Goal: Complete application form

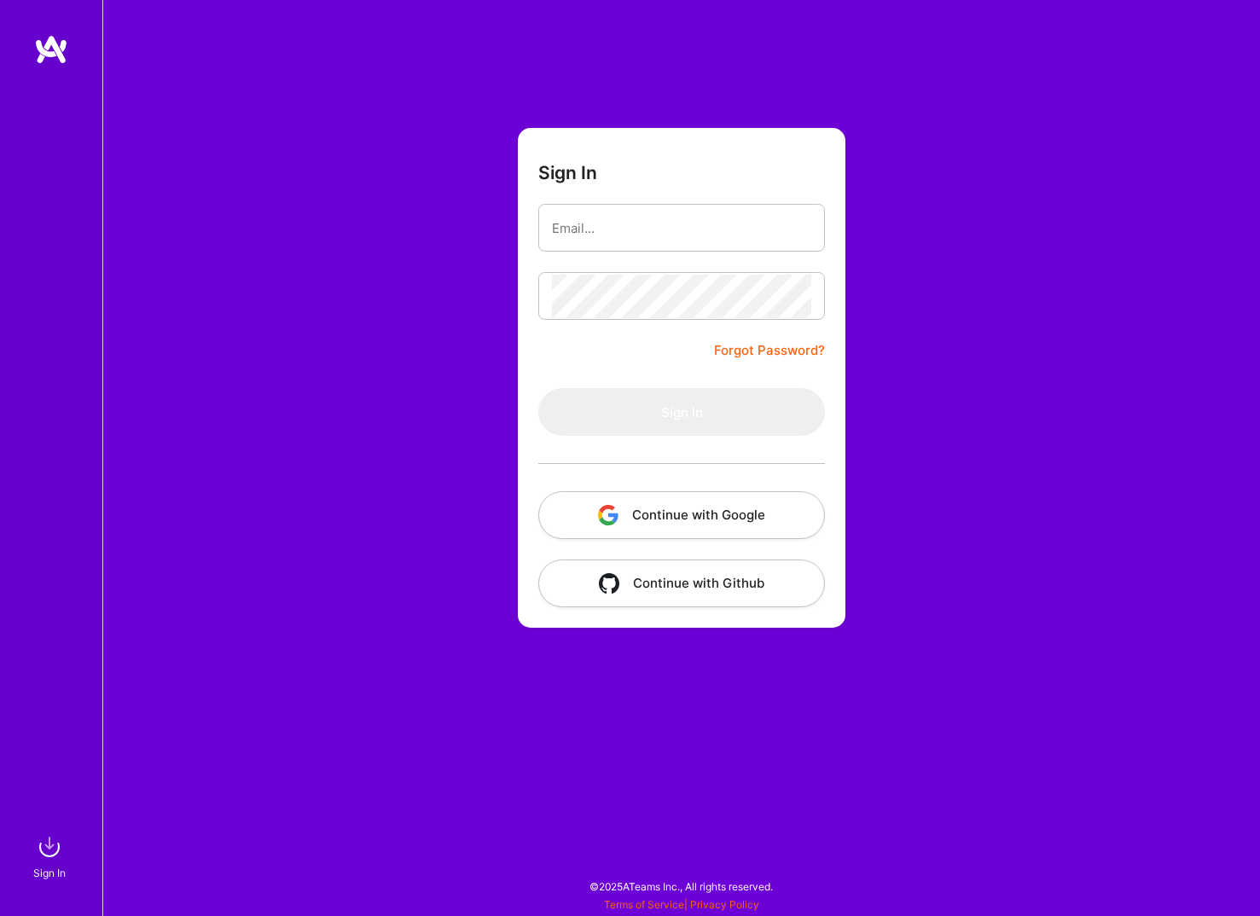
click at [662, 516] on button "Continue with Google" at bounding box center [681, 515] width 287 height 48
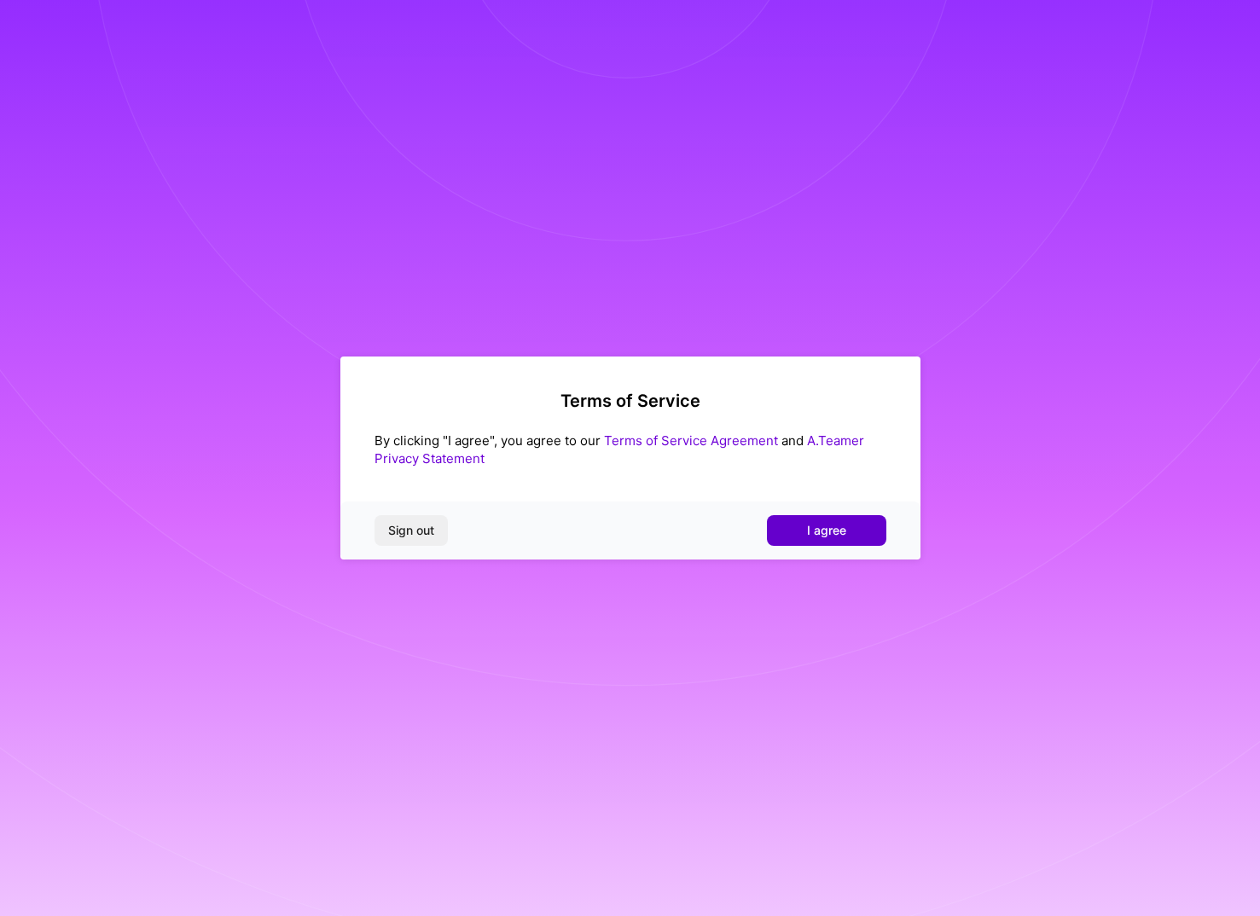
click at [811, 526] on span "I agree" at bounding box center [826, 530] width 39 height 17
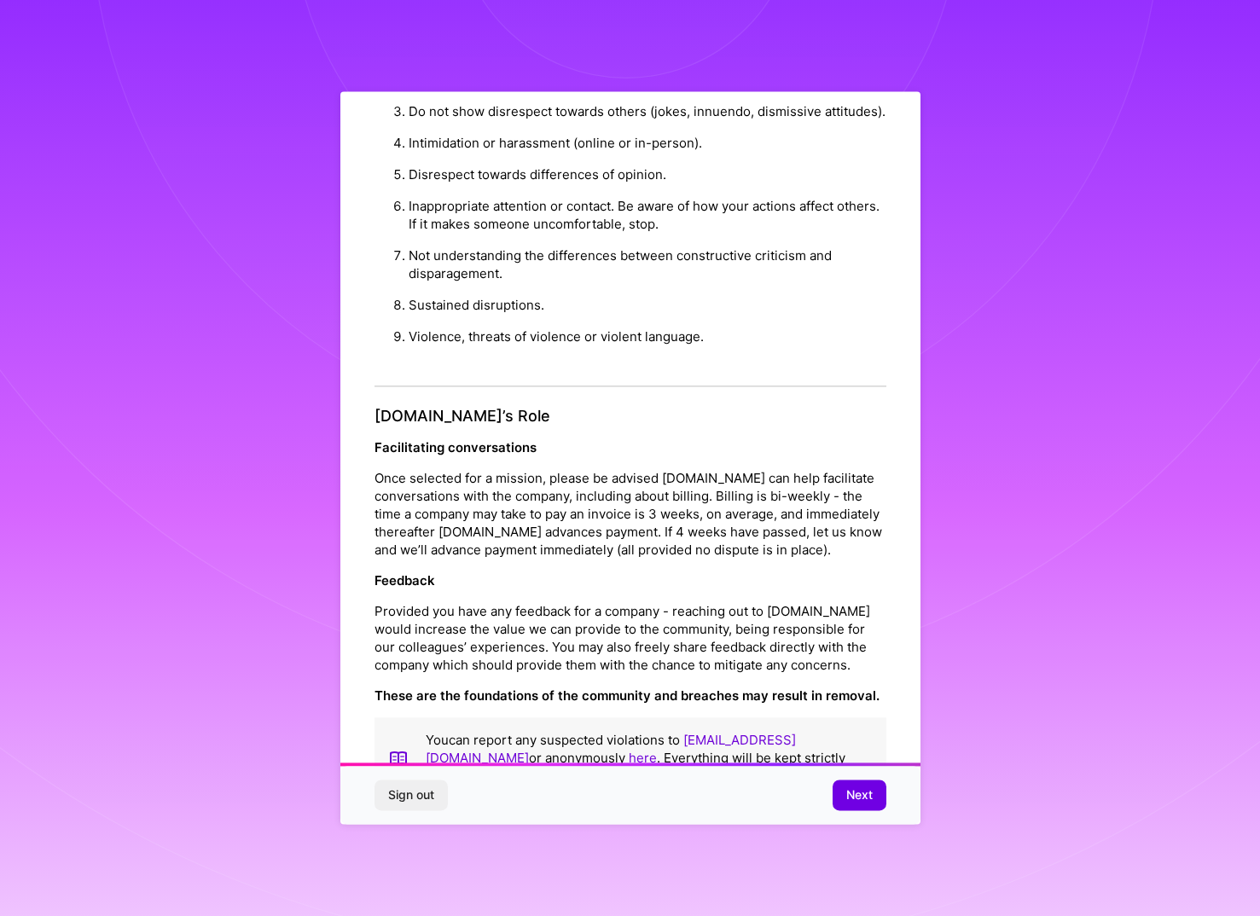
scroll to position [1582, 0]
click at [851, 800] on span "Next" at bounding box center [859, 795] width 26 height 17
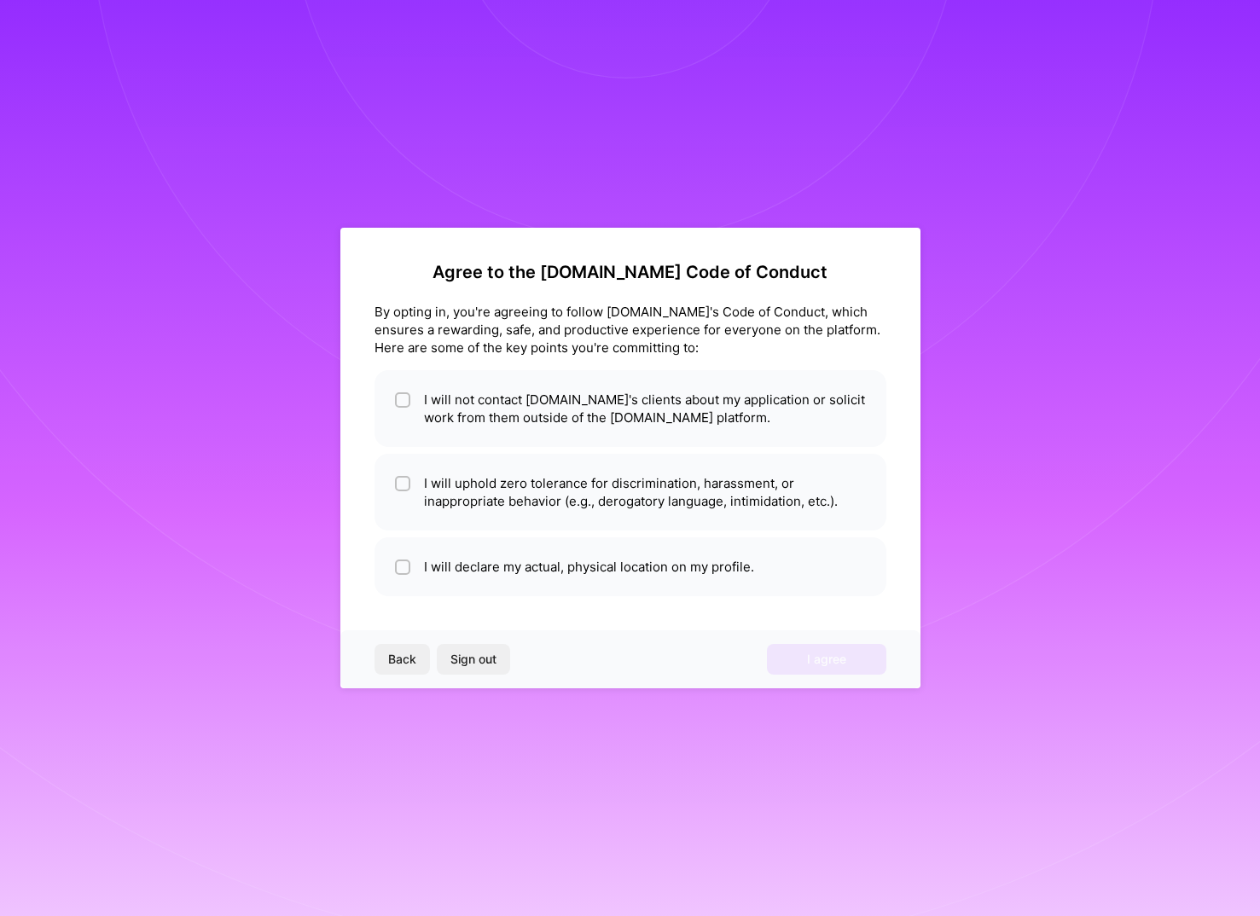
scroll to position [0, 0]
click at [452, 388] on li "I will not contact A.Team's clients about my application or solicit work from t…" at bounding box center [630, 408] width 512 height 77
checkbox input "true"
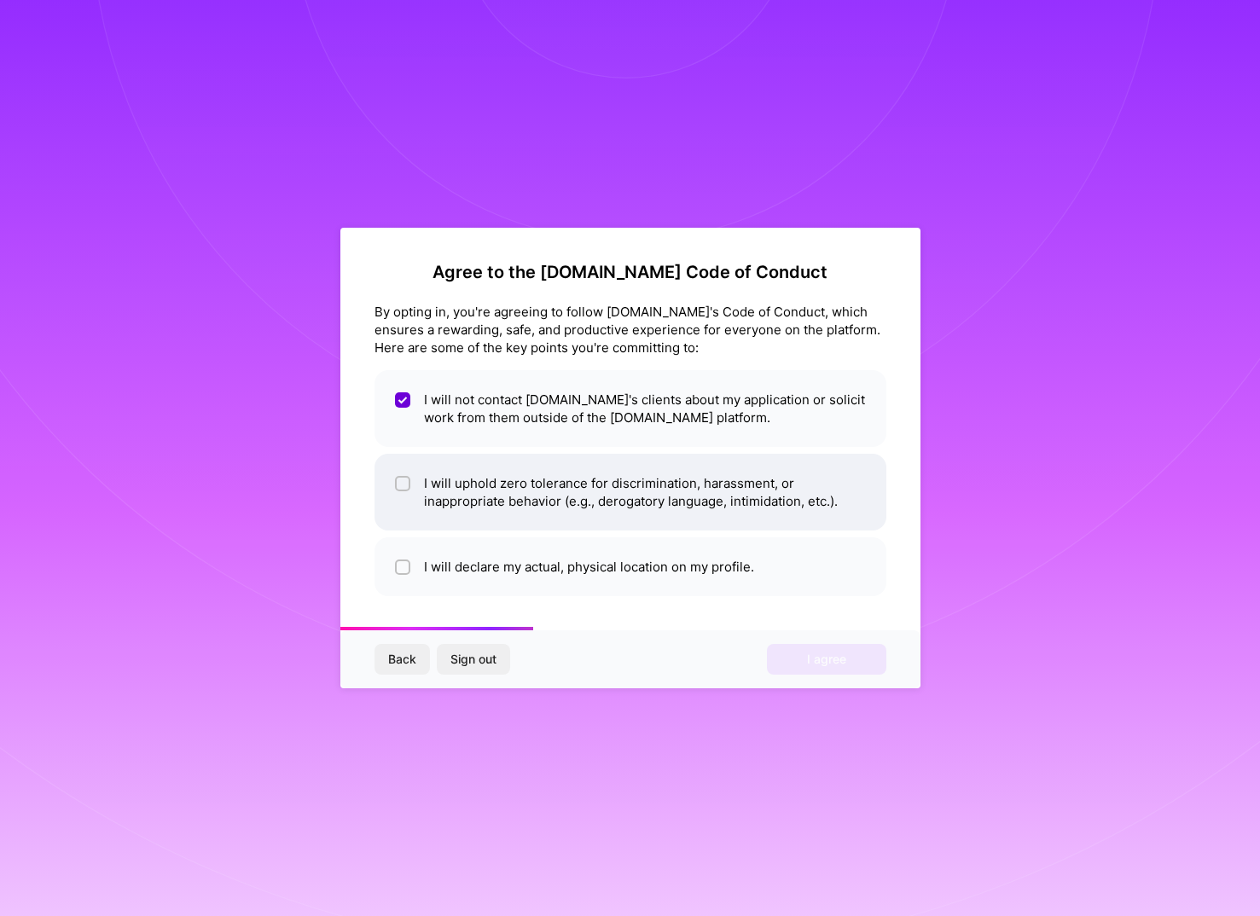
click at [455, 484] on li "I will uphold zero tolerance for discrimination, harassment, or inappropriate b…" at bounding box center [630, 492] width 512 height 77
checkbox input "true"
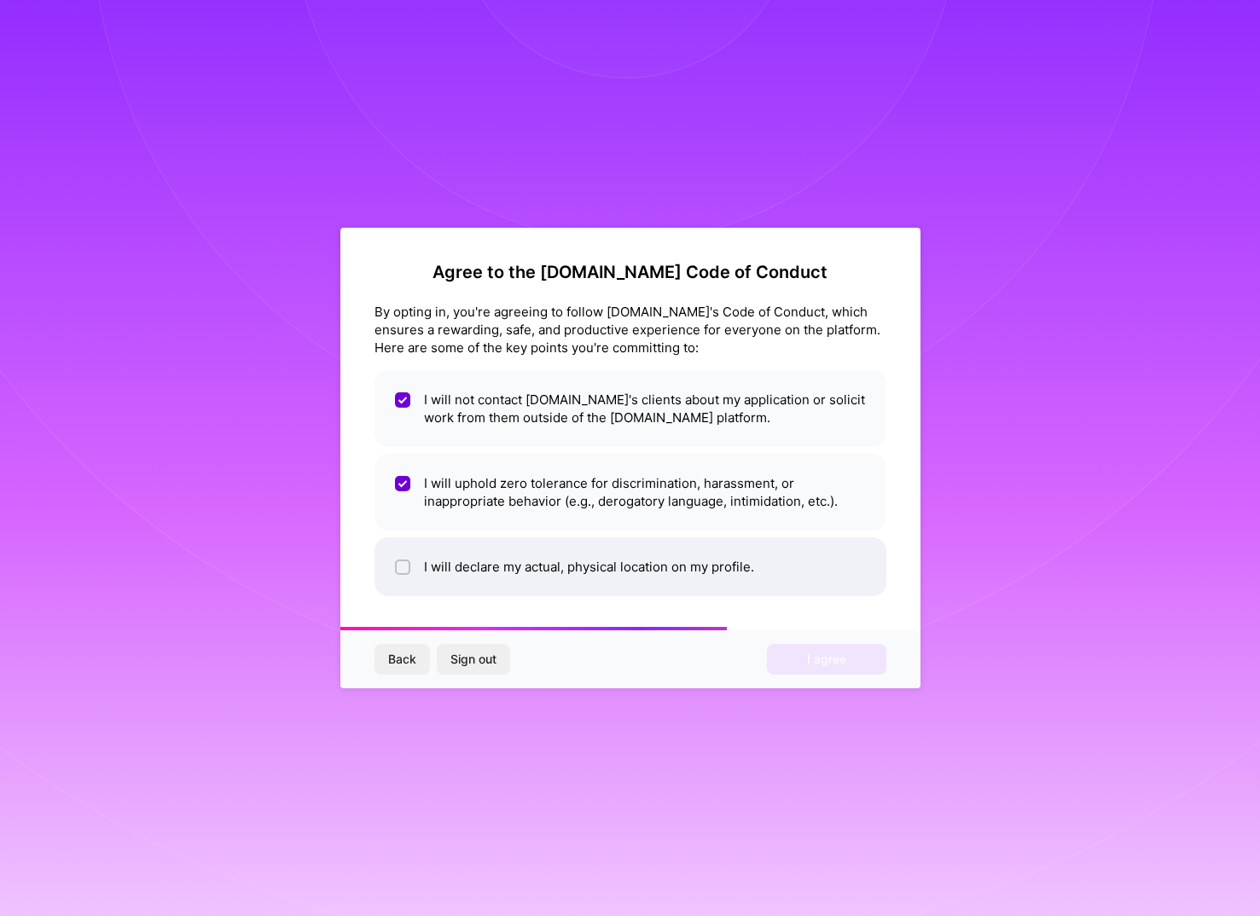
click at [471, 546] on li "I will declare my actual, physical location on my profile." at bounding box center [630, 566] width 512 height 59
checkbox input "true"
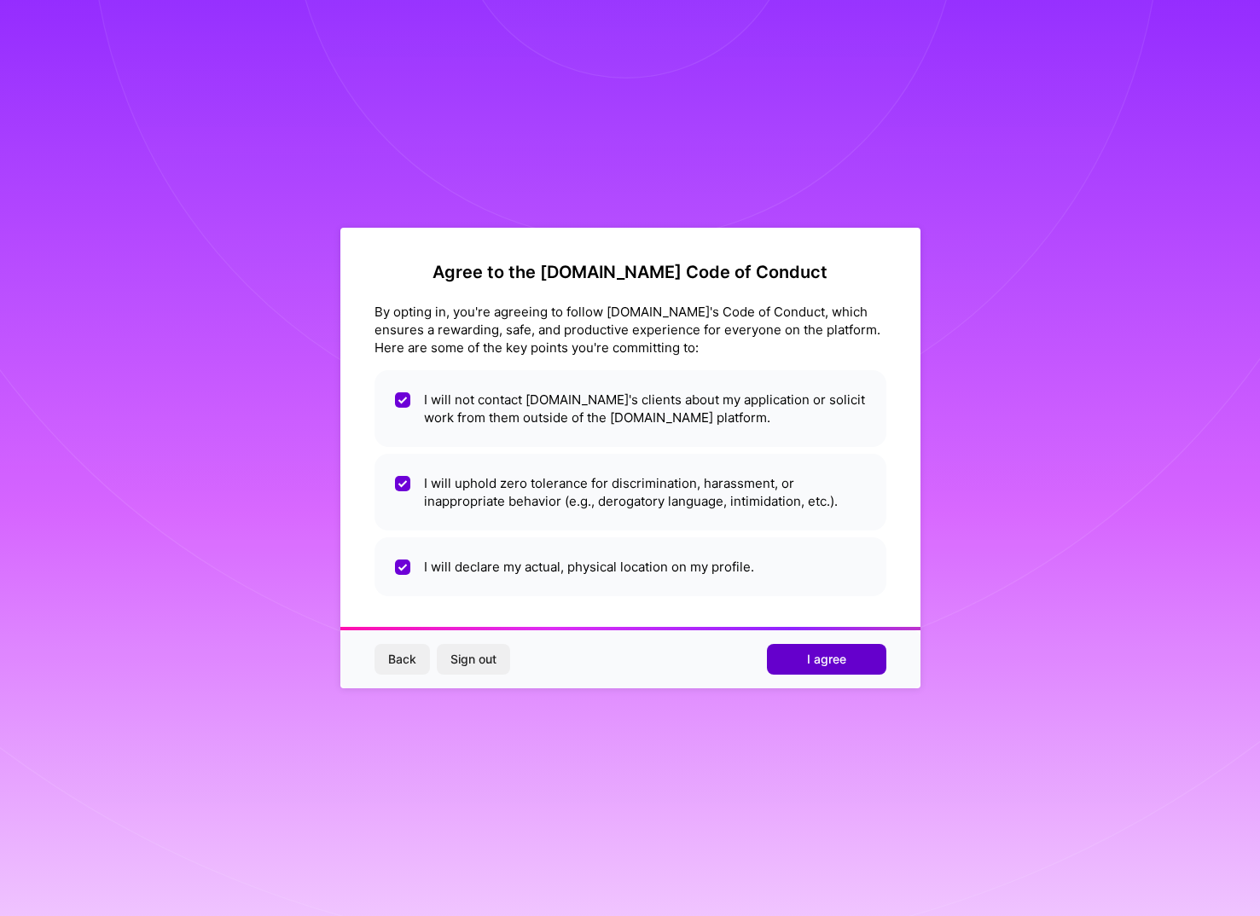
click at [814, 659] on span "I agree" at bounding box center [826, 659] width 39 height 17
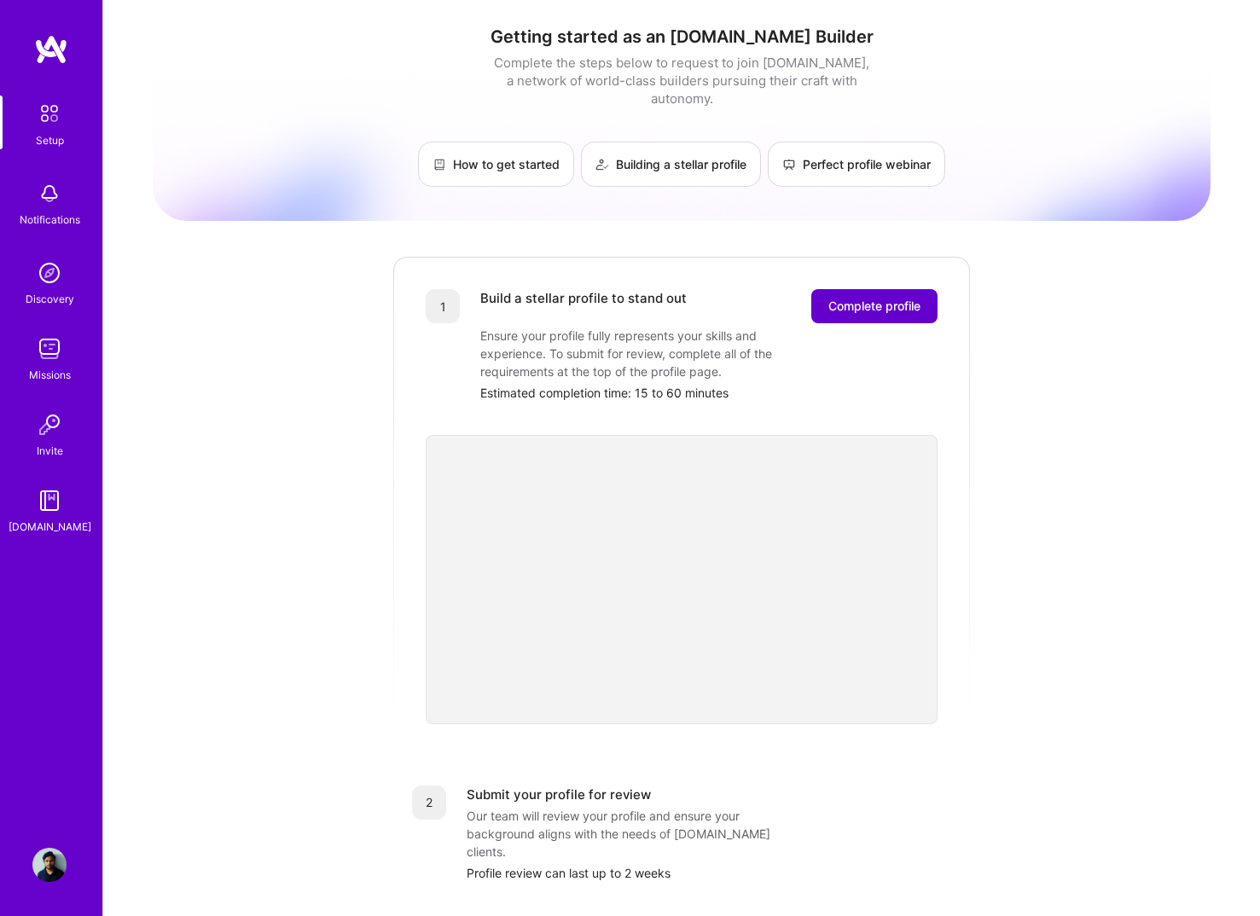
click at [834, 298] on span "Complete profile" at bounding box center [874, 306] width 92 height 17
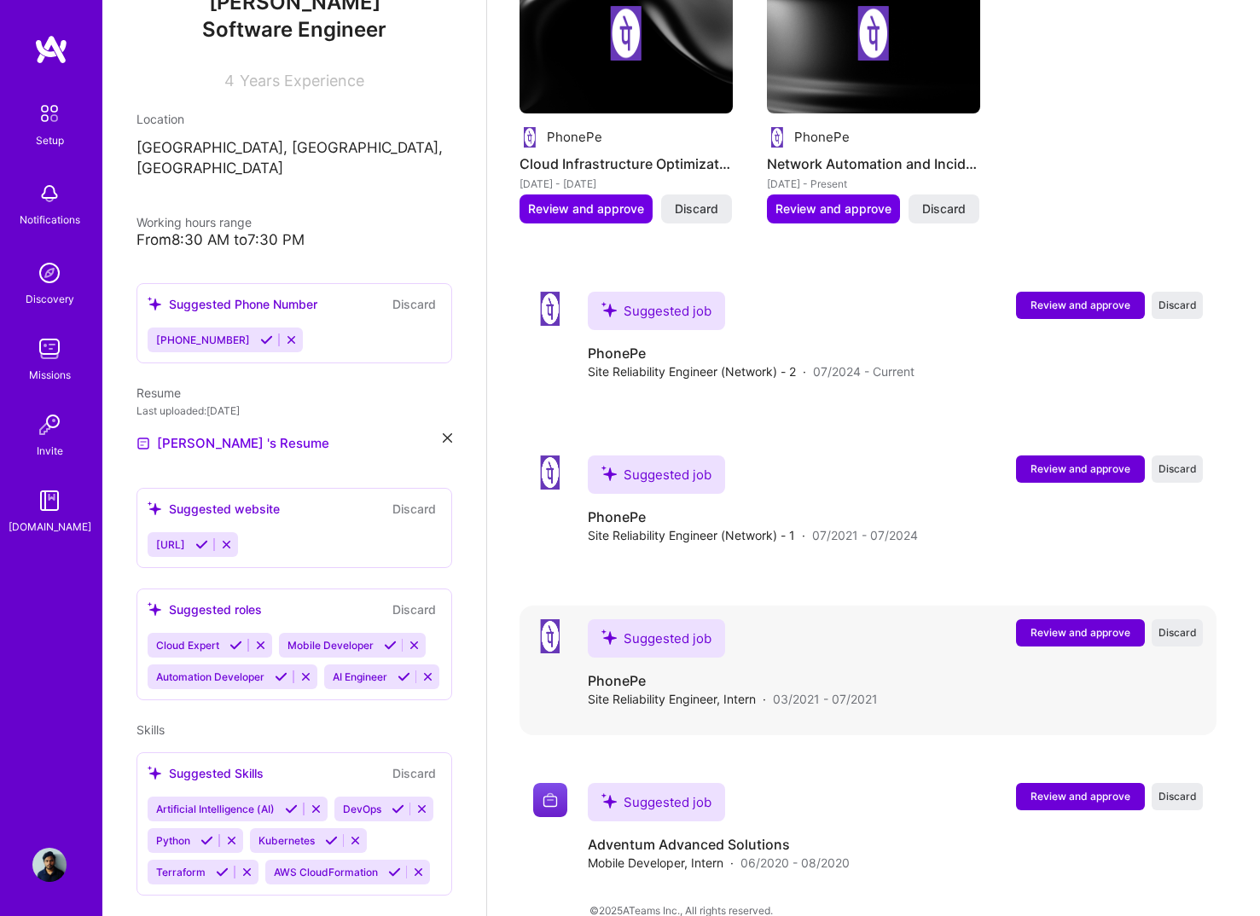
scroll to position [1396, 0]
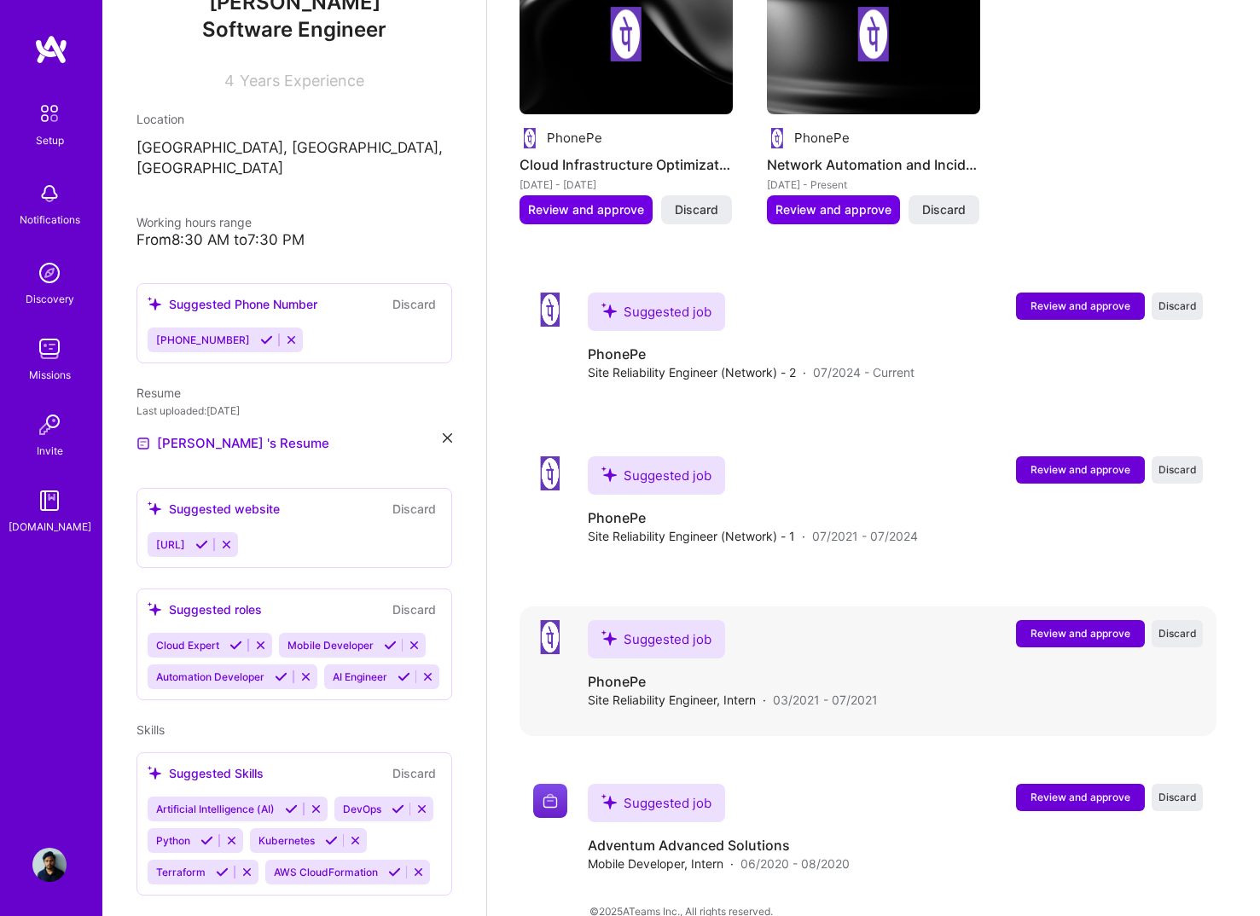
click at [1070, 606] on div "Suggested job Review and approve Discard Suggested job PhonePe Site Reliability…" at bounding box center [867, 671] width 697 height 130
click at [1064, 626] on span "Review and approve" at bounding box center [1080, 633] width 100 height 14
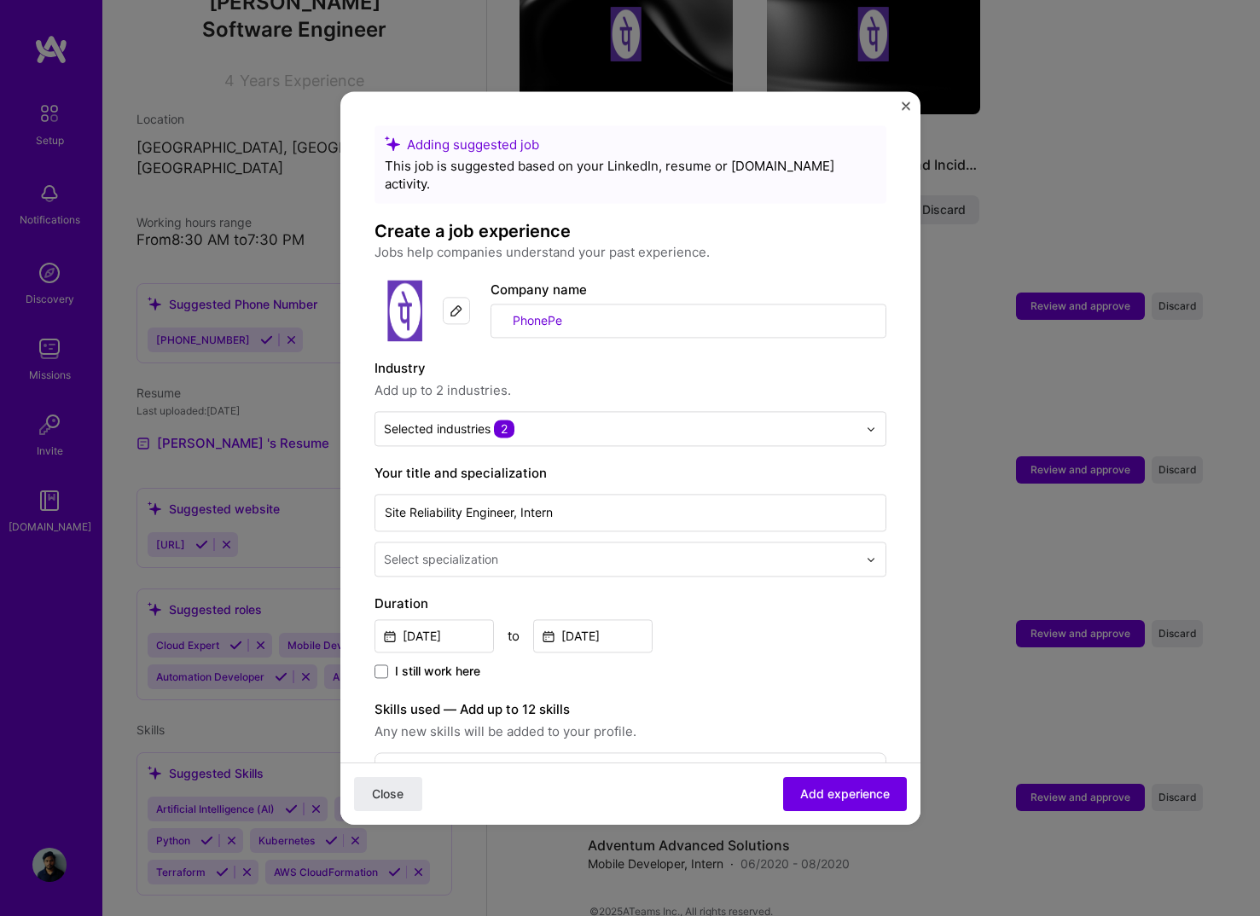
scroll to position [39, 0]
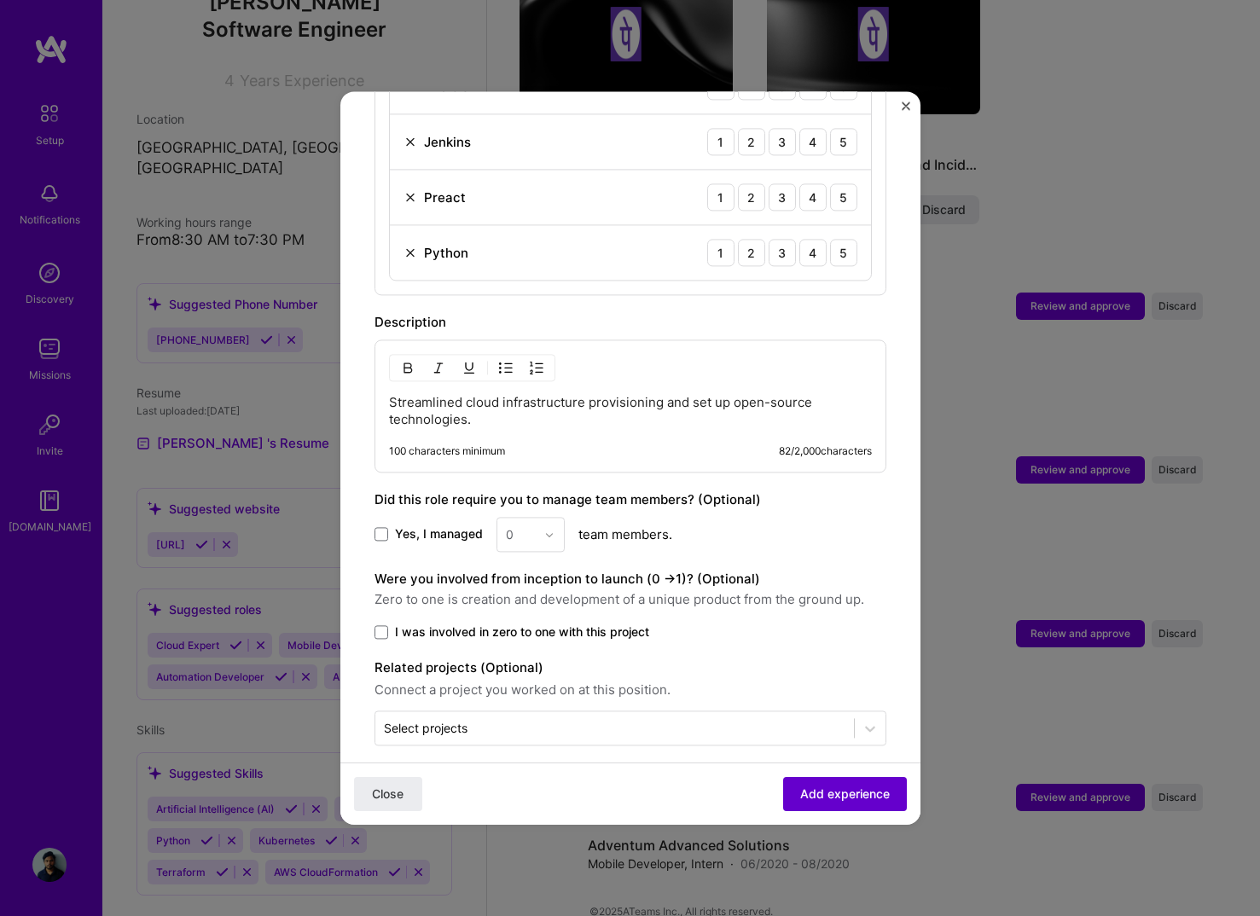
click at [804, 796] on span "Add experience" at bounding box center [845, 793] width 90 height 17
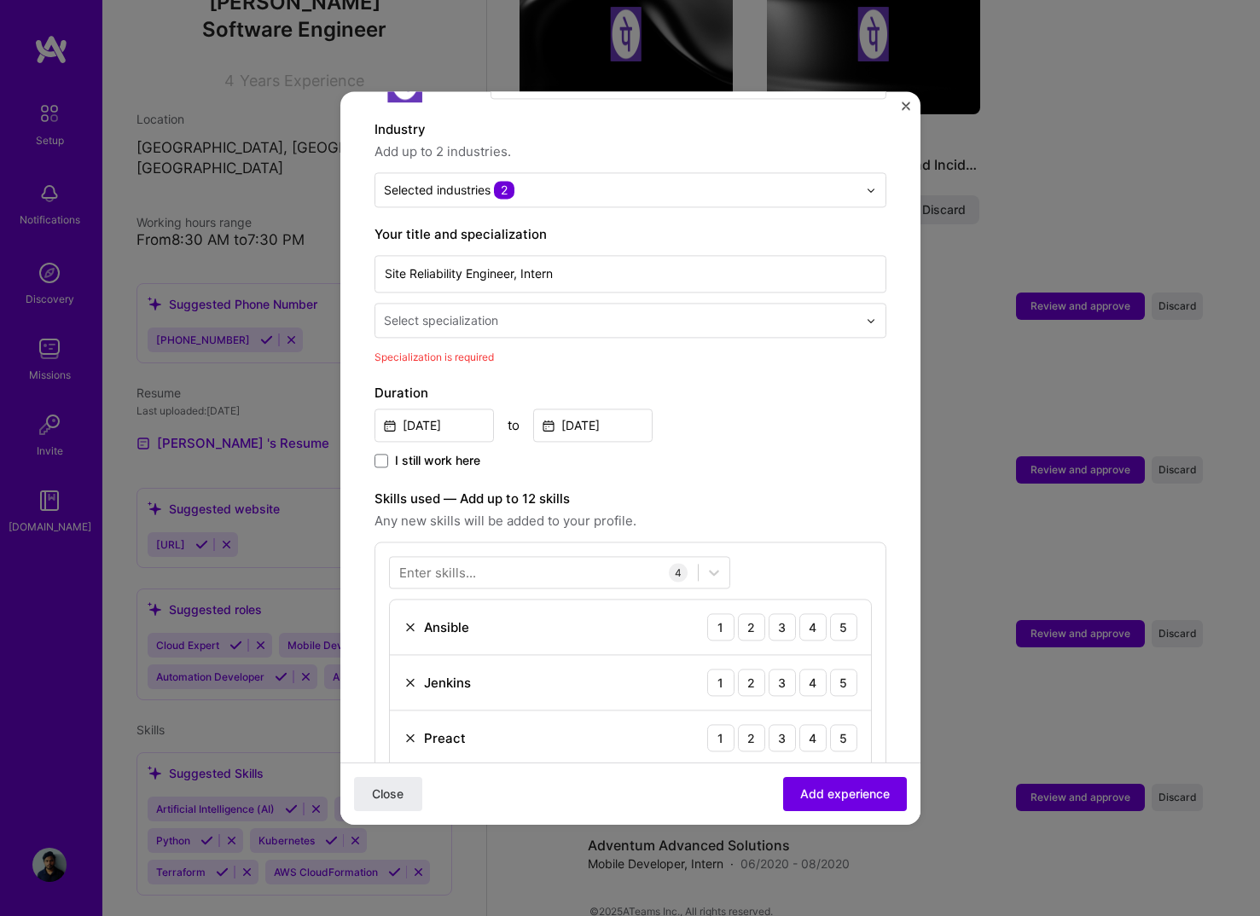
scroll to position [212, 0]
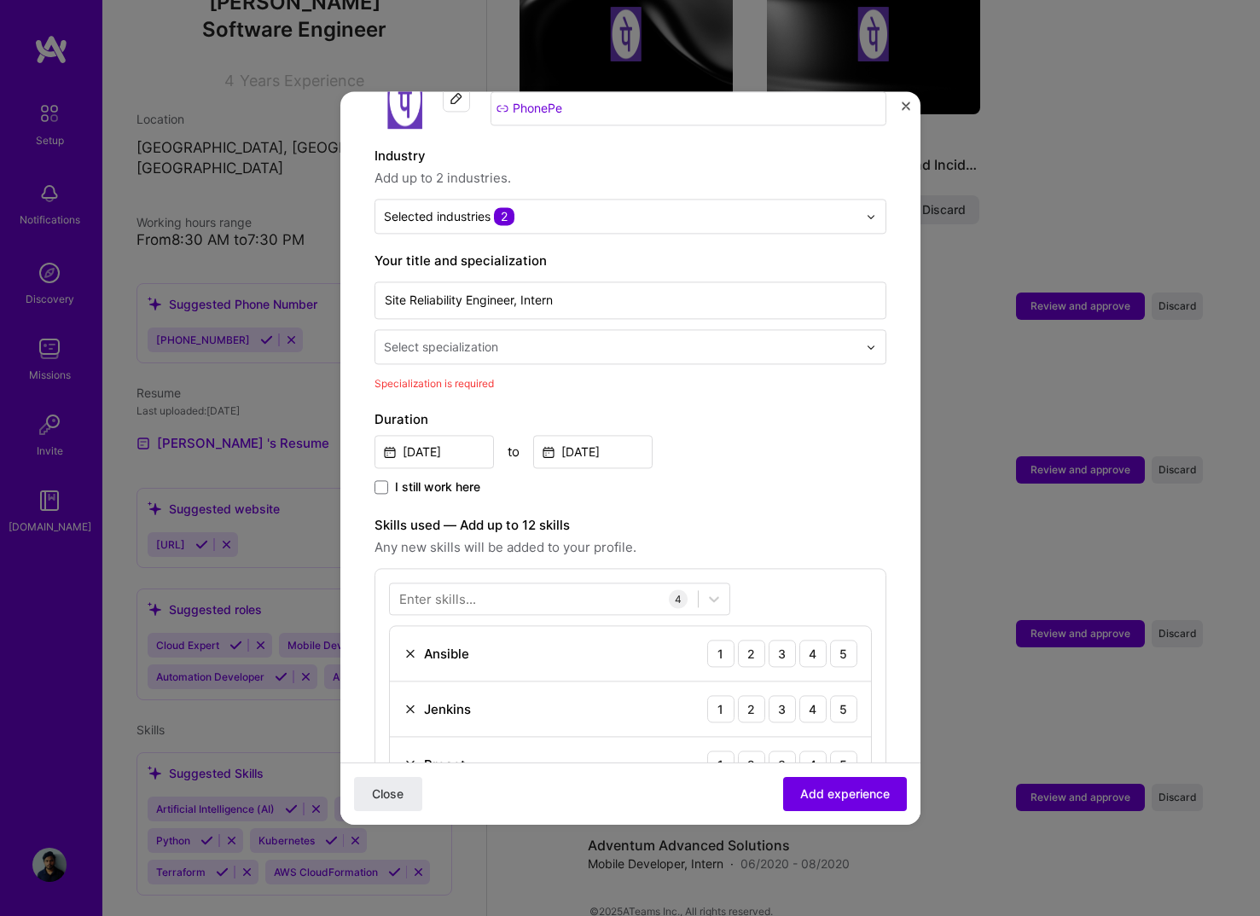
click at [748, 351] on div "Your title and specialization Site Reliability Engineer, Intern Select speciali…" at bounding box center [630, 322] width 512 height 142
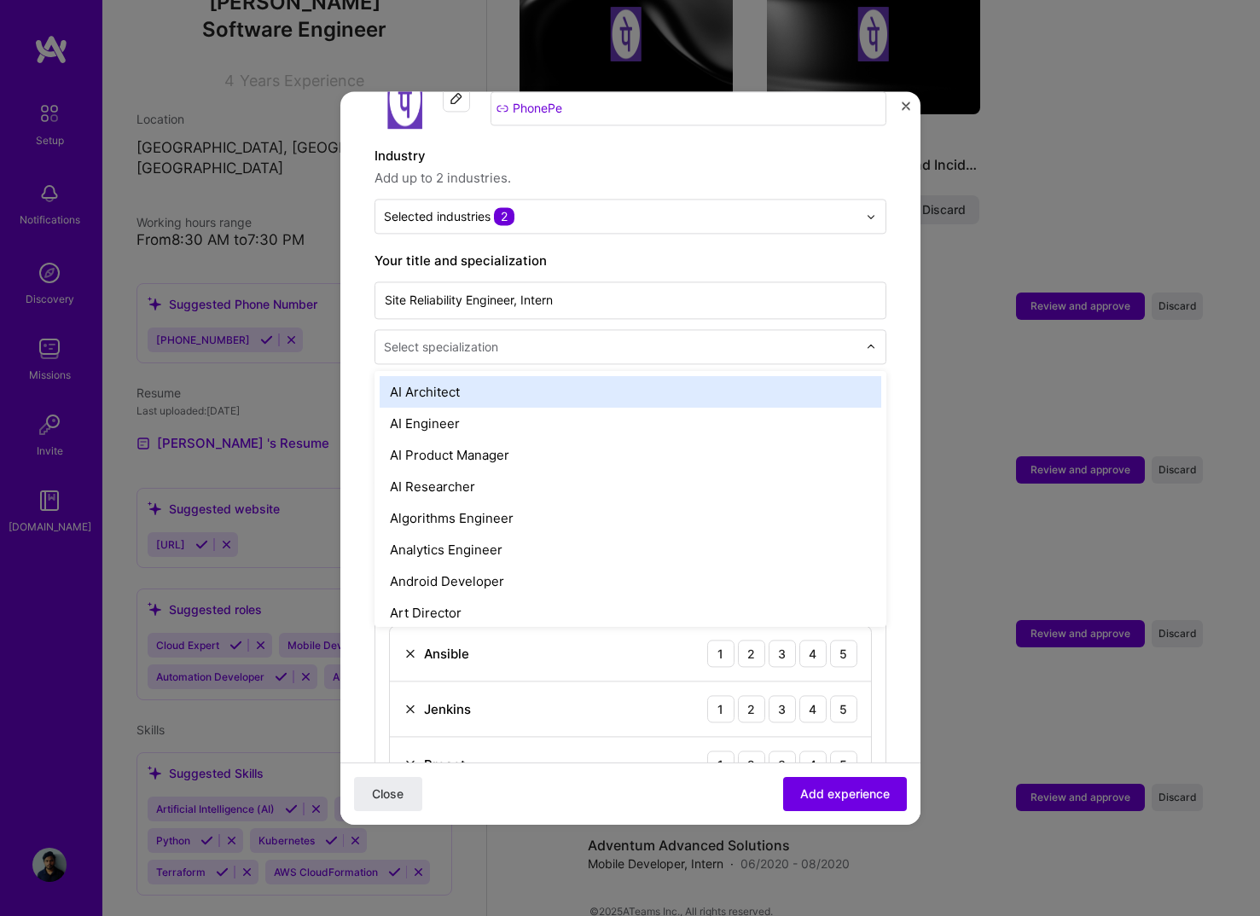
click at [735, 339] on div at bounding box center [622, 346] width 477 height 21
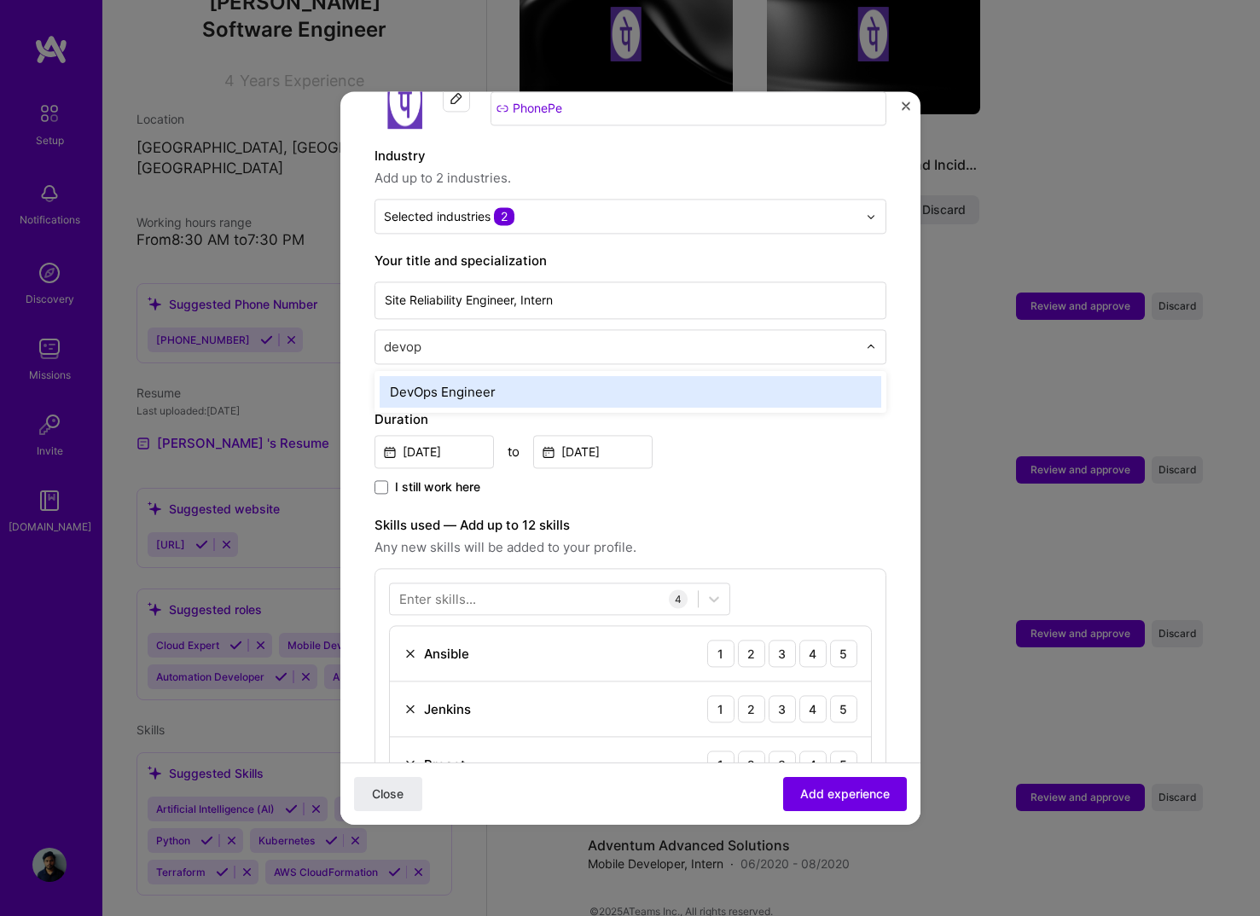
type input "devops"
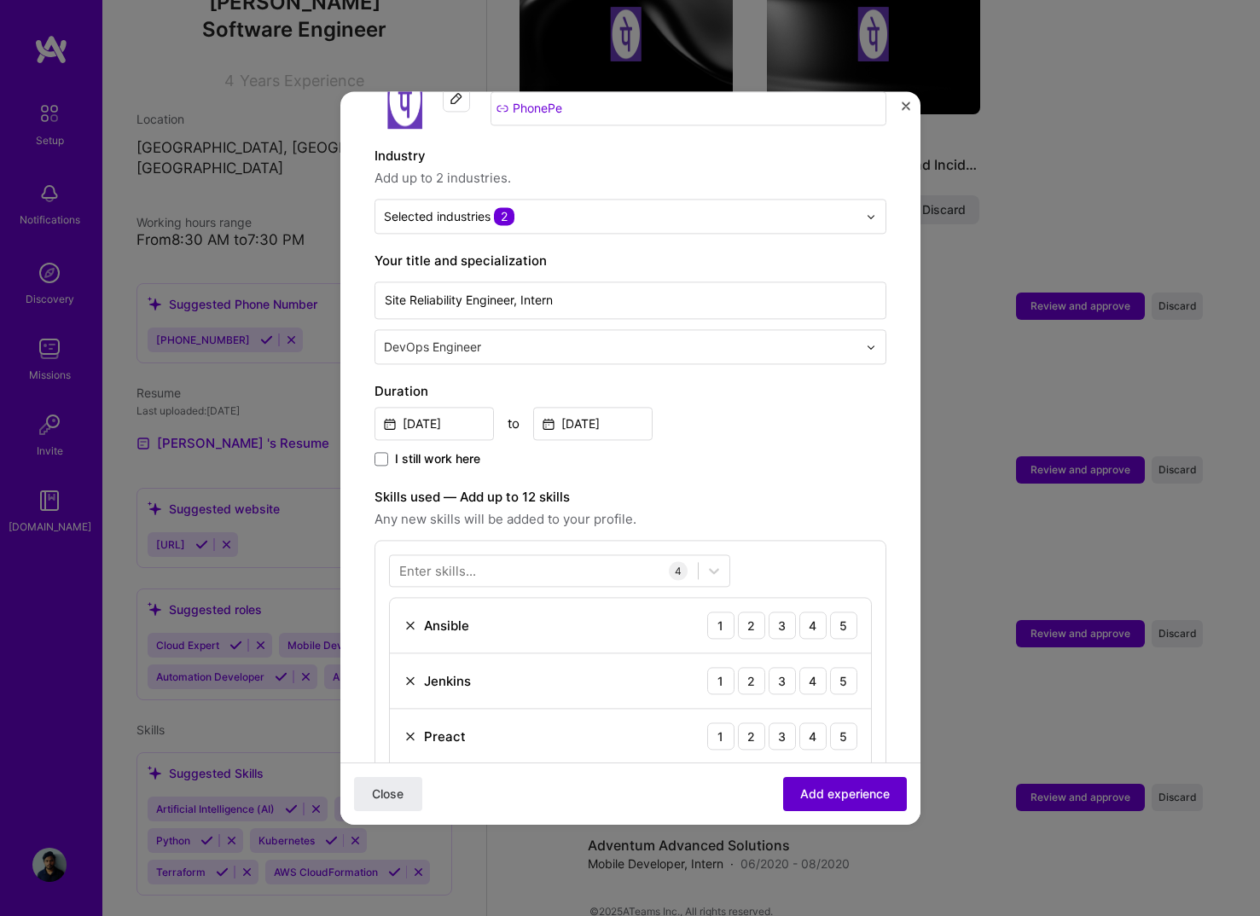
click at [833, 801] on span "Add experience" at bounding box center [845, 793] width 90 height 17
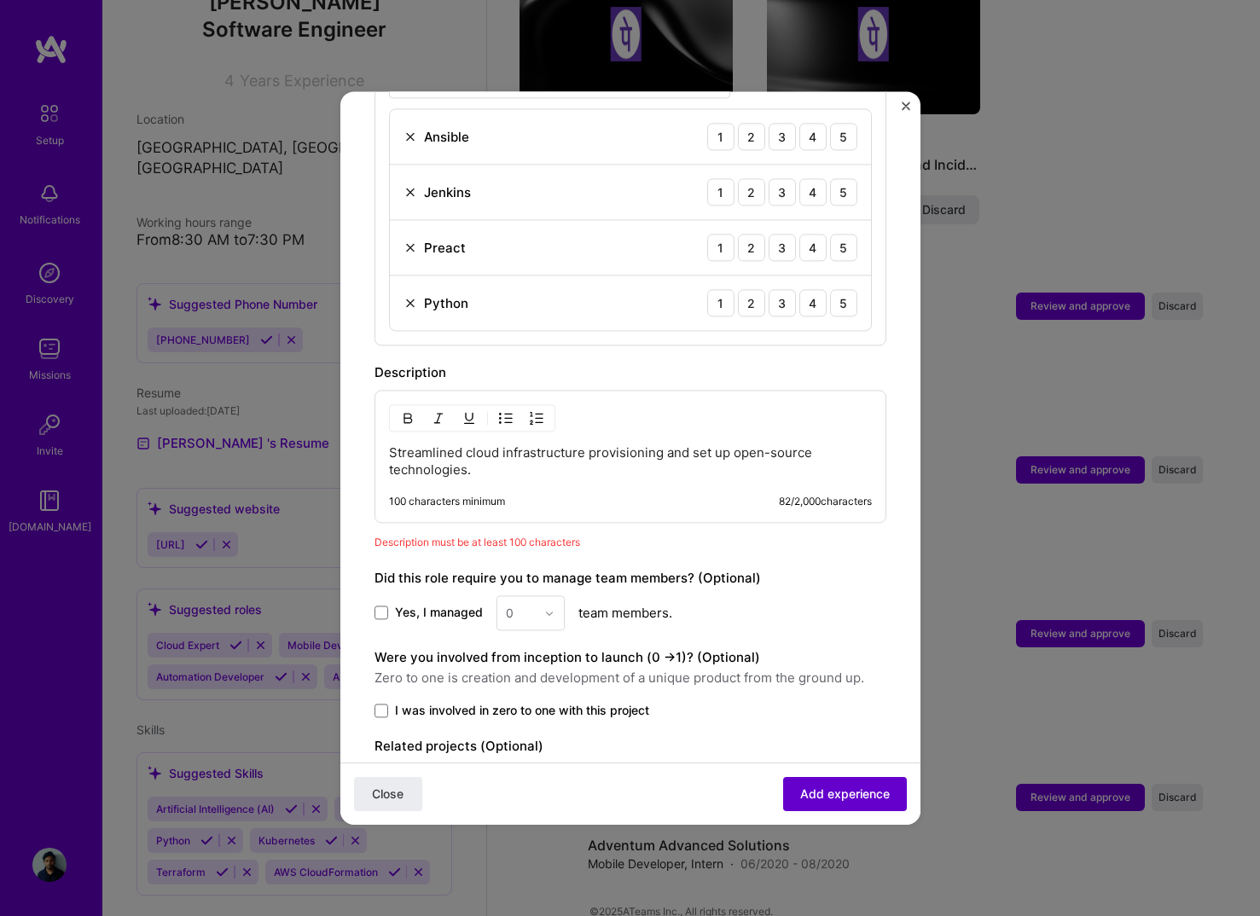
scroll to position [779, 0]
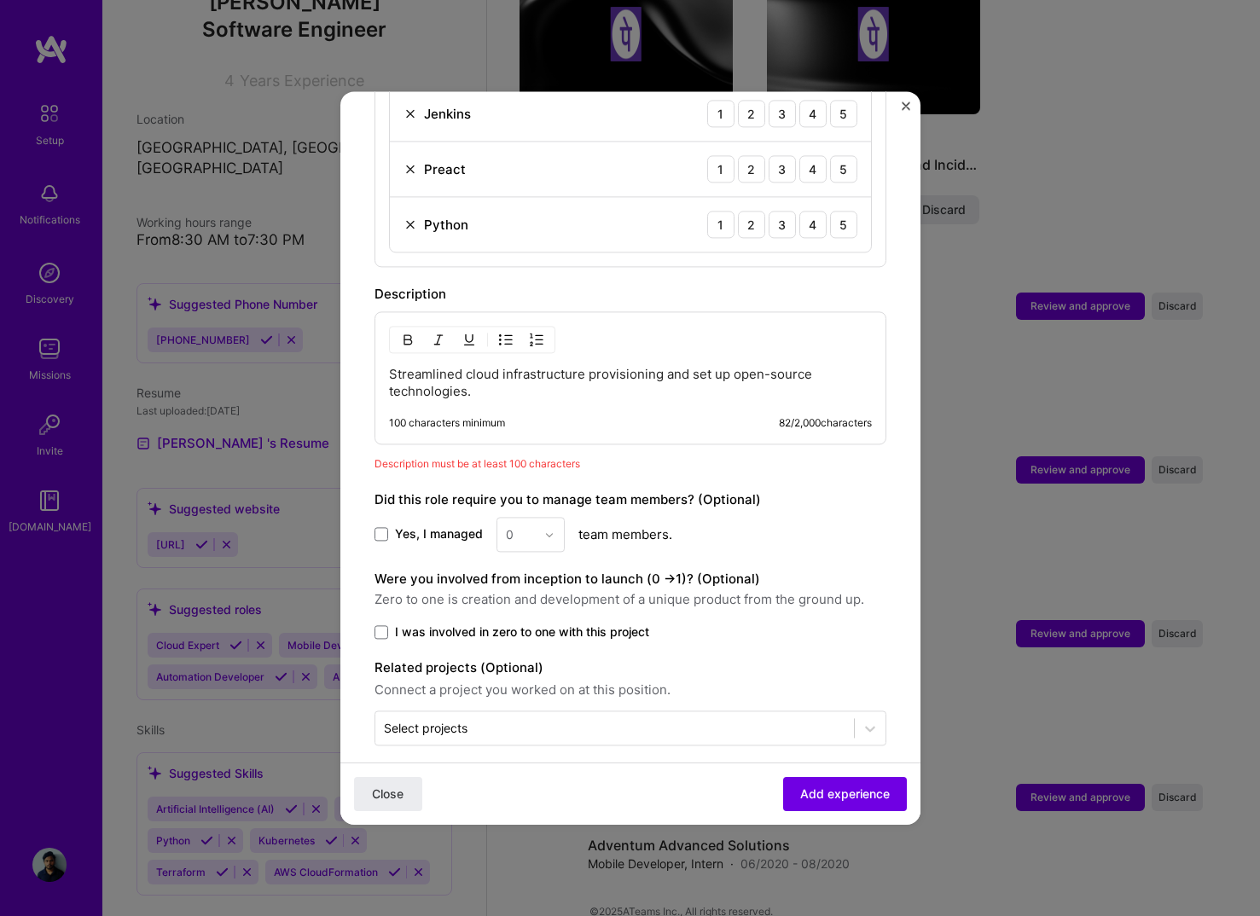
click at [557, 383] on div "Streamlined cloud infrastructure provisioning and set up open-source technologi…" at bounding box center [630, 377] width 512 height 133
click at [541, 366] on p "Streamlined cloud infrastructure provisioning and set up open-source technologi…" at bounding box center [630, 383] width 483 height 34
click at [553, 371] on p "Streamlined cloud infrastructure provisioning and set up open-source technologi…" at bounding box center [630, 383] width 483 height 34
click at [895, 105] on form "Adding suggested job This job is suggested based on your LinkedIn, resume or A.…" at bounding box center [630, 94] width 580 height 1496
click at [901, 105] on img "Close" at bounding box center [905, 105] width 9 height 9
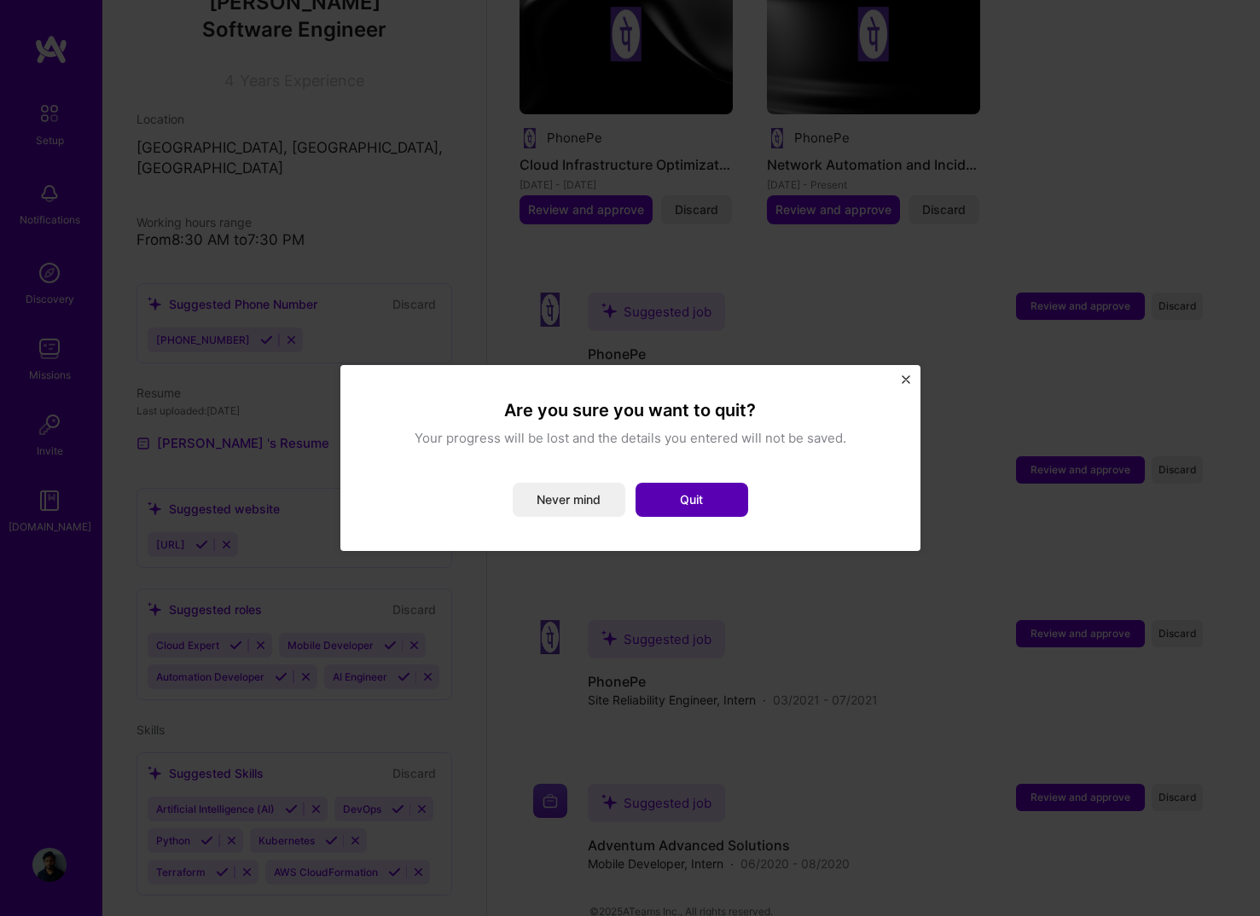
click at [676, 502] on button "Quit" at bounding box center [691, 500] width 113 height 34
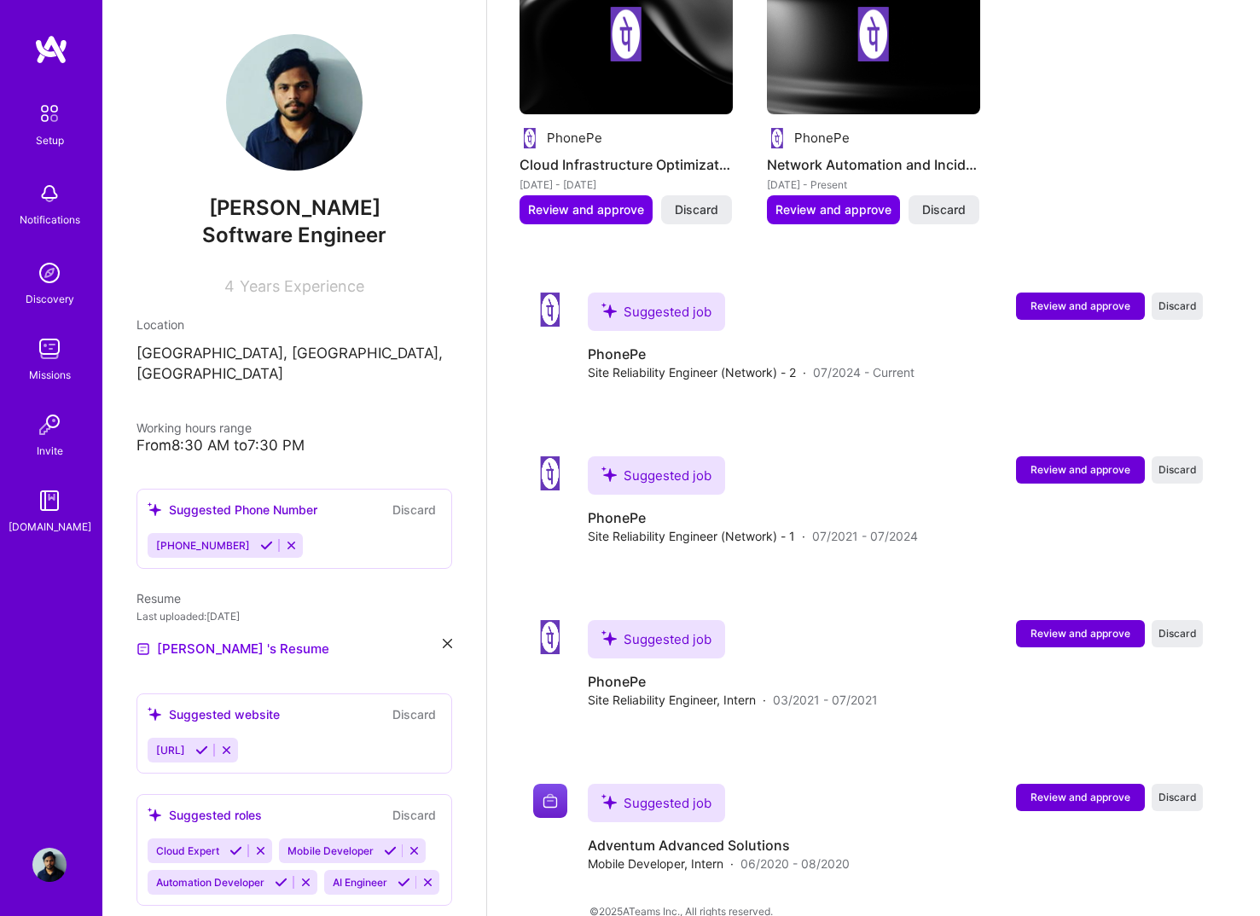
scroll to position [0, 0]
click at [49, 289] on img at bounding box center [49, 273] width 34 height 34
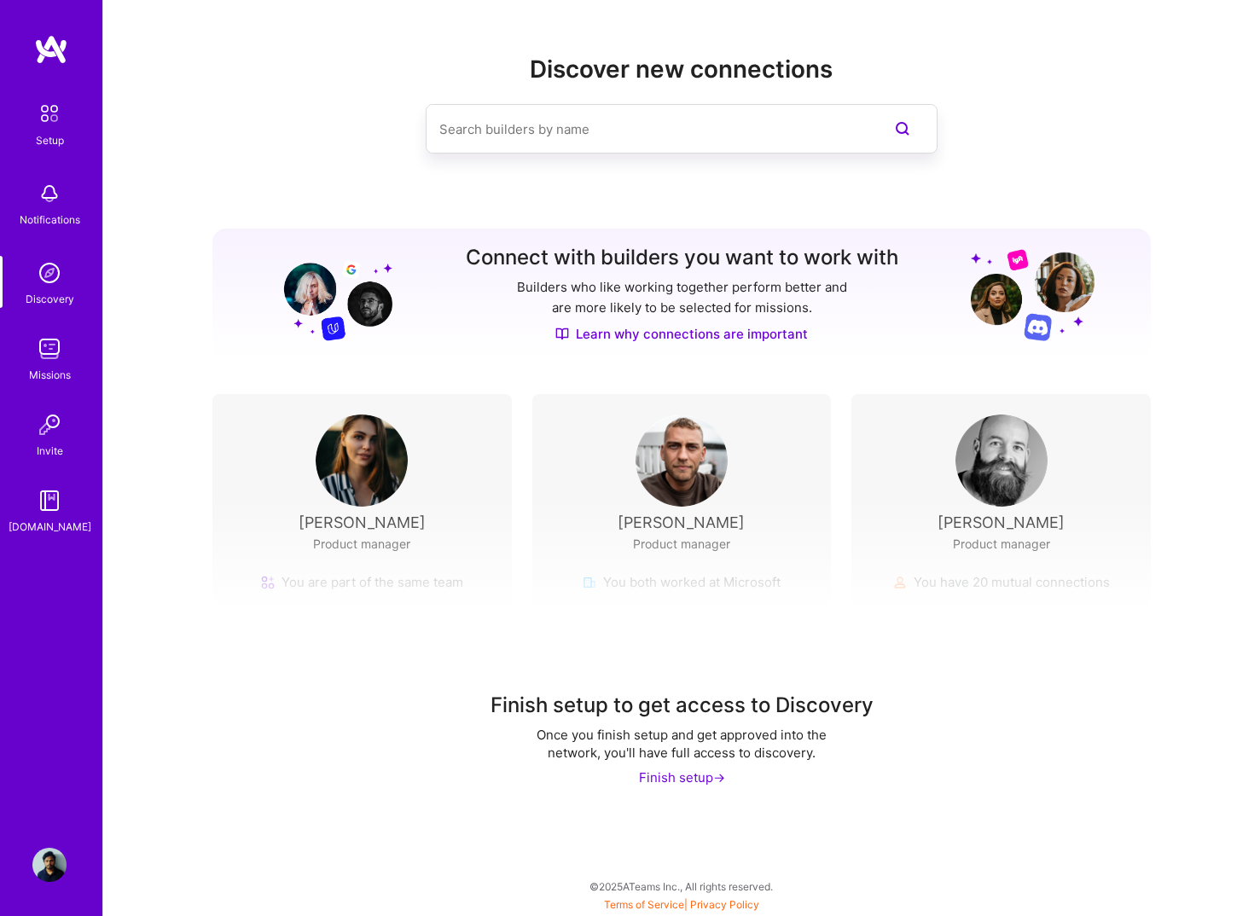
click at [45, 91] on div "Setup Notifications Discovery Missions Invite A.Guide" at bounding box center [51, 429] width 102 height 790
click at [39, 197] on img at bounding box center [49, 194] width 34 height 34
click at [55, 39] on img at bounding box center [51, 49] width 34 height 31
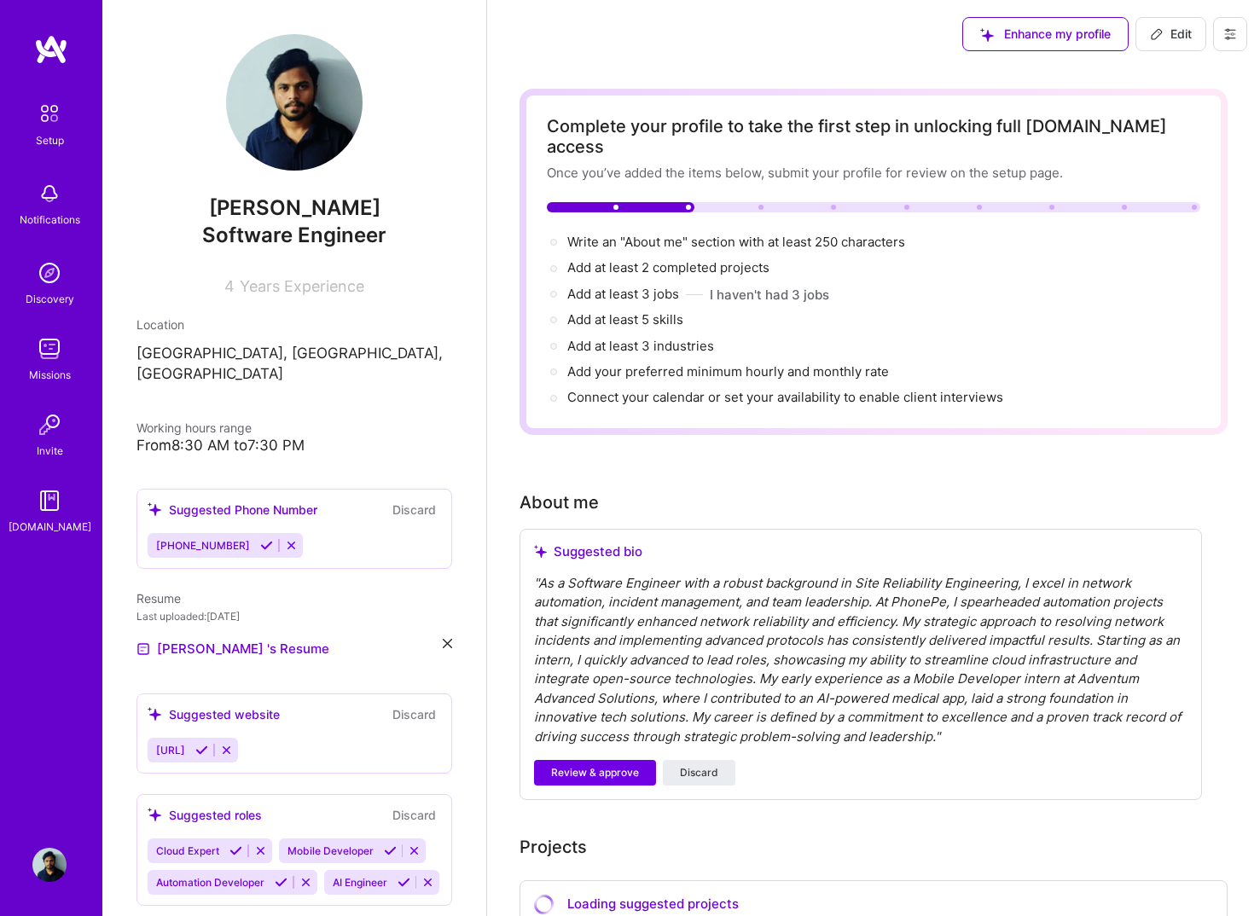
click at [592, 765] on span "Review & approve" at bounding box center [595, 772] width 88 height 15
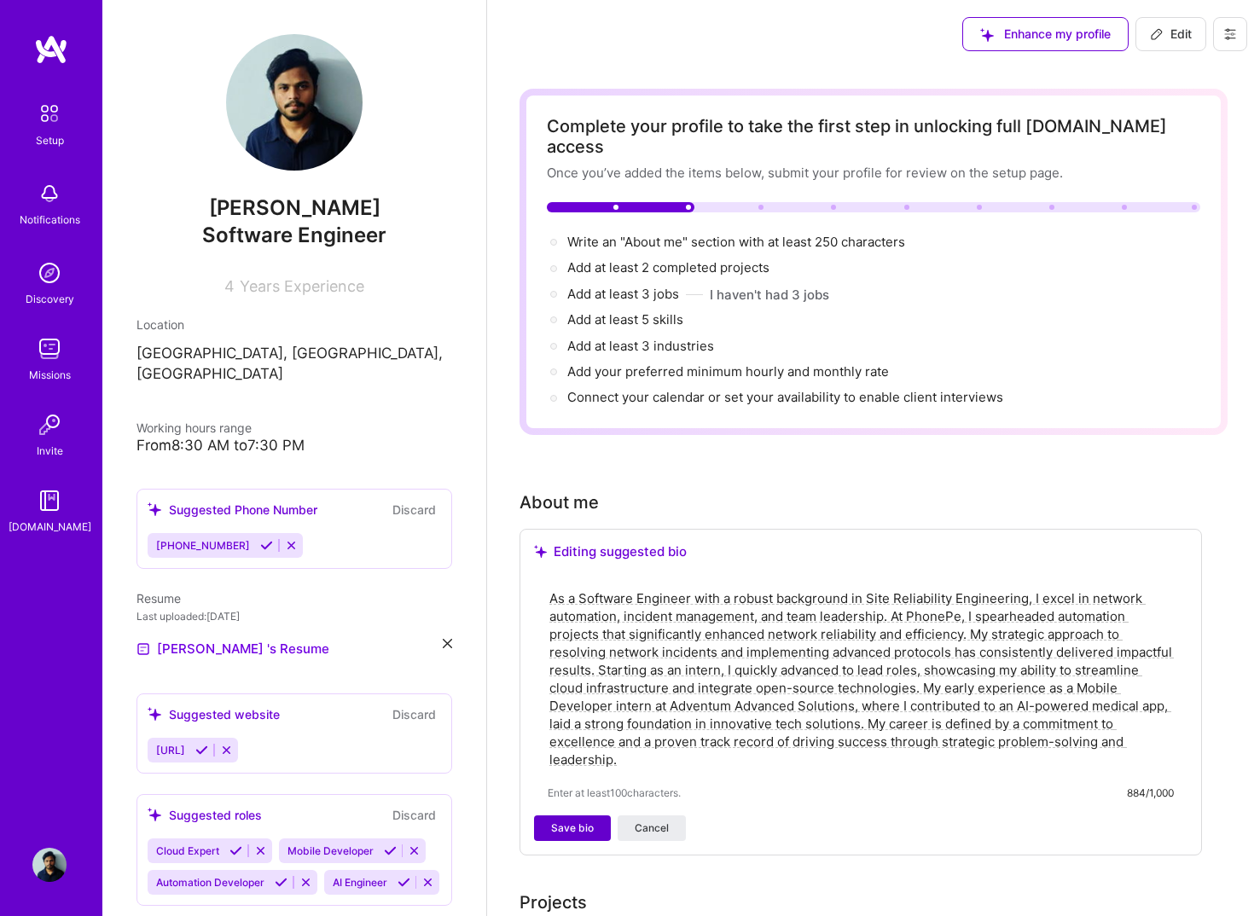
click at [578, 820] on span "Save bio" at bounding box center [572, 827] width 43 height 15
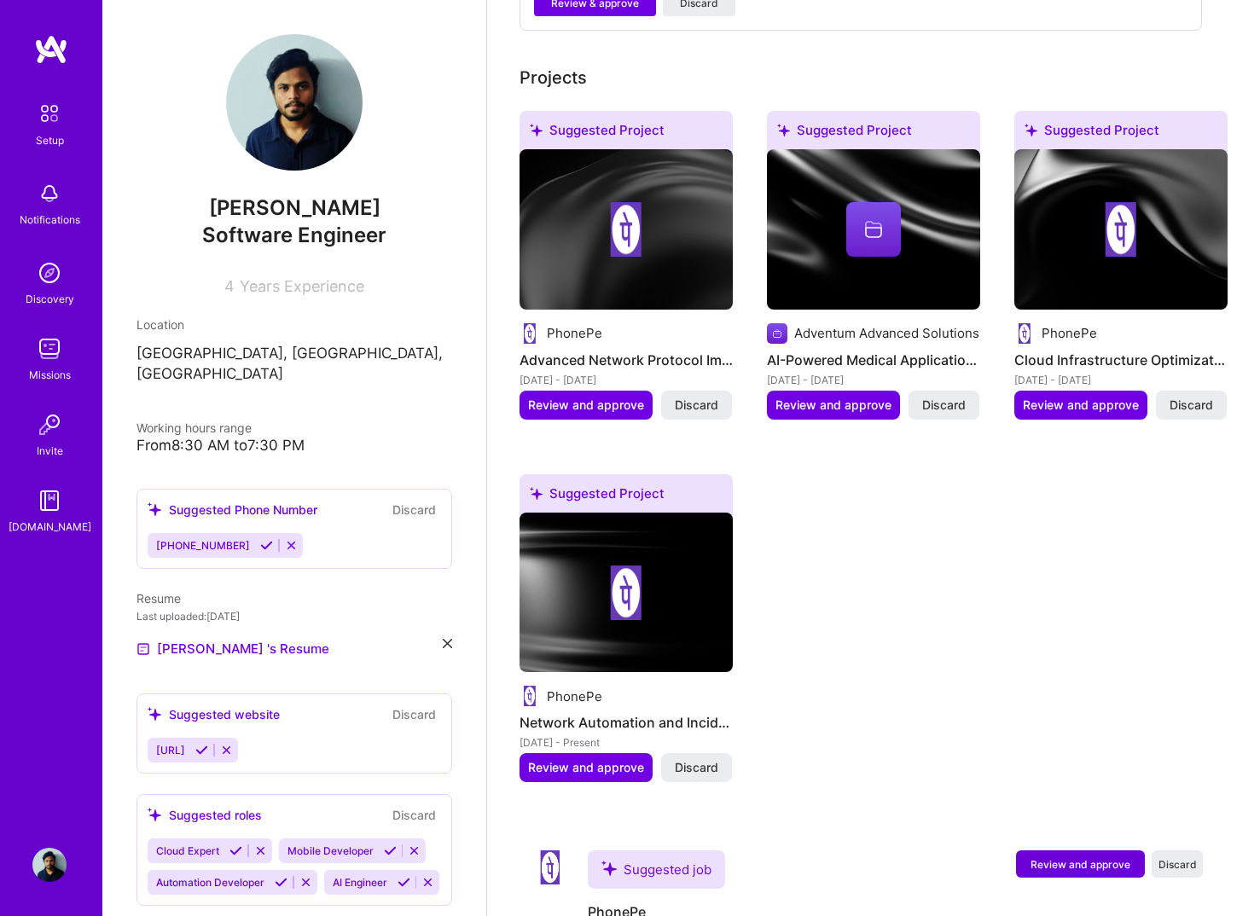
scroll to position [949, 0]
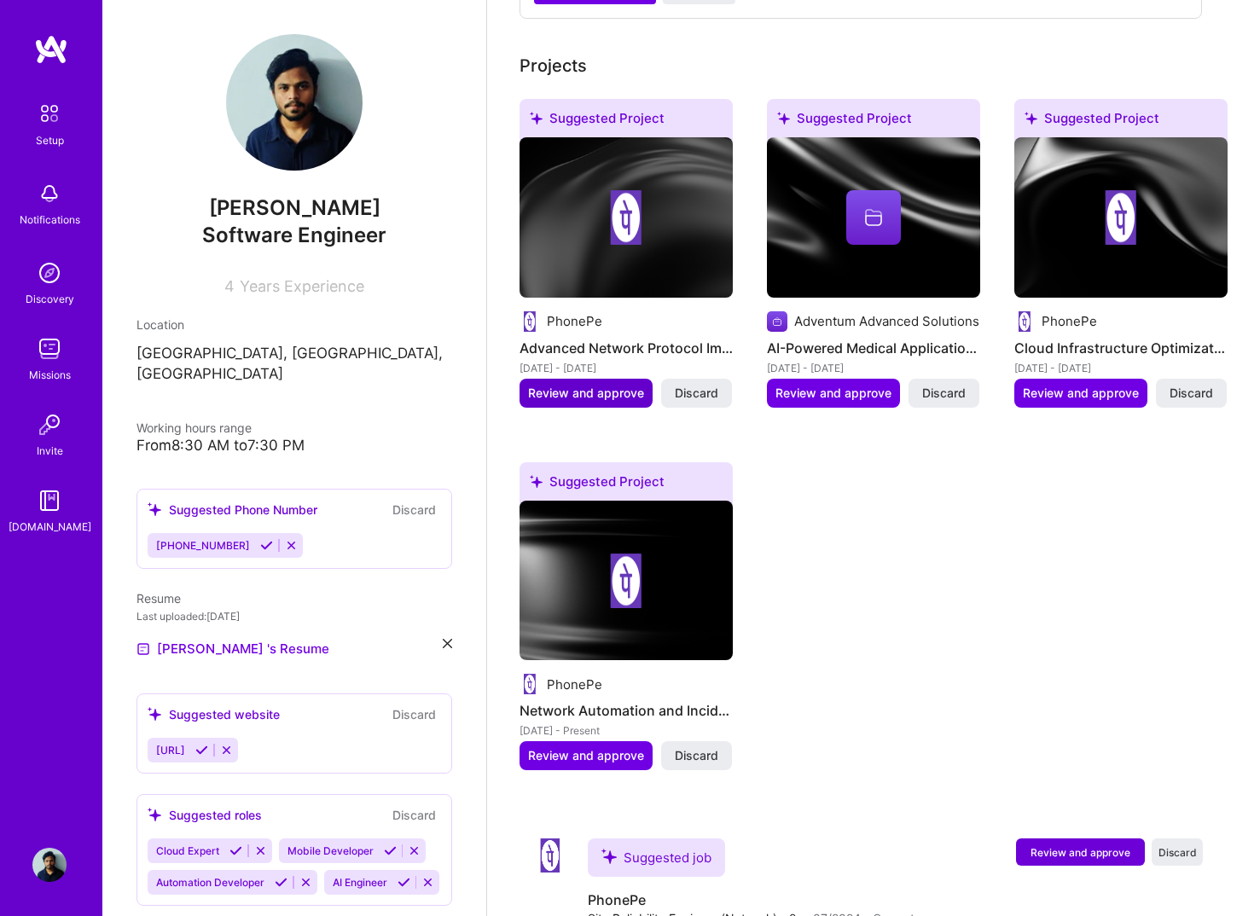
click at [600, 385] on span "Review and approve" at bounding box center [586, 393] width 116 height 17
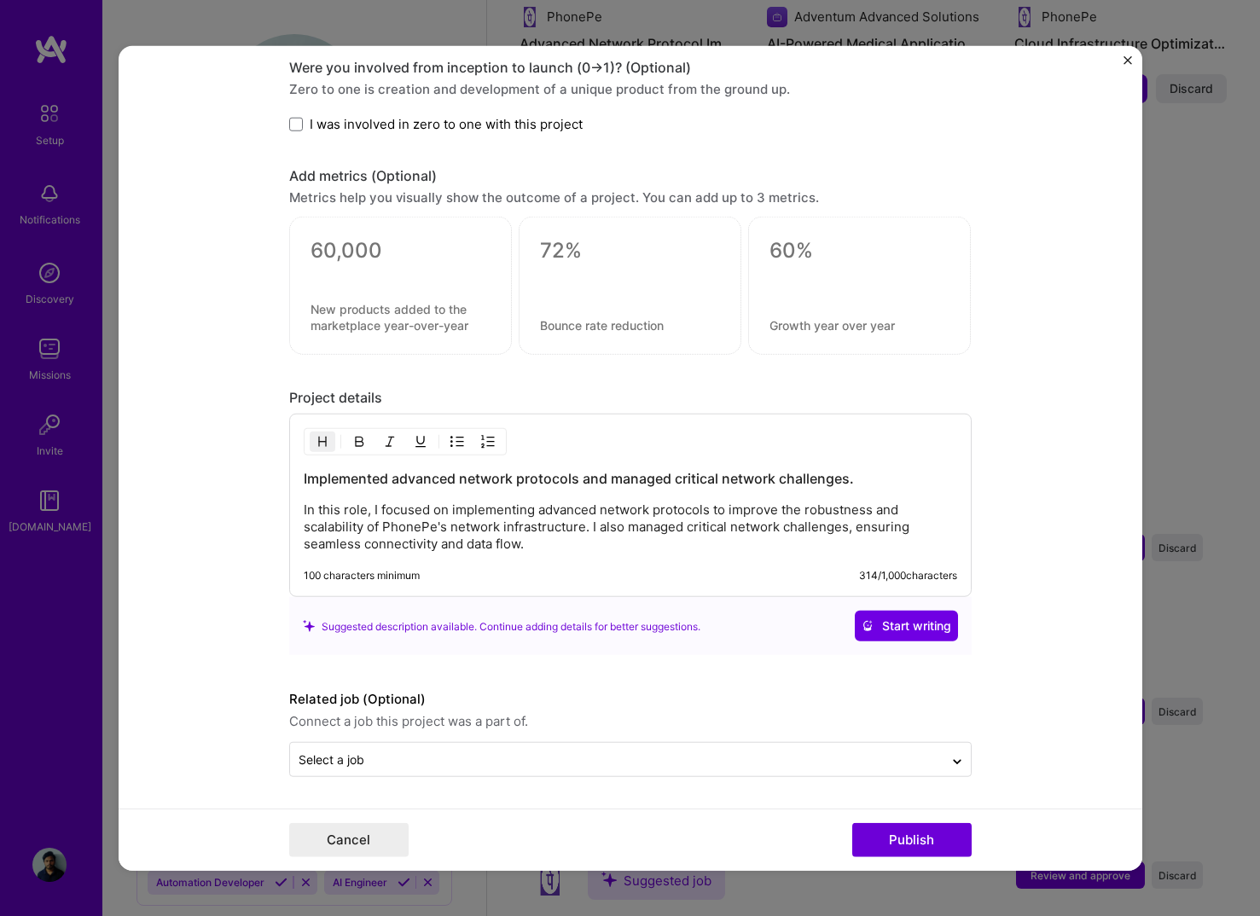
scroll to position [1089, 0]
click at [1124, 62] on img "Close" at bounding box center [1127, 60] width 9 height 9
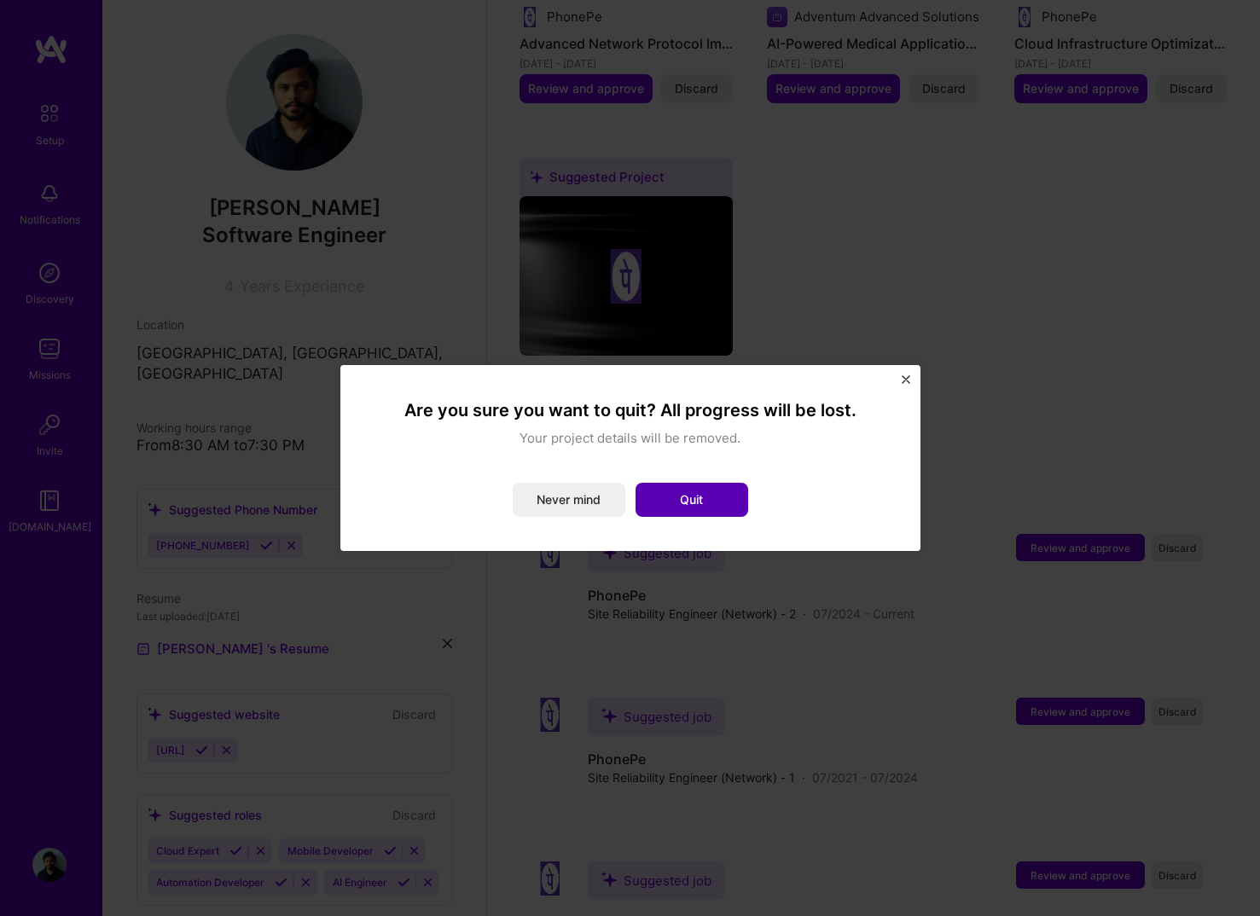
click at [680, 488] on button "Quit" at bounding box center [691, 500] width 113 height 34
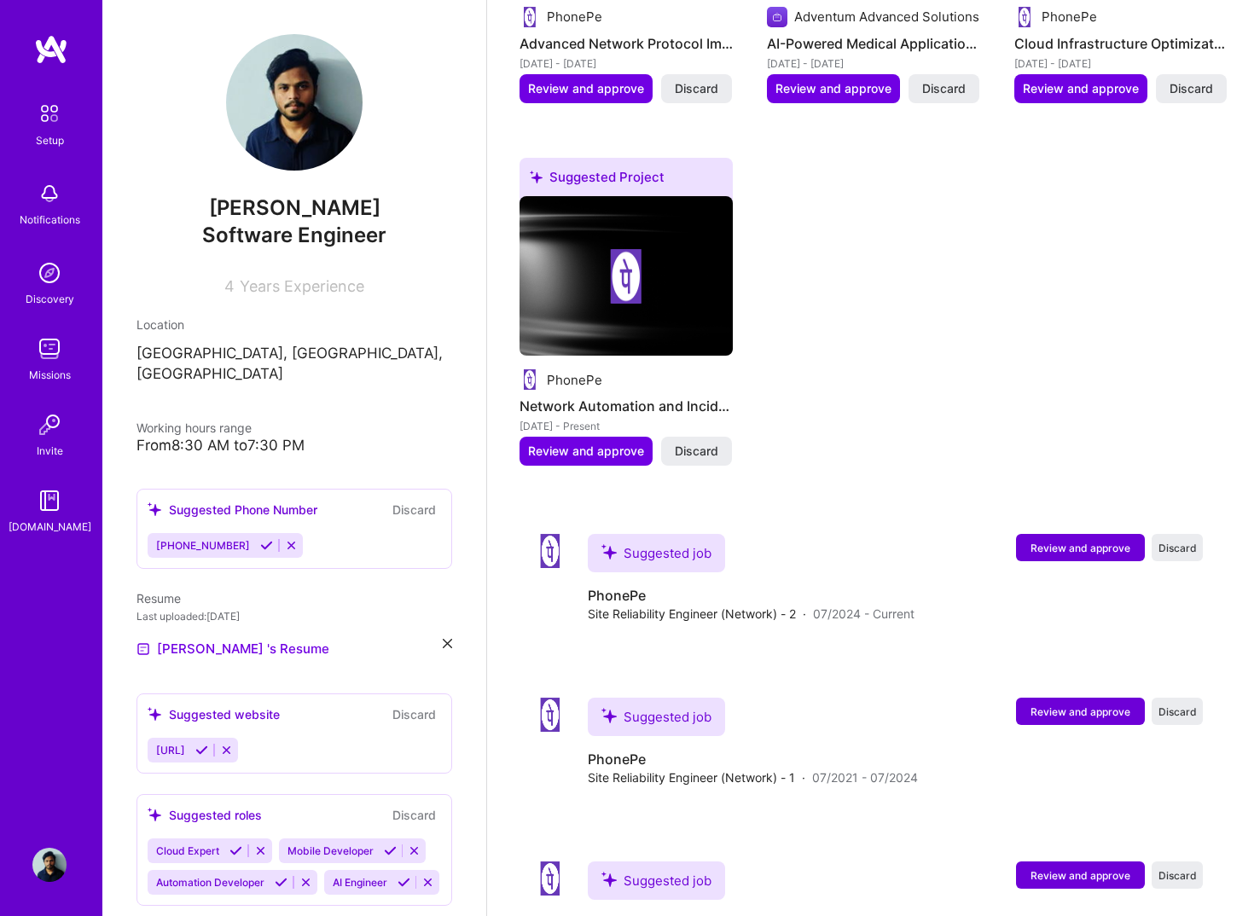
click at [50, 431] on img at bounding box center [49, 425] width 34 height 34
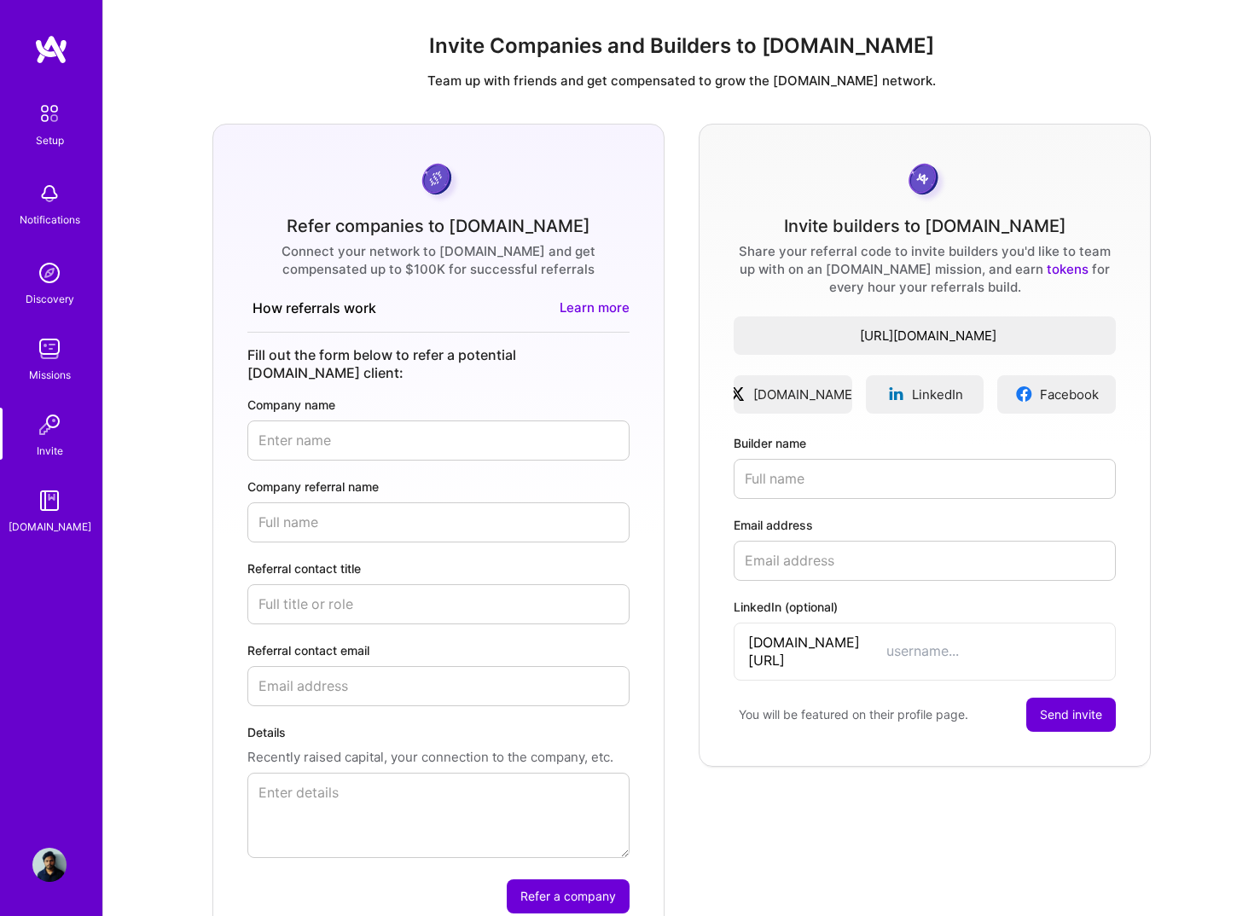
click at [52, 354] on div "Setup Notifications Discovery Missions Invite A.Guide" at bounding box center [51, 316] width 102 height 440
click at [54, 339] on img at bounding box center [49, 349] width 34 height 34
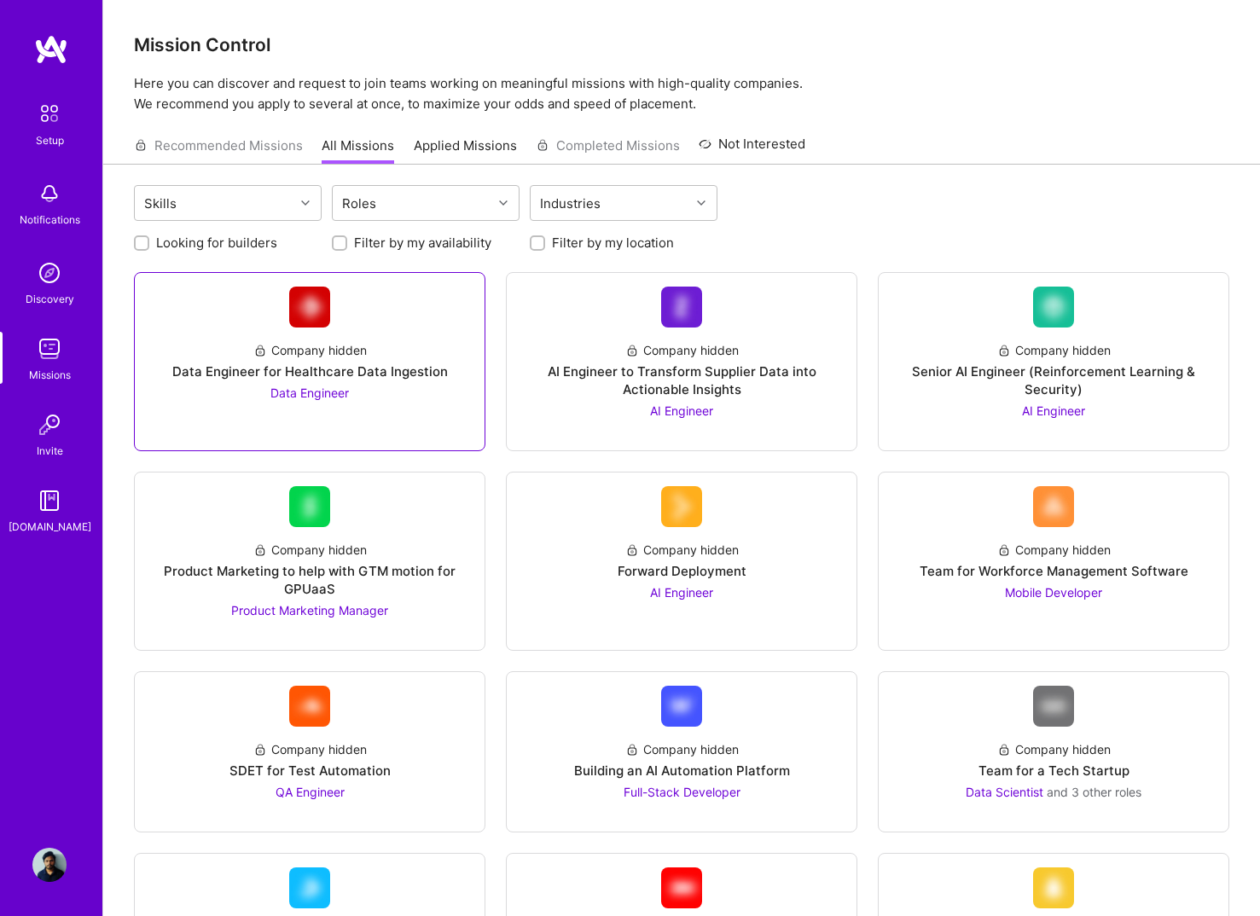
click at [389, 344] on div "Company hidden Data Engineer for Healthcare Data Ingestion Data Engineer" at bounding box center [309, 364] width 322 height 74
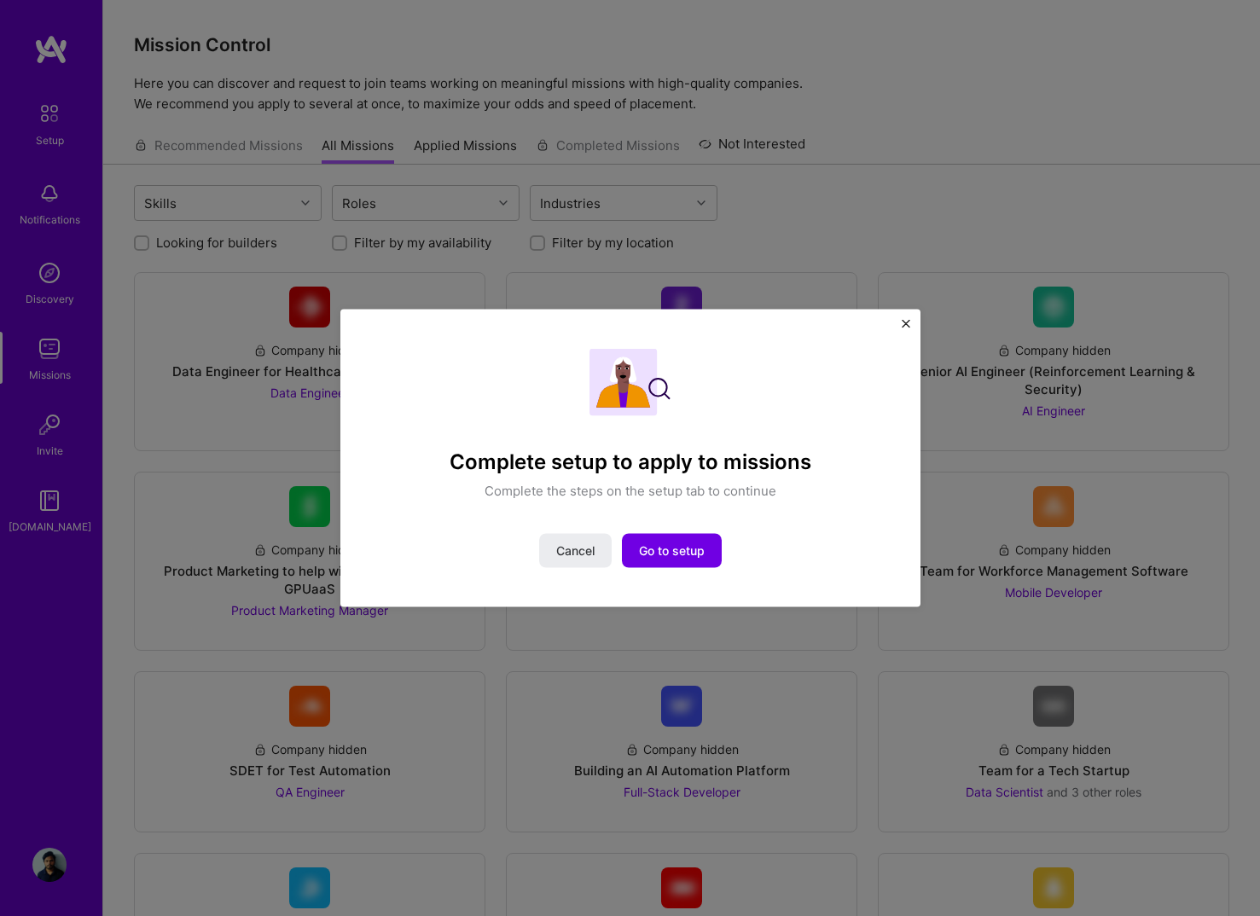
click at [908, 316] on div "Complete setup to apply to missions Complete the steps on the setup tab to cont…" at bounding box center [630, 459] width 580 height 298
click at [906, 325] on img "Close" at bounding box center [905, 324] width 9 height 9
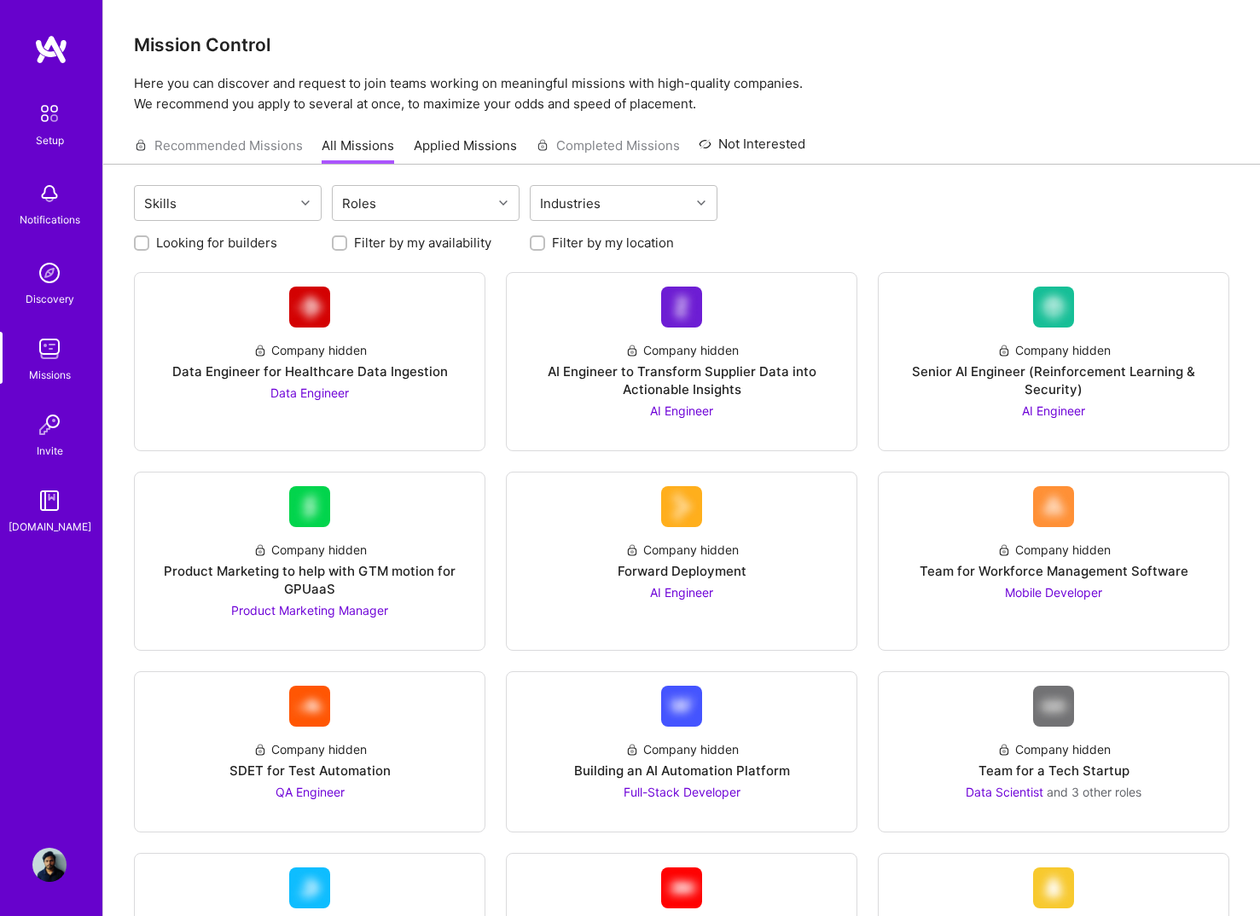
click at [42, 111] on img at bounding box center [50, 114] width 36 height 36
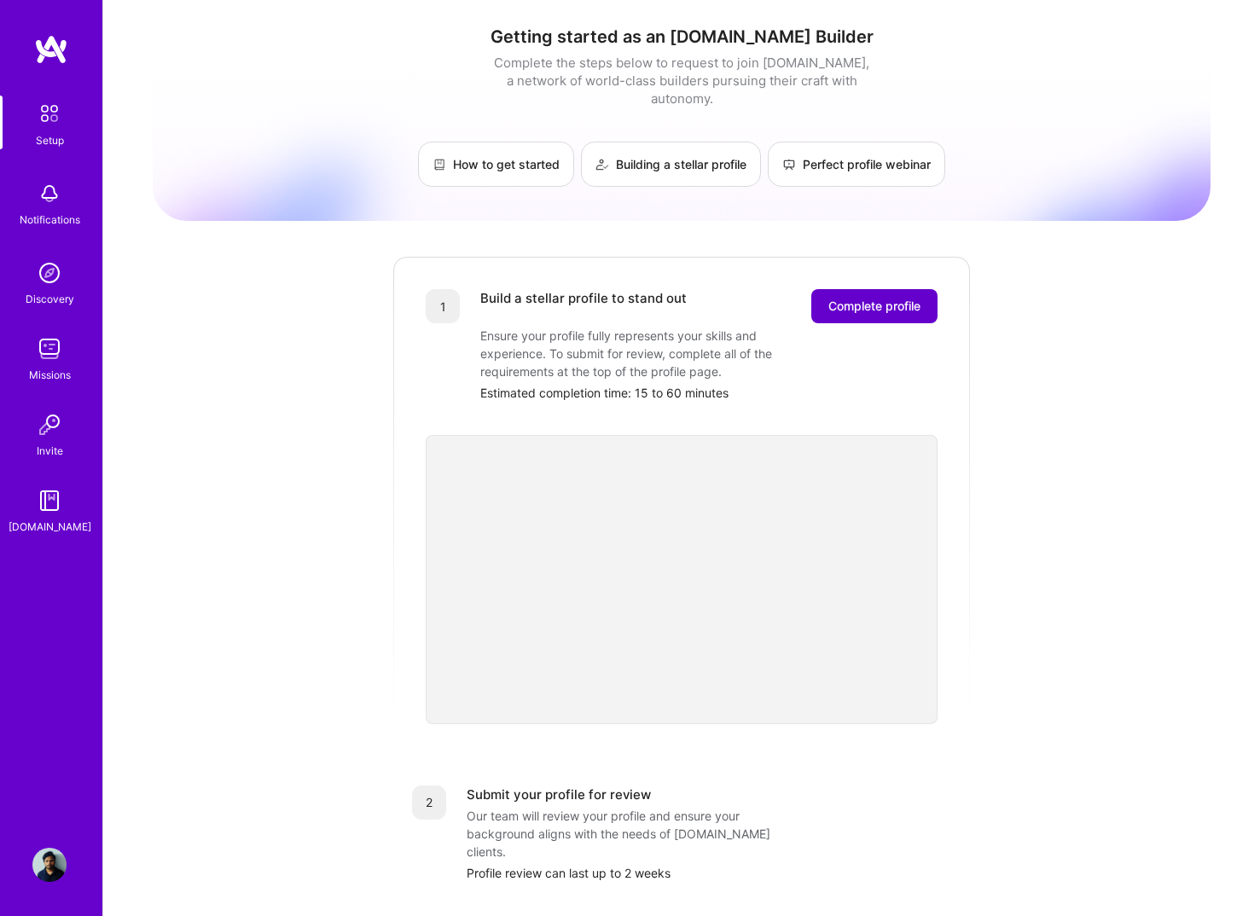
click at [892, 298] on span "Complete profile" at bounding box center [874, 306] width 92 height 17
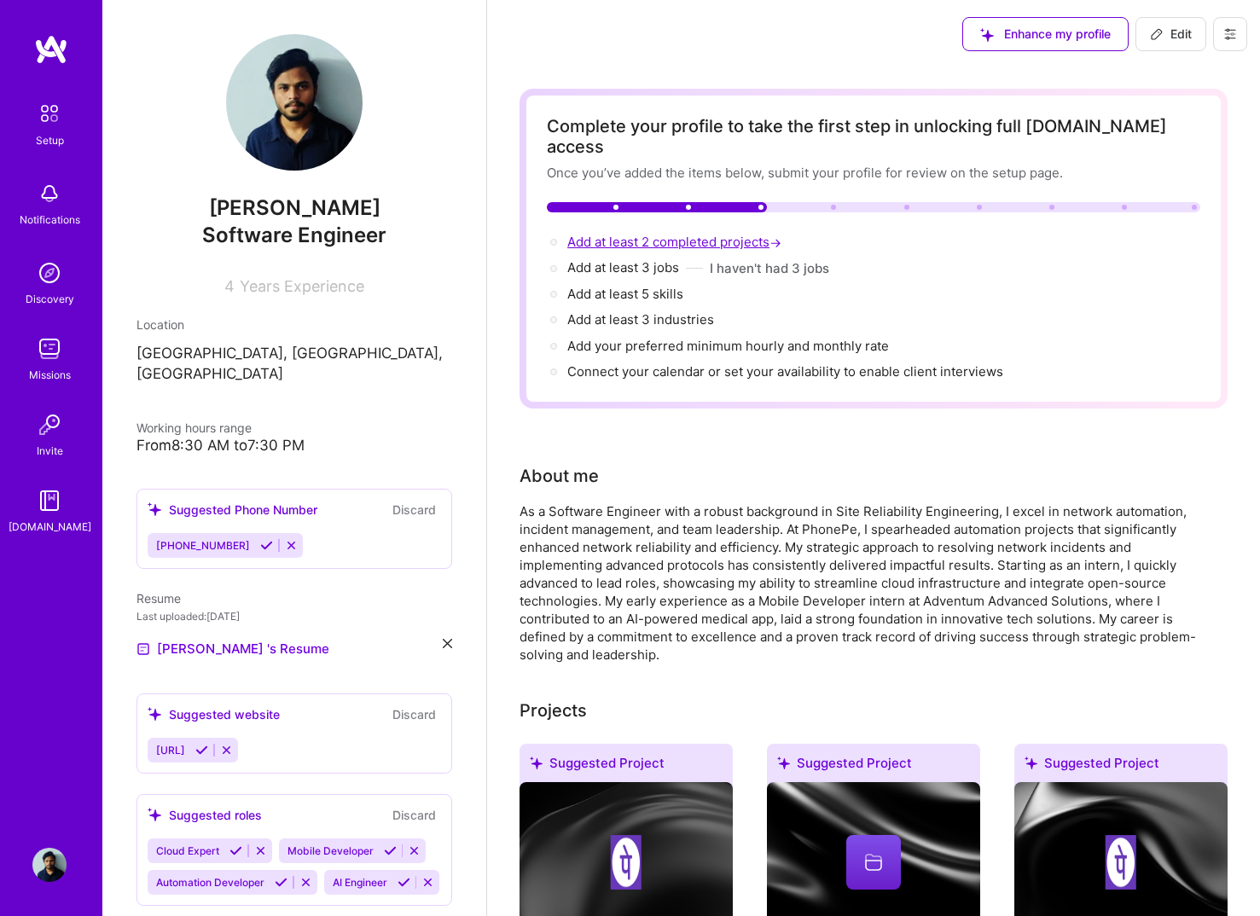
click at [682, 234] on span "Add at least 2 completed projects →" at bounding box center [675, 242] width 217 height 16
select select "US"
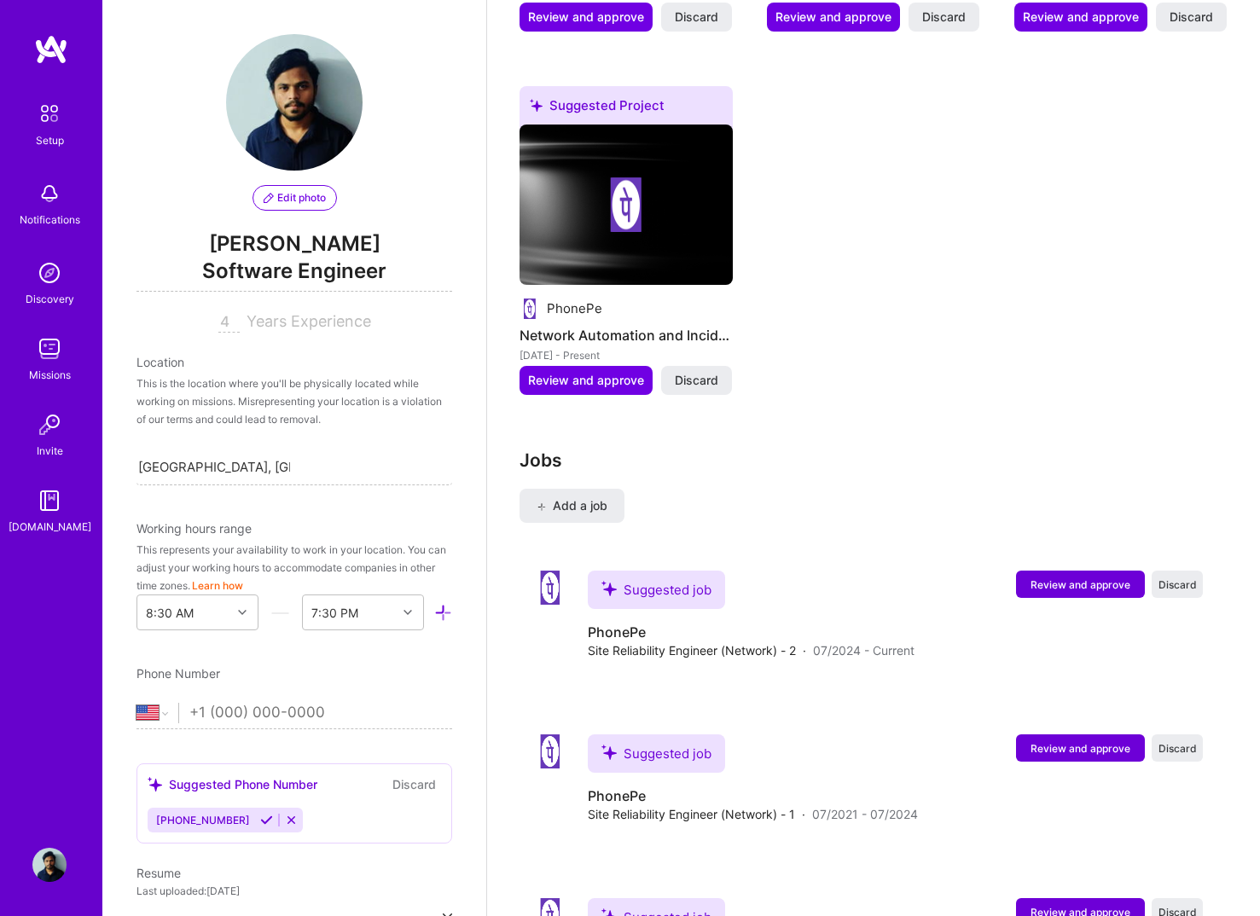
scroll to position [1925, 0]
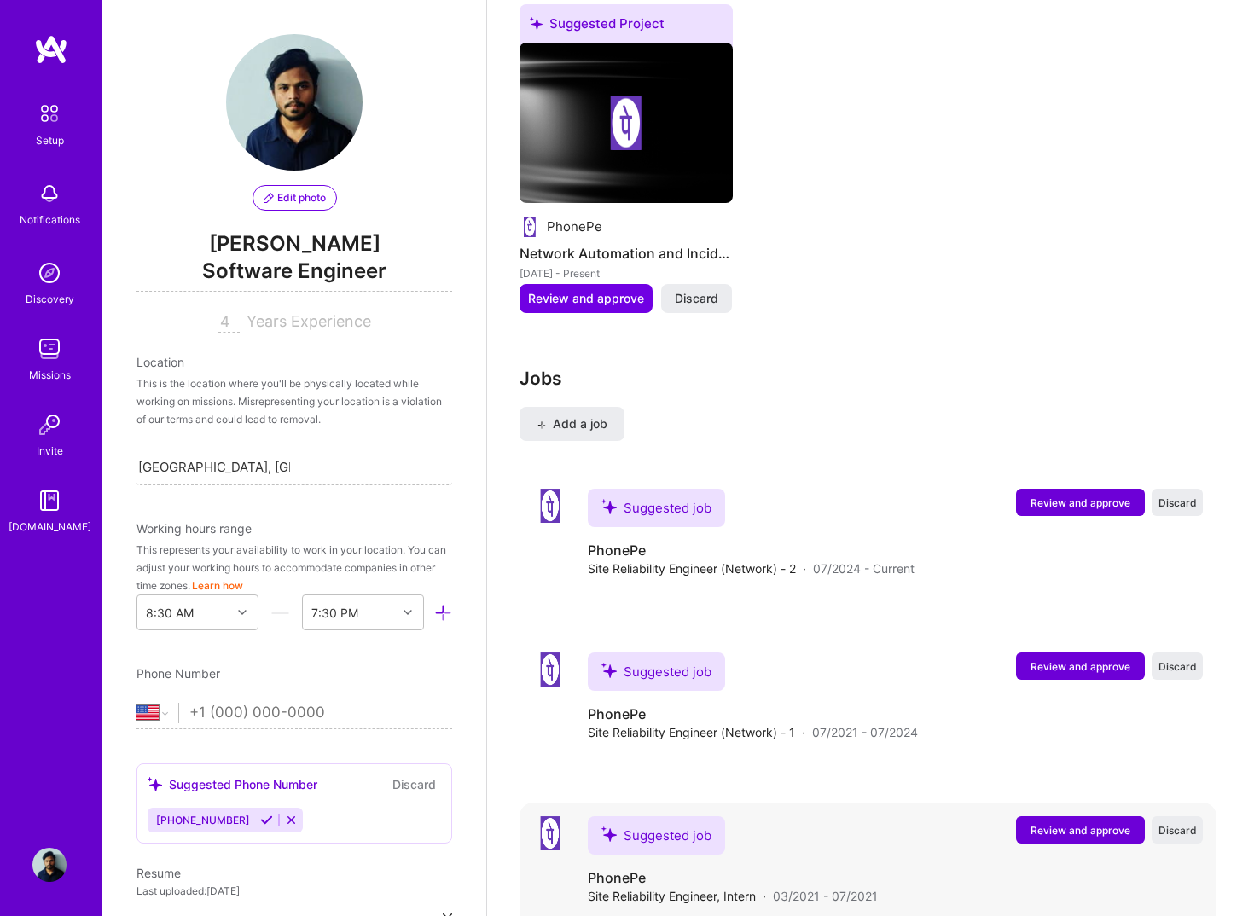
click at [1027, 816] on button "Review and approve" at bounding box center [1080, 829] width 129 height 27
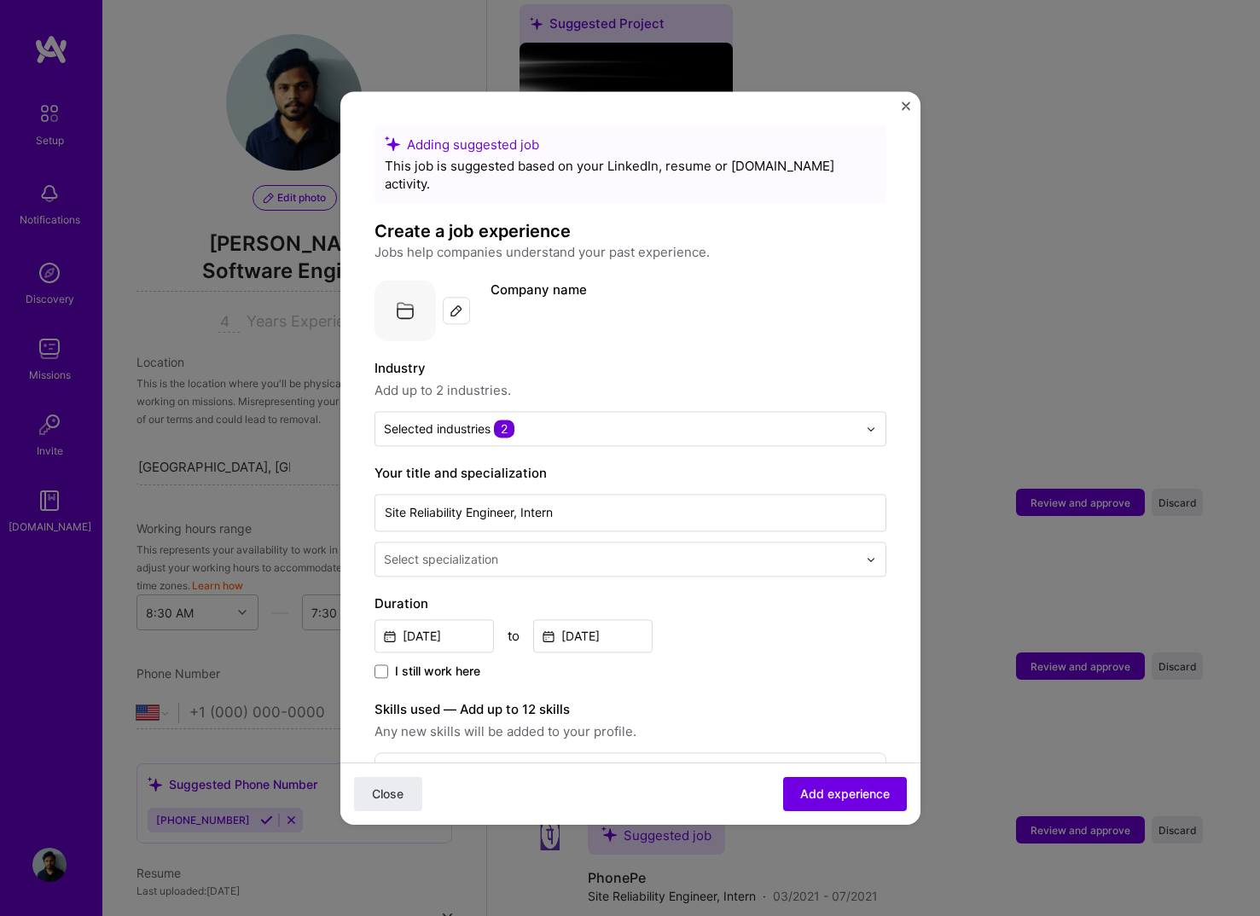
click at [646, 541] on div "Select specialization" at bounding box center [630, 558] width 512 height 35
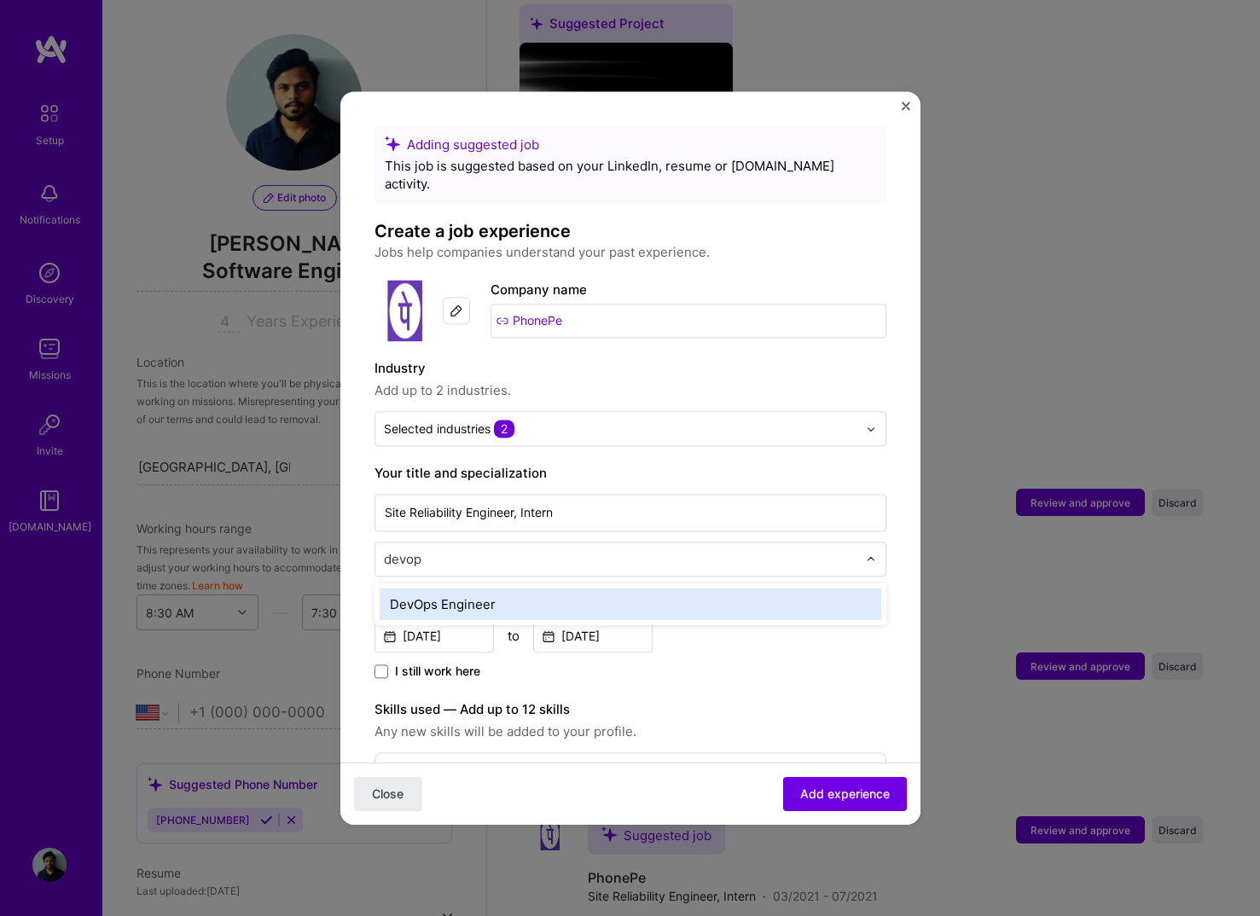
type input "devops"
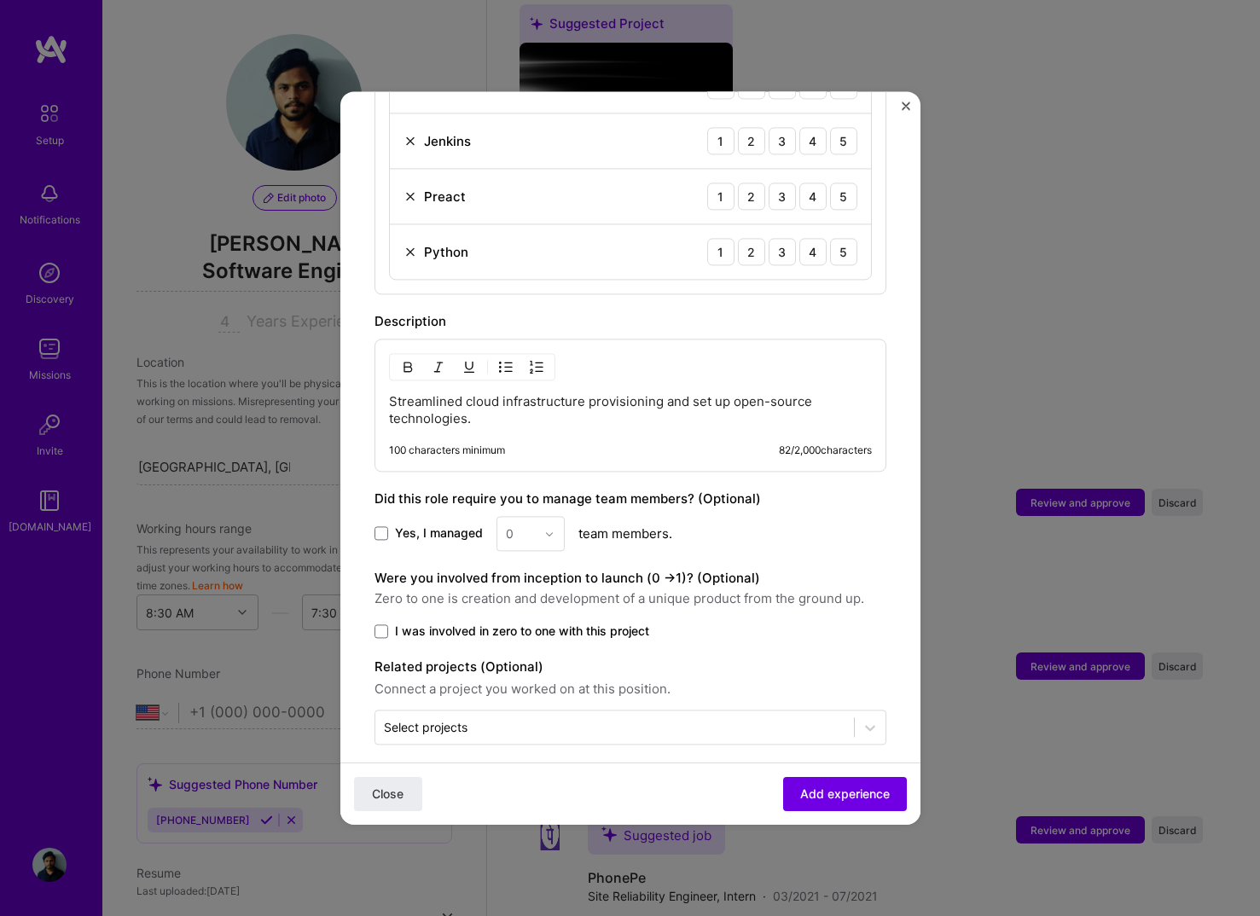
scroll to position [751, 0]
click at [634, 394] on p "Streamlined cloud infrastructure provisioning and set up open-source technologi…" at bounding box center [630, 411] width 483 height 34
click at [484, 396] on p "Streamlined cloud infrastructure provisioning and set up open-source technologi…" at bounding box center [630, 411] width 483 height 34
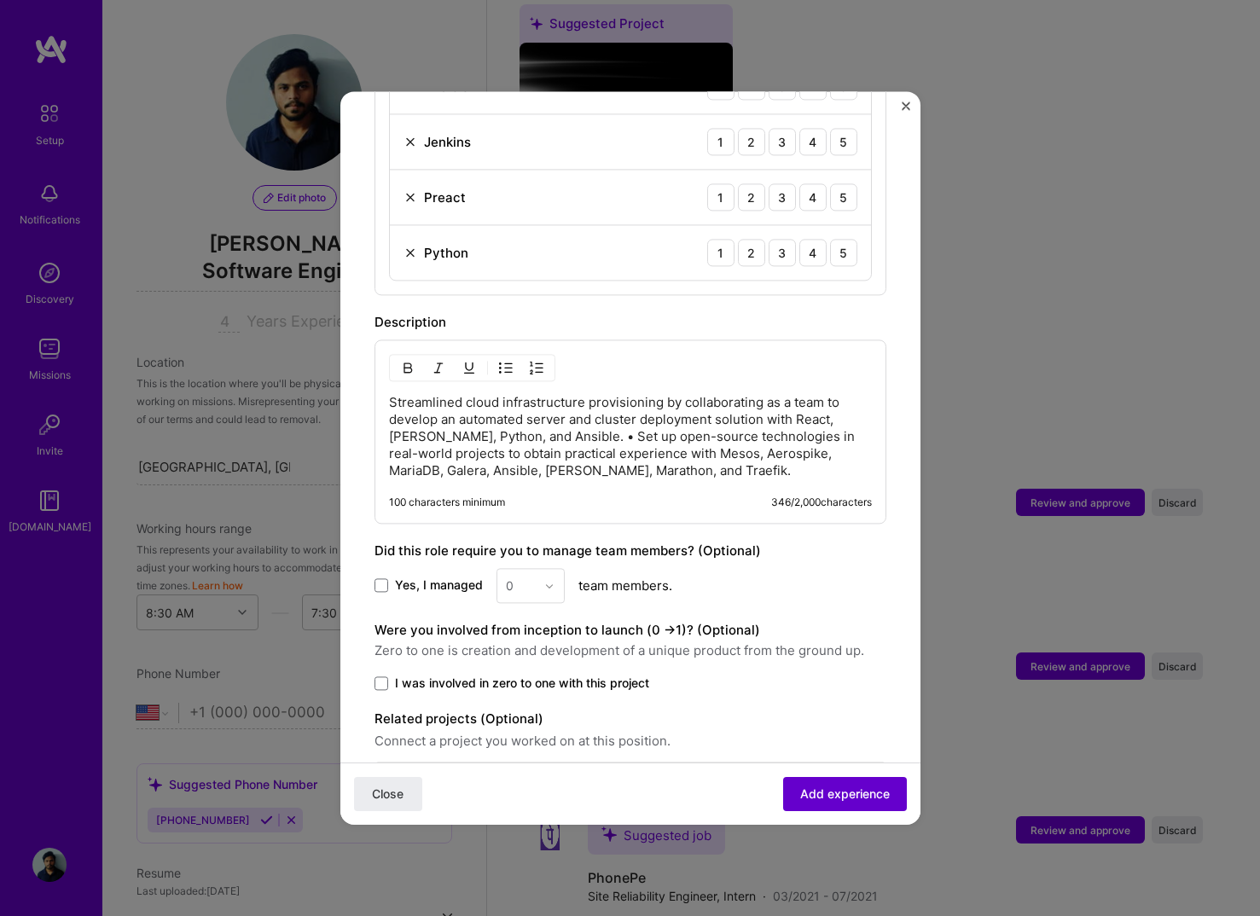
click at [821, 794] on span "Add experience" at bounding box center [845, 793] width 90 height 17
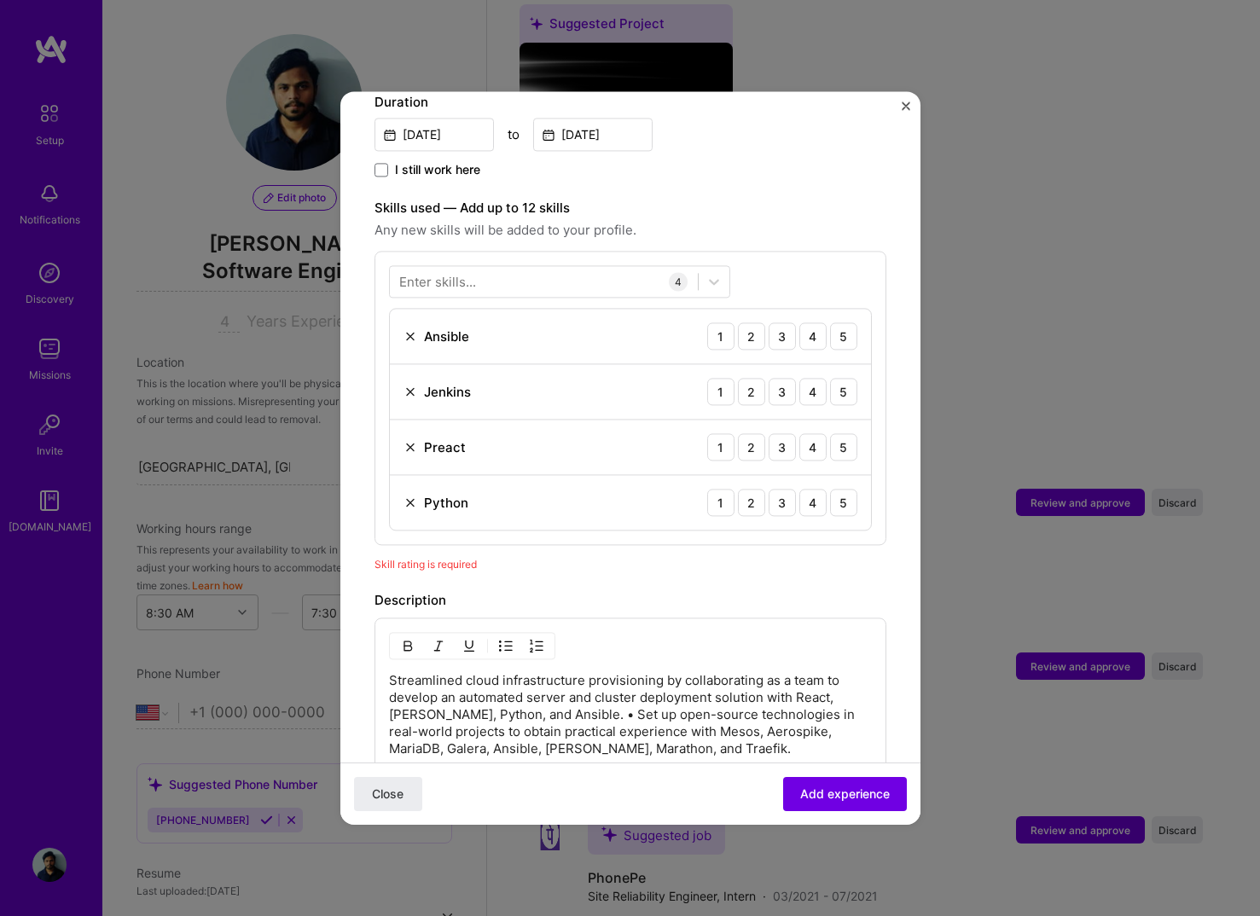
scroll to position [498, 0]
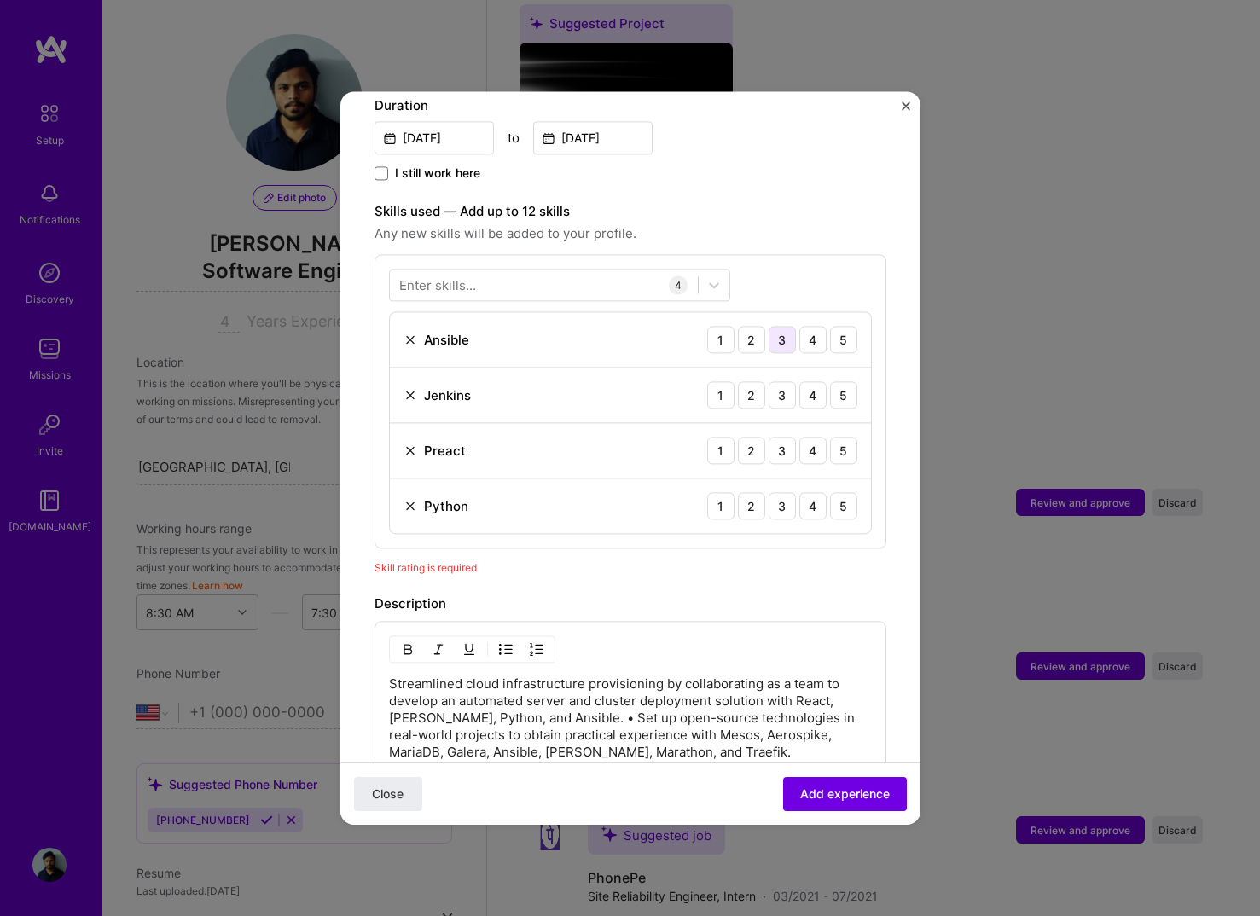
click at [783, 326] on div "3" at bounding box center [781, 339] width 27 height 27
click at [809, 326] on div "4" at bounding box center [812, 339] width 27 height 27
click at [762, 381] on div "2" at bounding box center [751, 394] width 27 height 27
click at [773, 383] on div "3" at bounding box center [781, 394] width 27 height 27
click at [436, 442] on div "Preact" at bounding box center [445, 451] width 42 height 18
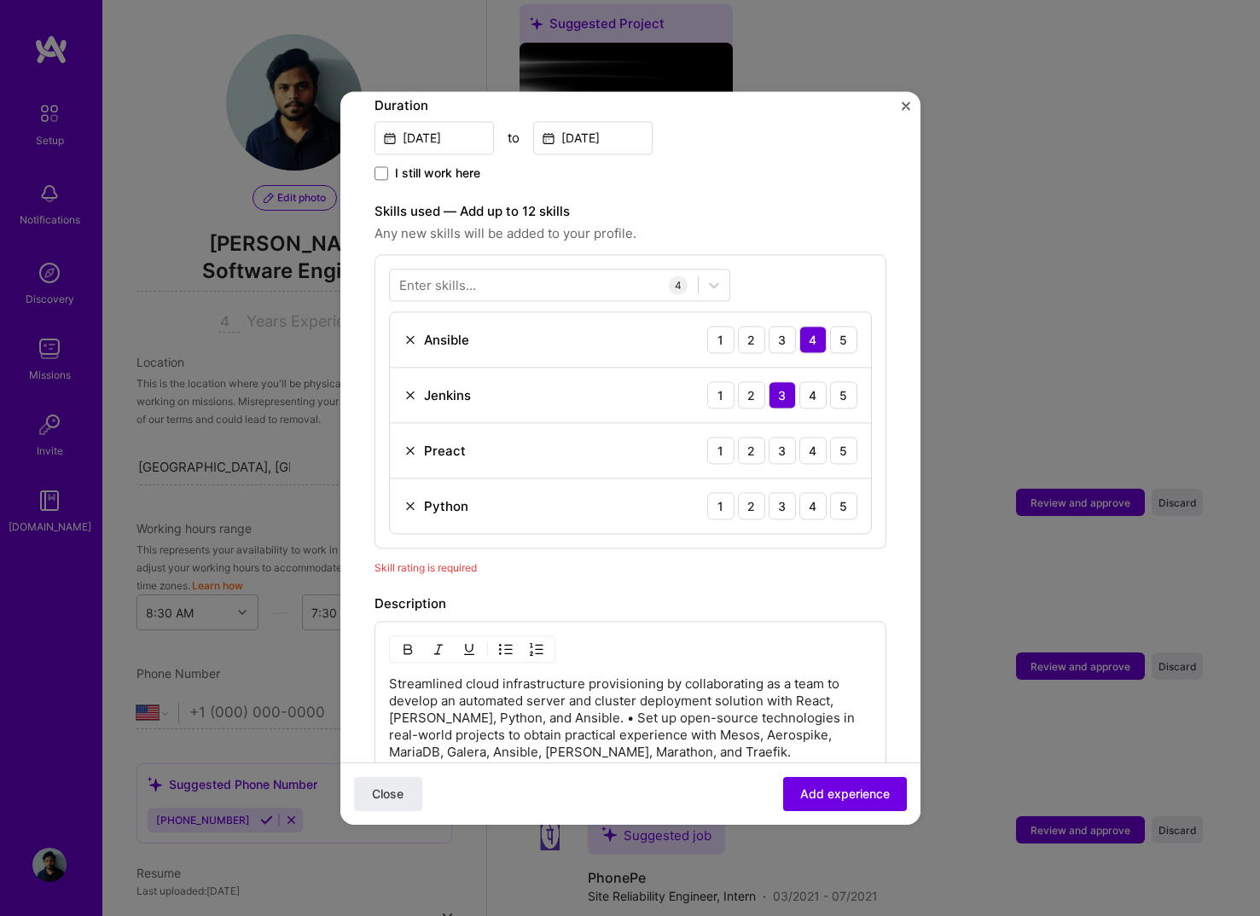
click at [414, 443] on img at bounding box center [410, 450] width 14 height 14
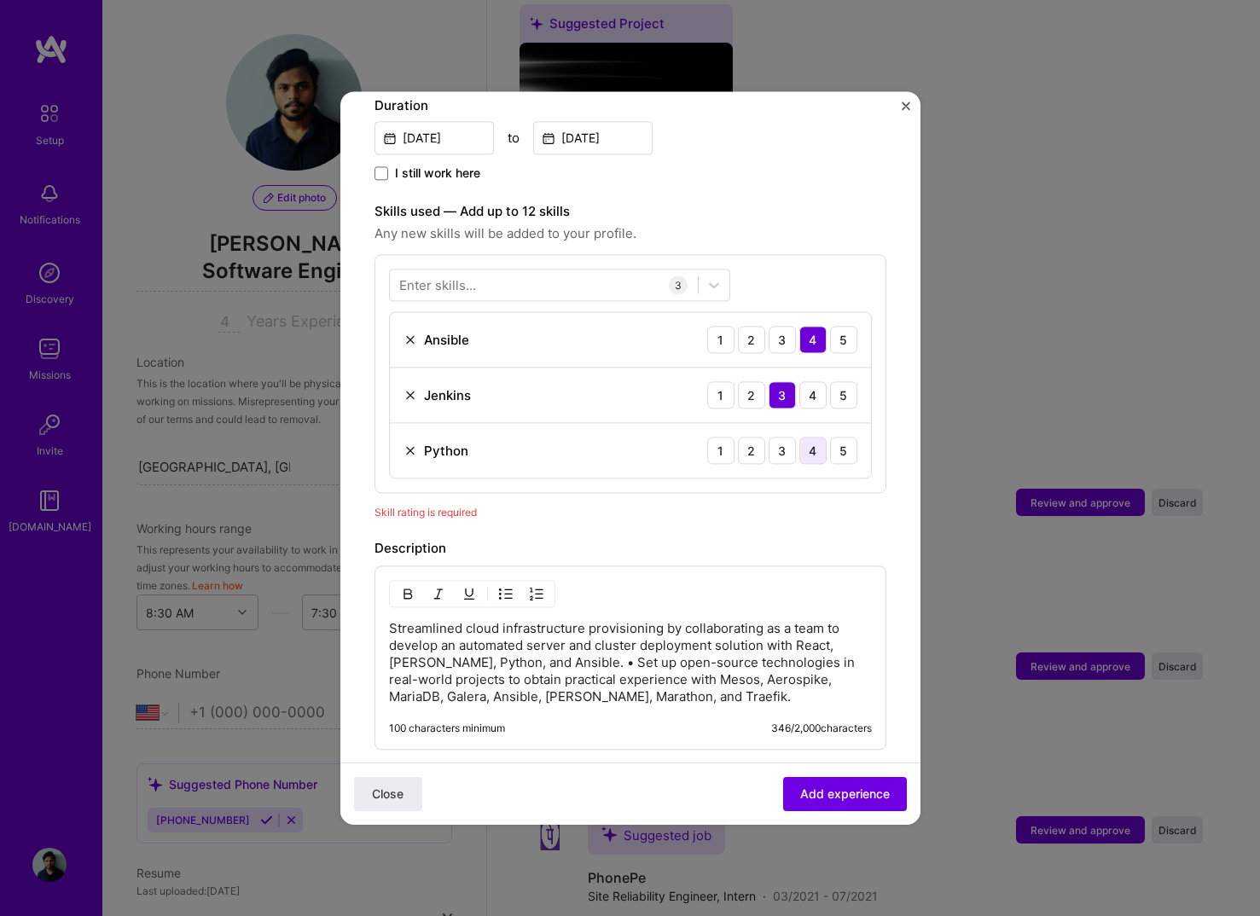
click at [806, 437] on div "4" at bounding box center [812, 450] width 27 height 27
click at [479, 271] on div at bounding box center [544, 285] width 308 height 28
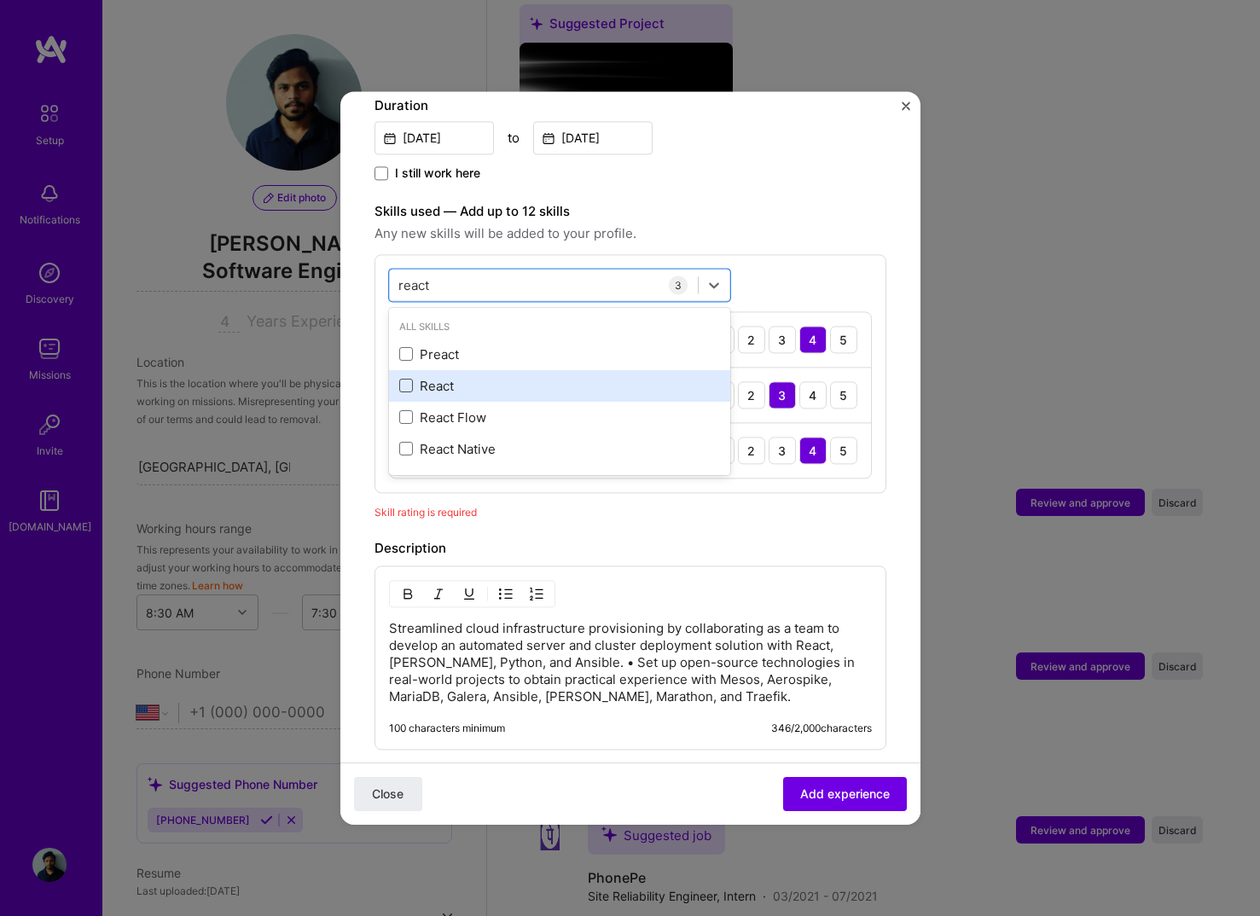
click at [403, 379] on span at bounding box center [406, 386] width 14 height 14
click at [0, 0] on input "checkbox" at bounding box center [0, 0] width 0 height 0
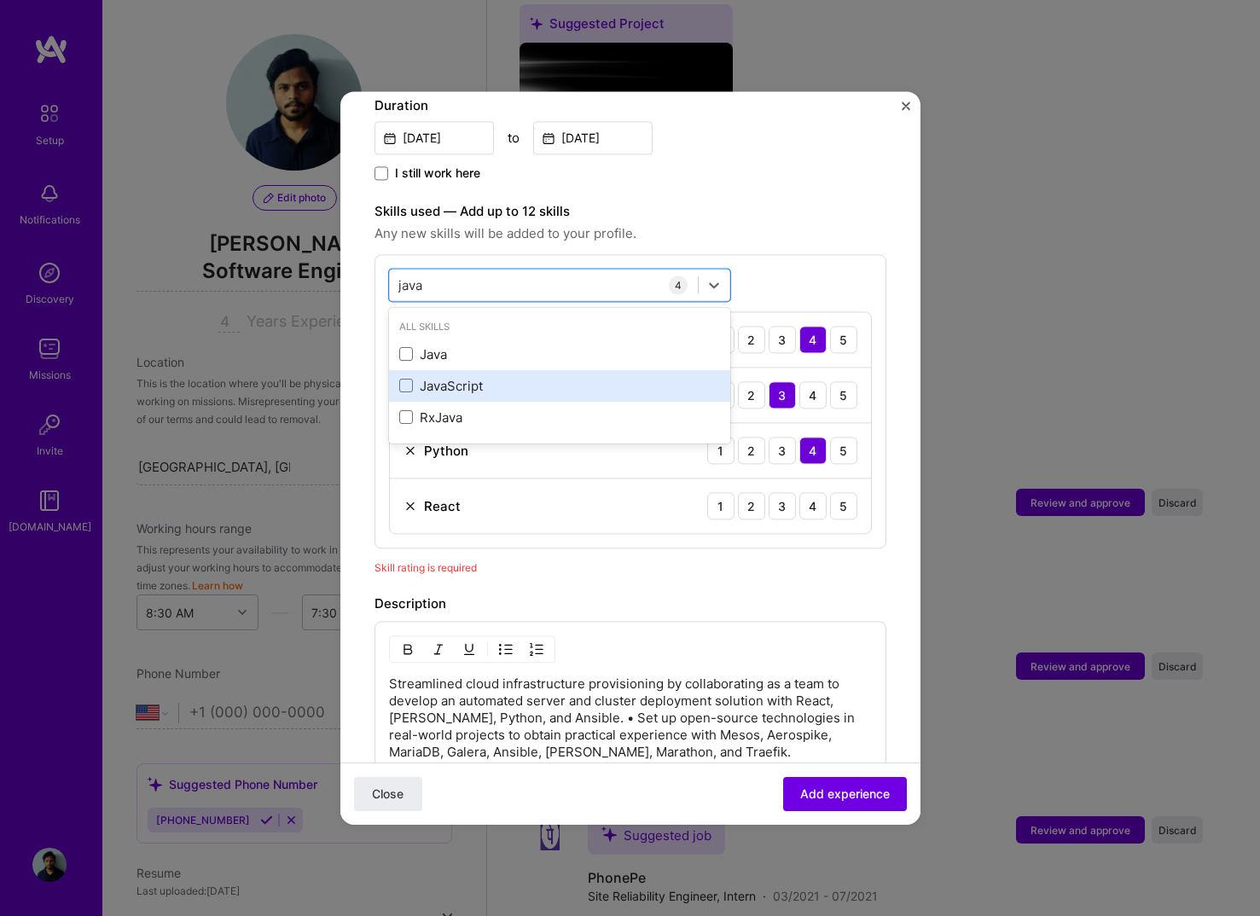
click at [420, 377] on div "JavaScript" at bounding box center [559, 386] width 321 height 18
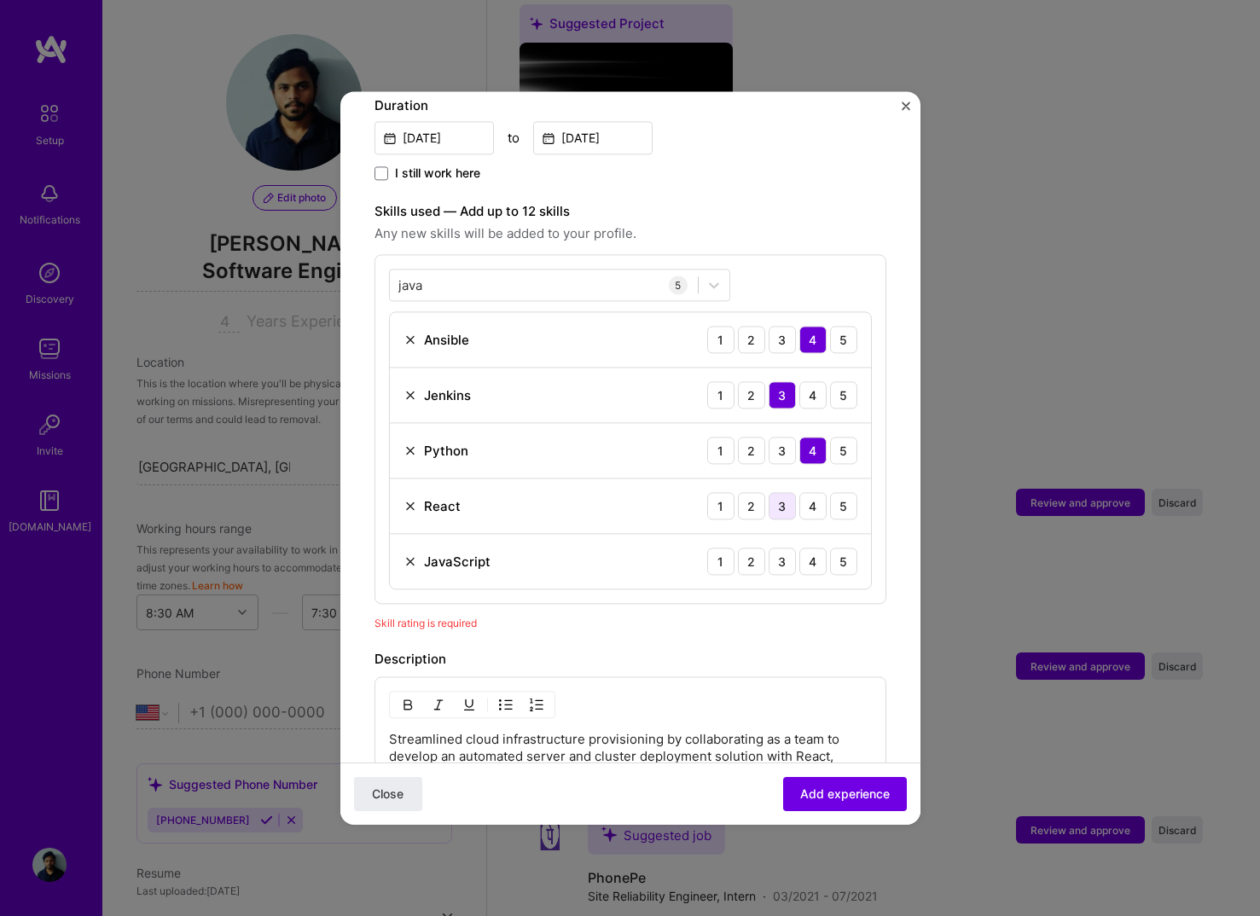
click at [791, 492] on div "3" at bounding box center [781, 505] width 27 height 27
click at [788, 558] on div "JavaScript 1 2 3 4 5" at bounding box center [630, 561] width 481 height 55
click at [788, 547] on div "3" at bounding box center [781, 560] width 27 height 27
click at [727, 381] on div "1" at bounding box center [720, 394] width 27 height 27
click at [406, 388] on img at bounding box center [410, 395] width 14 height 14
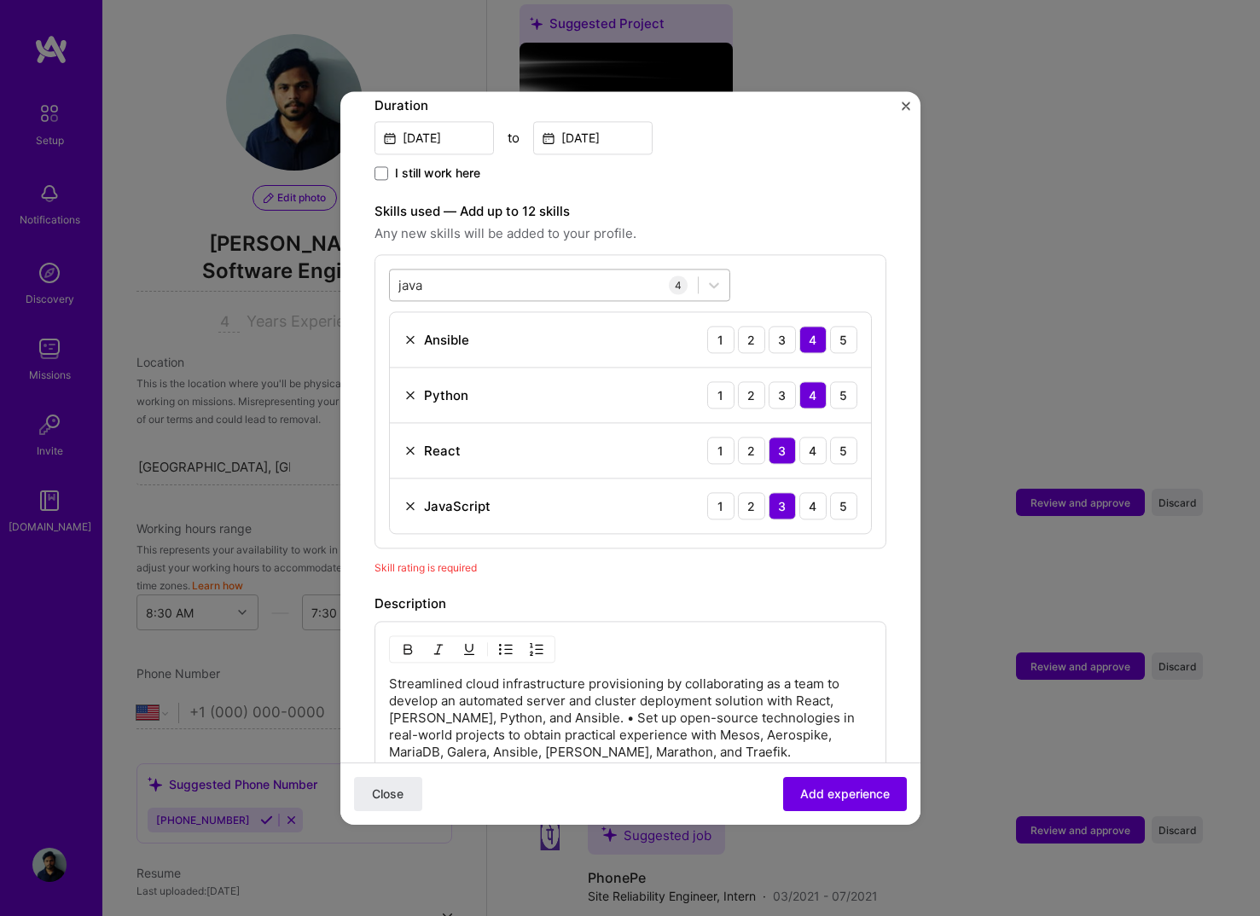
click at [465, 272] on div "java java" at bounding box center [544, 285] width 308 height 28
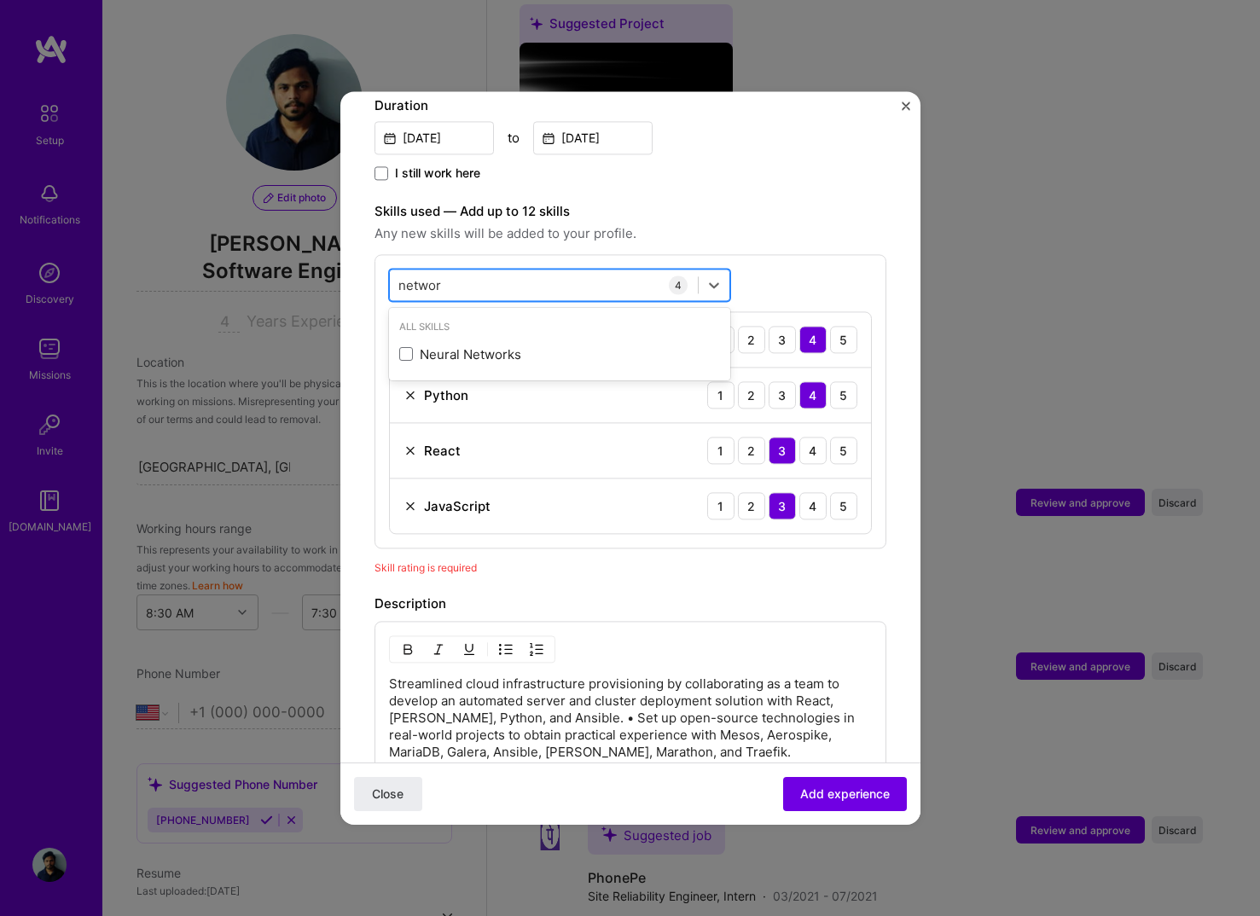
type input "network"
type input "comp"
type input "bgp"
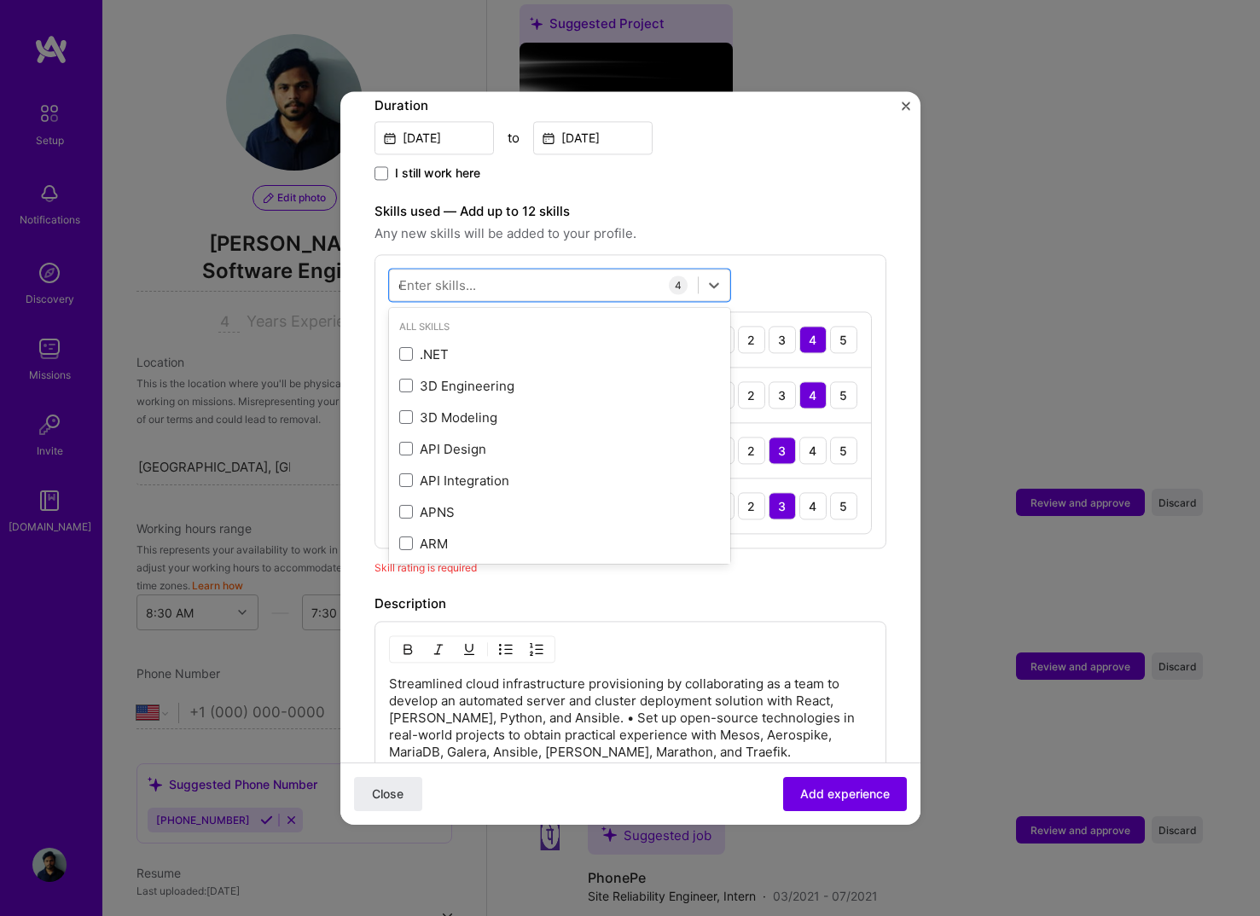
type input "osp"
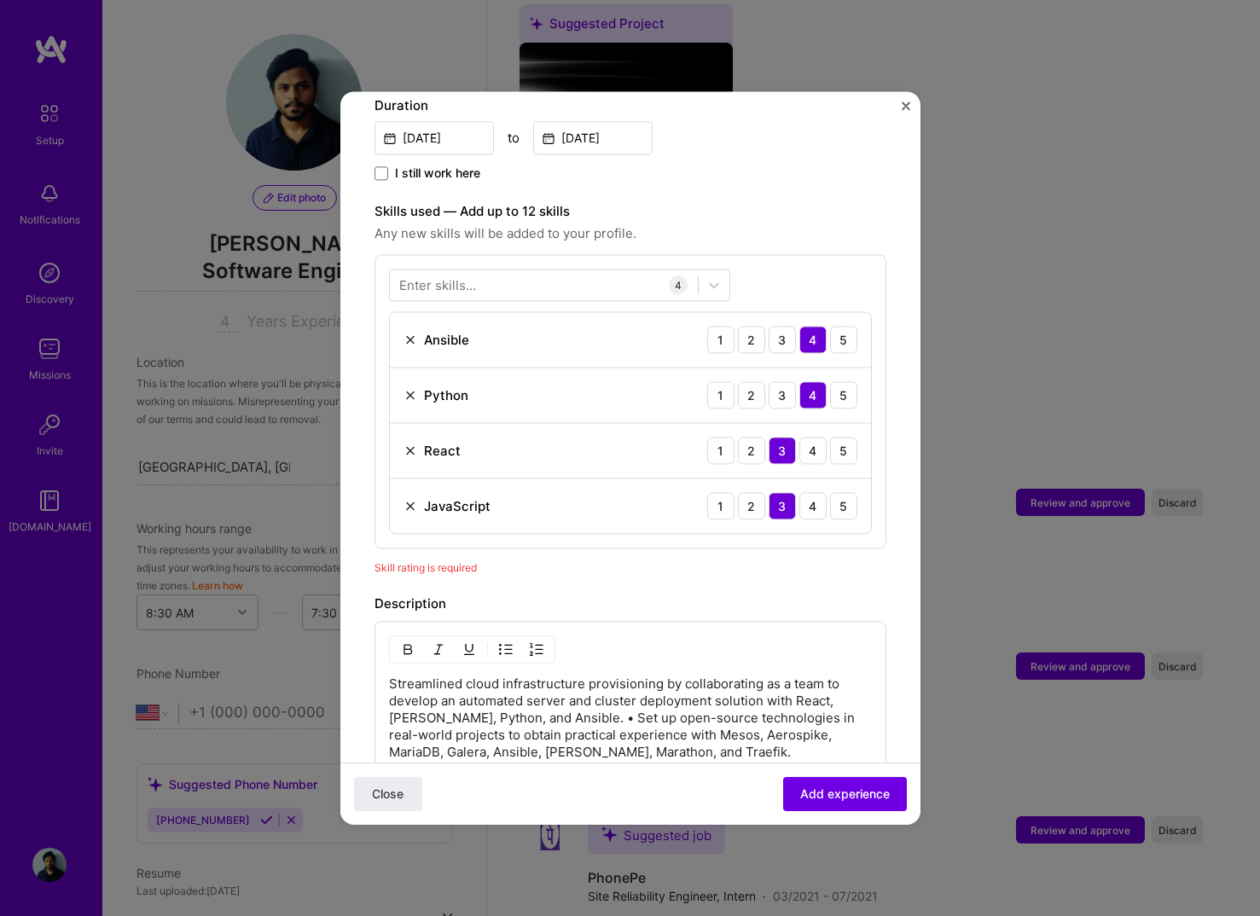
click at [802, 559] on div "Skill rating is required" at bounding box center [630, 568] width 512 height 18
click at [848, 795] on span "Add experience" at bounding box center [845, 793] width 90 height 17
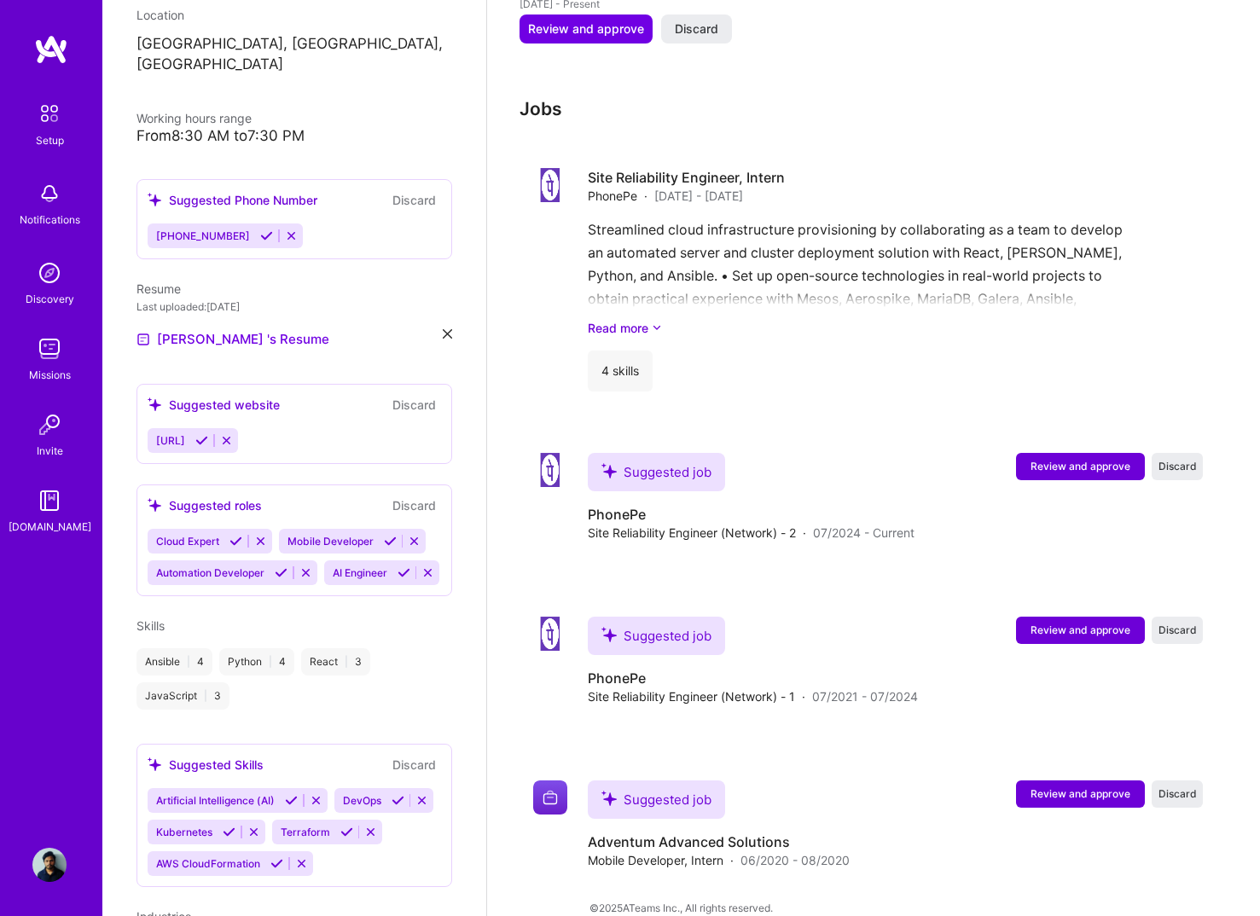
scroll to position [315, 0]
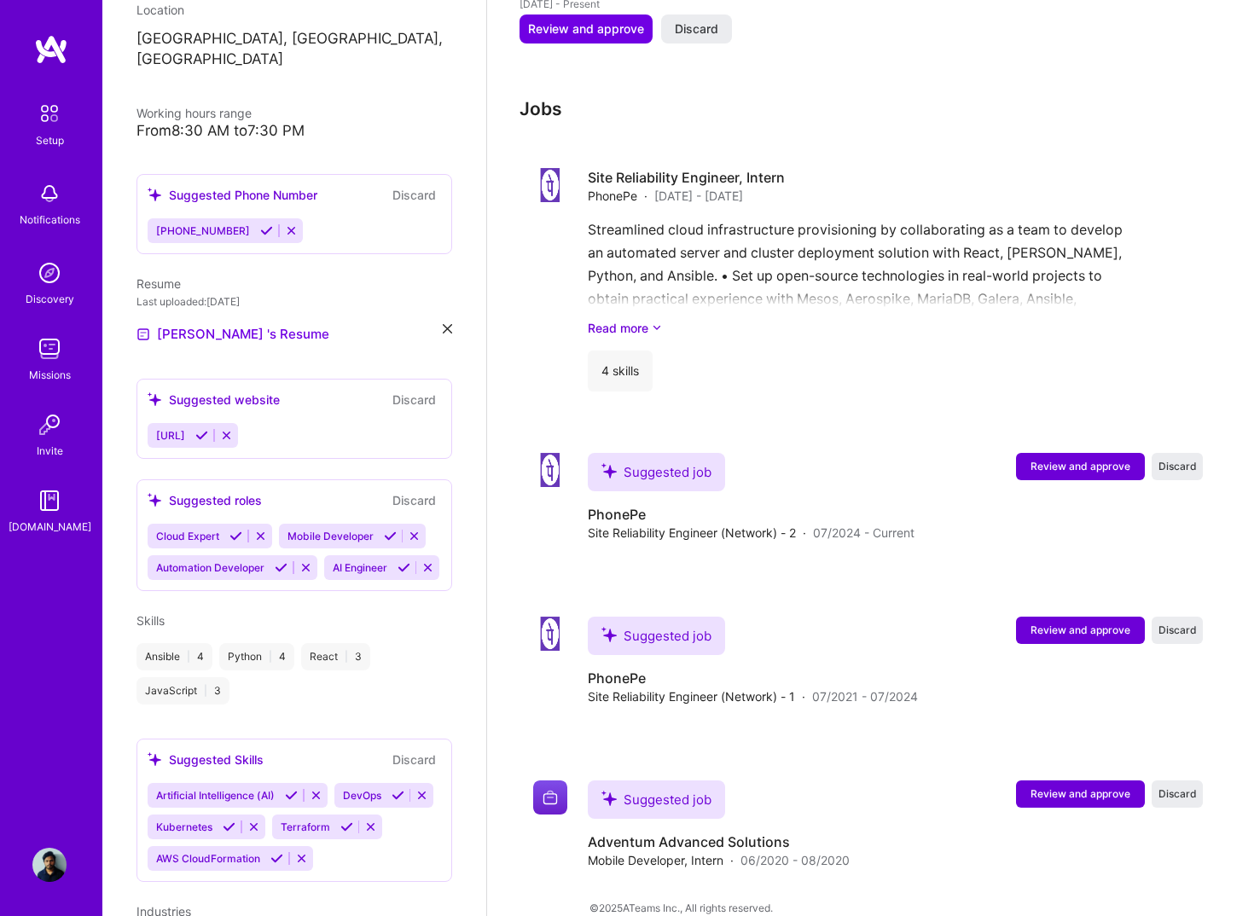
click at [208, 429] on icon at bounding box center [201, 435] width 13 height 13
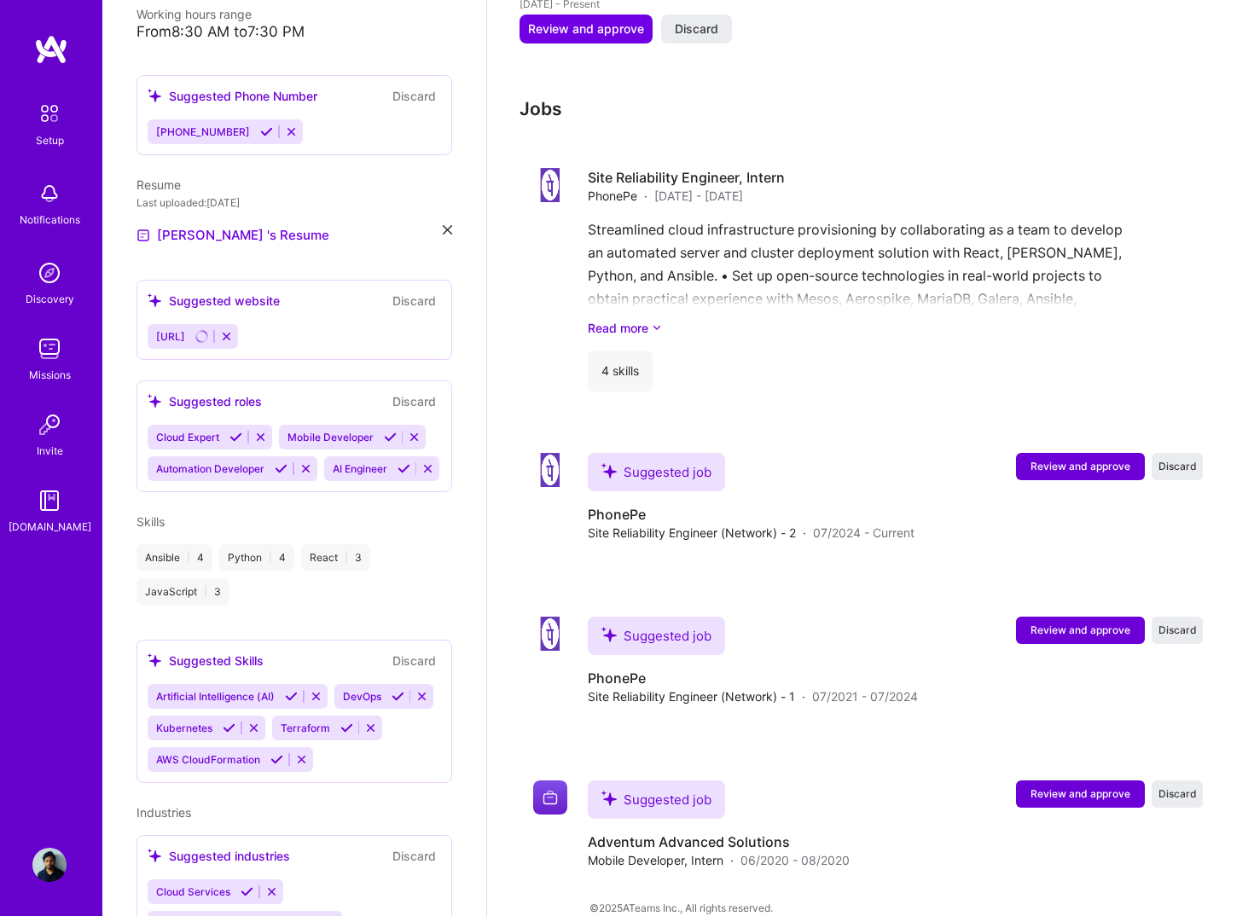
scroll to position [413, 0]
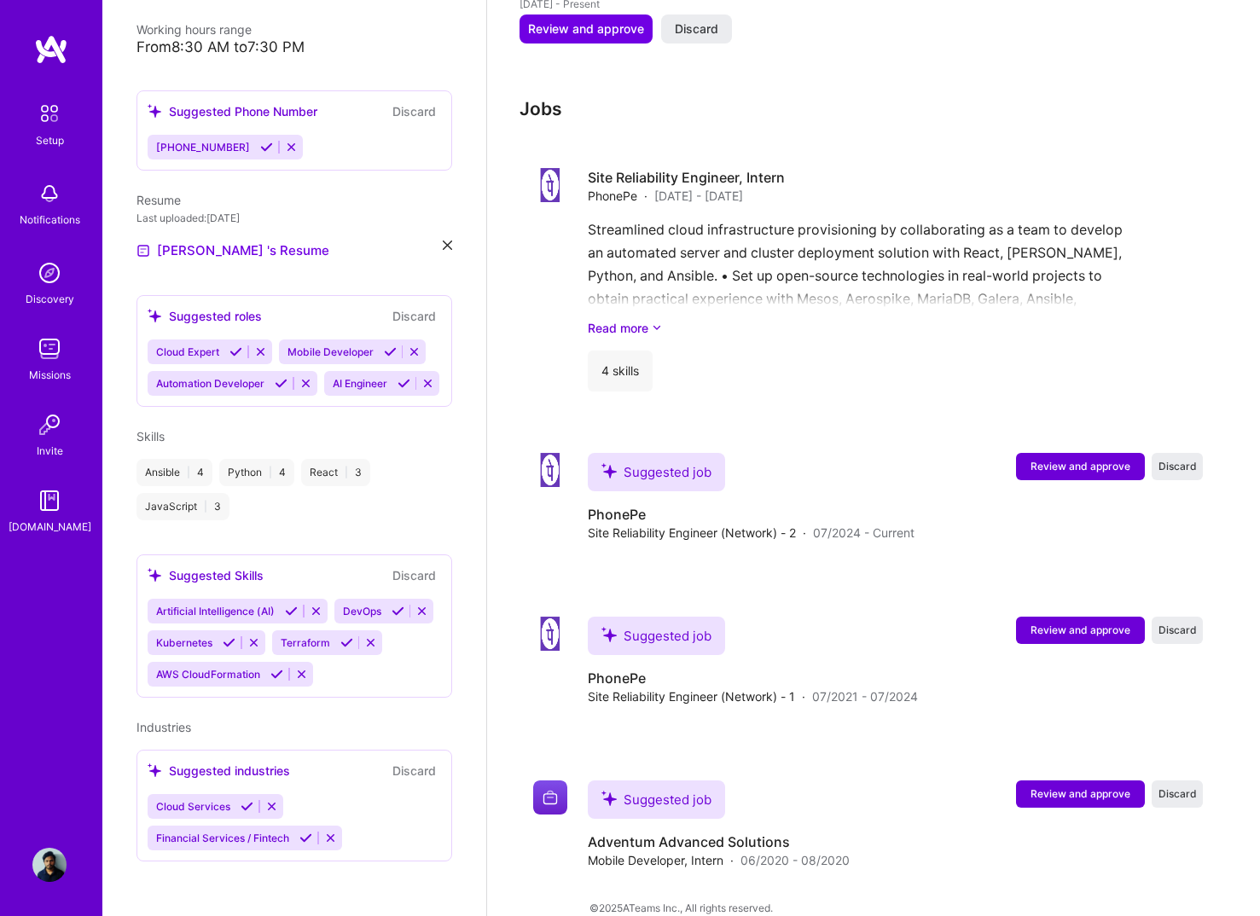
click at [279, 377] on icon at bounding box center [281, 383] width 13 height 13
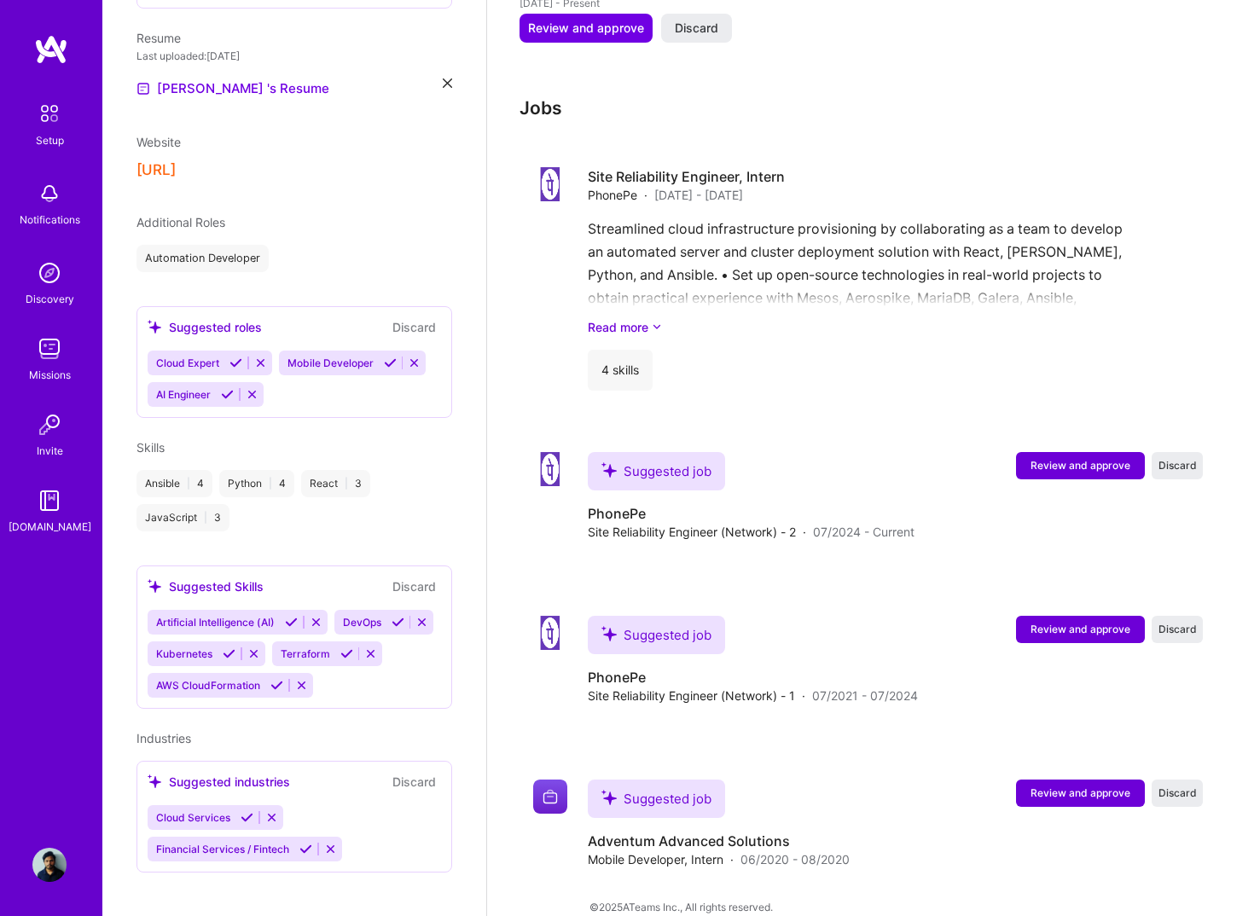
scroll to position [1371, 0]
click at [385, 356] on icon at bounding box center [390, 362] width 13 height 13
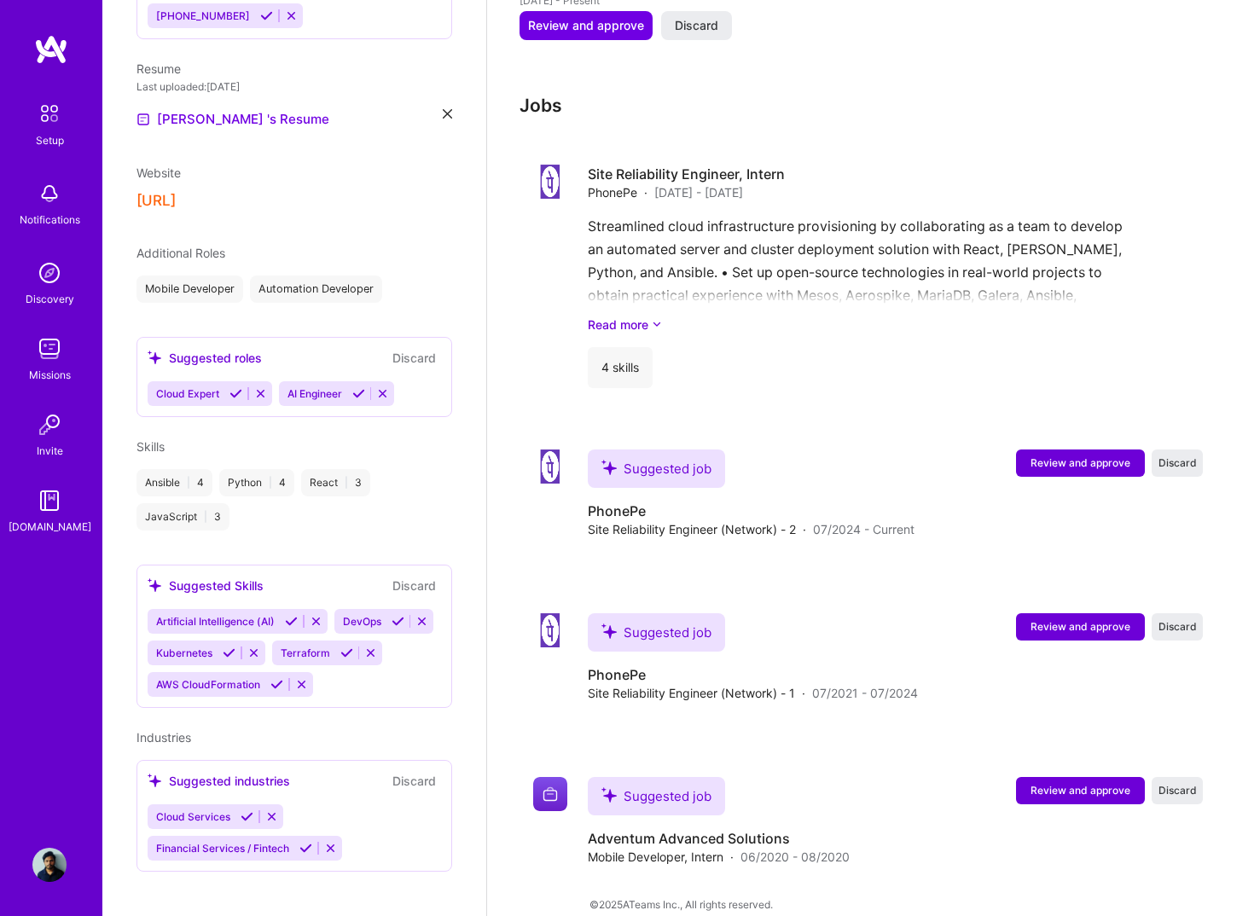
scroll to position [529, 0]
click at [401, 616] on icon at bounding box center [397, 622] width 13 height 13
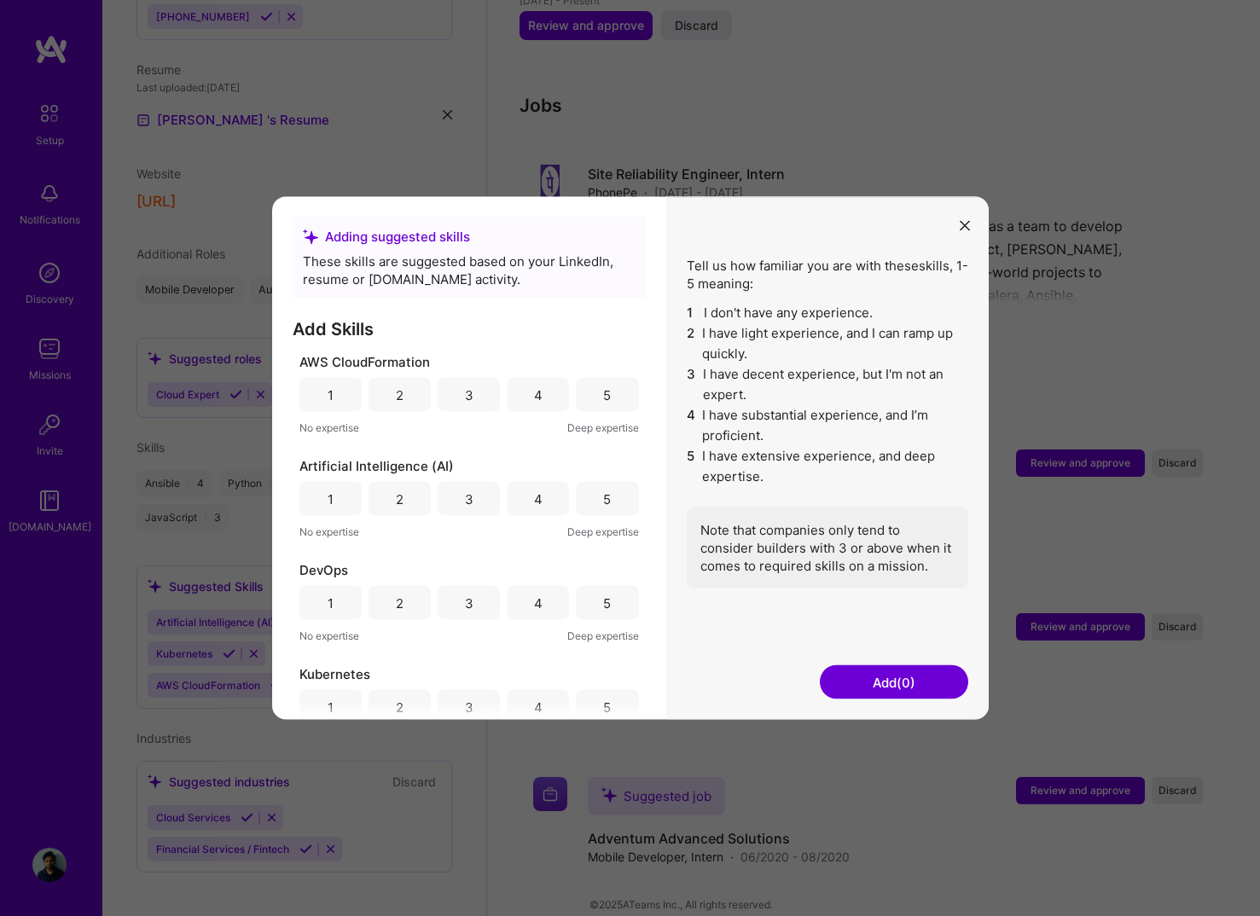
scroll to position [67, 0]
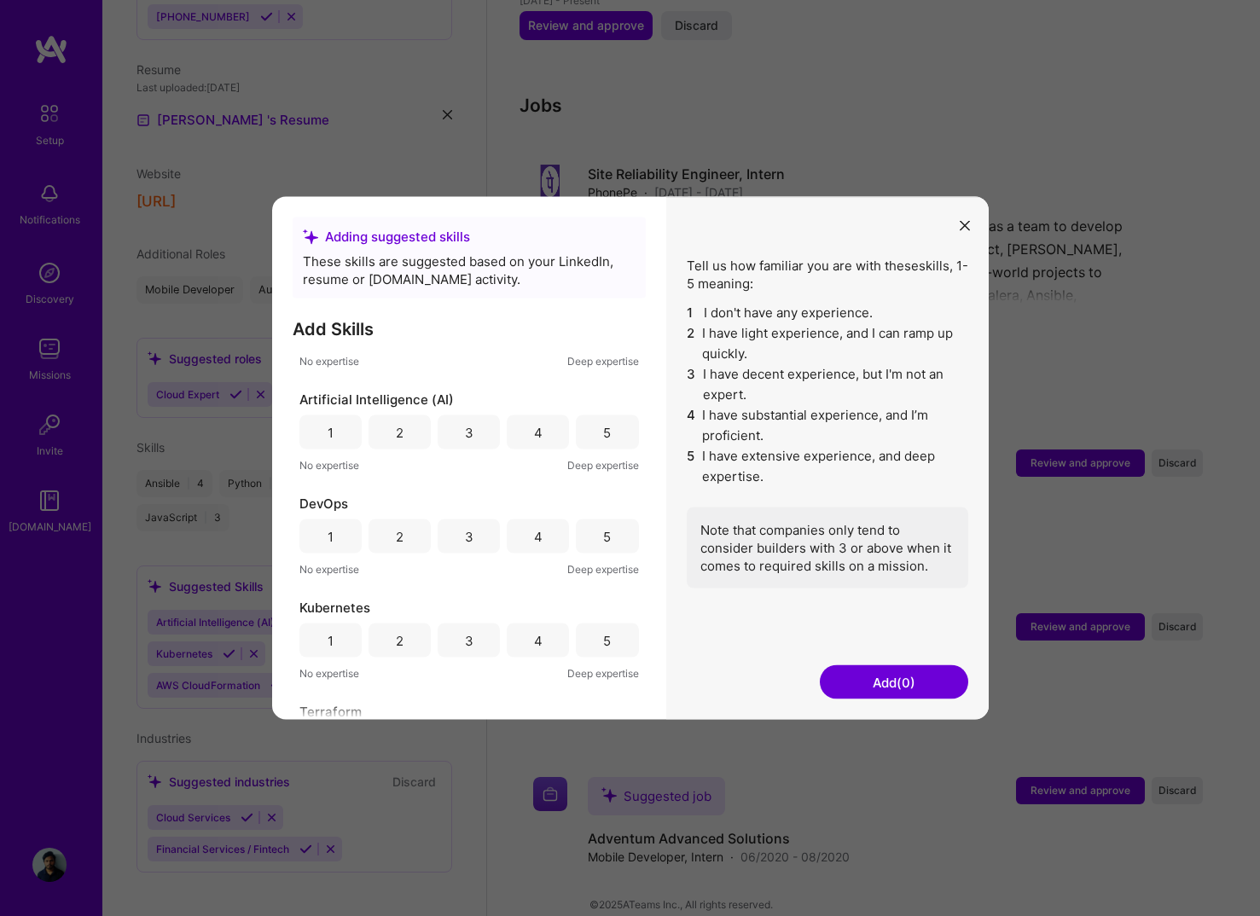
click at [553, 535] on div "4" at bounding box center [538, 536] width 62 height 34
click at [886, 668] on button "Add (1)" at bounding box center [893, 682] width 148 height 34
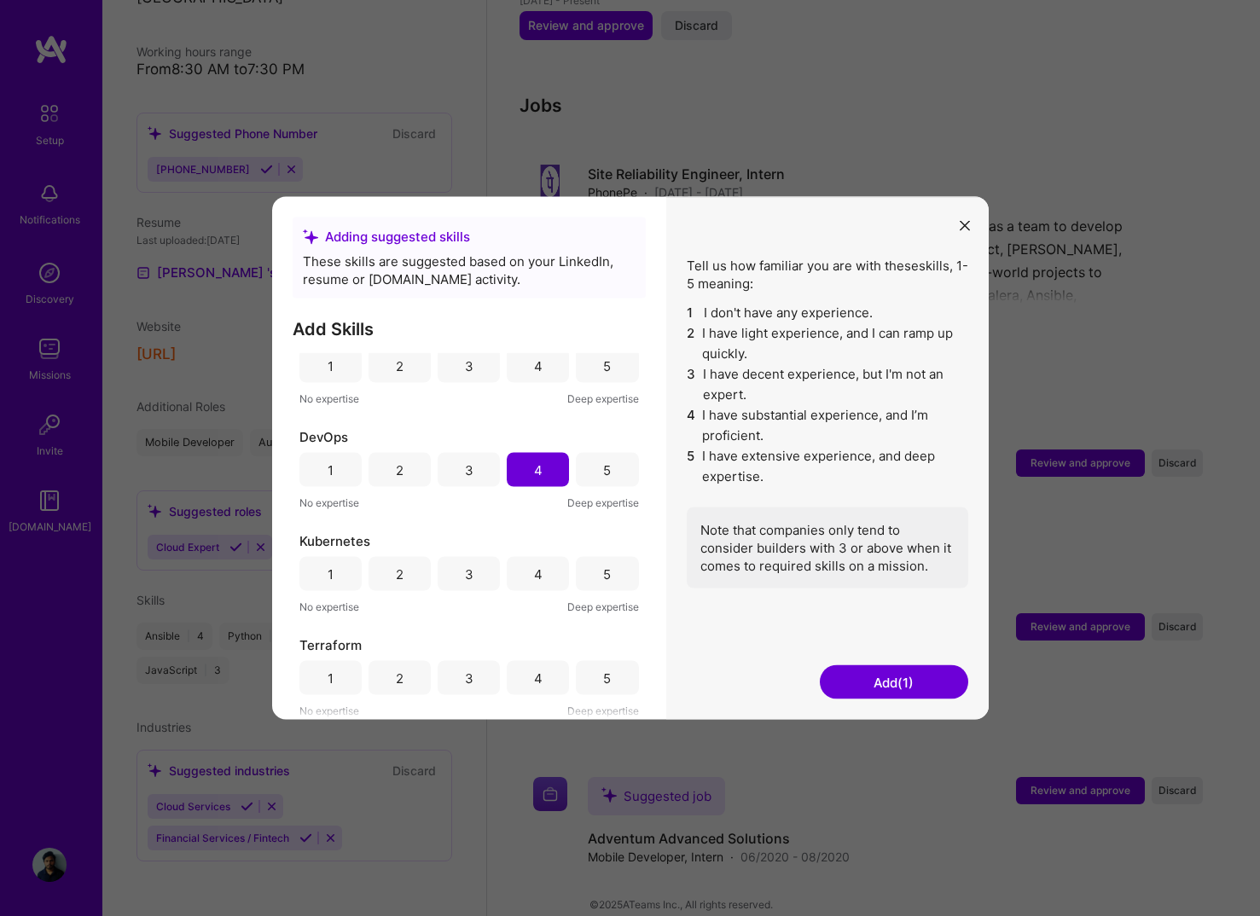
scroll to position [362, 0]
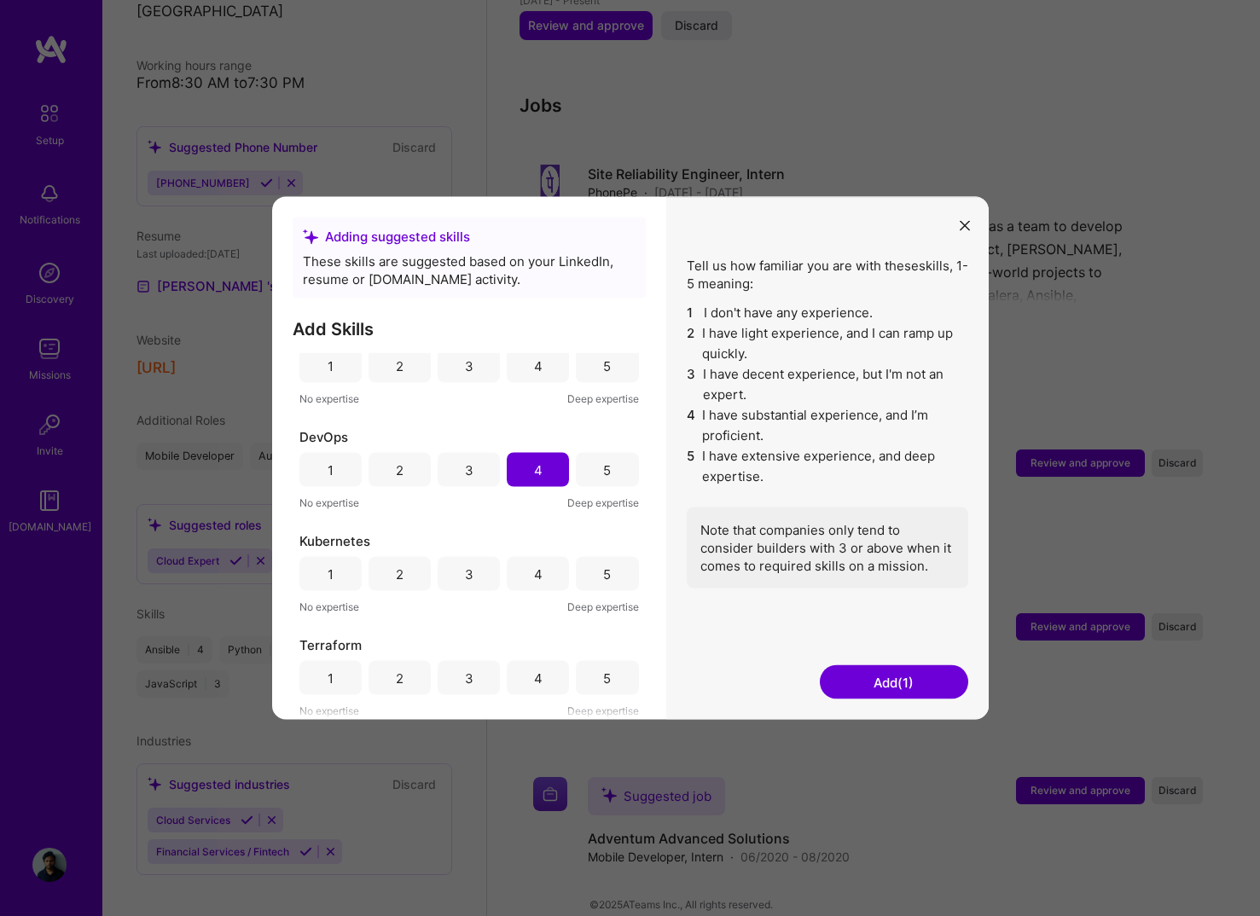
click at [892, 675] on button "Add (1)" at bounding box center [893, 682] width 148 height 34
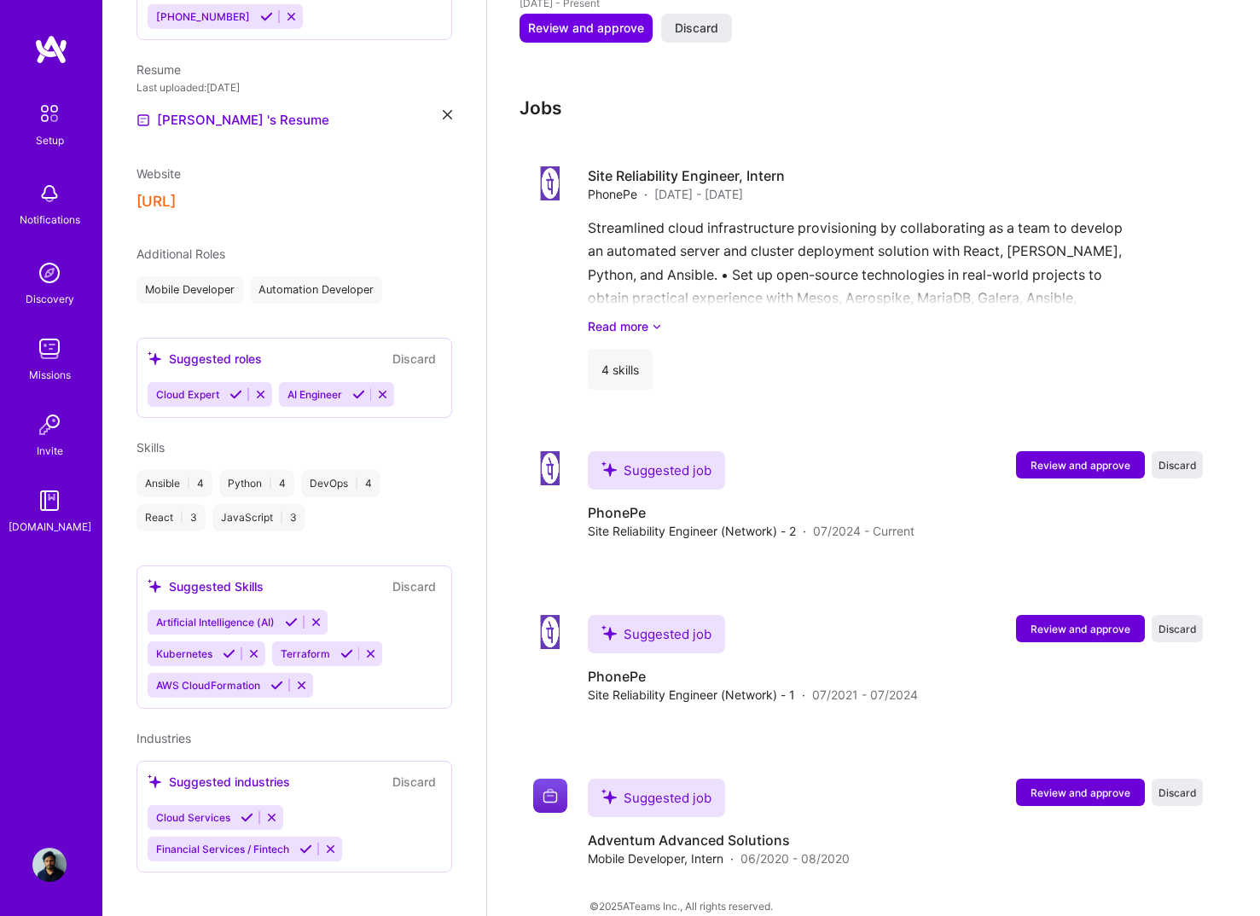
scroll to position [1346, 0]
click at [308, 843] on icon at bounding box center [305, 849] width 13 height 13
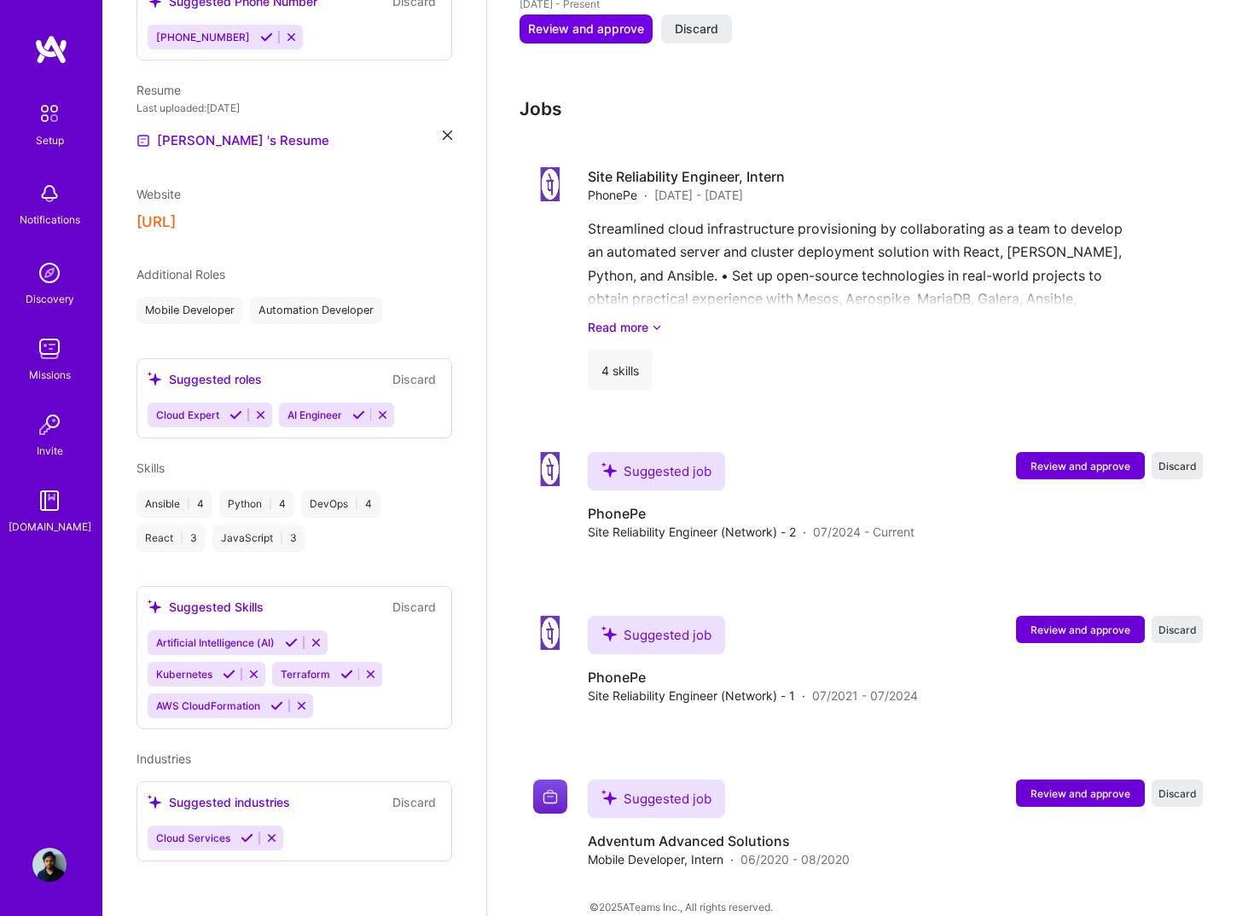
scroll to position [497, 0]
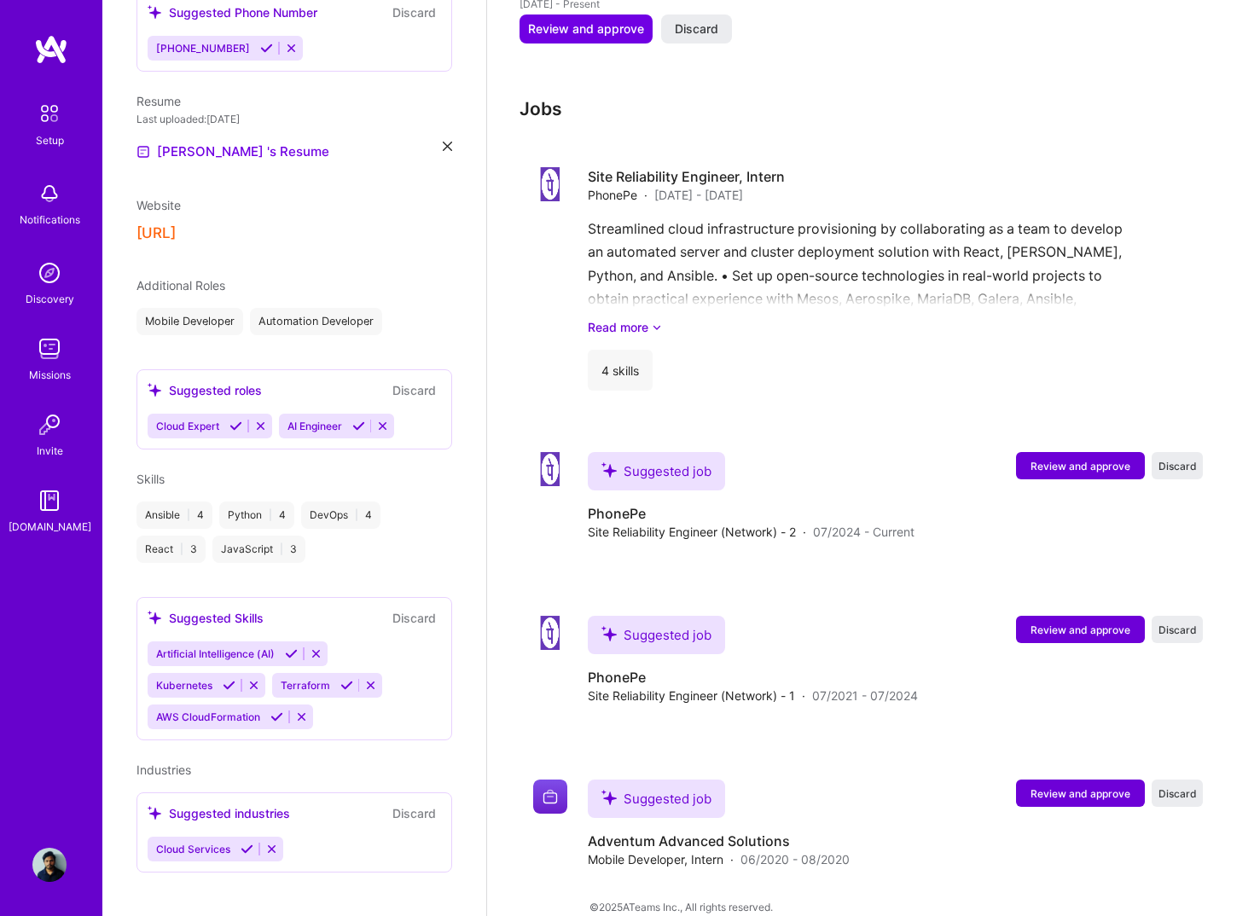
click at [412, 803] on button "Discard" at bounding box center [414, 813] width 54 height 20
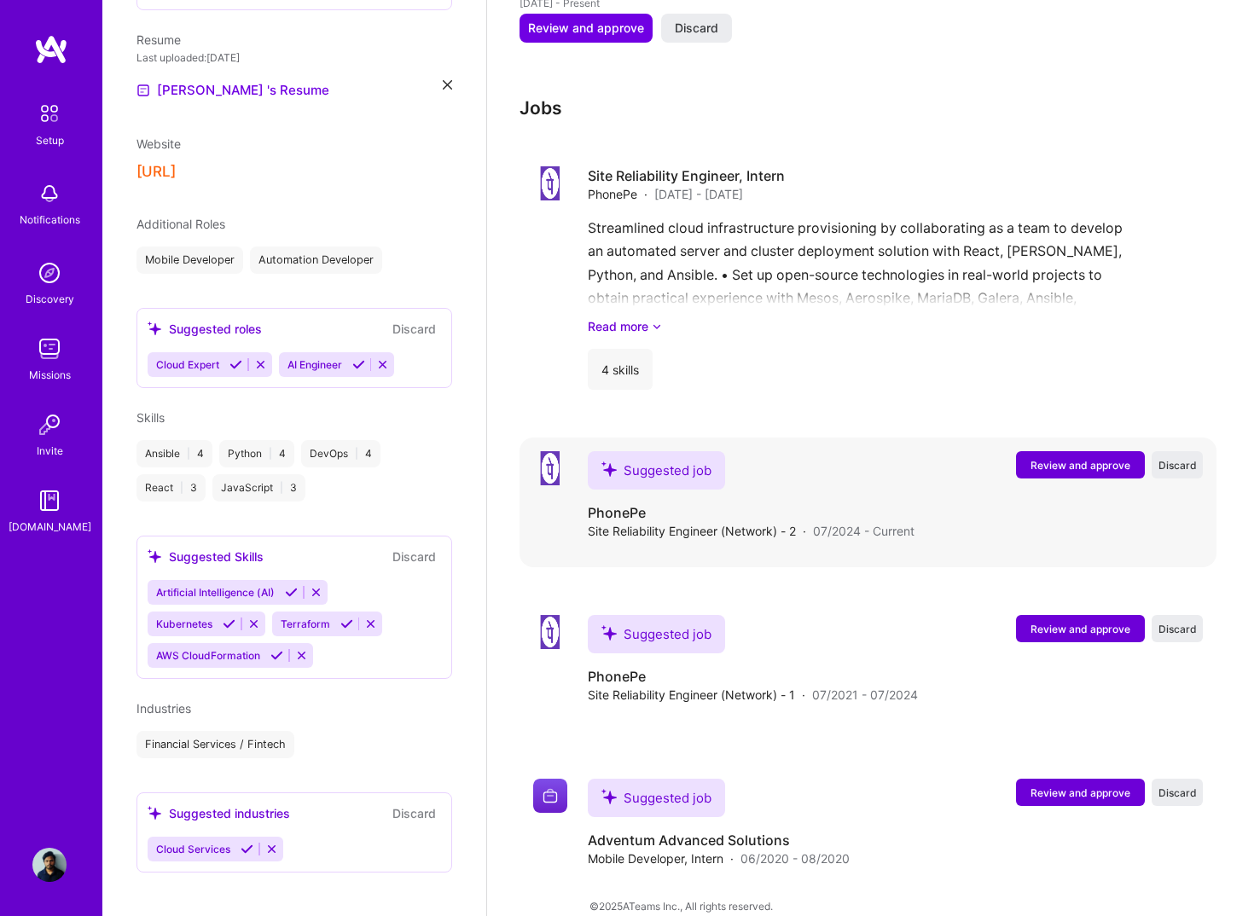
scroll to position [1346, 0]
click at [1078, 616] on button "Review and approve" at bounding box center [1080, 629] width 129 height 27
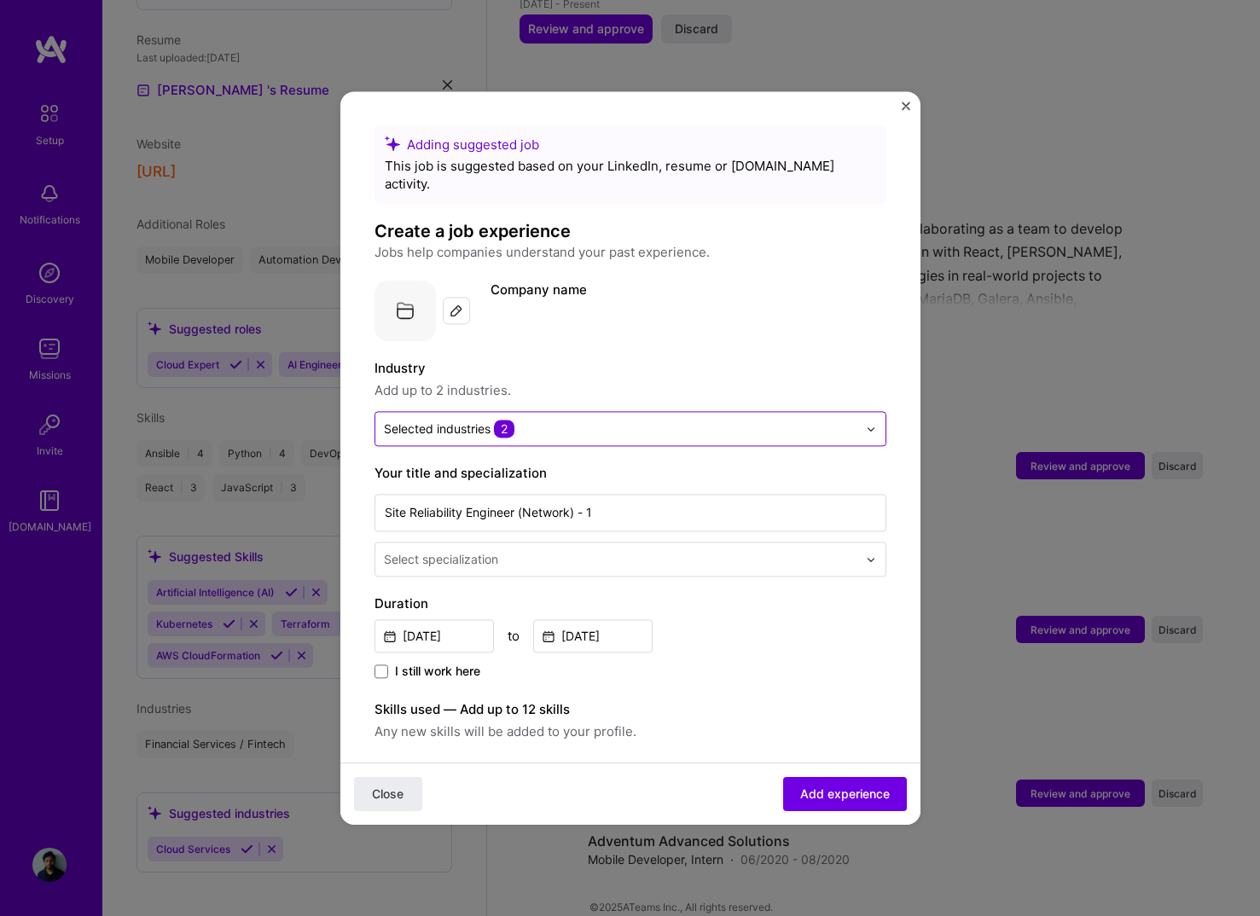
click at [537, 420] on input "text" at bounding box center [620, 429] width 473 height 18
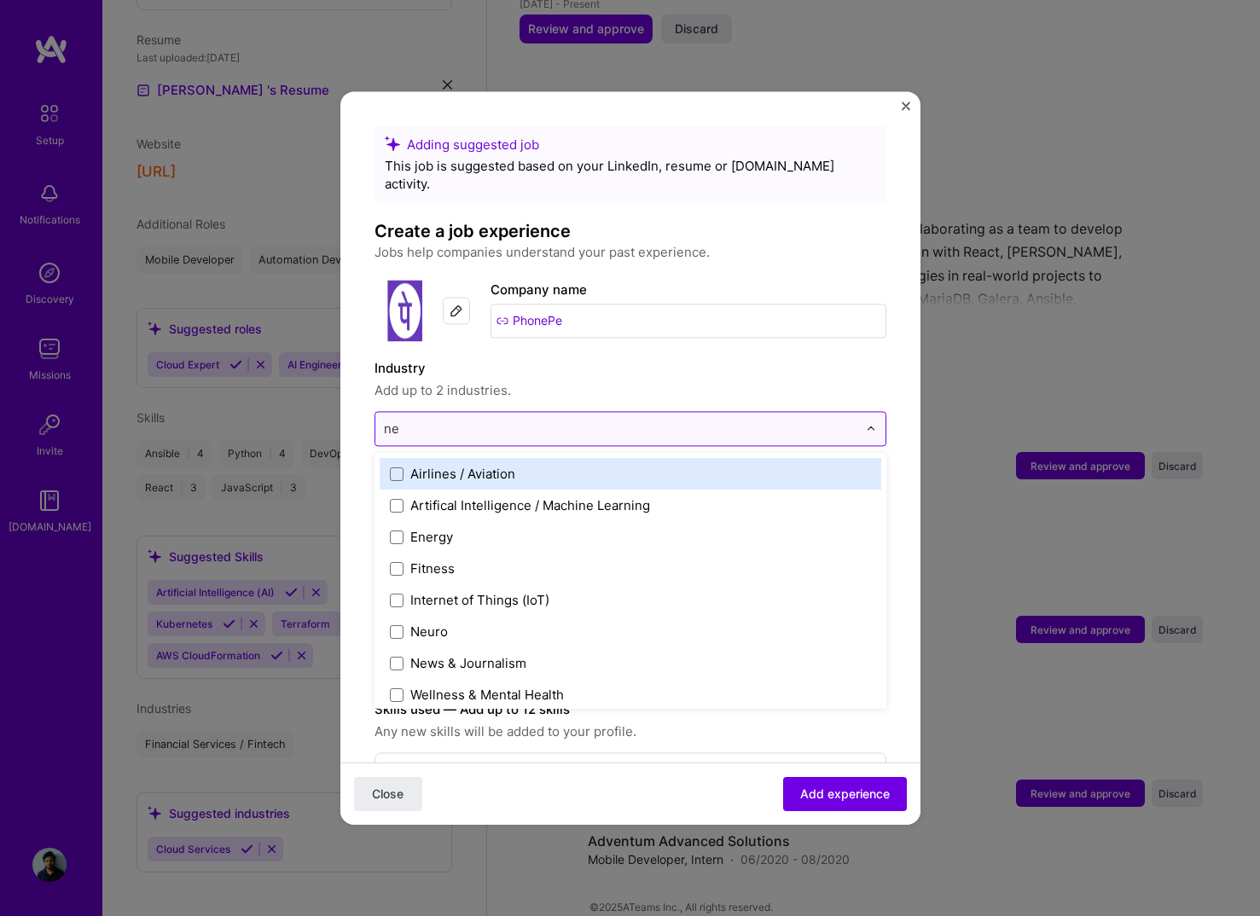
type input "net"
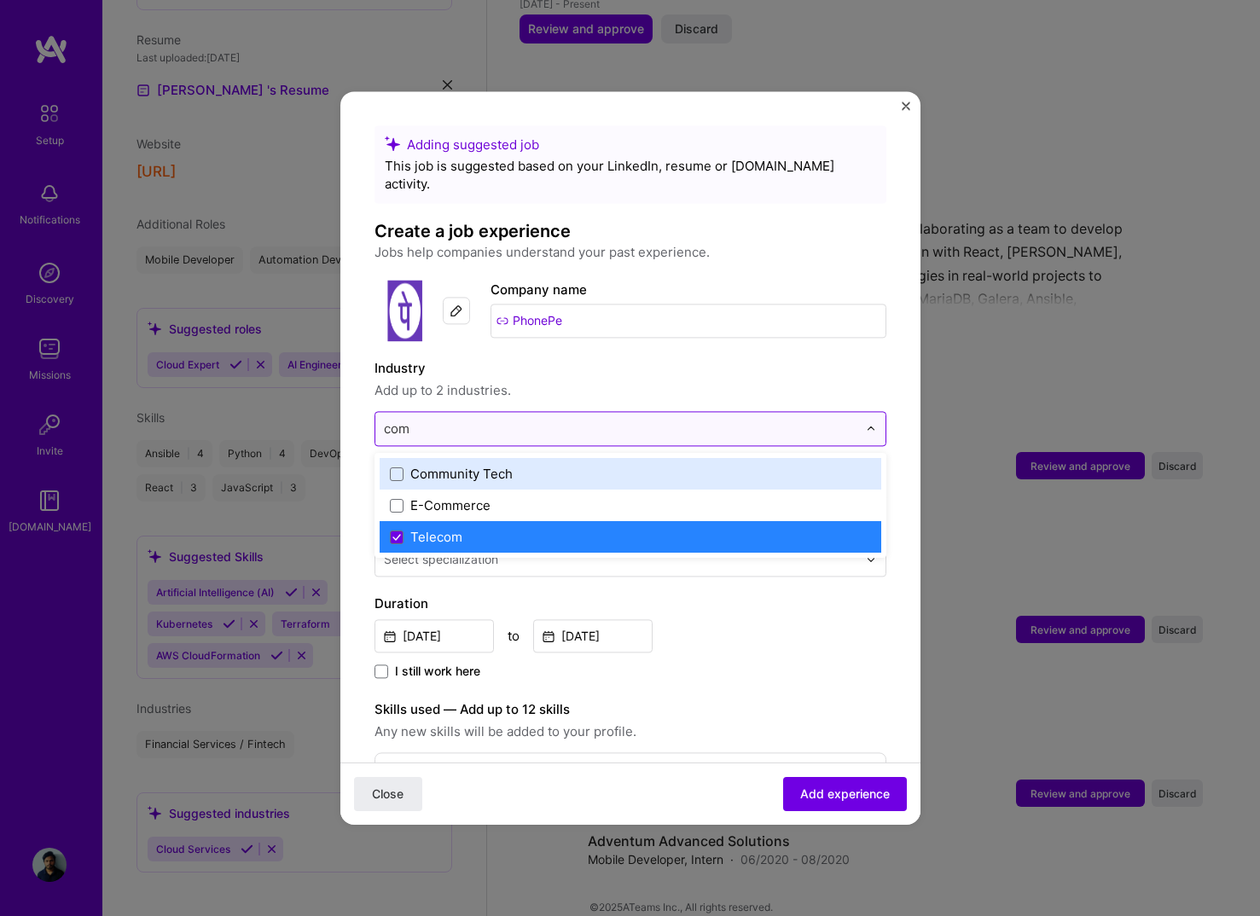
type input "comp"
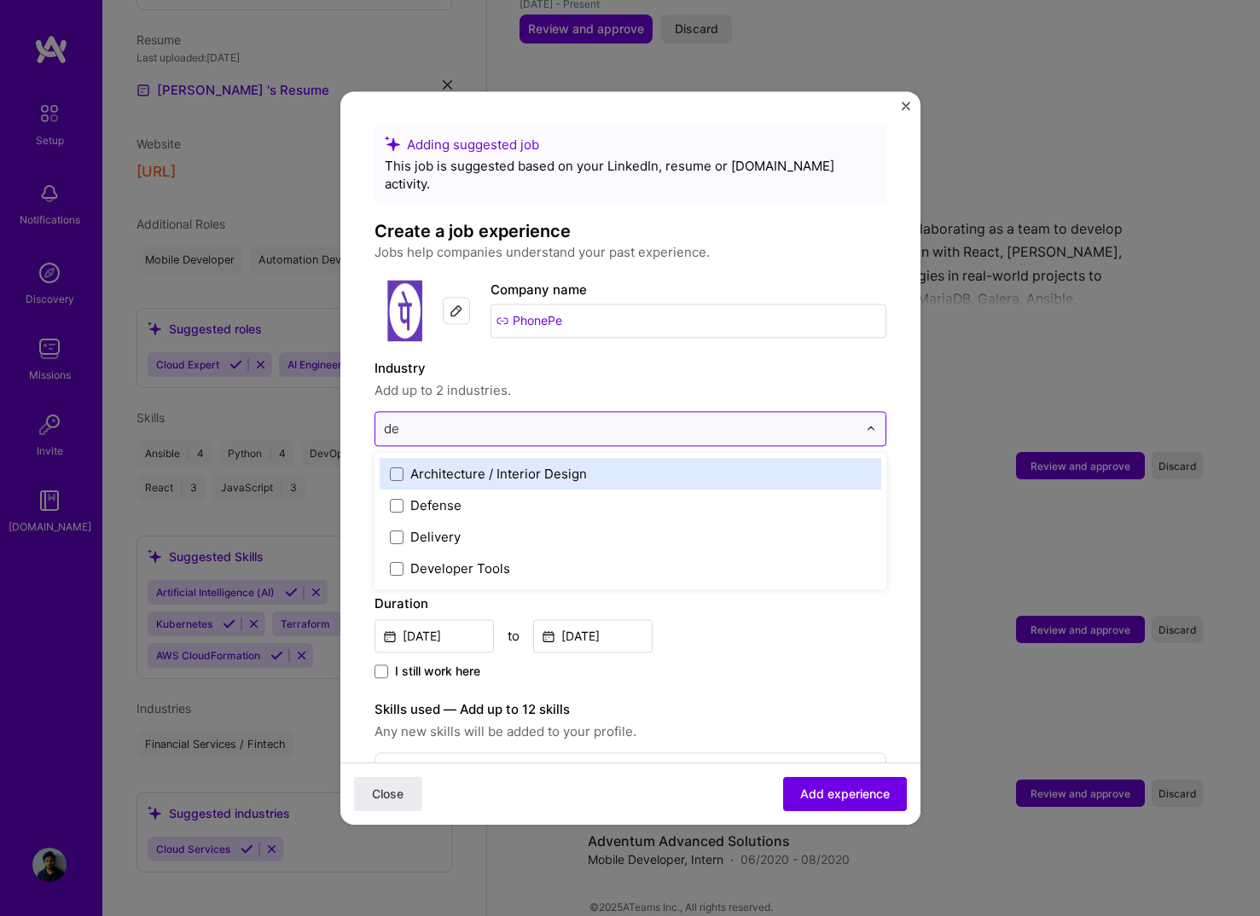
type input "dev"
type input "devops"
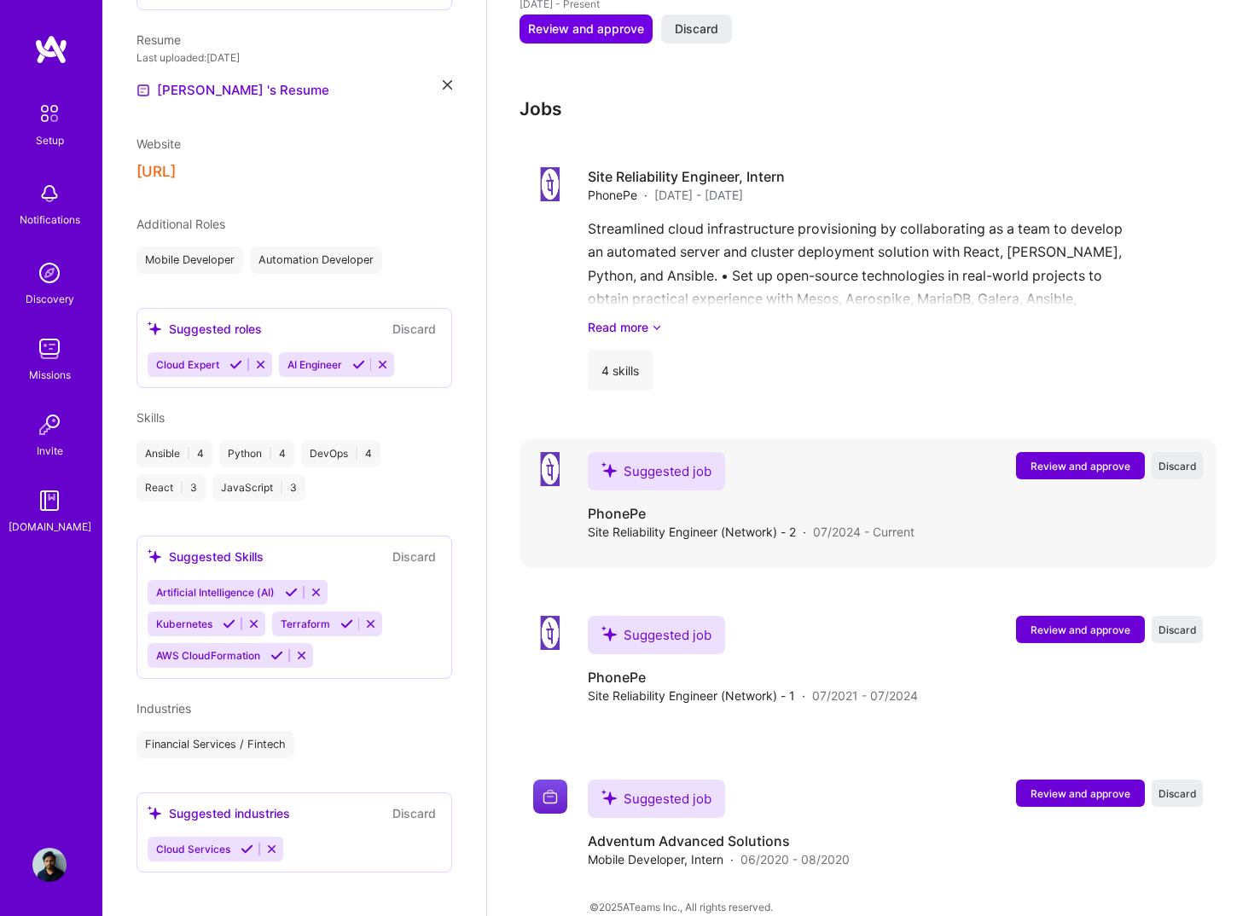
scroll to position [3, 0]
click at [1068, 623] on span "Review and approve" at bounding box center [1080, 630] width 100 height 14
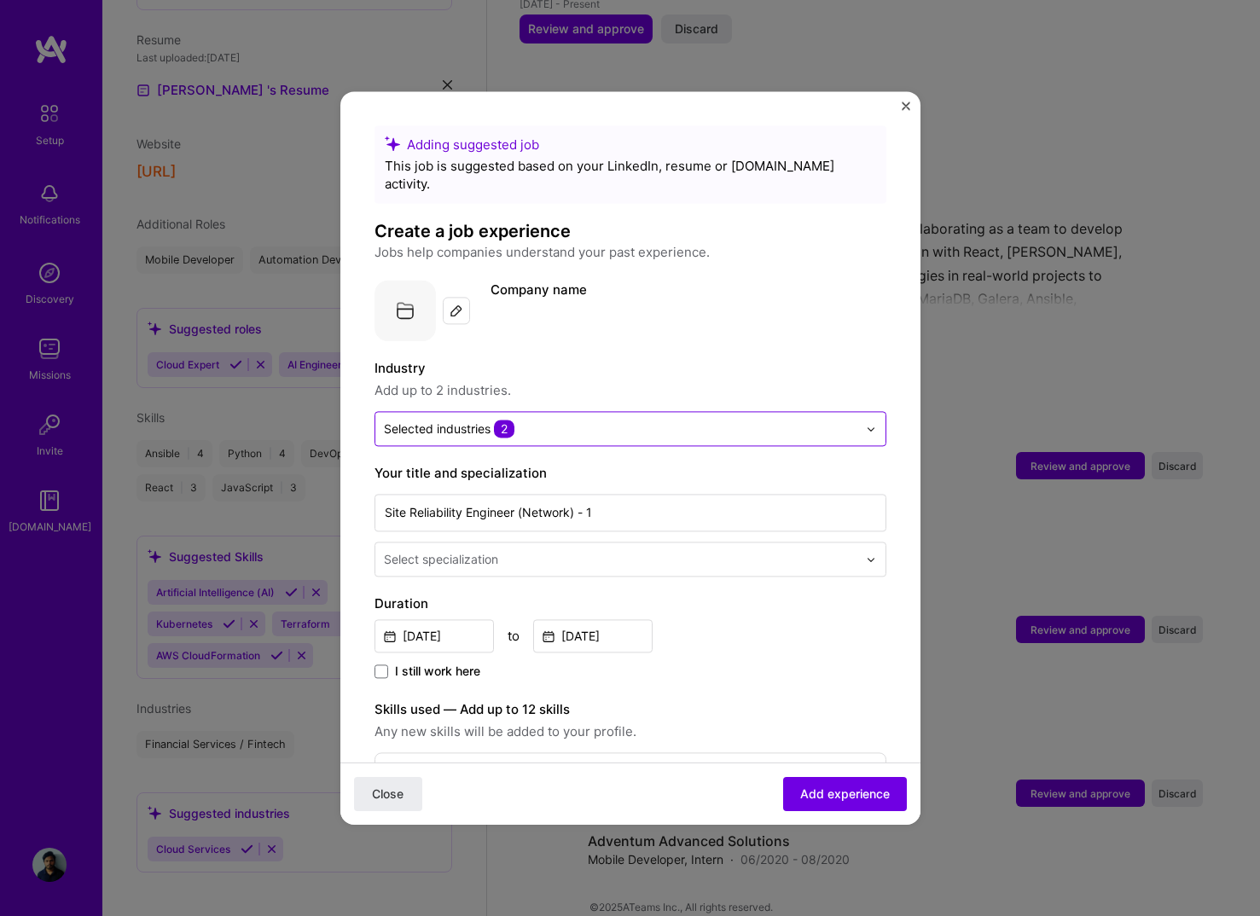
click at [622, 418] on div at bounding box center [620, 428] width 473 height 21
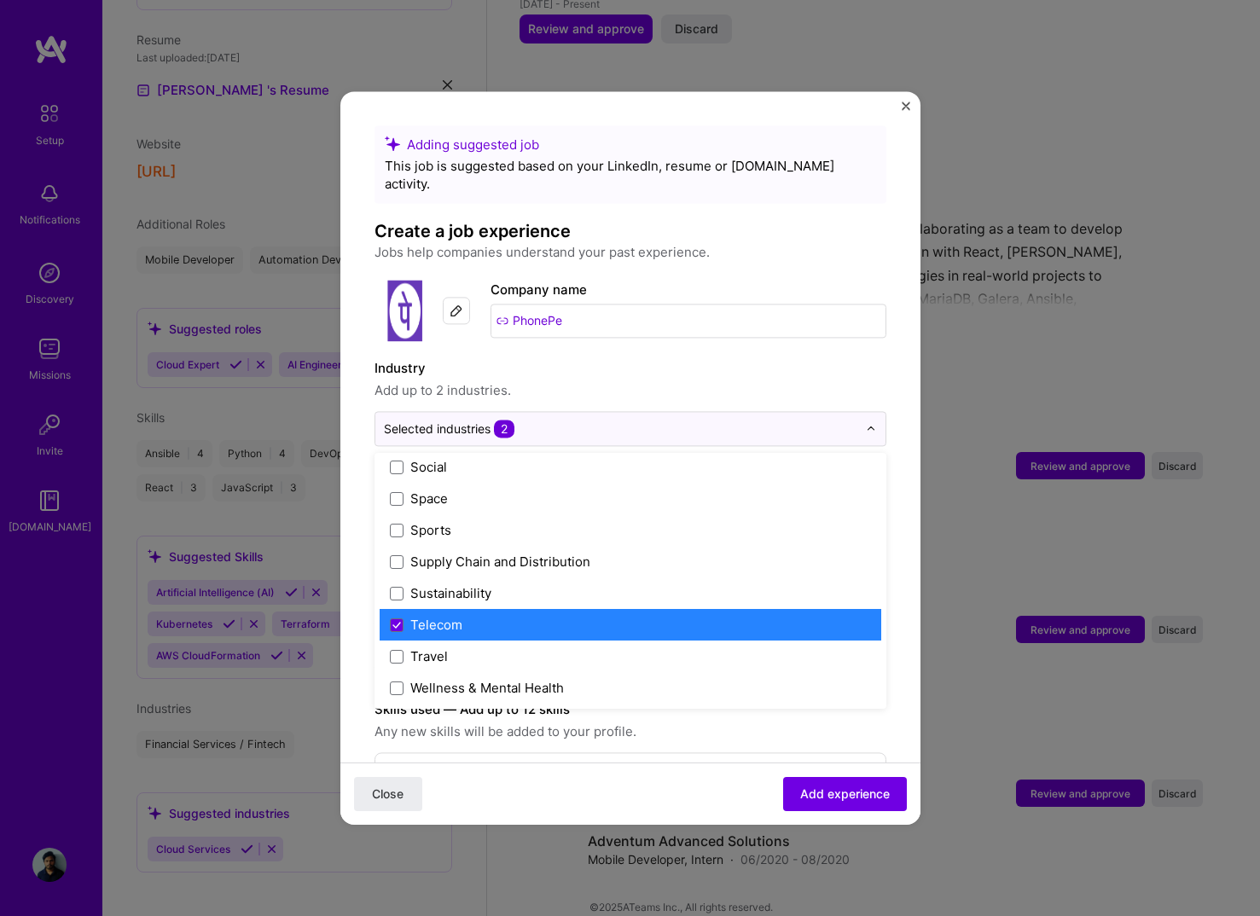
scroll to position [3541, 0]
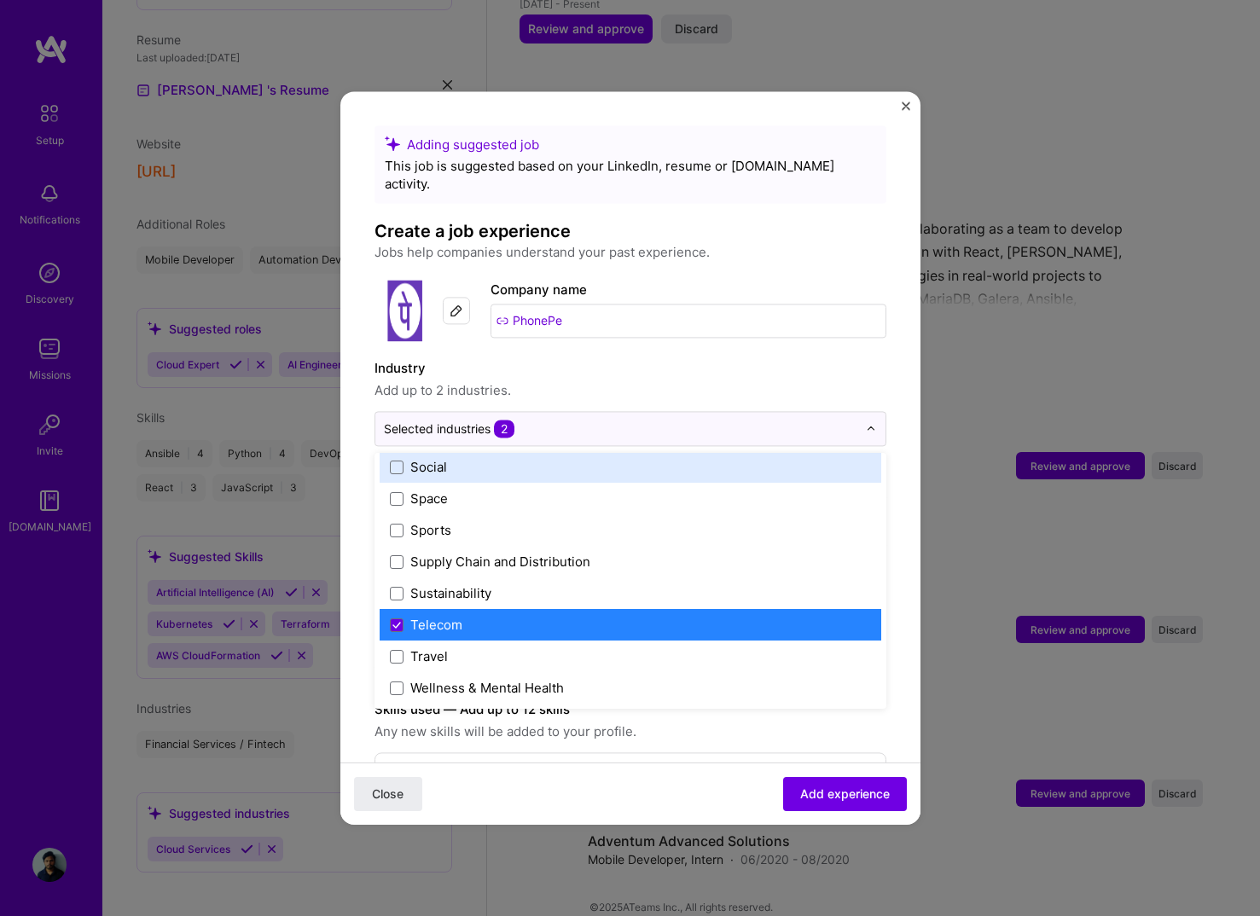
click at [567, 304] on input "PhonePe" at bounding box center [688, 321] width 396 height 34
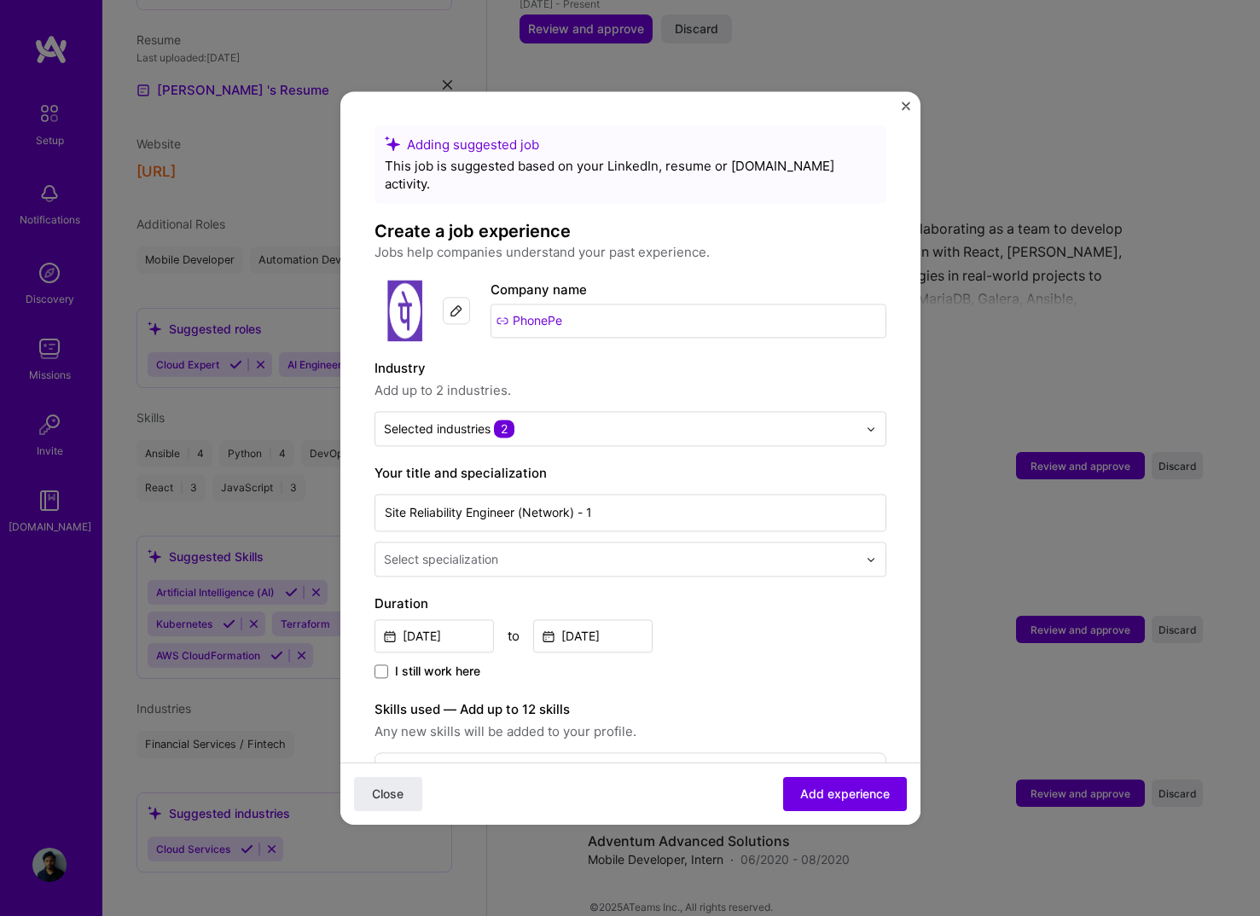
click at [572, 358] on label "Industry" at bounding box center [630, 368] width 512 height 20
click at [565, 412] on div "Selected industries 2" at bounding box center [620, 428] width 490 height 33
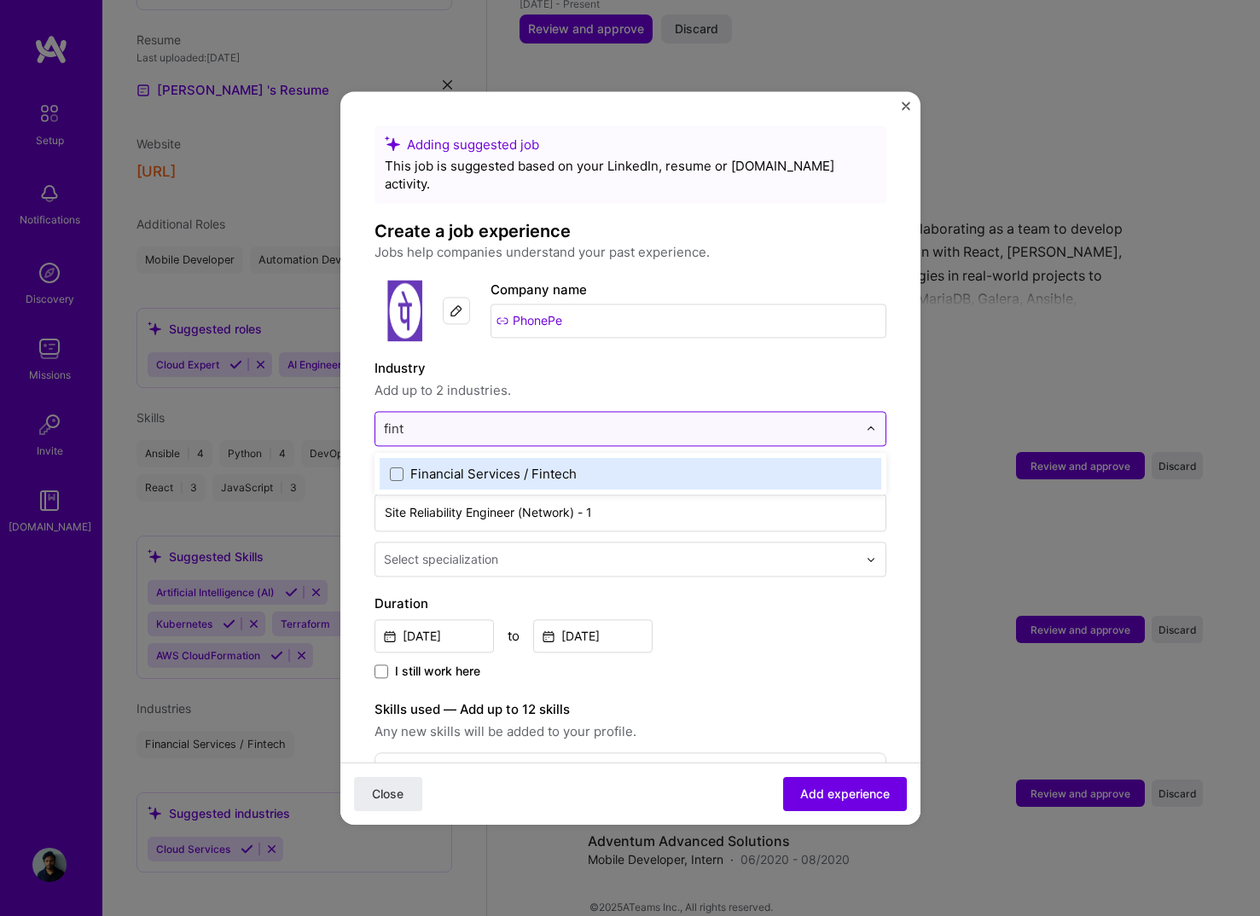
type input "finte"
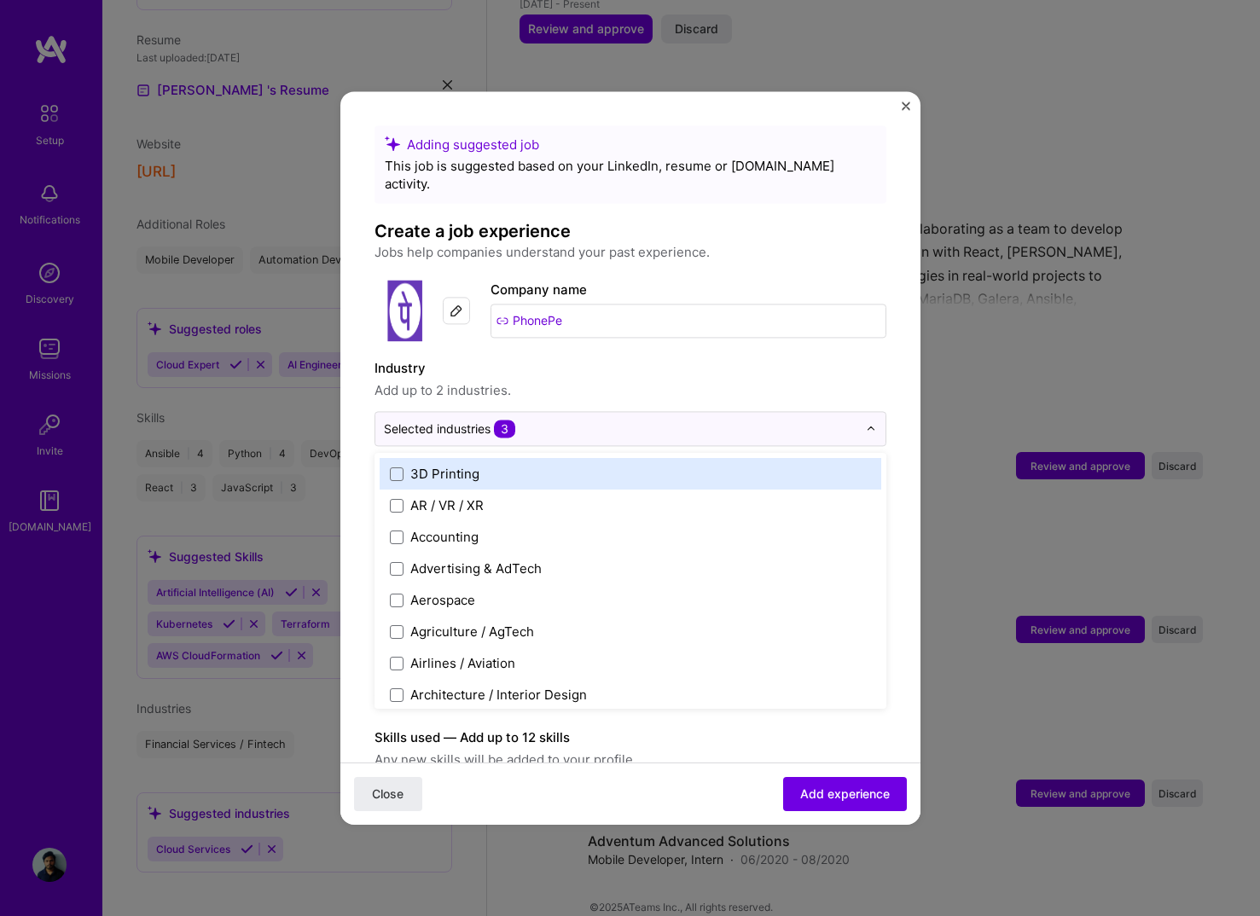
click at [530, 359] on label "Industry" at bounding box center [630, 368] width 512 height 20
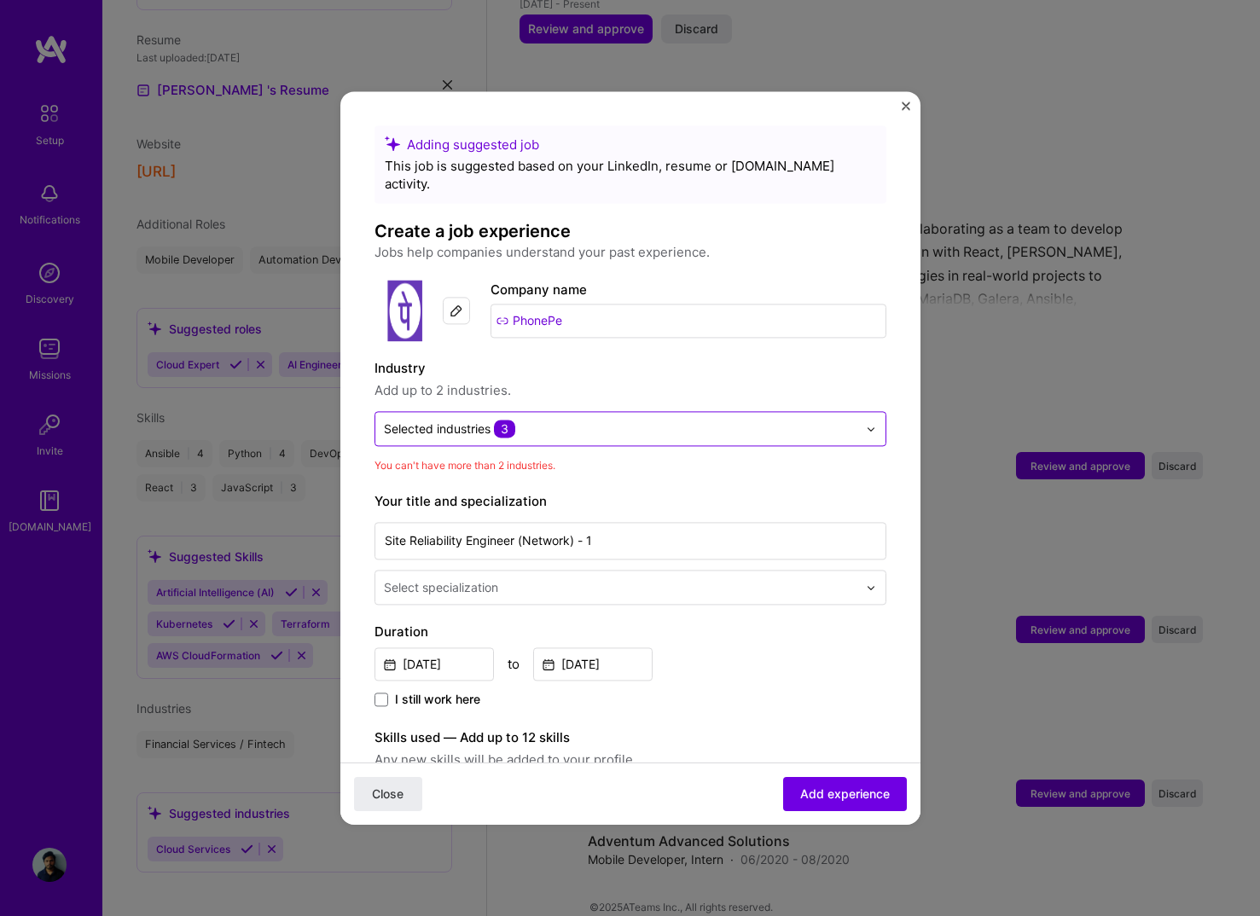
click at [560, 420] on input "text" at bounding box center [620, 429] width 473 height 18
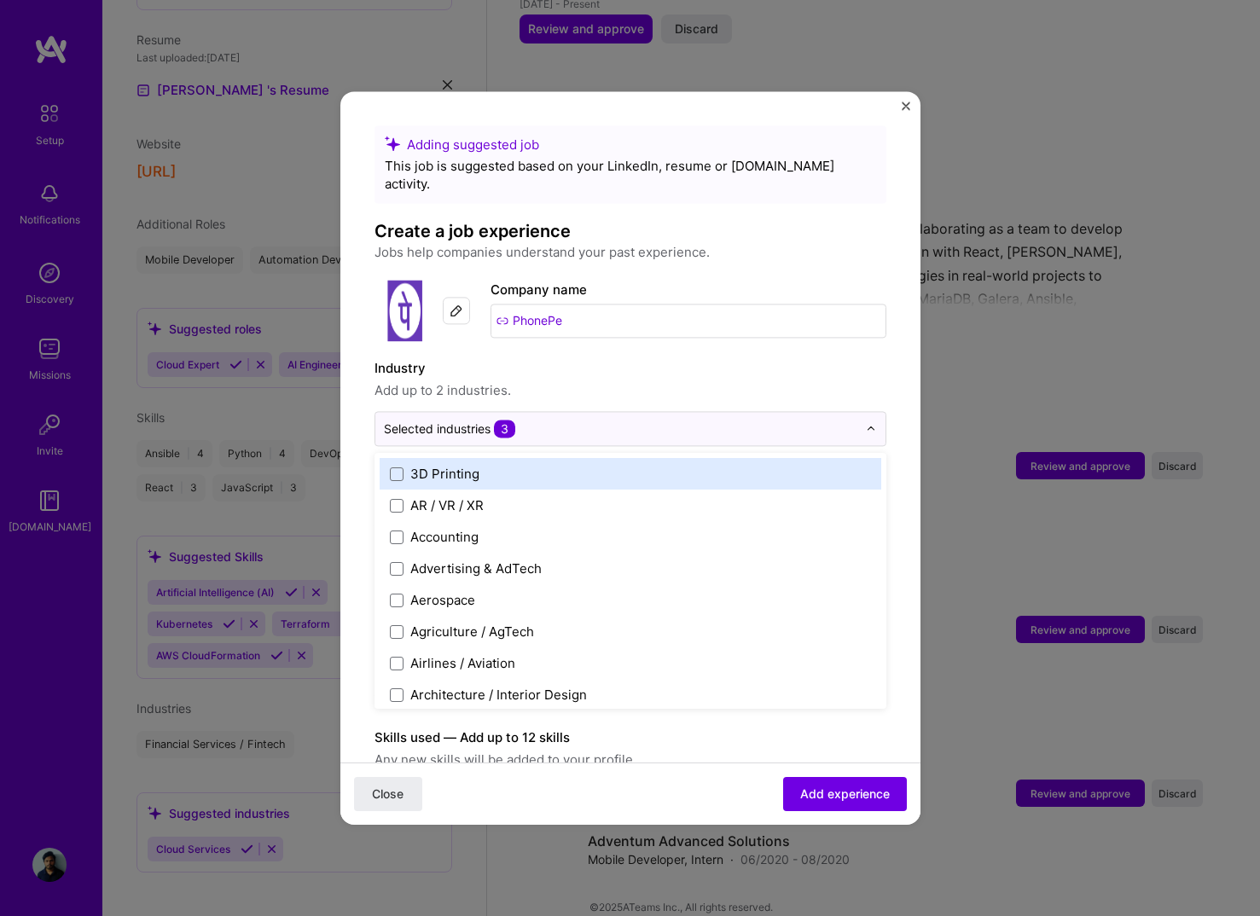
click at [587, 380] on span "Add up to 2 industries." at bounding box center [630, 390] width 512 height 20
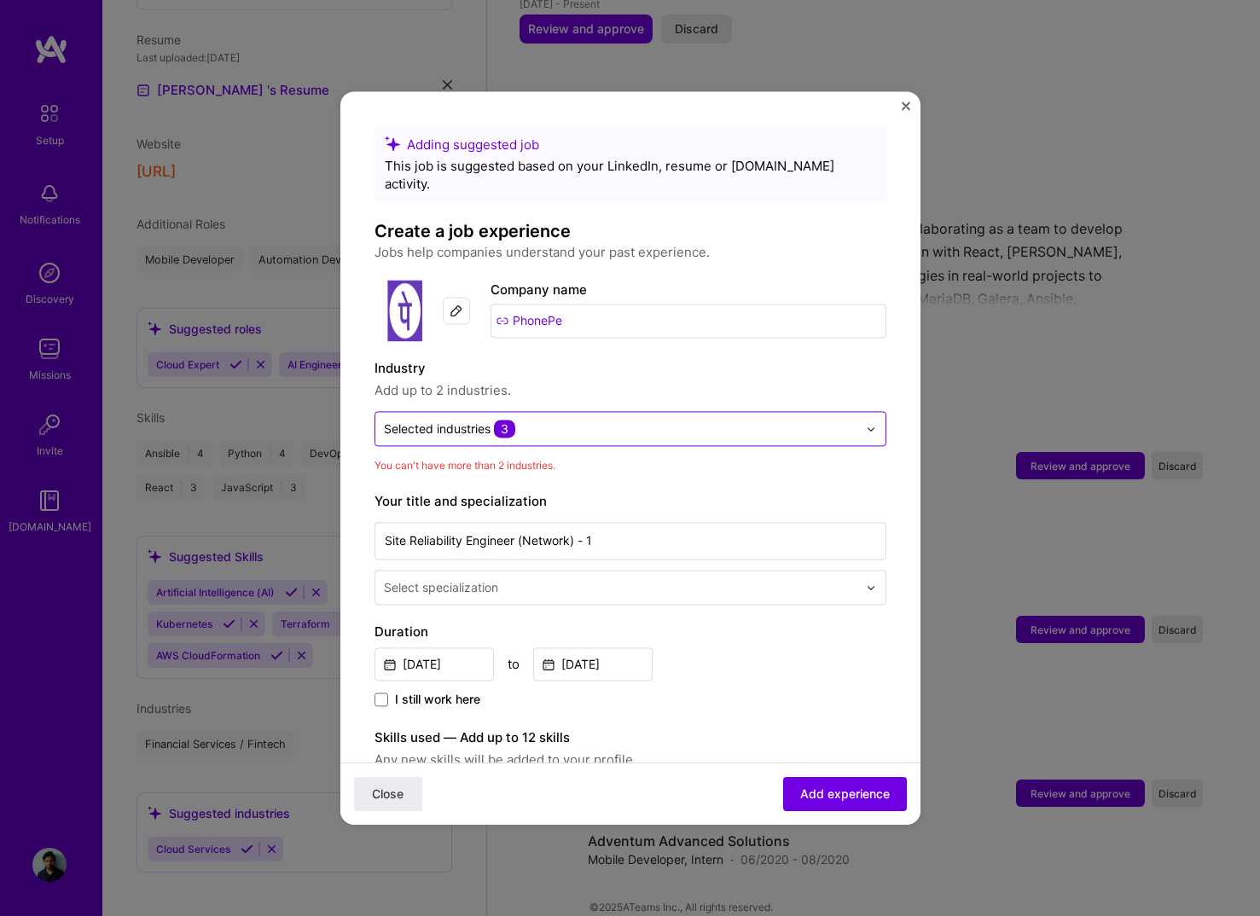
click at [568, 420] on input "text" at bounding box center [620, 429] width 473 height 18
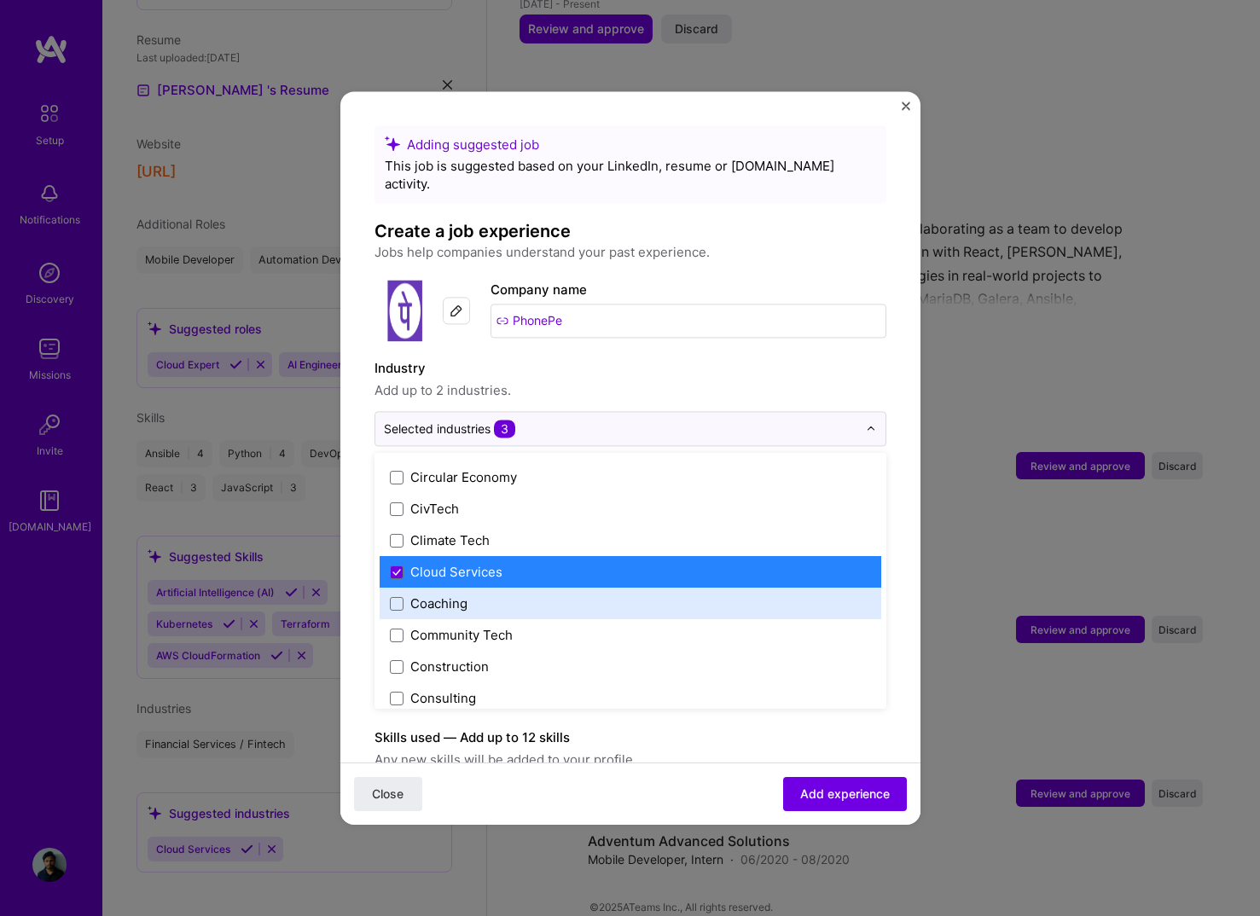
scroll to position [910, 0]
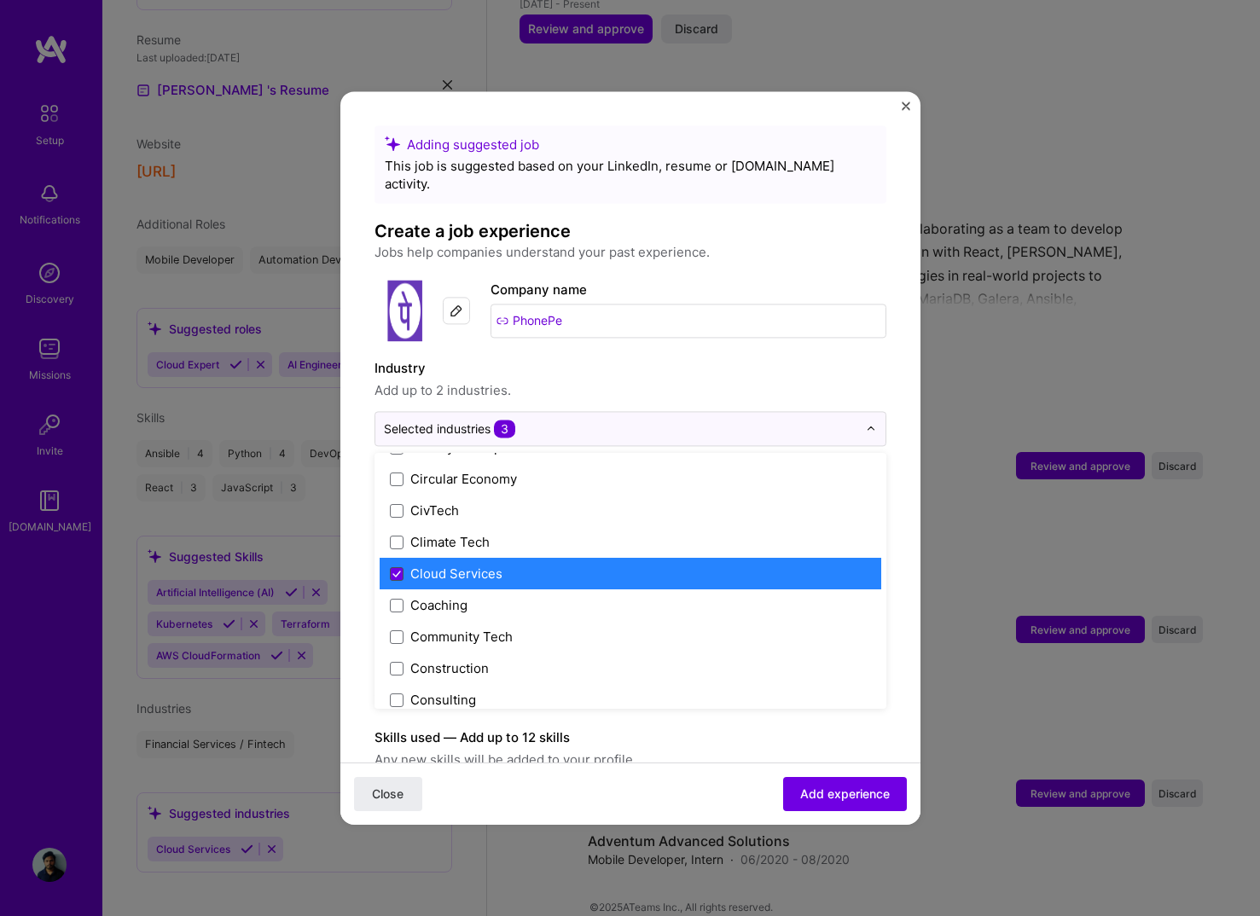
click at [391, 567] on span at bounding box center [397, 574] width 14 height 14
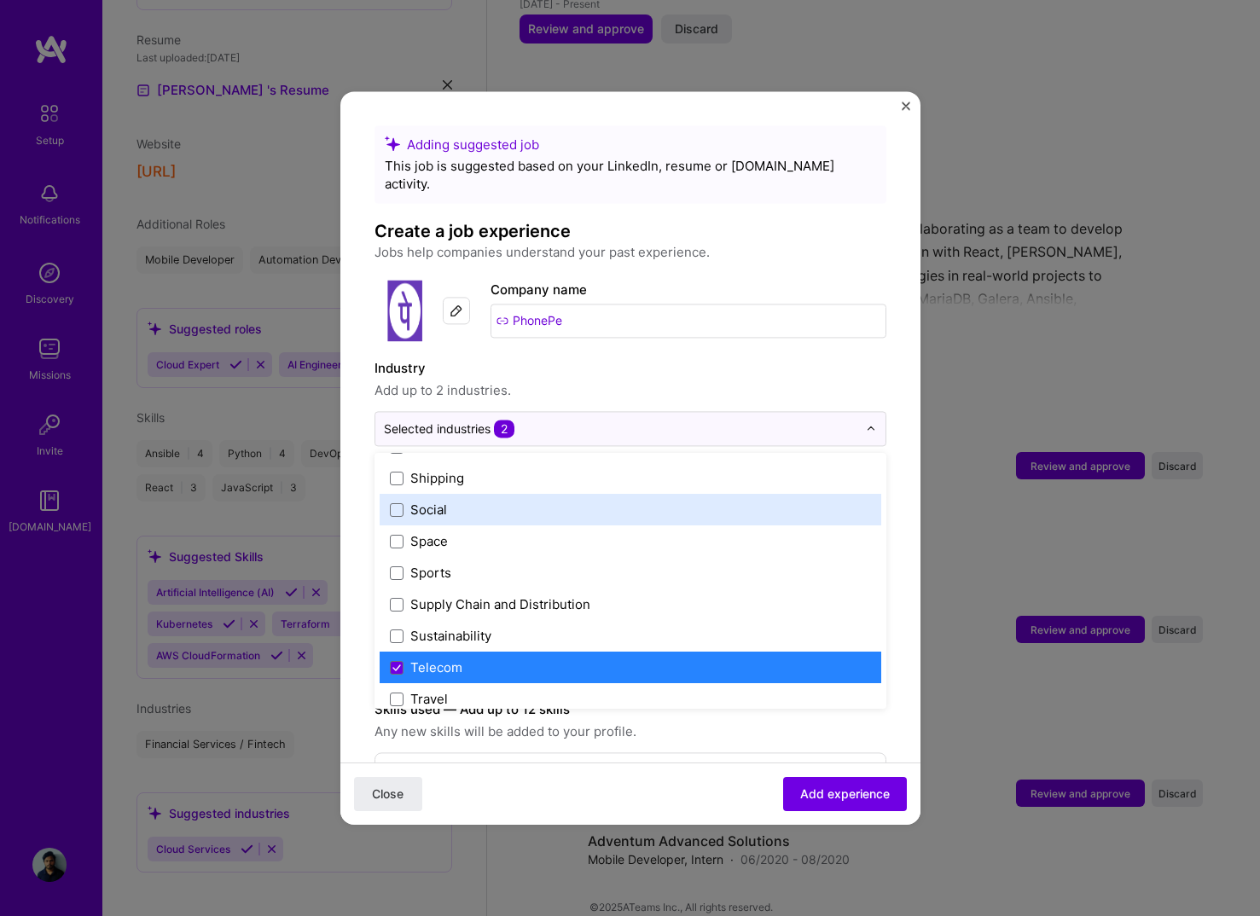
scroll to position [3541, 0]
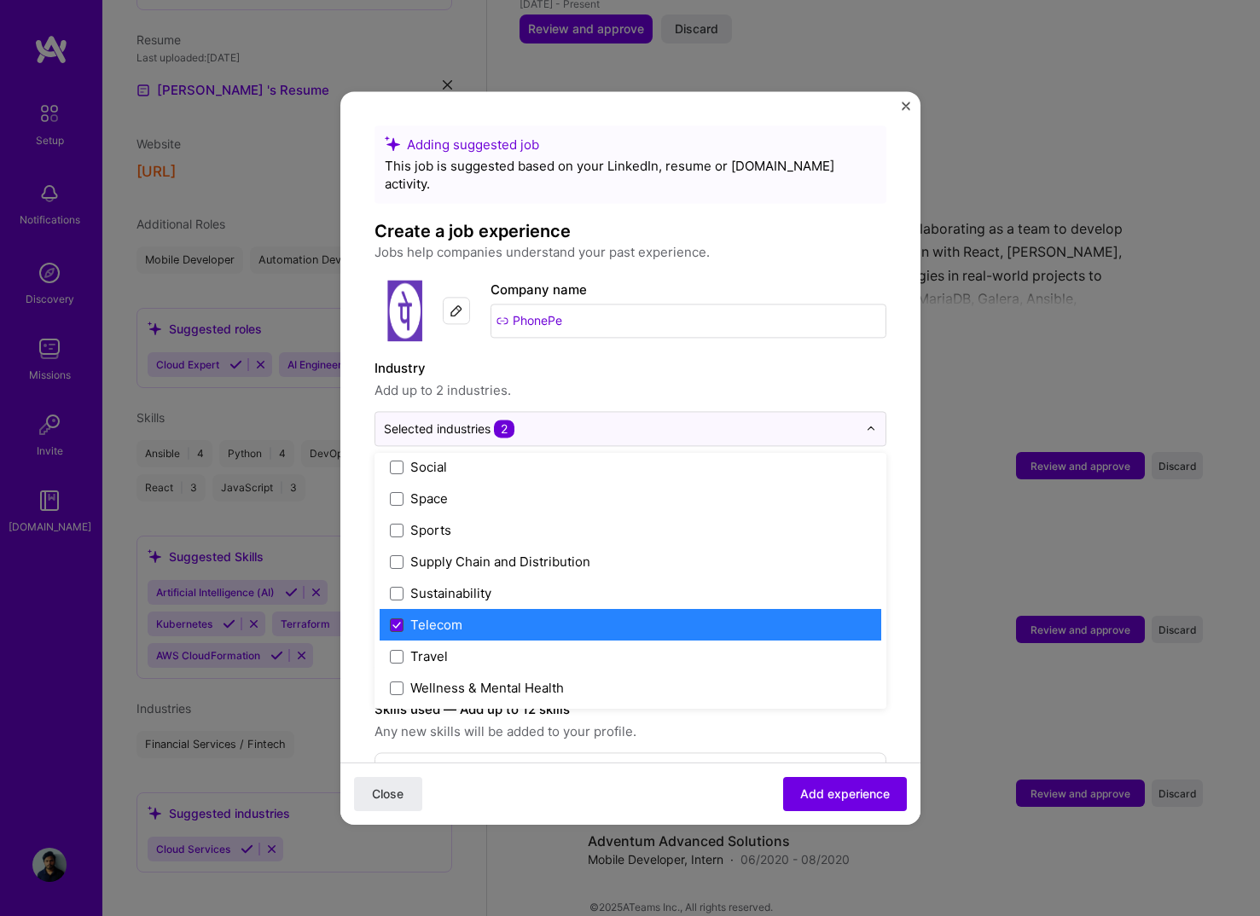
click at [392, 622] on icon at bounding box center [396, 625] width 9 height 7
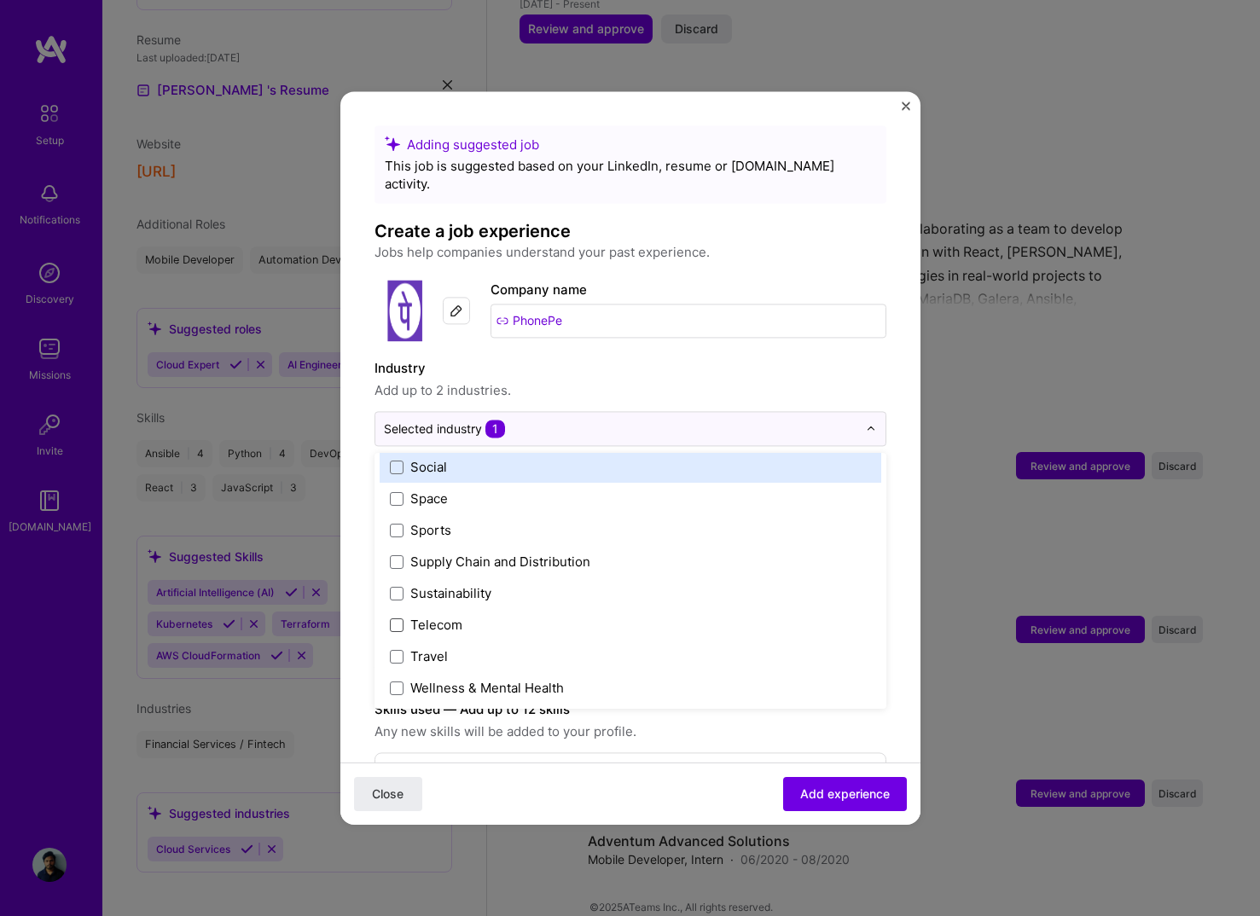
click at [614, 358] on label "Industry" at bounding box center [630, 368] width 512 height 20
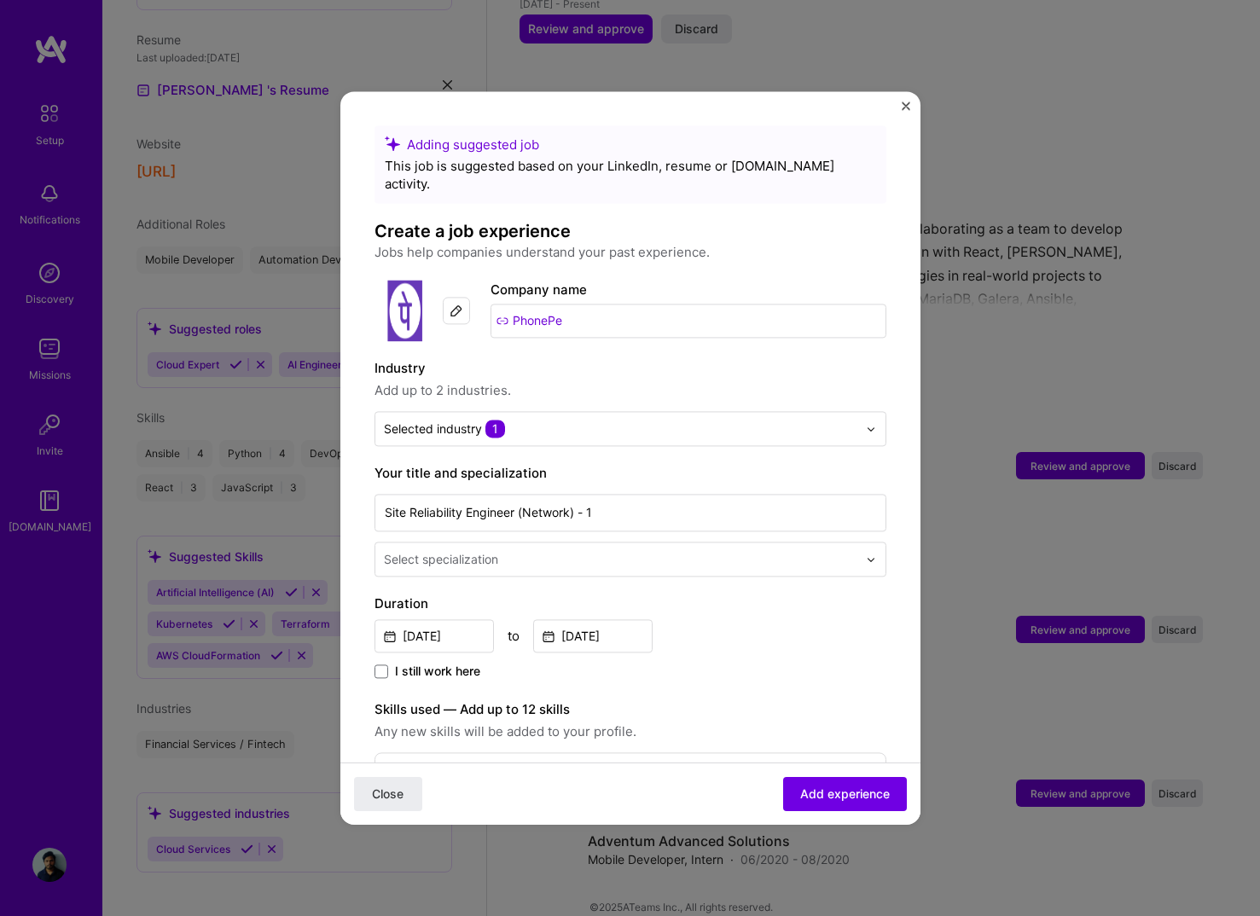
click at [572, 550] on input "text" at bounding box center [622, 559] width 477 height 18
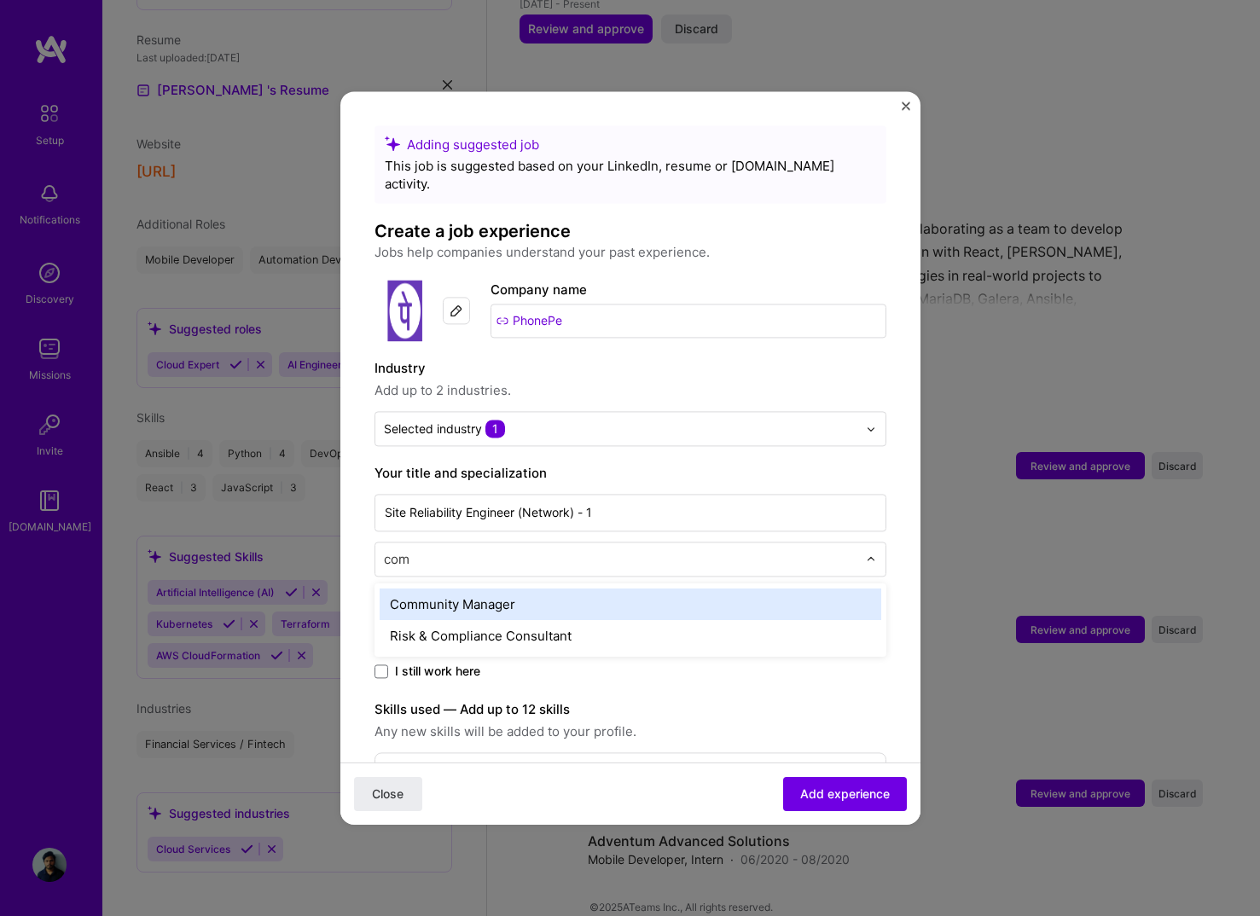
type input "n"
type input "devops"
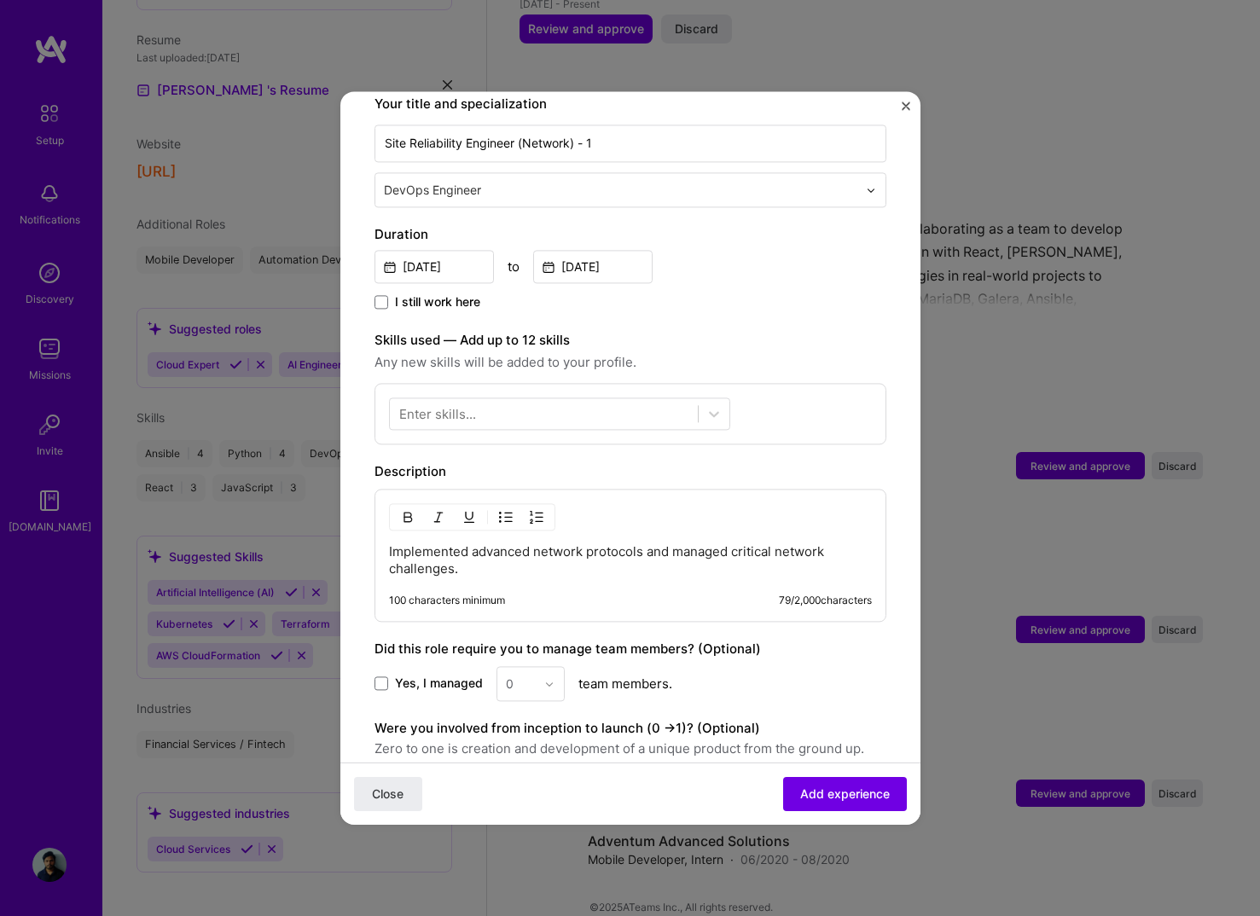
scroll to position [374, 0]
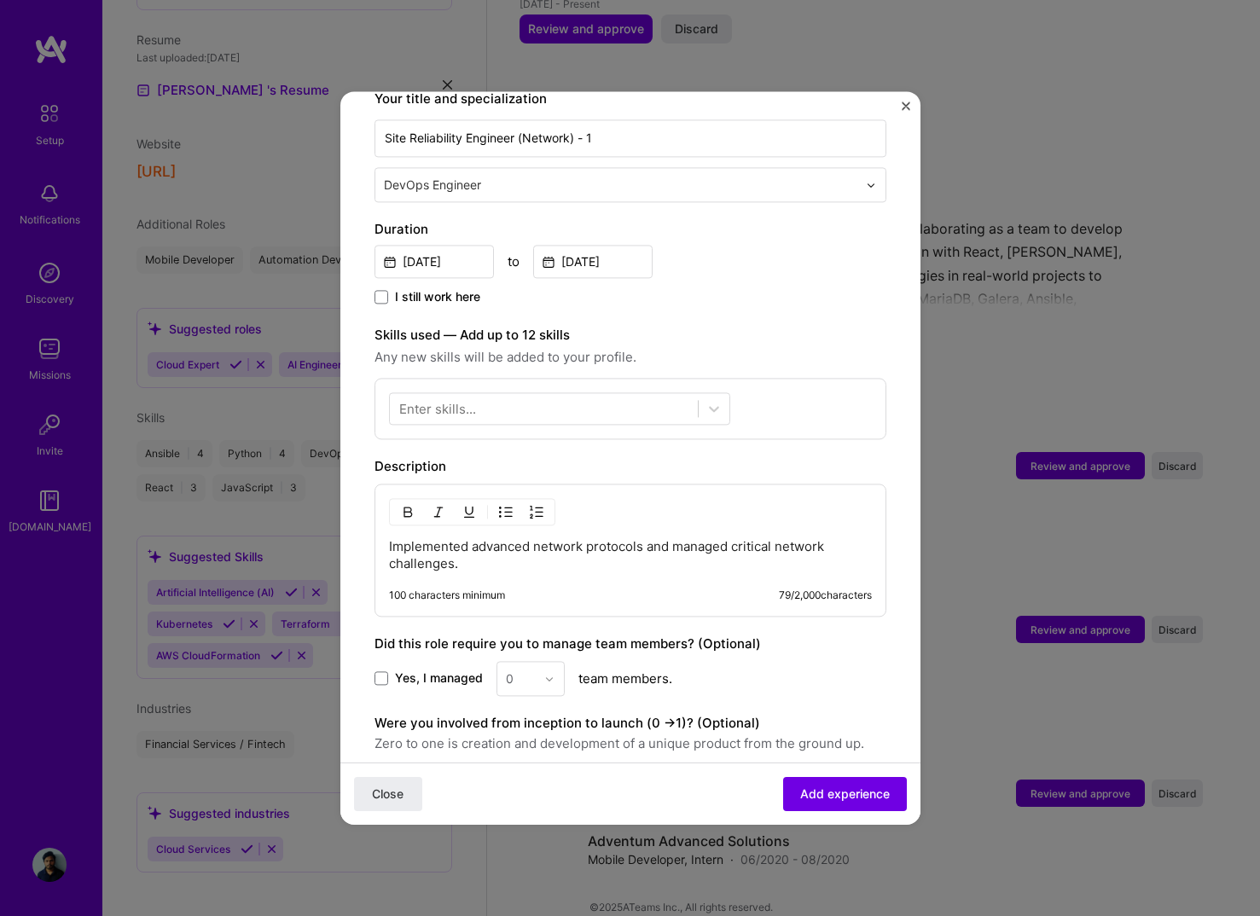
click at [466, 400] on div "Enter skills..." at bounding box center [437, 409] width 77 height 18
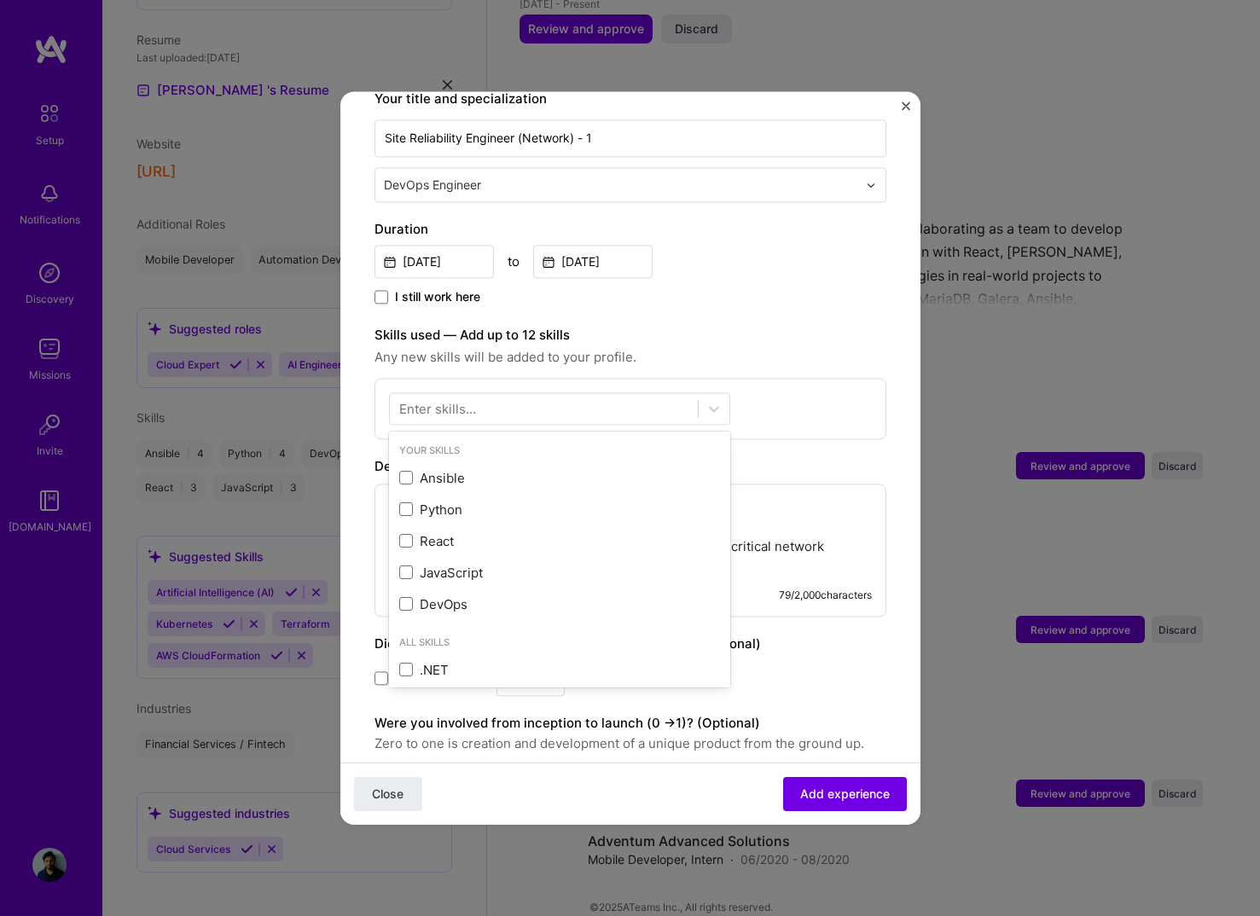
click at [454, 400] on div "Enter skills..." at bounding box center [437, 409] width 77 height 18
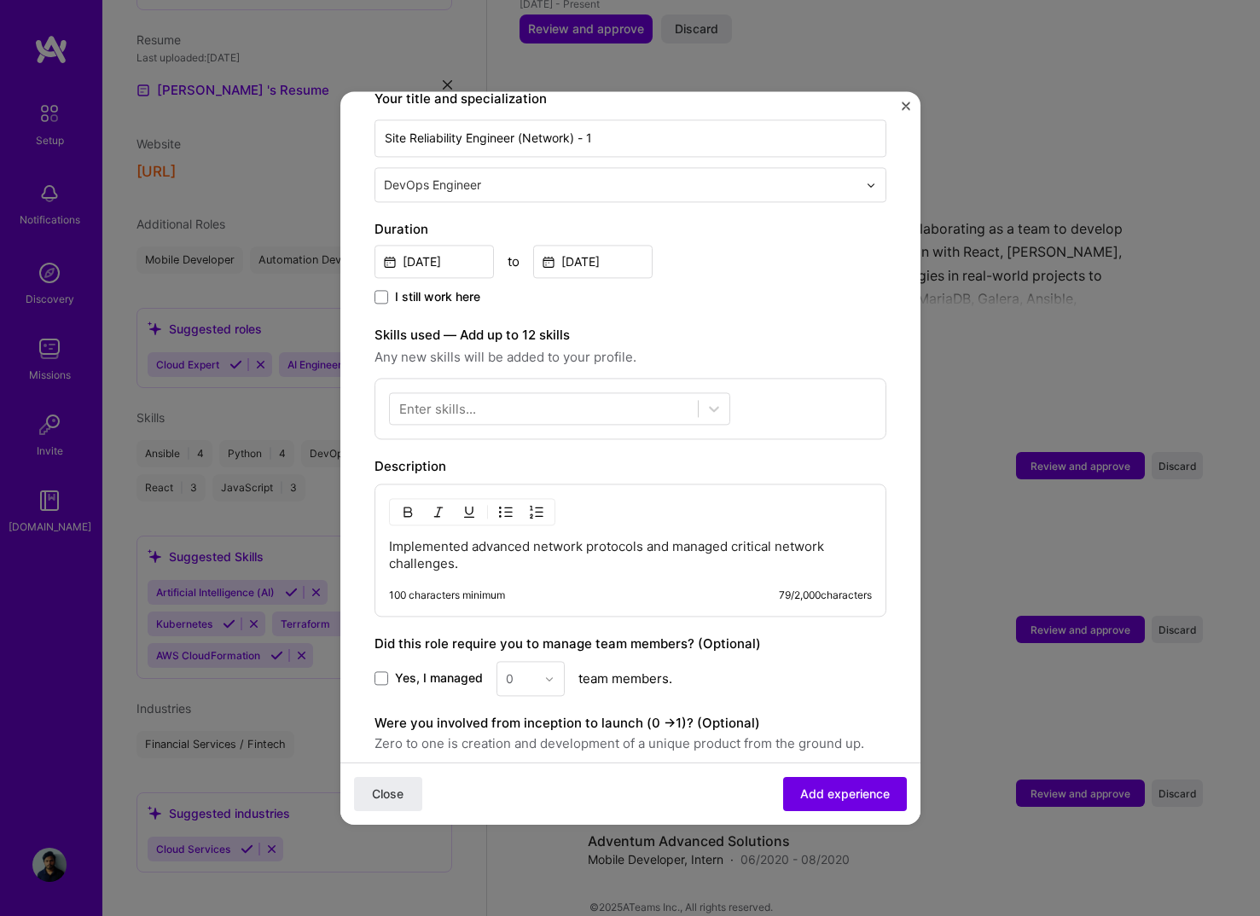
click at [454, 400] on div "Enter skills..." at bounding box center [437, 409] width 77 height 18
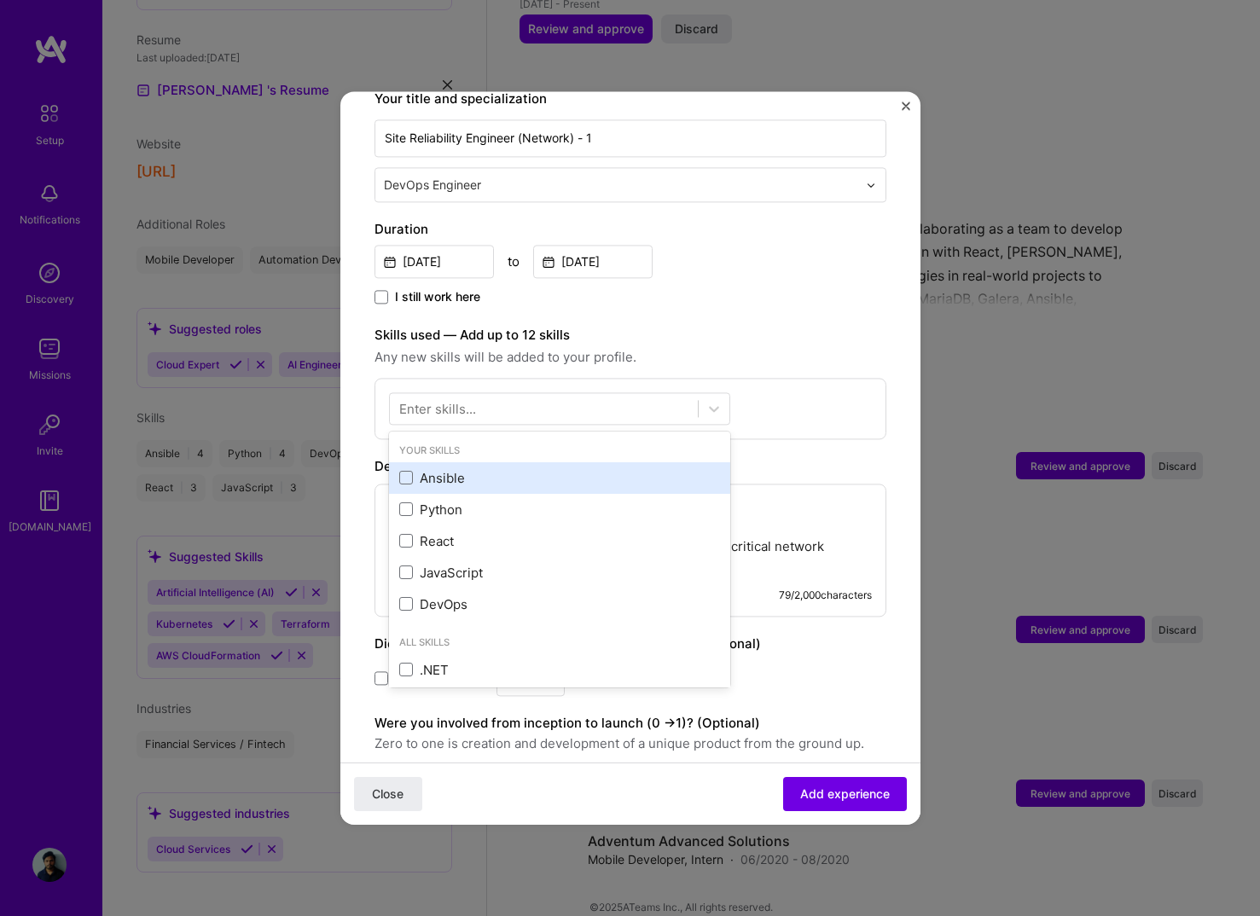
click at [426, 469] on div "Ansible" at bounding box center [559, 478] width 321 height 18
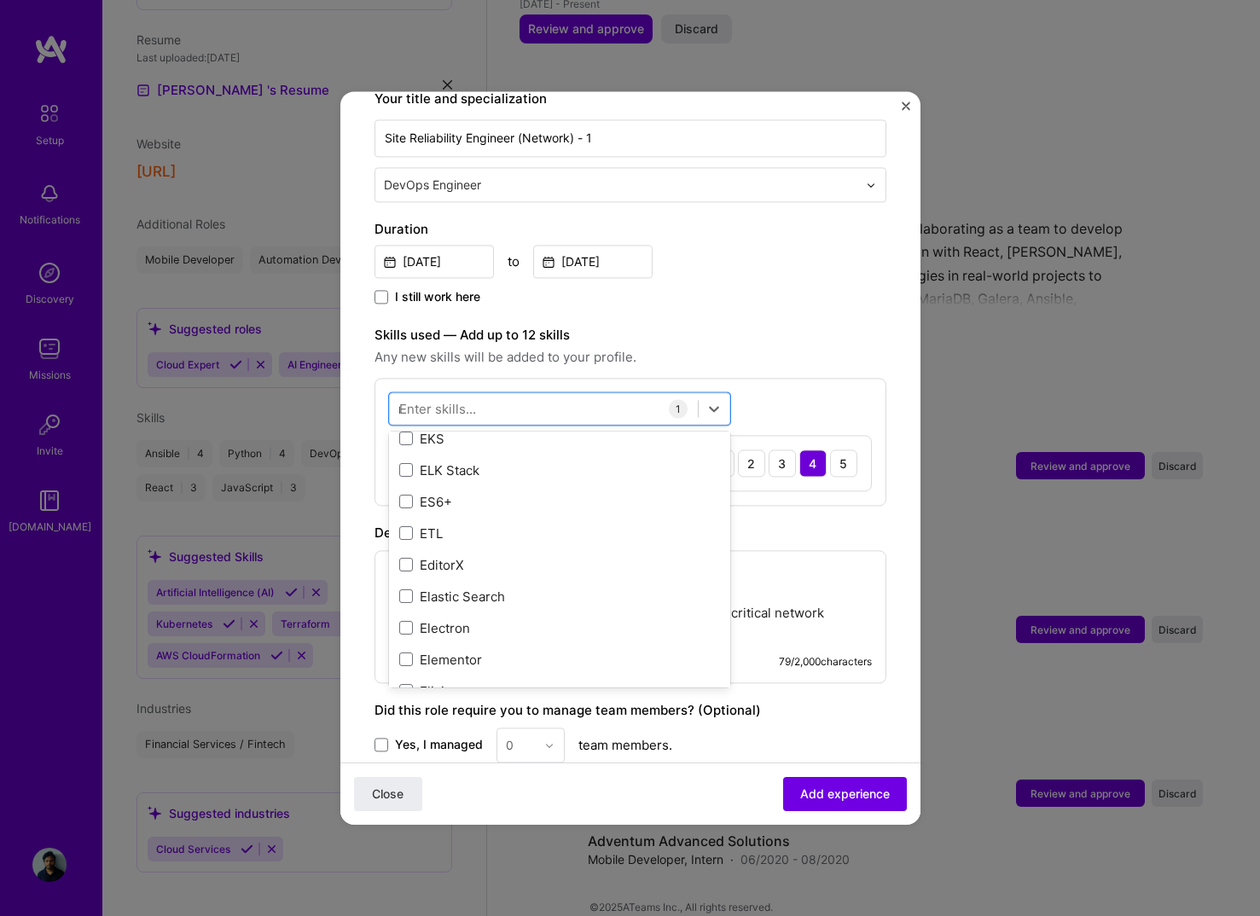
scroll to position [0, 0]
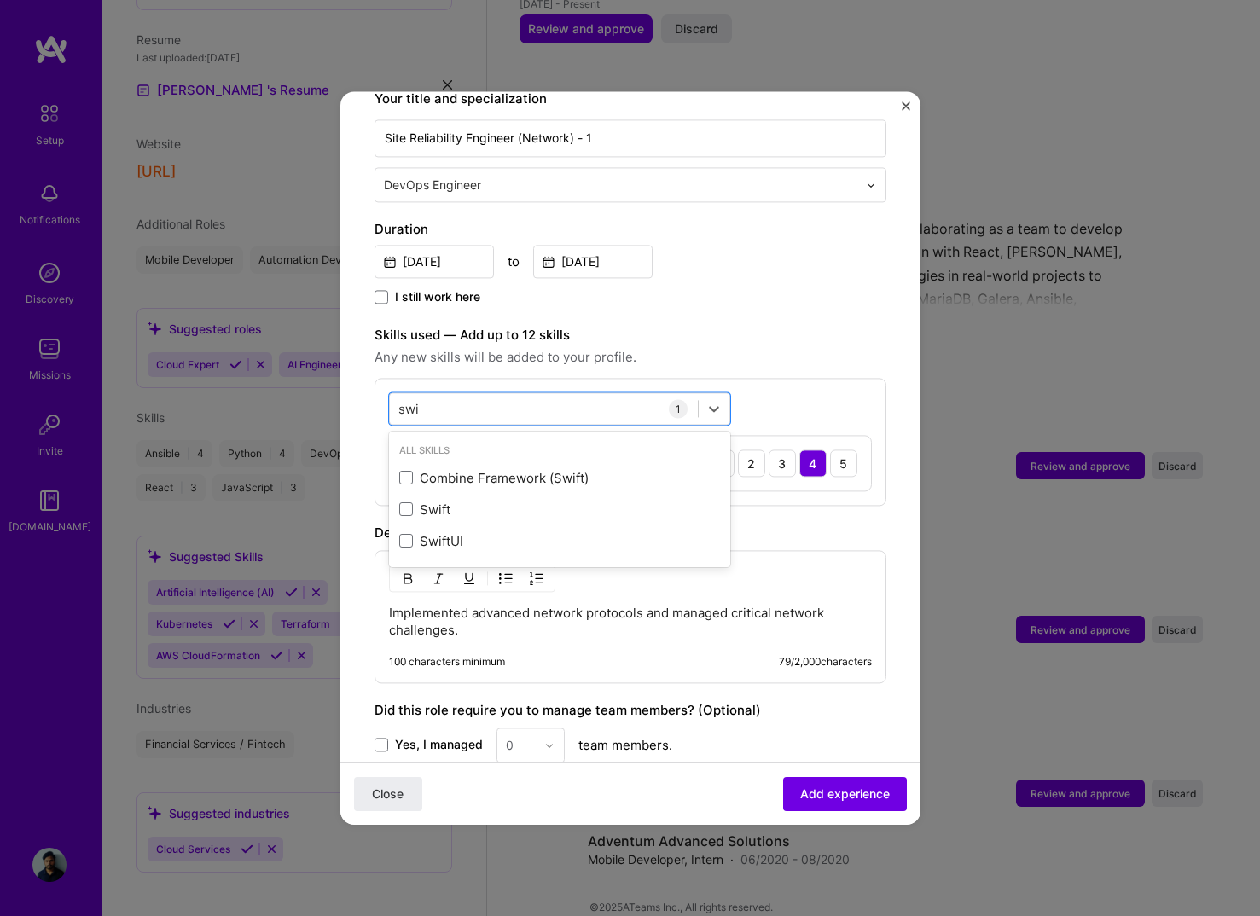
type input "f"
click at [420, 469] on div "Python" at bounding box center [559, 478] width 321 height 18
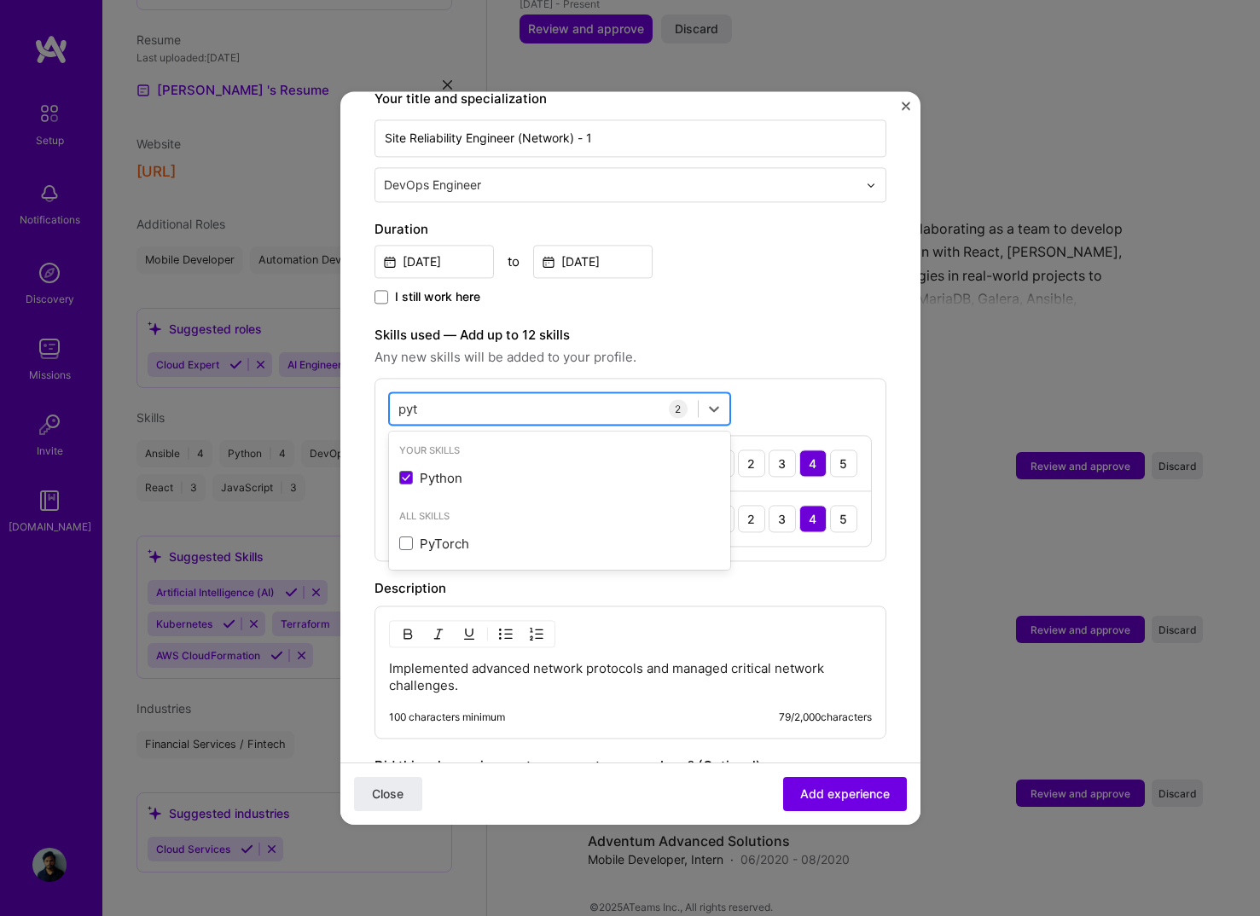
click at [460, 395] on div "pyt pyt" at bounding box center [544, 409] width 308 height 28
type input "linux"
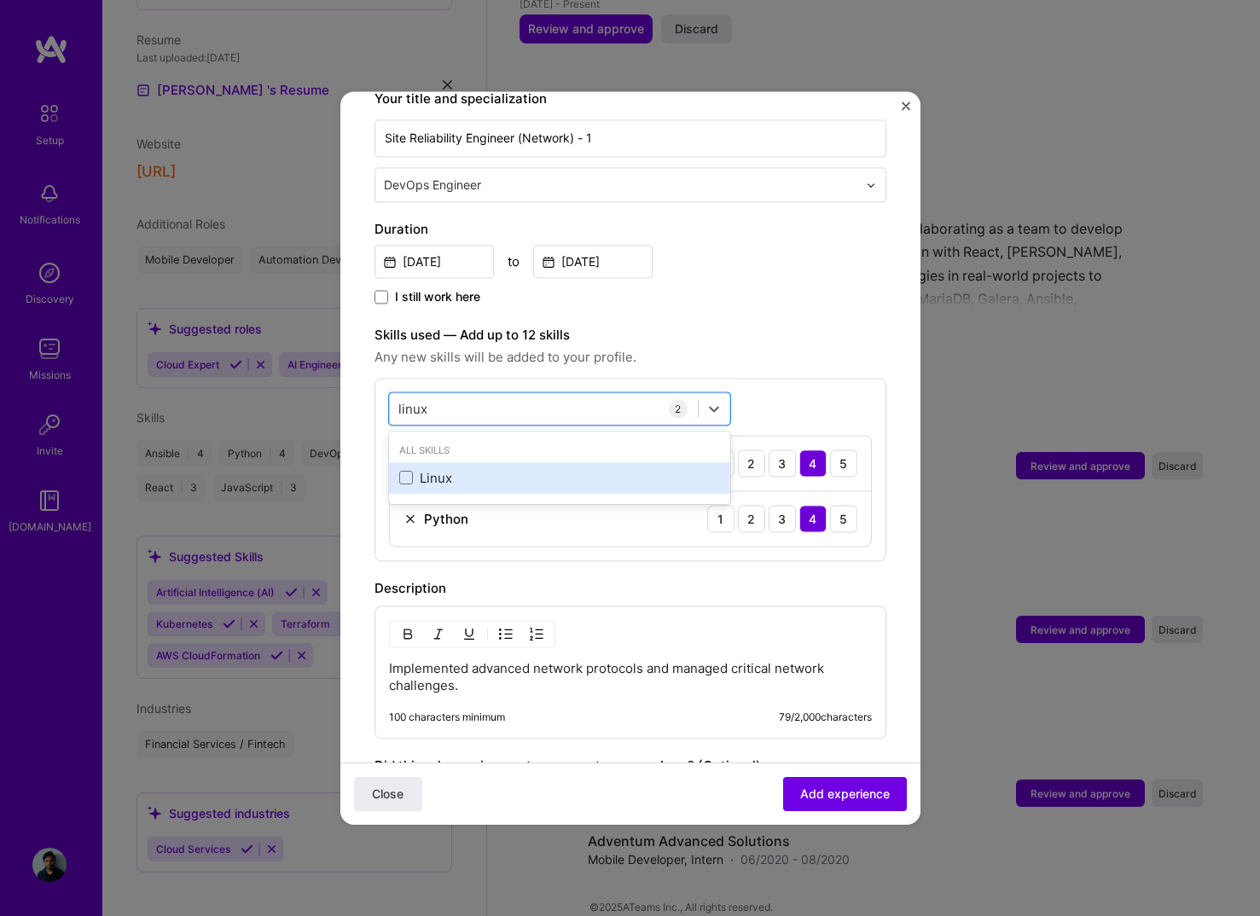
click at [445, 469] on div "Linux" at bounding box center [559, 478] width 321 height 18
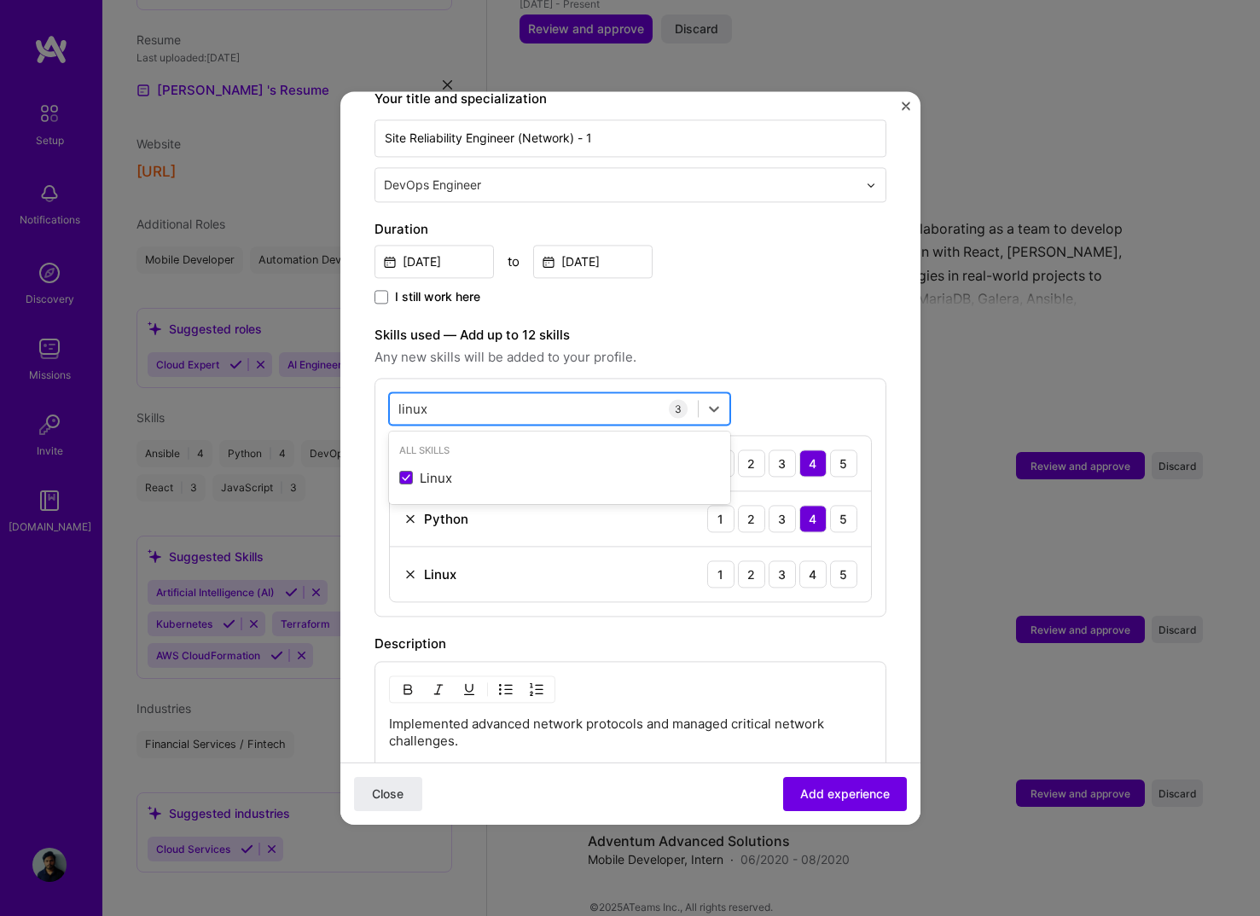
click at [483, 397] on div "linux linux" at bounding box center [544, 409] width 308 height 28
type input "ubu"
type input "red"
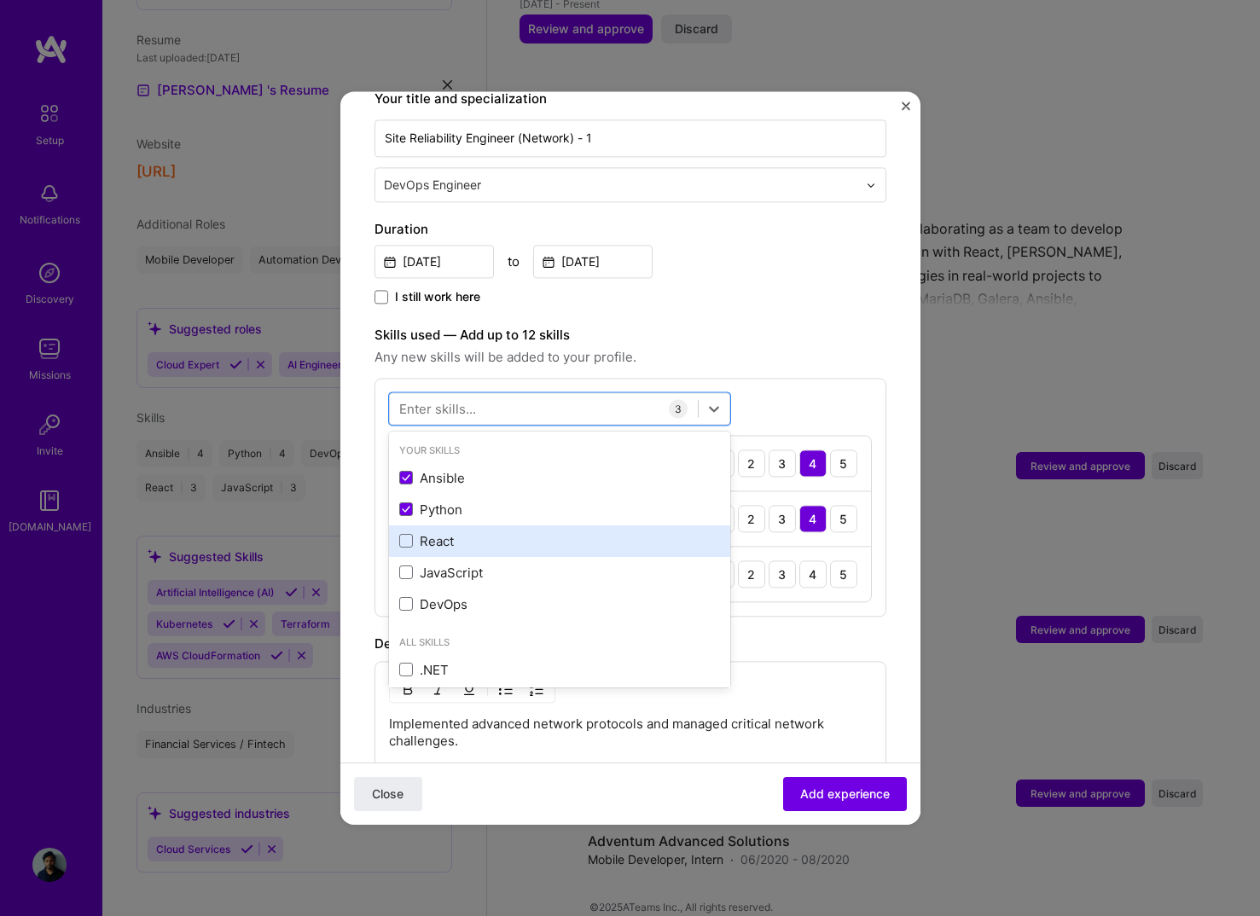
click at [426, 532] on div "React" at bounding box center [559, 541] width 321 height 18
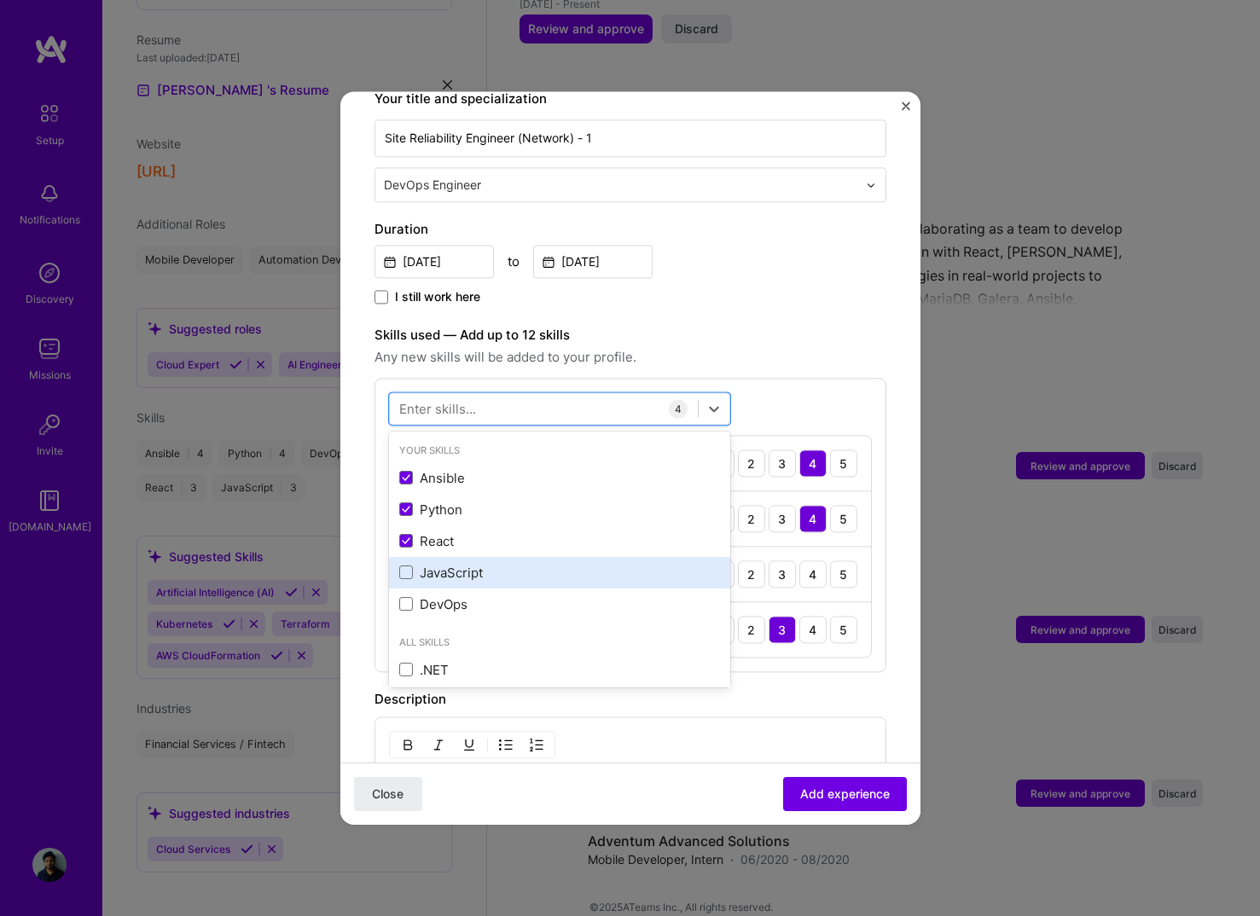
click at [440, 564] on div "JavaScript" at bounding box center [559, 573] width 321 height 18
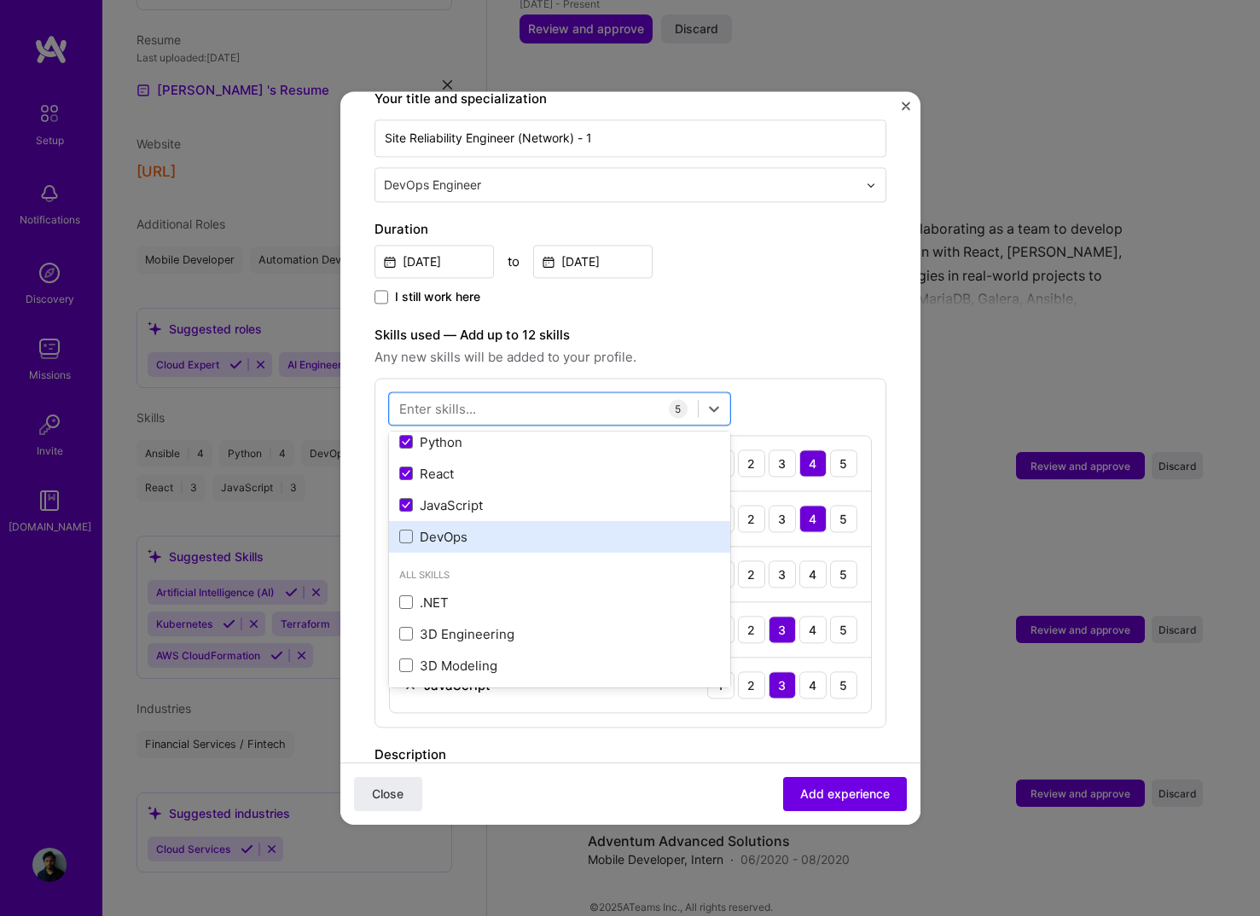
scroll to position [78, 0]
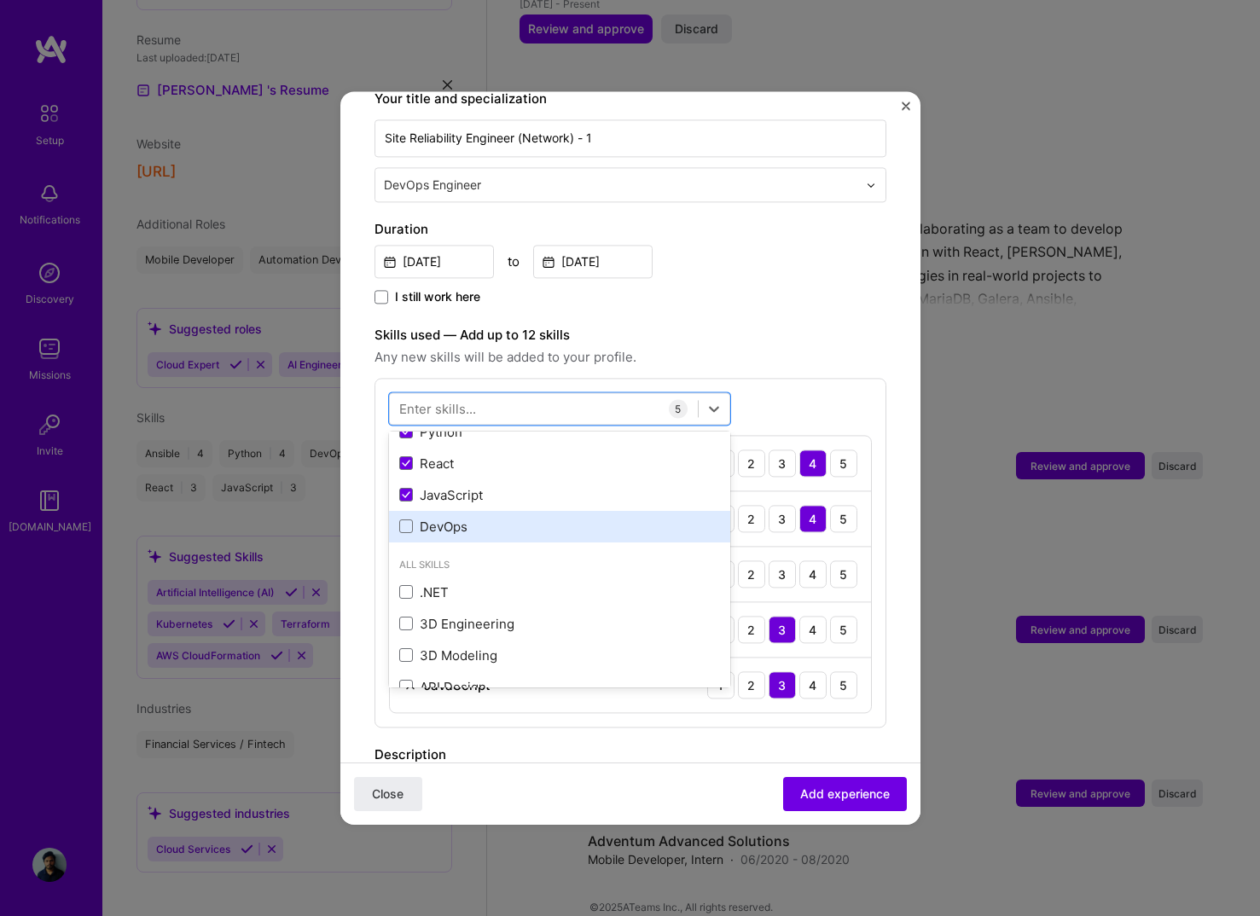
click at [460, 518] on div "DevOps" at bounding box center [559, 527] width 321 height 18
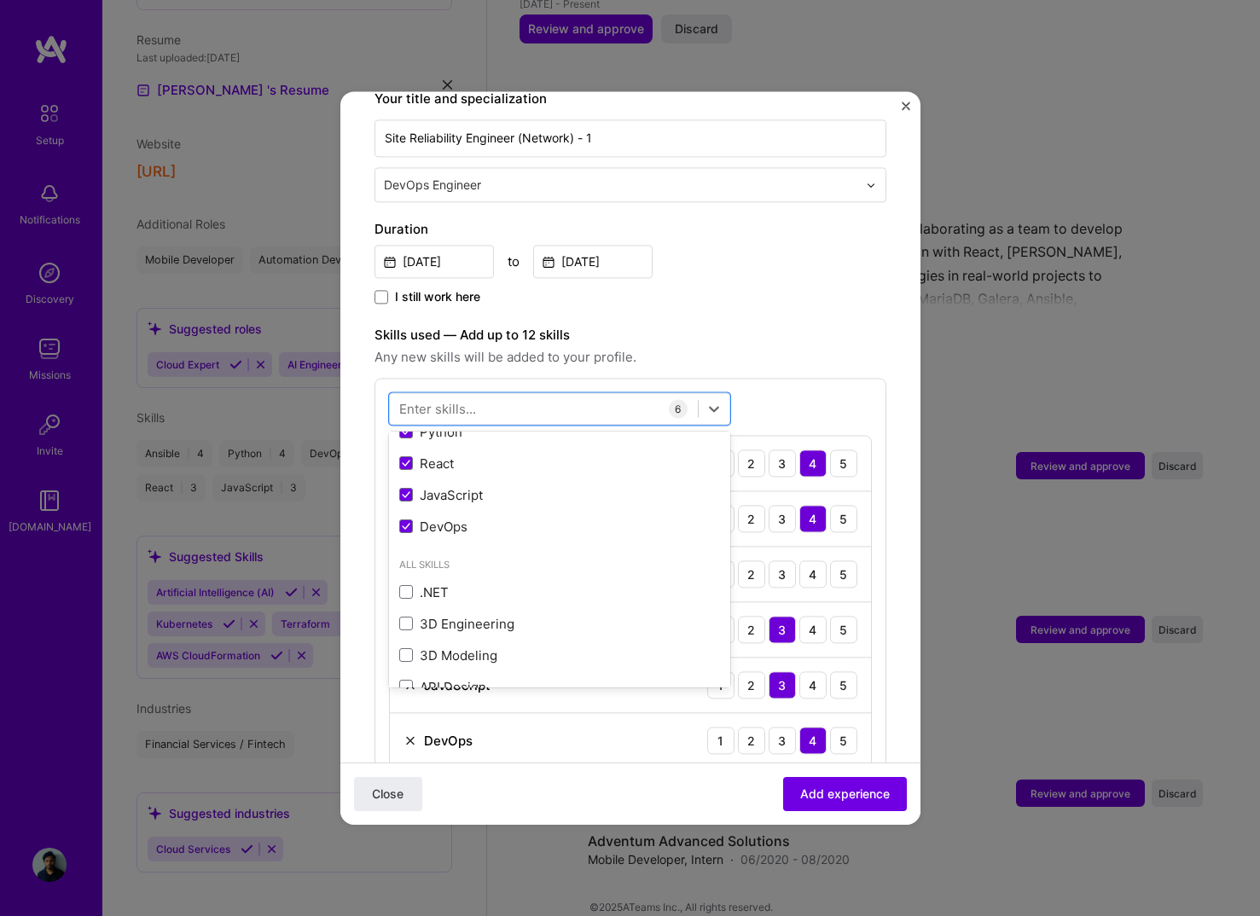
click at [654, 347] on span "Any new skills will be added to your profile." at bounding box center [630, 357] width 512 height 20
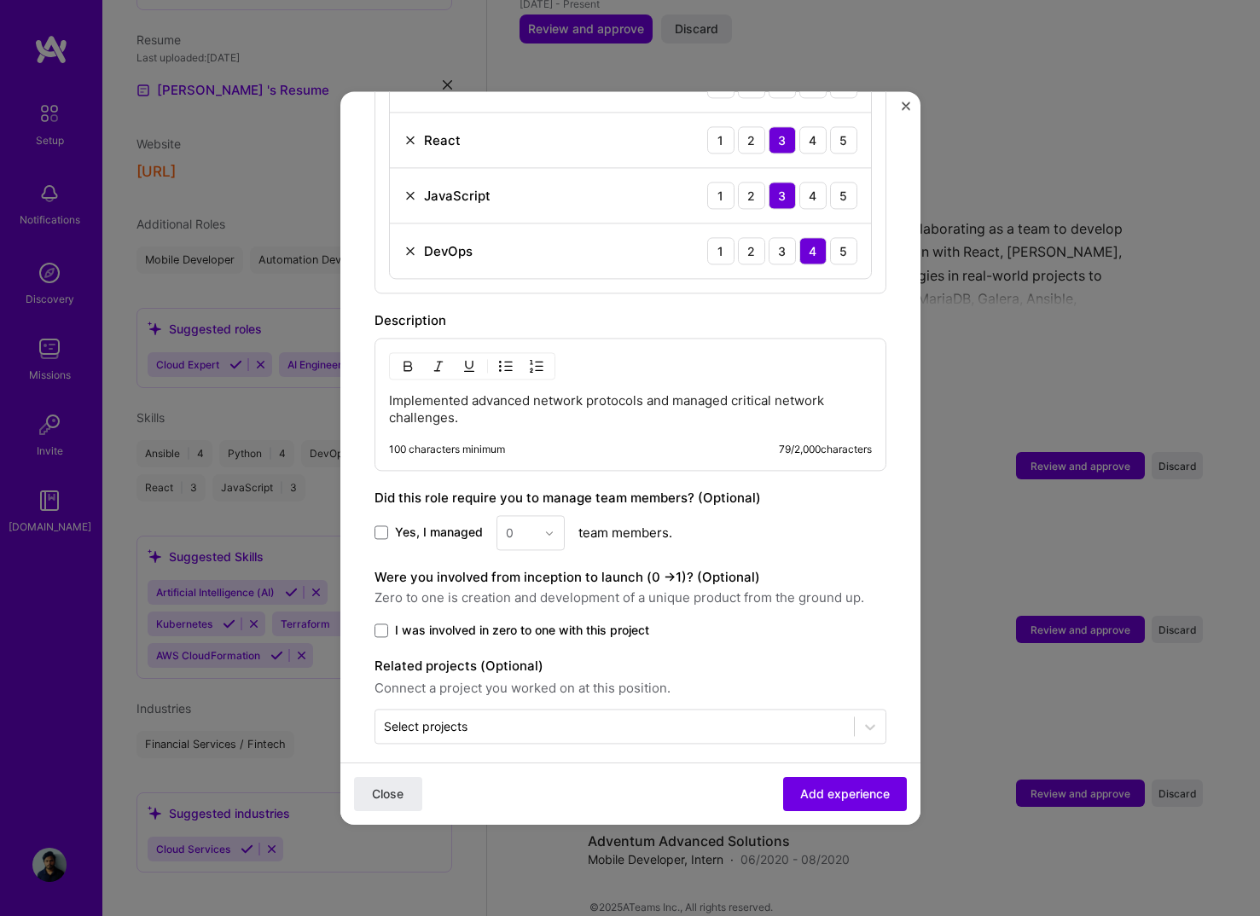
scroll to position [862, 0]
click at [548, 394] on p "Implemented advanced network protocols and managed critical network challenges." at bounding box center [630, 411] width 483 height 34
click at [534, 397] on p "Implemented advanced network protocols and managed critical network challenges." at bounding box center [630, 411] width 483 height 34
click at [501, 397] on p "Implemented advanced network protocols and managed critical network challenges." at bounding box center [630, 411] width 483 height 34
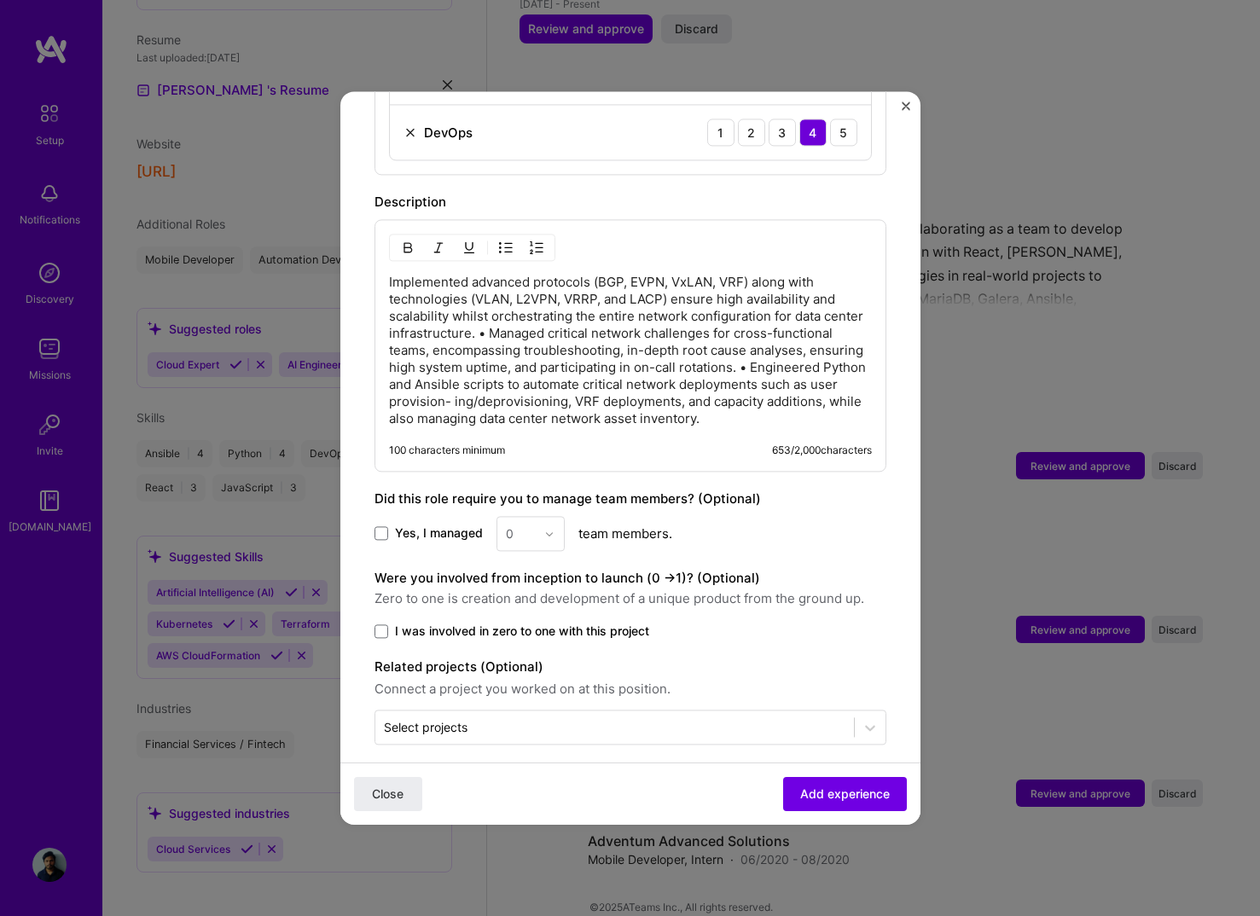
scroll to position [982, 0]
click at [508, 719] on input "text" at bounding box center [614, 728] width 461 height 18
click at [823, 792] on span "Add experience" at bounding box center [845, 793] width 90 height 17
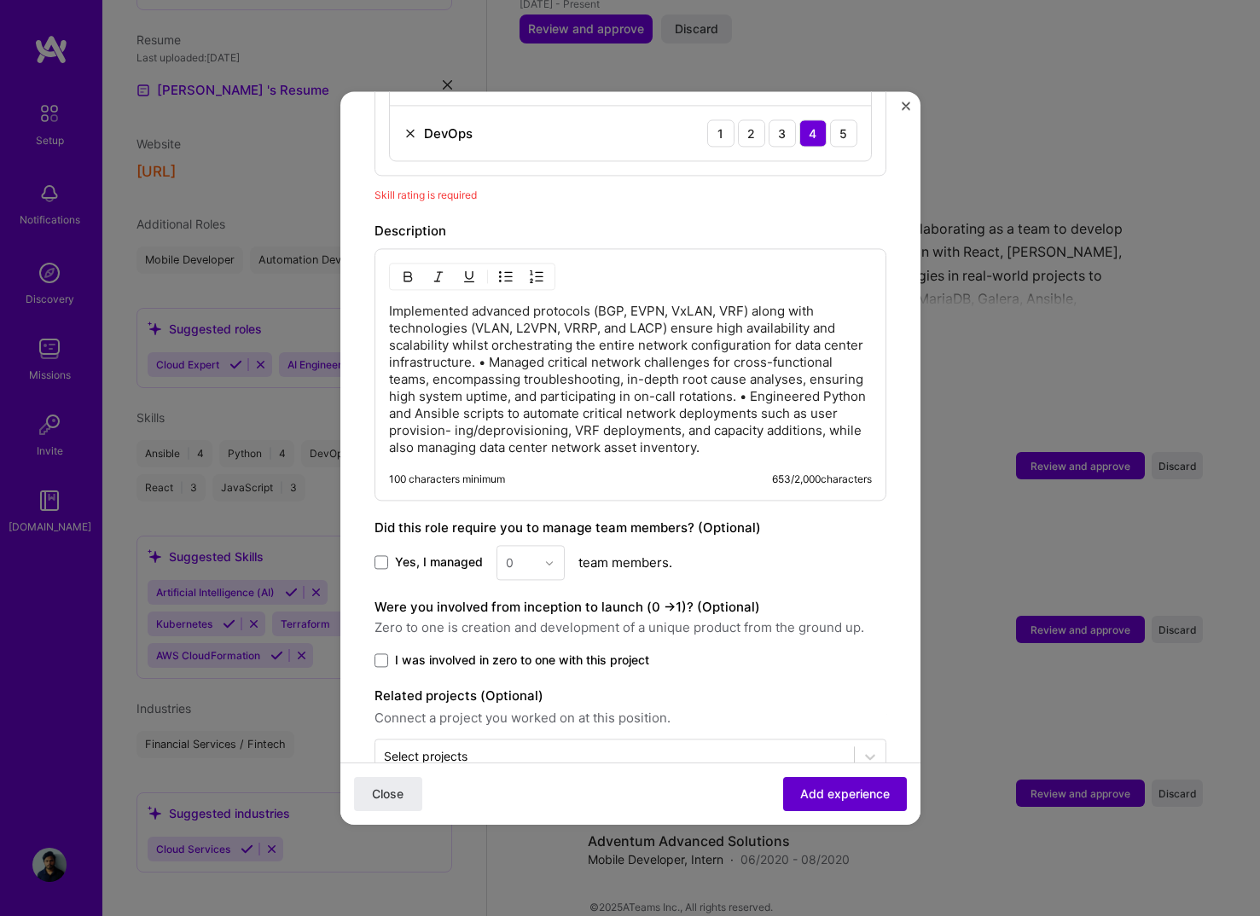
scroll to position [590, 0]
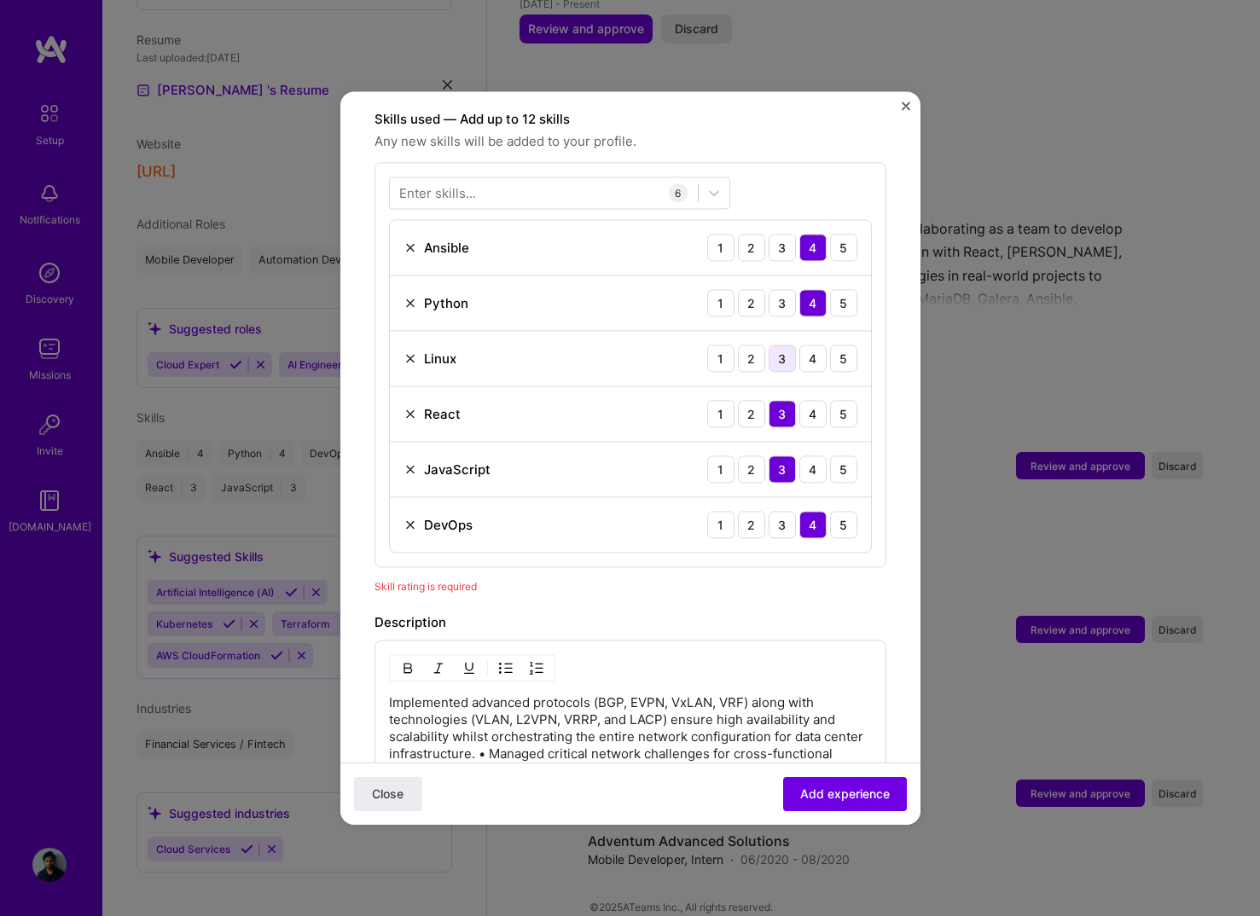
click at [782, 345] on div "3" at bounding box center [781, 358] width 27 height 27
click at [814, 808] on button "Add experience" at bounding box center [845, 794] width 124 height 34
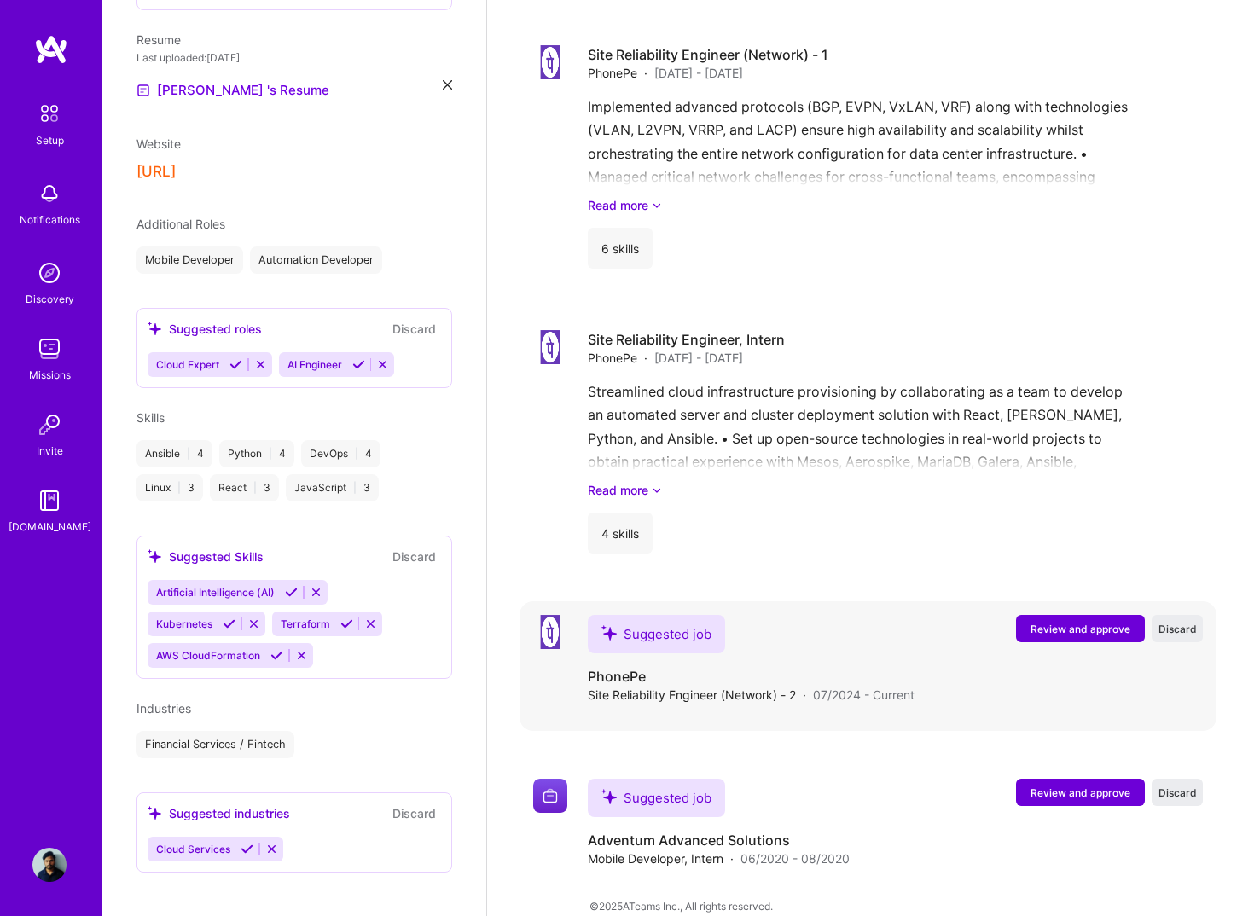
scroll to position [1467, 0]
click at [1060, 623] on span "Review and approve" at bounding box center [1080, 630] width 100 height 14
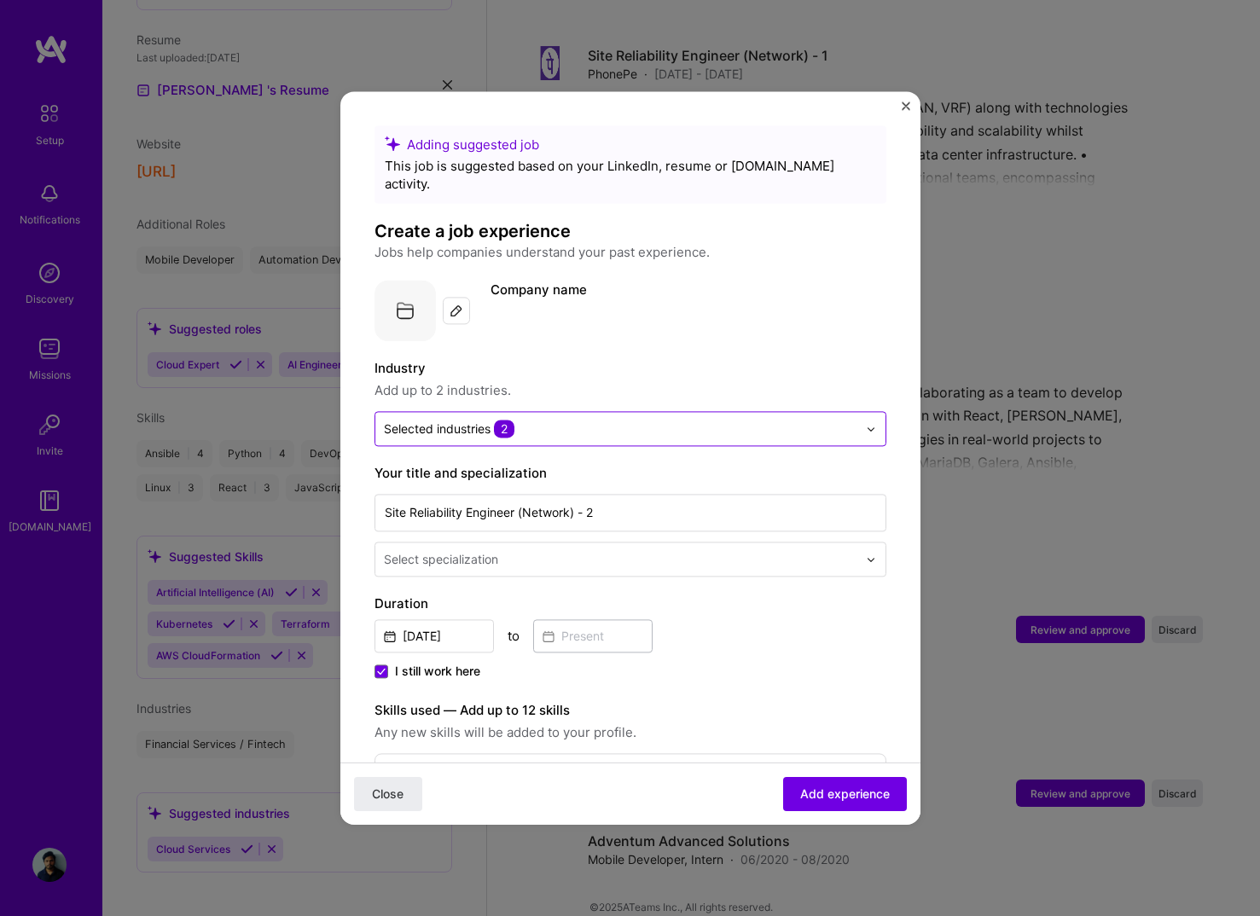
click at [511, 420] on span "2" at bounding box center [504, 429] width 20 height 18
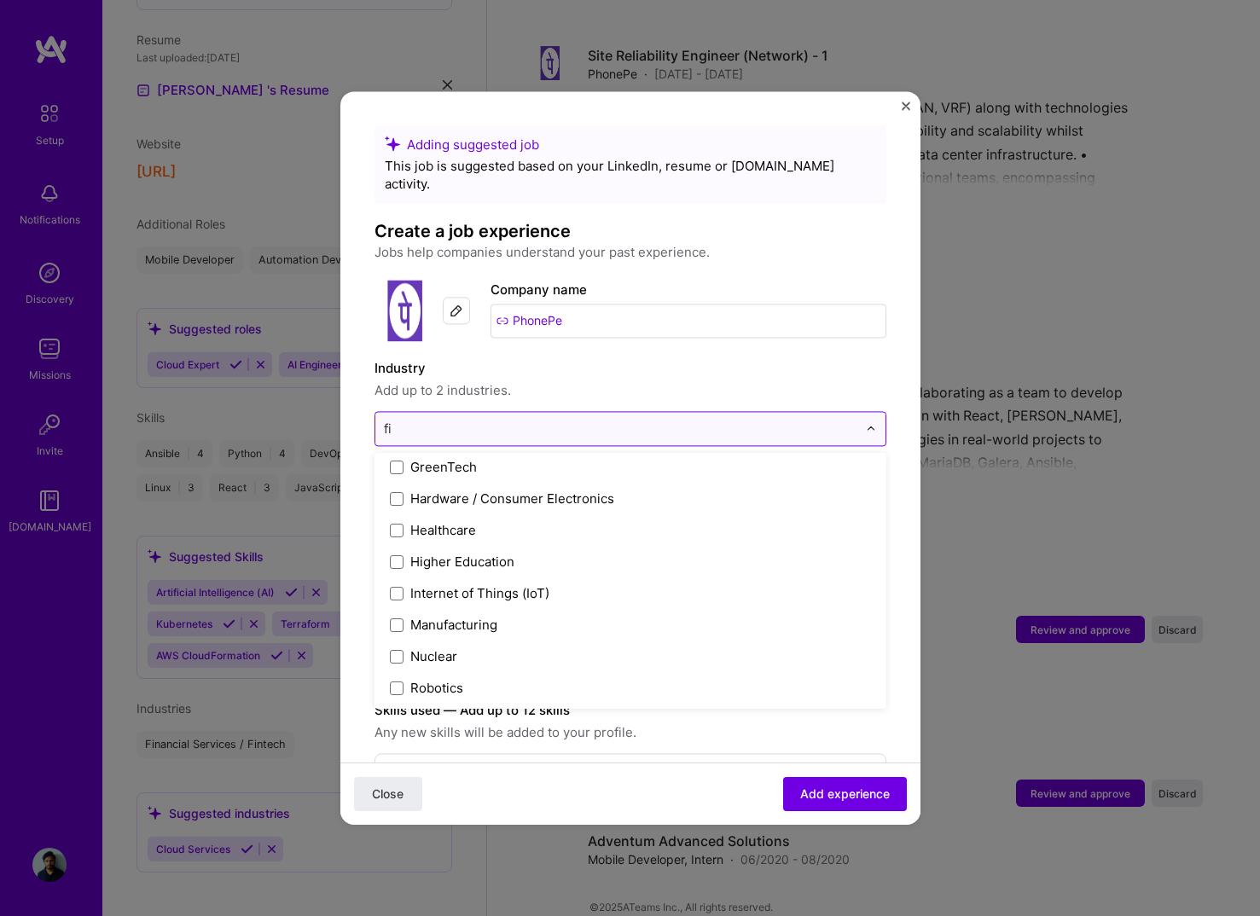
scroll to position [0, 0]
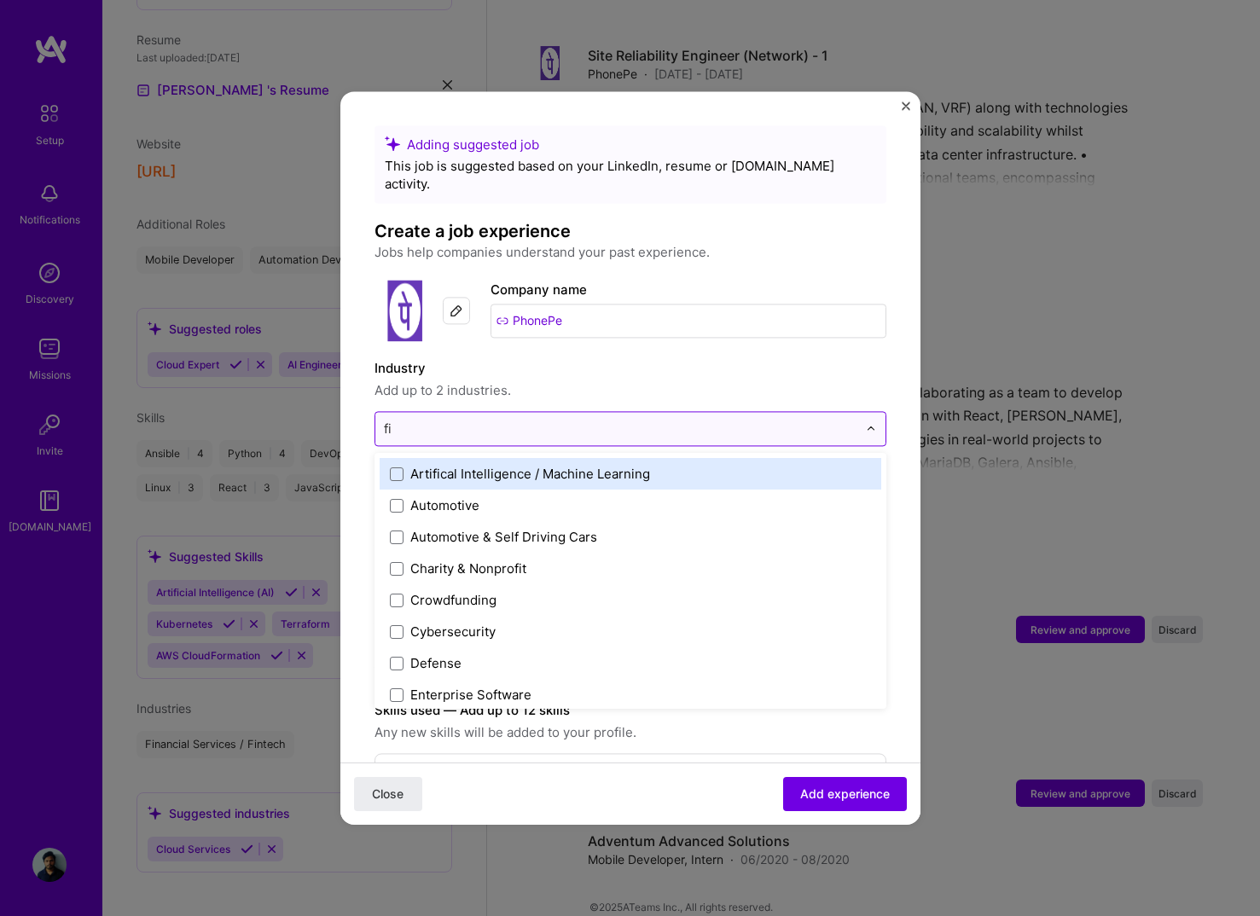
type input "fin"
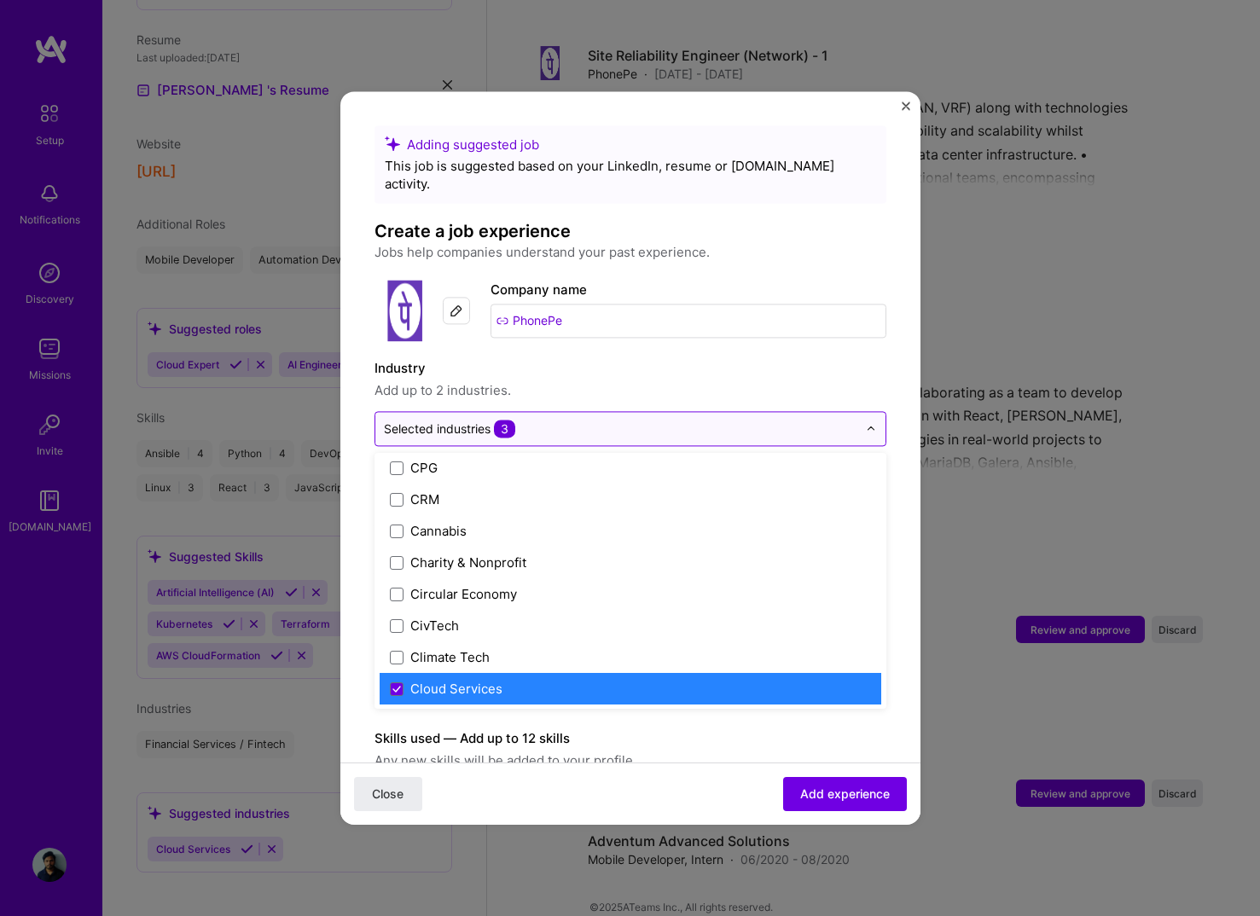
scroll to position [826, 0]
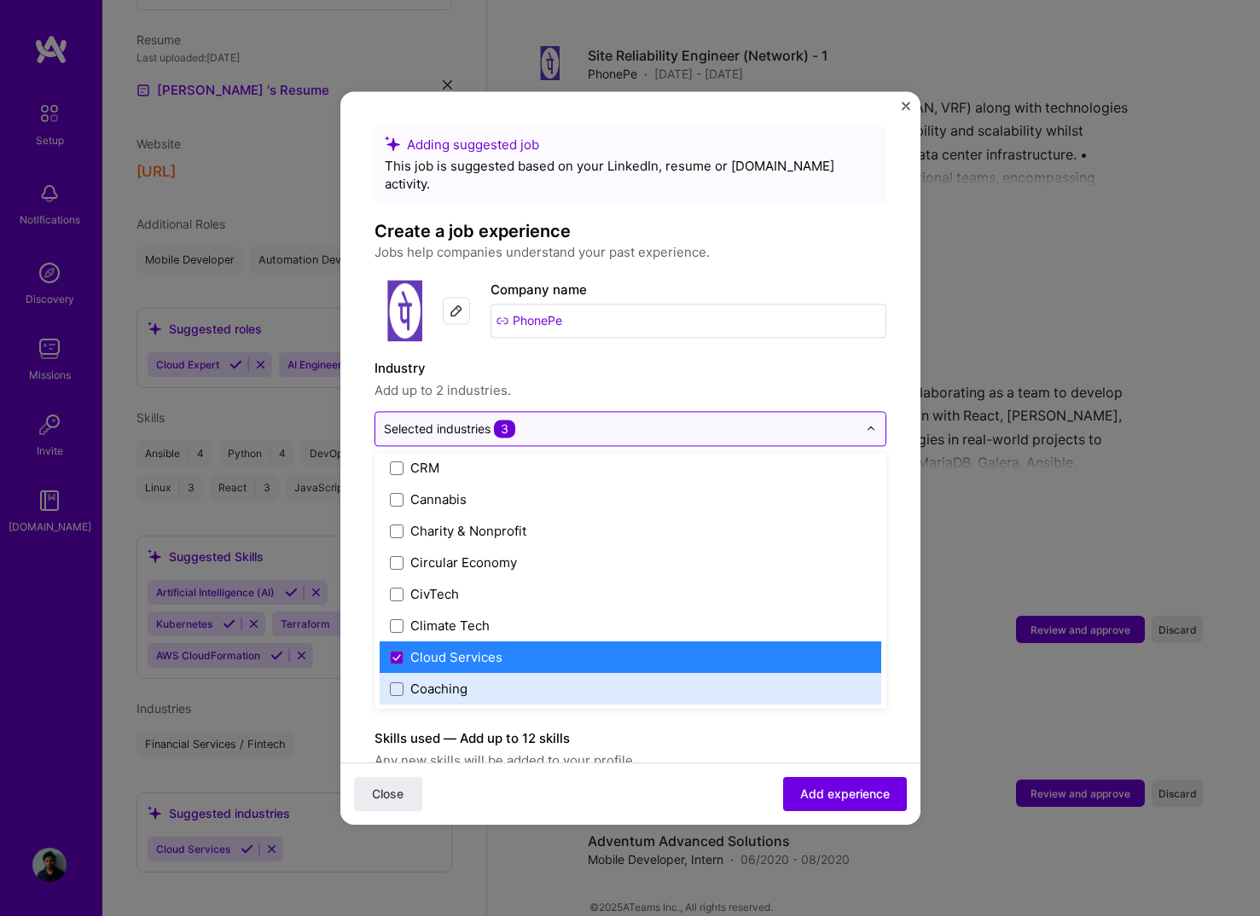
click at [412, 648] on div "Cloud Services" at bounding box center [456, 657] width 92 height 18
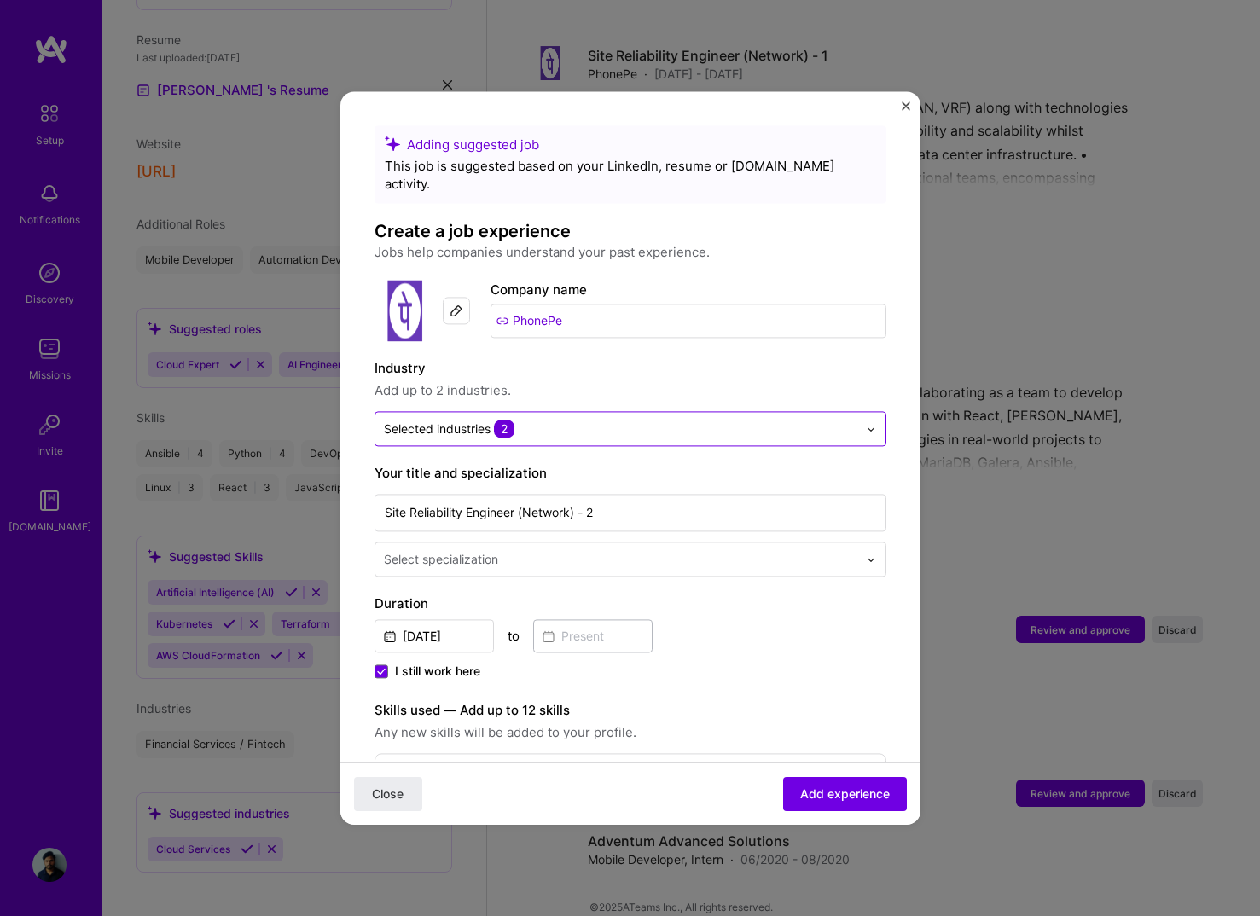
click at [613, 358] on label "Industry" at bounding box center [630, 368] width 512 height 20
click at [578, 420] on input "text" at bounding box center [620, 429] width 473 height 18
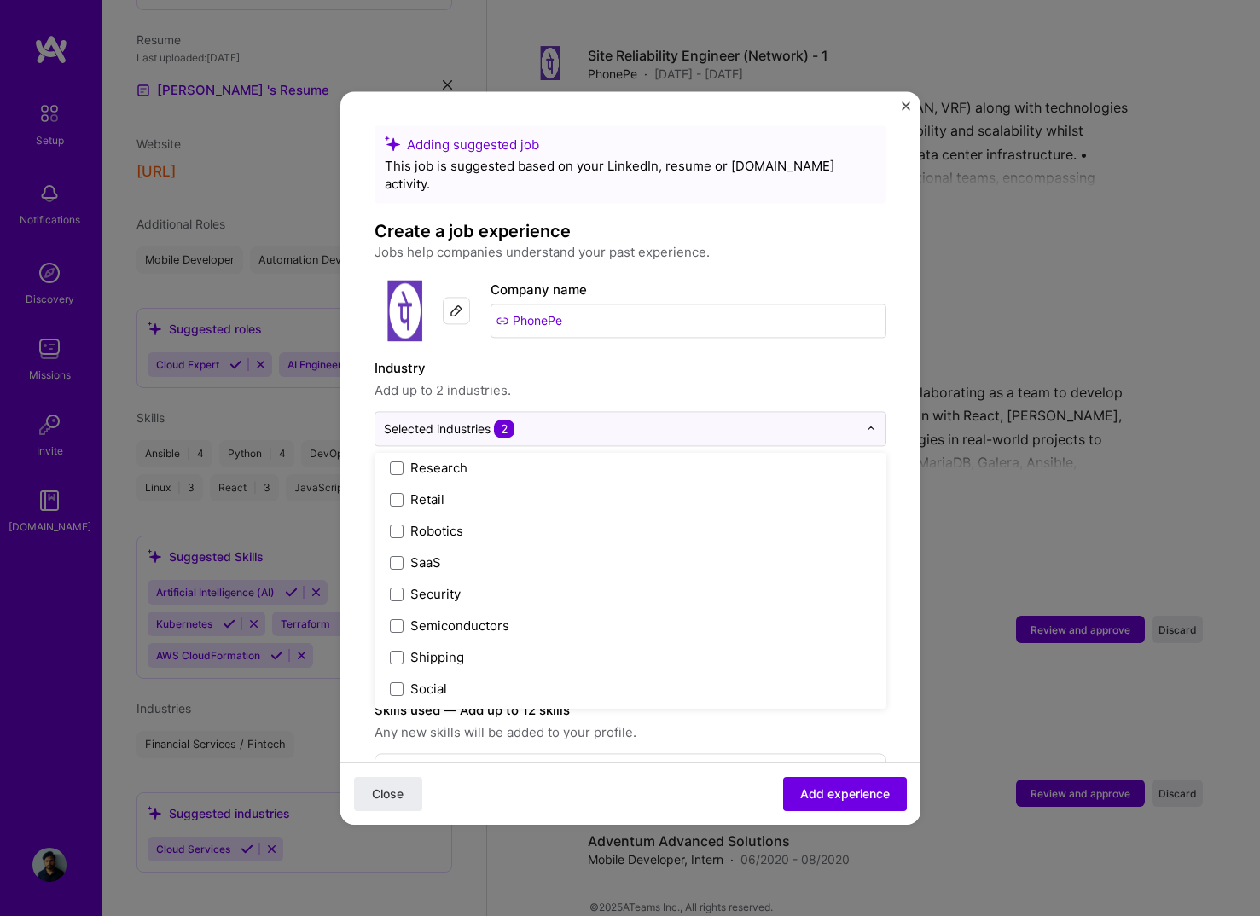
scroll to position [3541, 0]
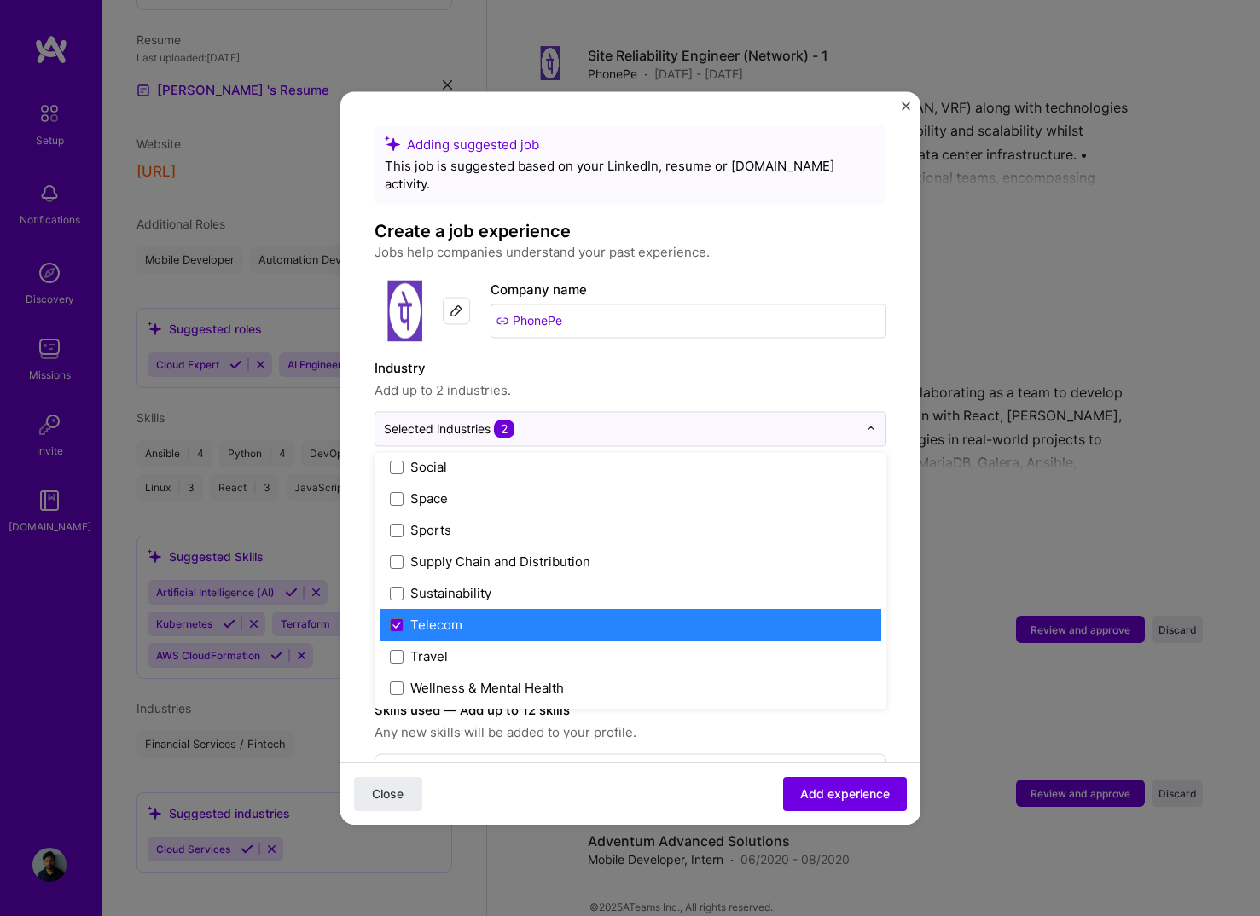
click at [447, 616] on div "Telecom" at bounding box center [436, 625] width 52 height 18
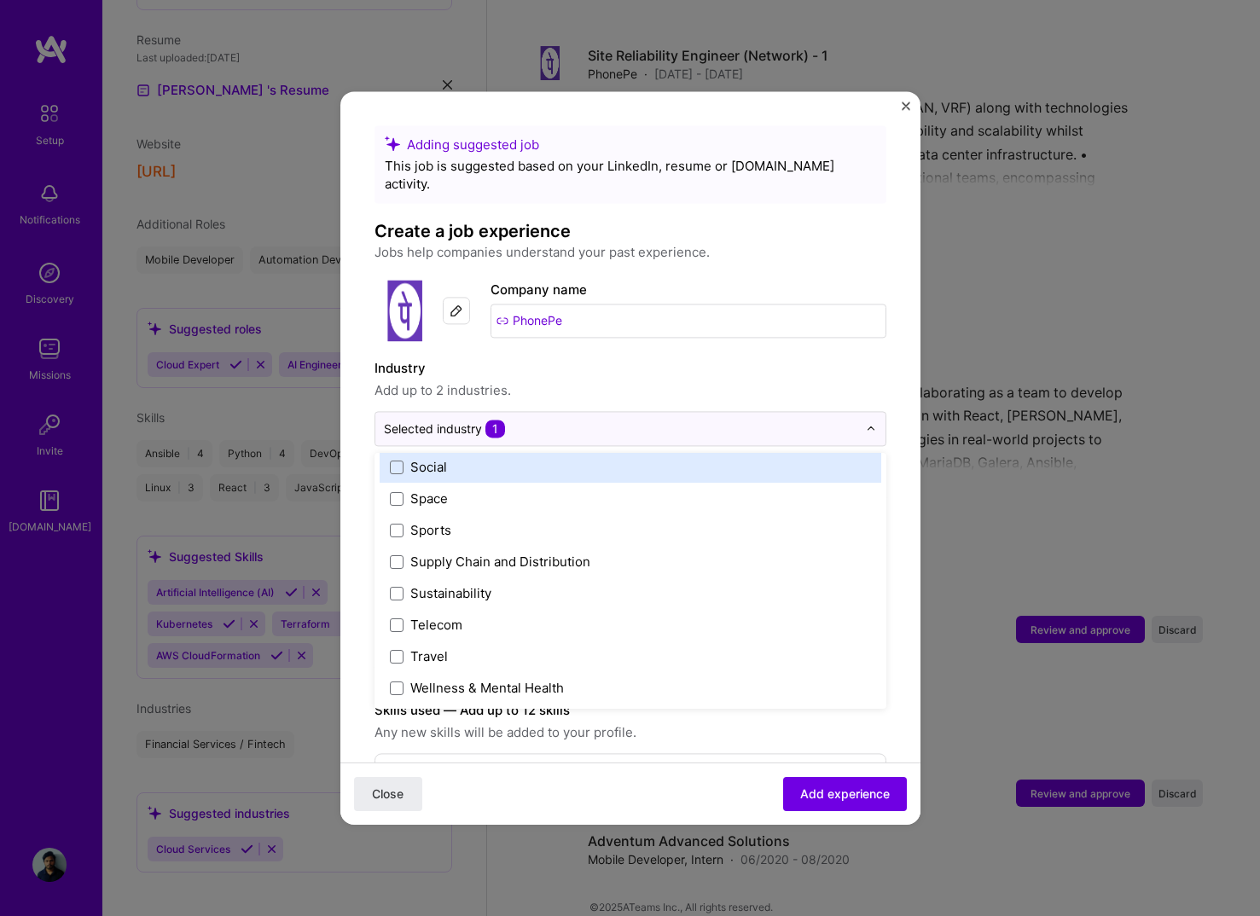
click at [602, 358] on label "Industry" at bounding box center [630, 368] width 512 height 20
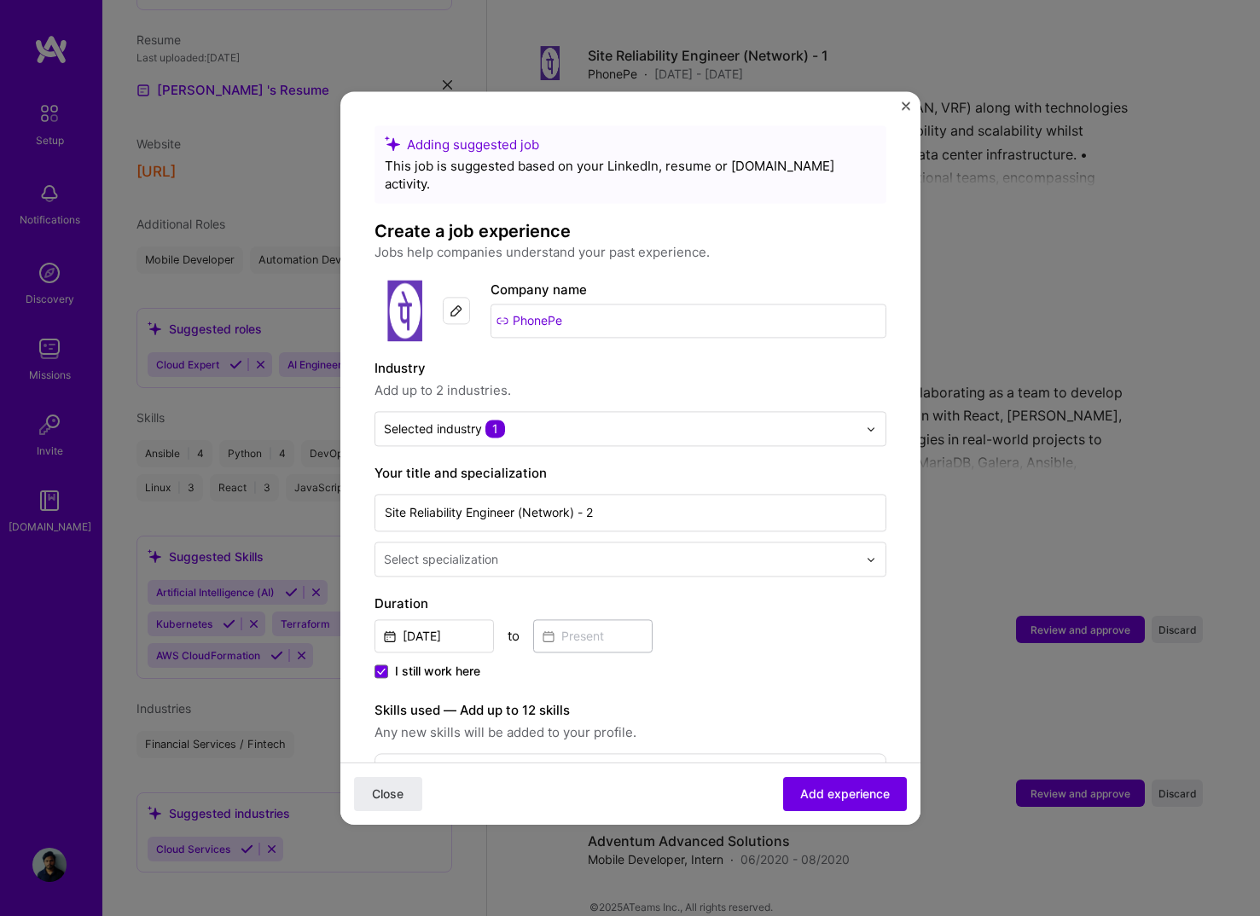
click at [531, 550] on input "text" at bounding box center [622, 559] width 477 height 18
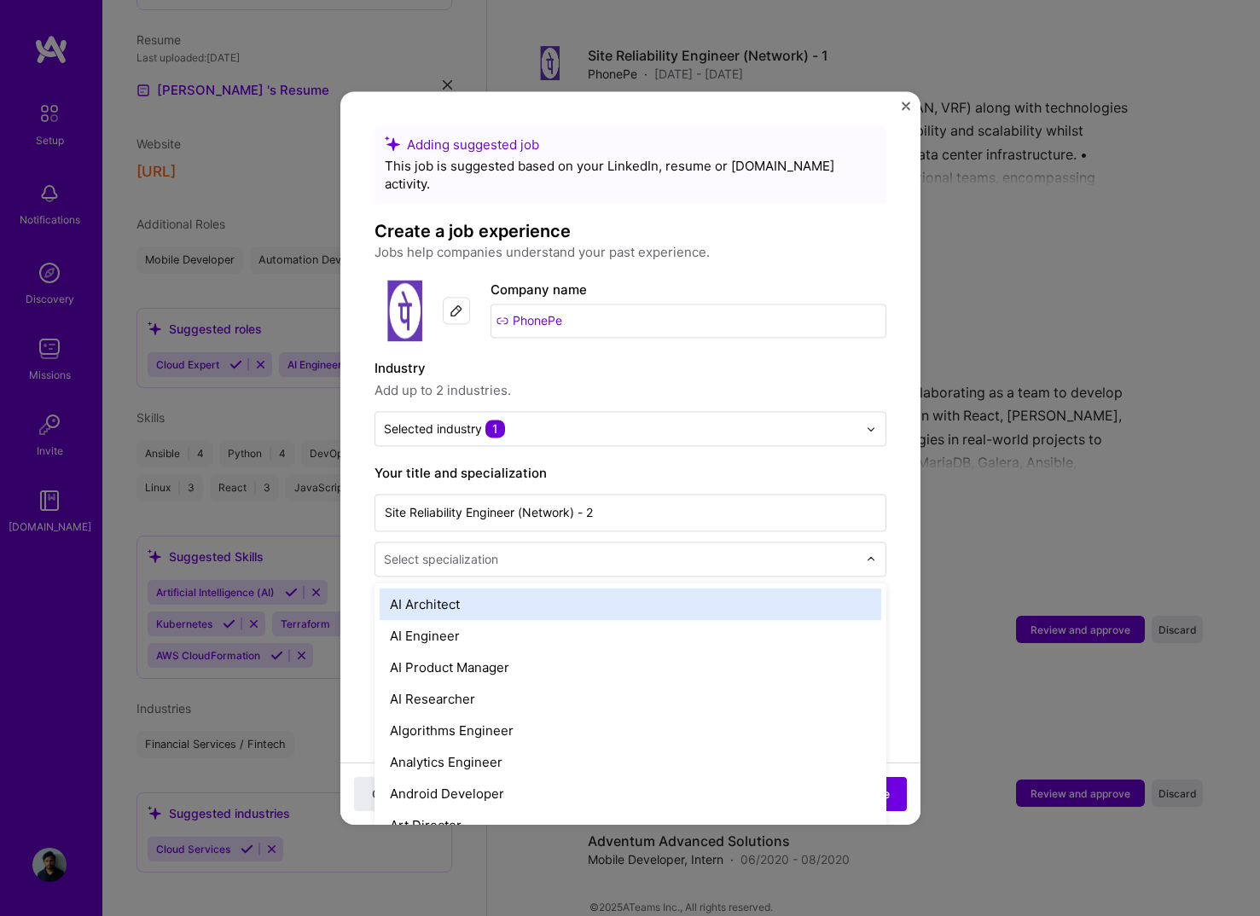
type input "e"
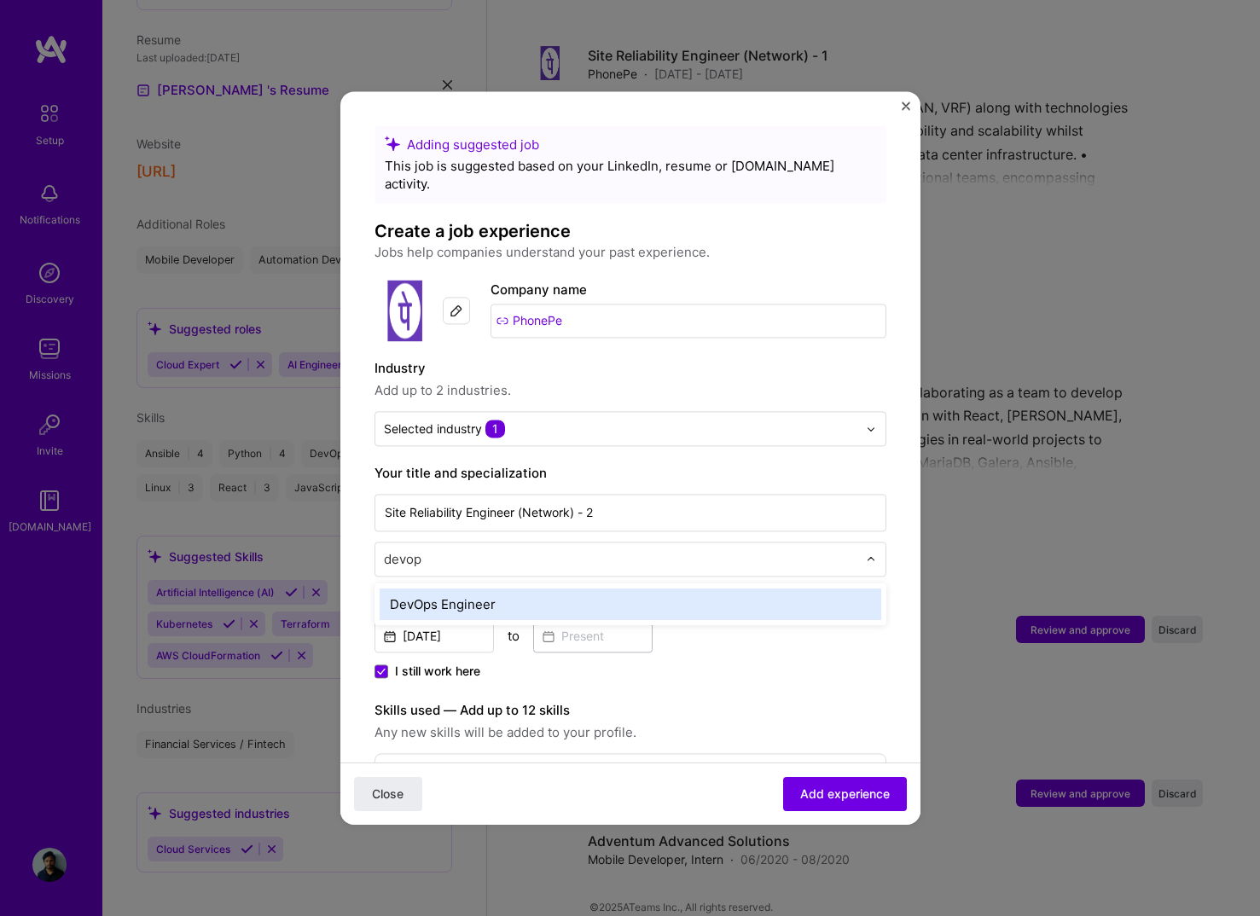
type input "devops"
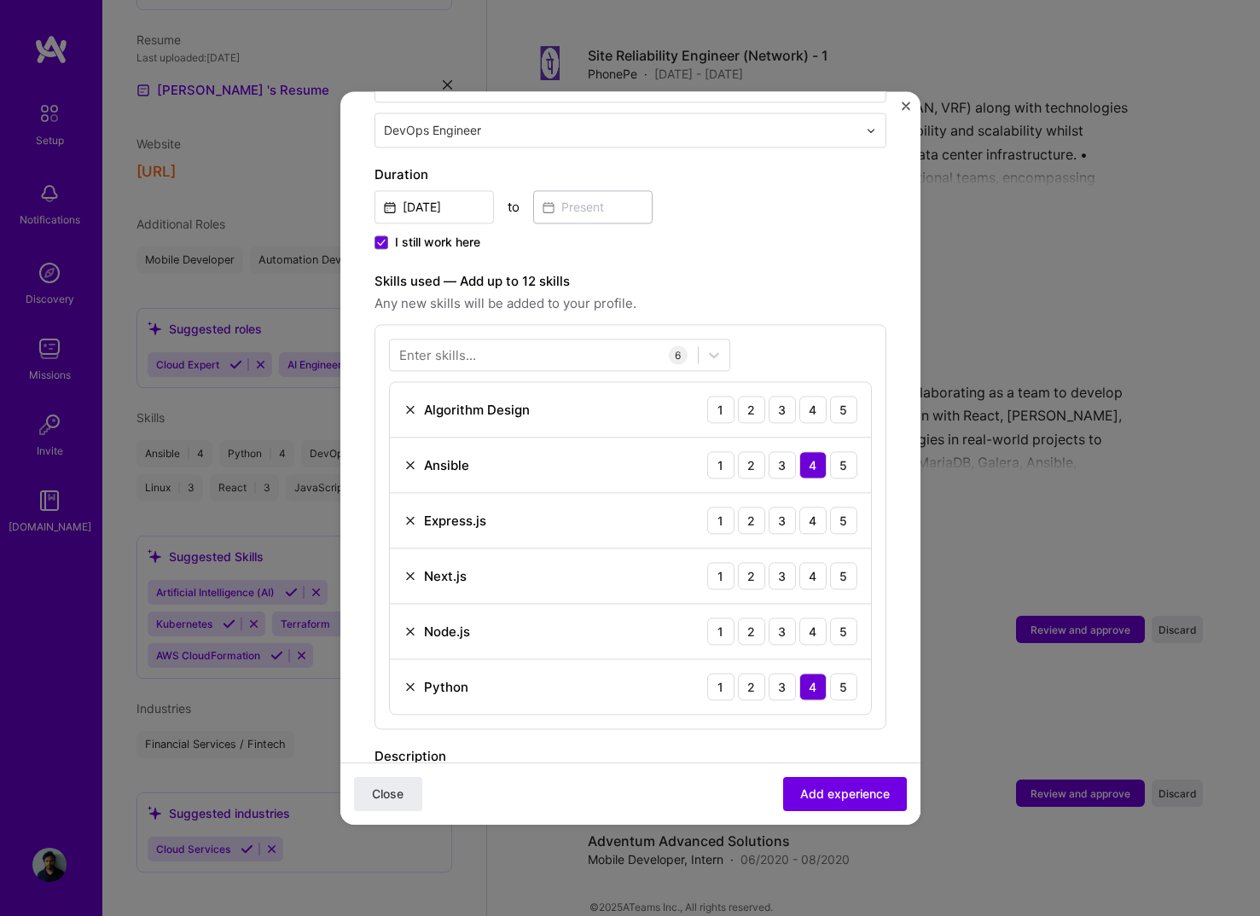
scroll to position [439, 0]
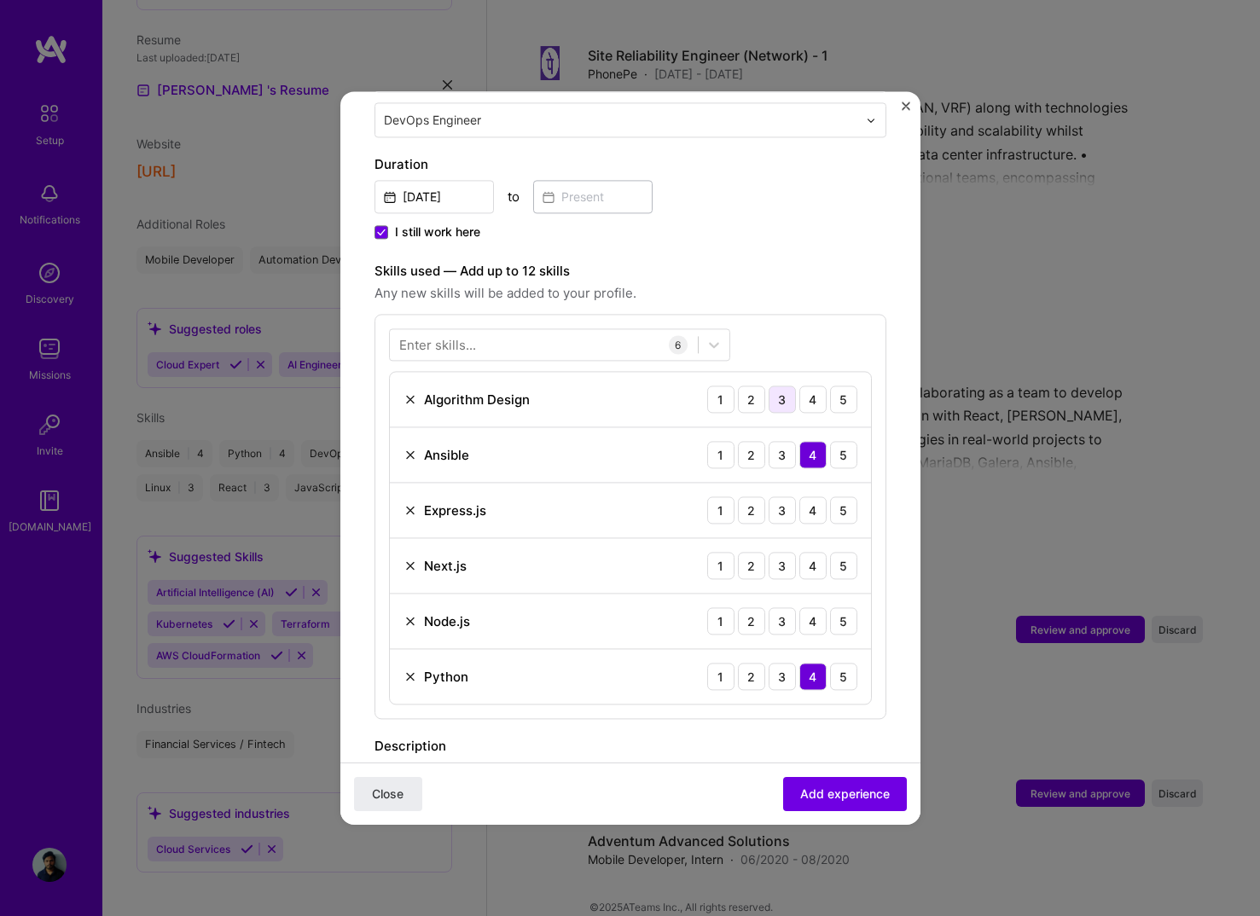
click at [775, 385] on div "3" at bounding box center [781, 398] width 27 height 27
click at [782, 496] on div "3" at bounding box center [781, 509] width 27 height 27
click at [782, 552] on div "3" at bounding box center [781, 565] width 27 height 27
click at [785, 607] on div "3" at bounding box center [781, 620] width 27 height 27
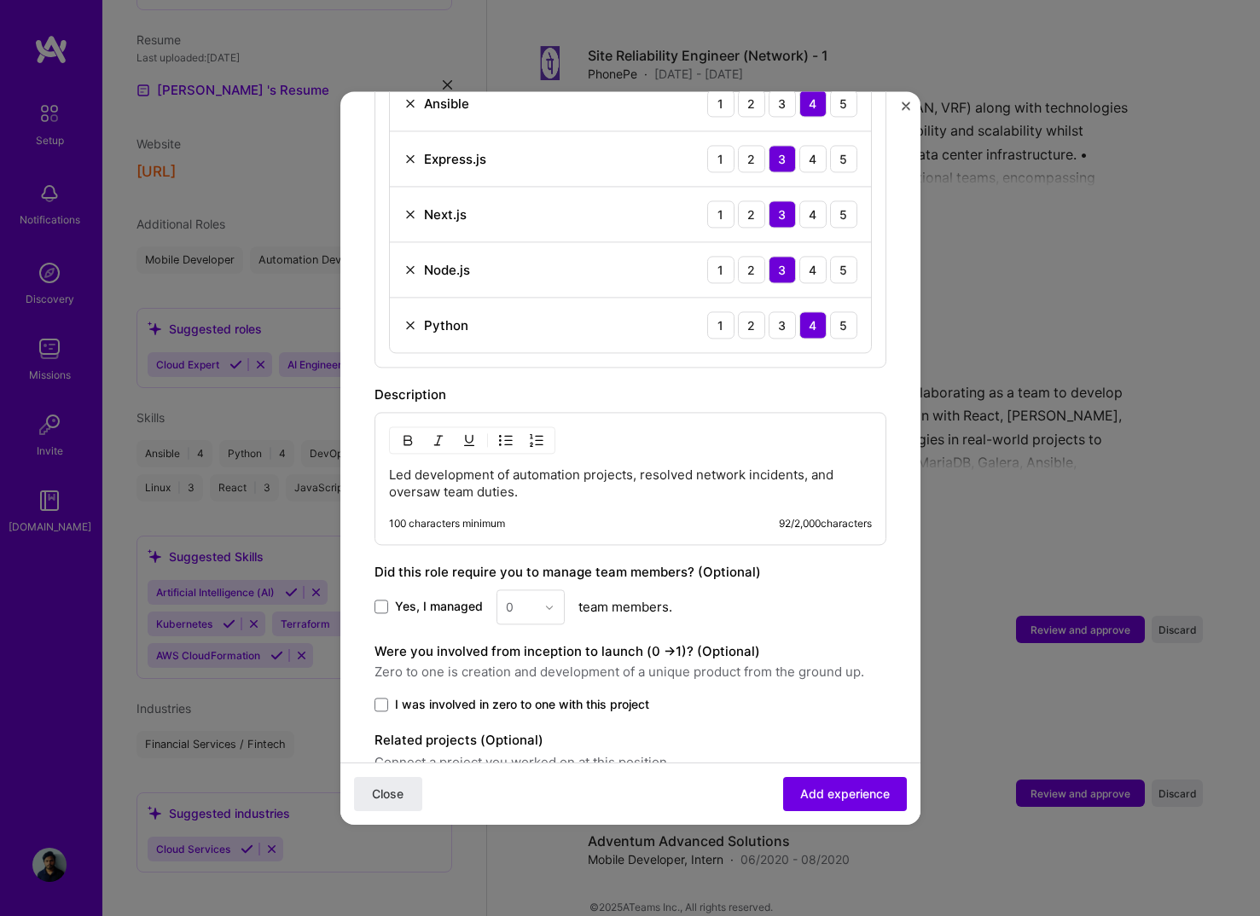
scroll to position [795, 0]
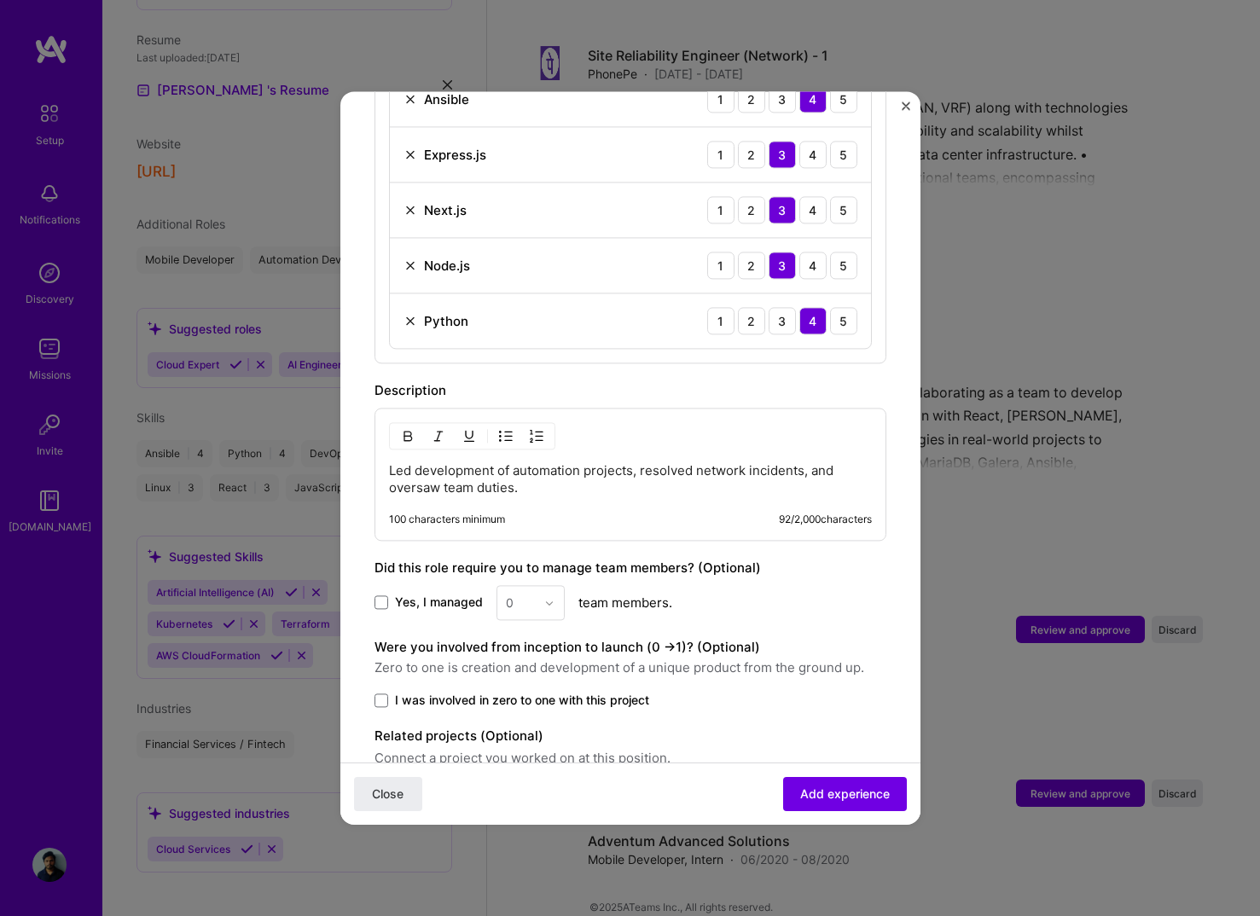
click at [536, 462] on p "Led development of automation projects, resolved network incidents, and oversaw…" at bounding box center [630, 479] width 483 height 34
click at [519, 472] on p "Led development of automation projects, resolved network incidents, and oversaw…" at bounding box center [630, 479] width 483 height 34
copy p "Led development of automation projects, resolved network incidents, and oversaw…"
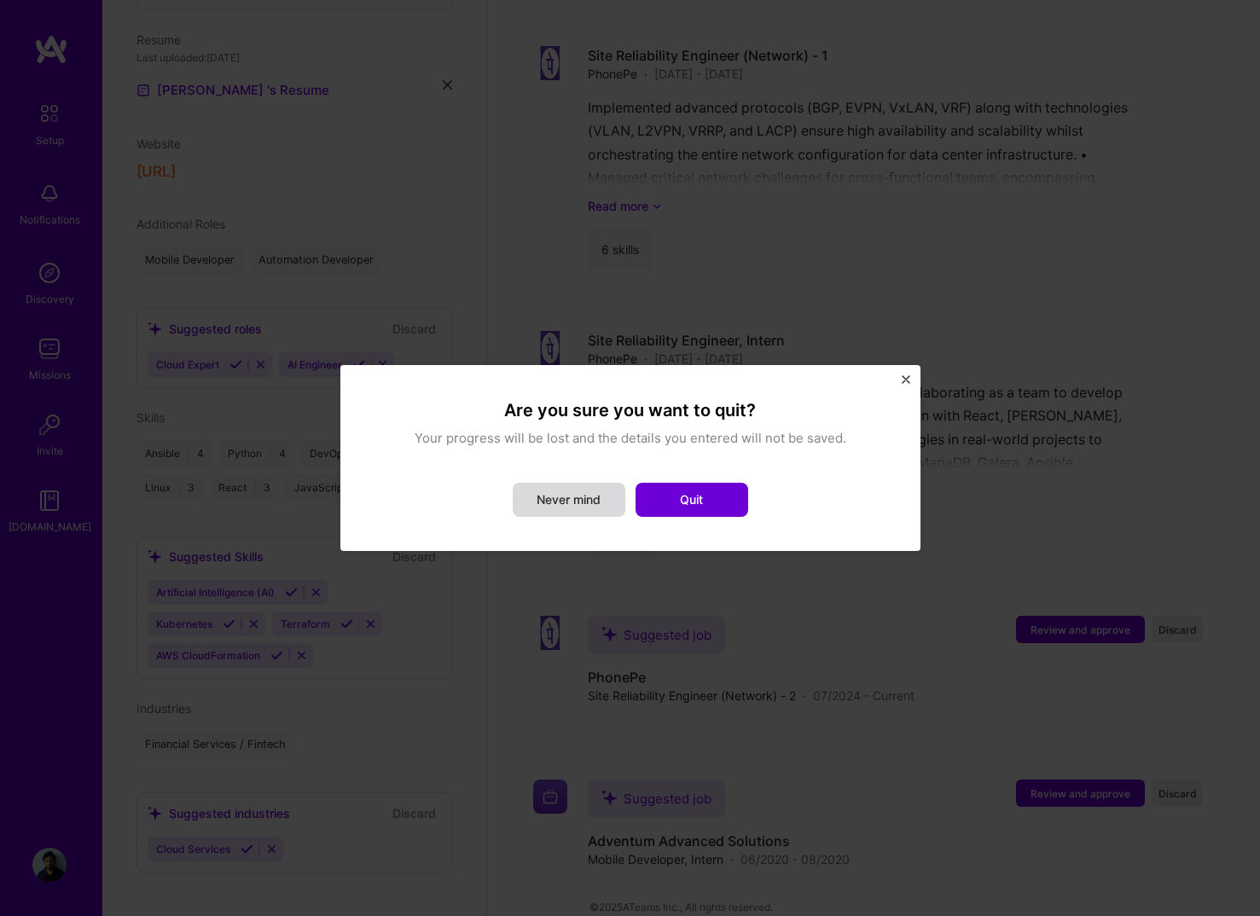
click at [552, 499] on button "Never mind" at bounding box center [569, 500] width 113 height 34
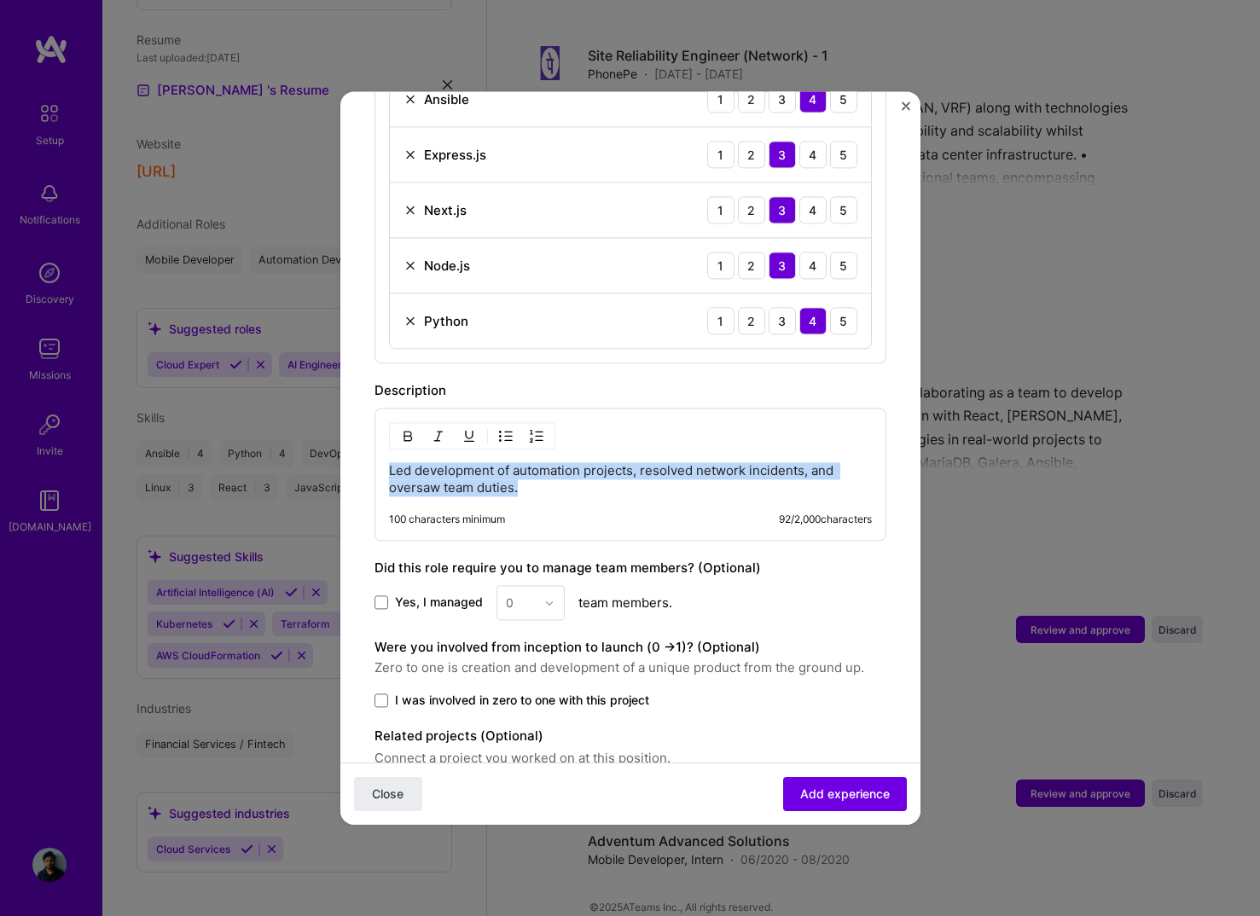
click at [518, 462] on p "Led development of automation projects, resolved network incidents, and oversaw…" at bounding box center [630, 479] width 483 height 34
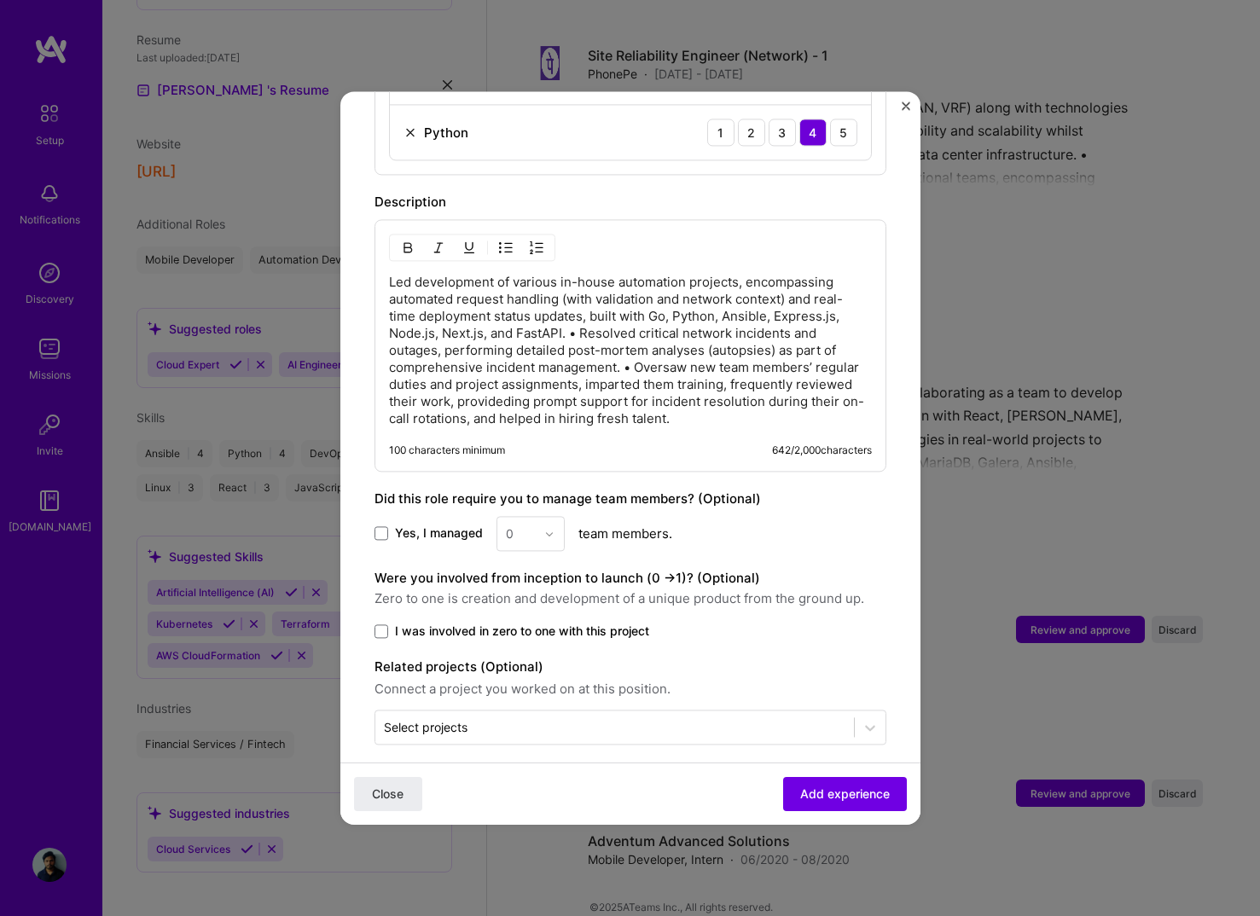
scroll to position [982, 0]
click at [380, 528] on span at bounding box center [381, 535] width 14 height 14
click at [0, 0] on input "Yes, I managed" at bounding box center [0, 0] width 0 height 0
click at [545, 530] on img at bounding box center [549, 535] width 10 height 10
type input "3"
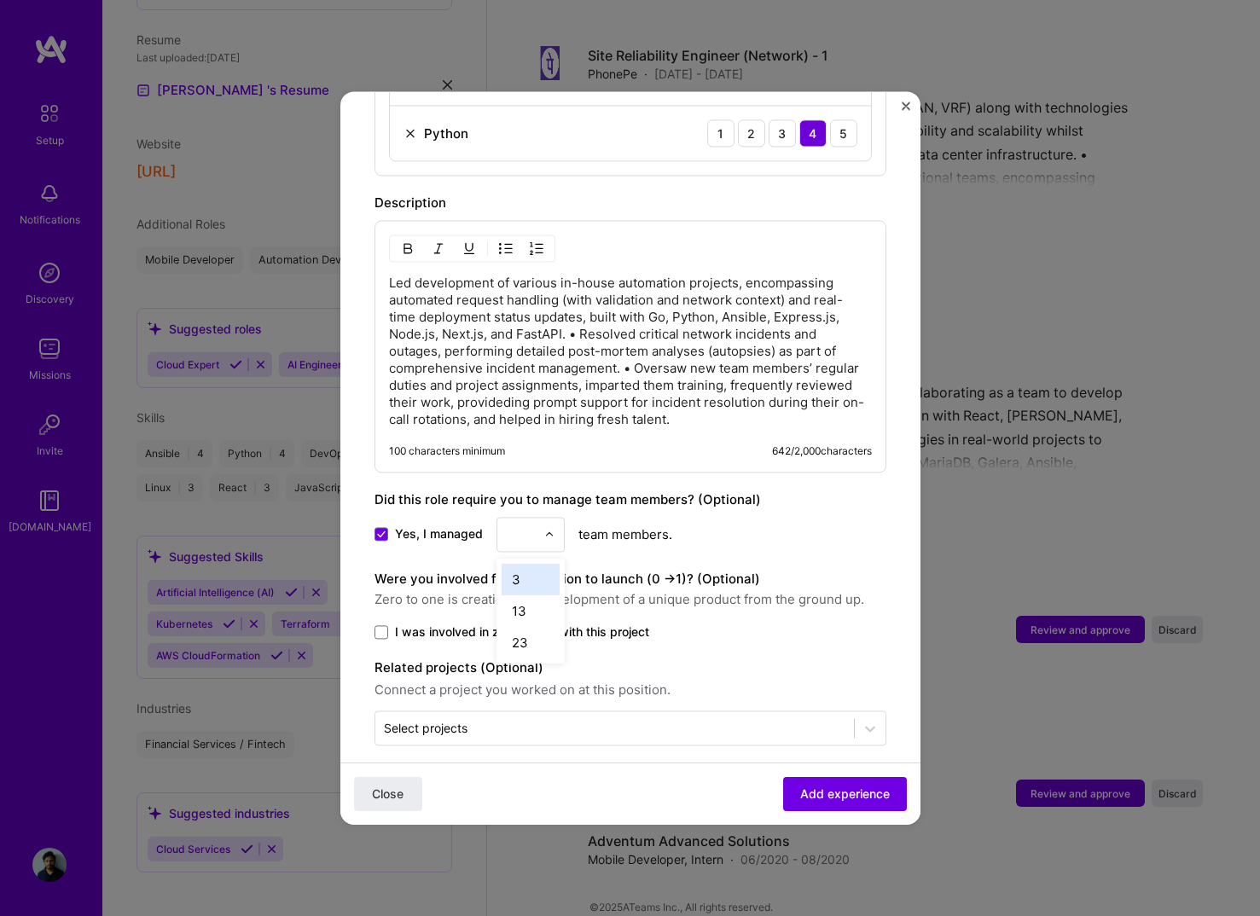
click at [604, 529] on div "Yes, I managed option 3 focused, 3 of 26. 3 results available for search term 3…" at bounding box center [630, 534] width 512 height 35
click at [520, 529] on div "0" at bounding box center [520, 534] width 47 height 33
type input "3"
click at [528, 565] on div "3" at bounding box center [530, 580] width 58 height 32
click at [612, 570] on label "Were you involved from inception to launch (0 - > 1)? (Optional)" at bounding box center [566, 578] width 385 height 16
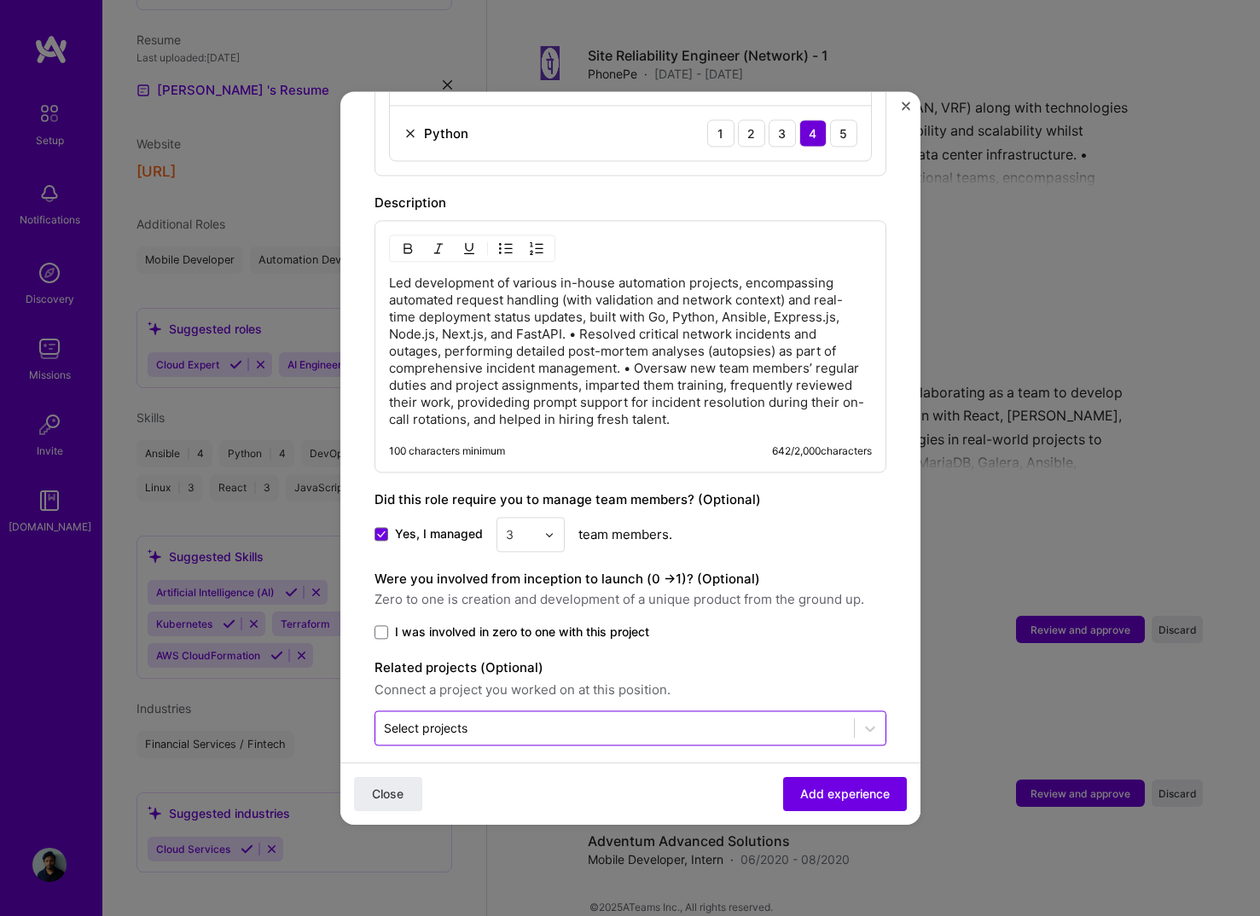
click at [517, 719] on input "text" at bounding box center [614, 728] width 461 height 18
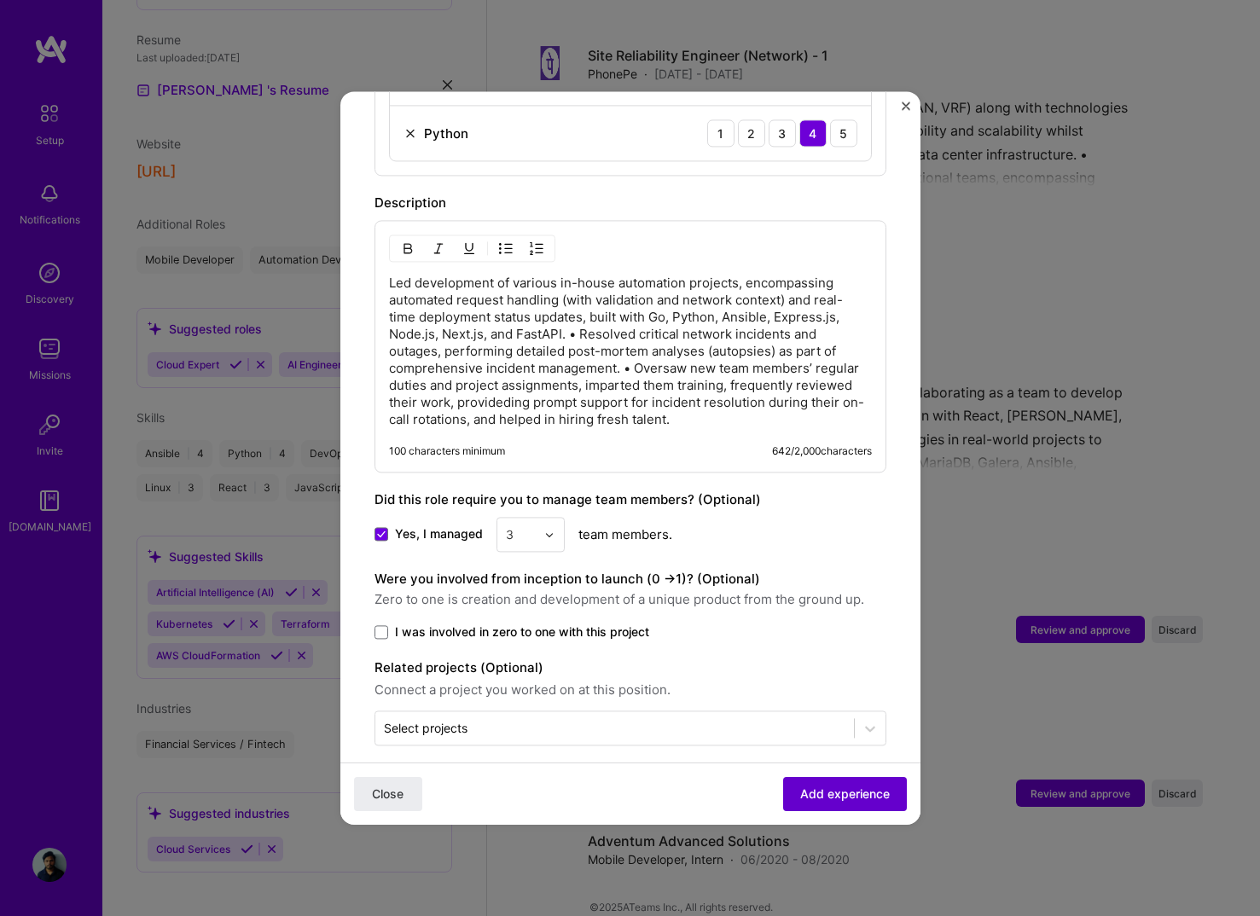
click at [840, 785] on span "Add experience" at bounding box center [845, 793] width 90 height 17
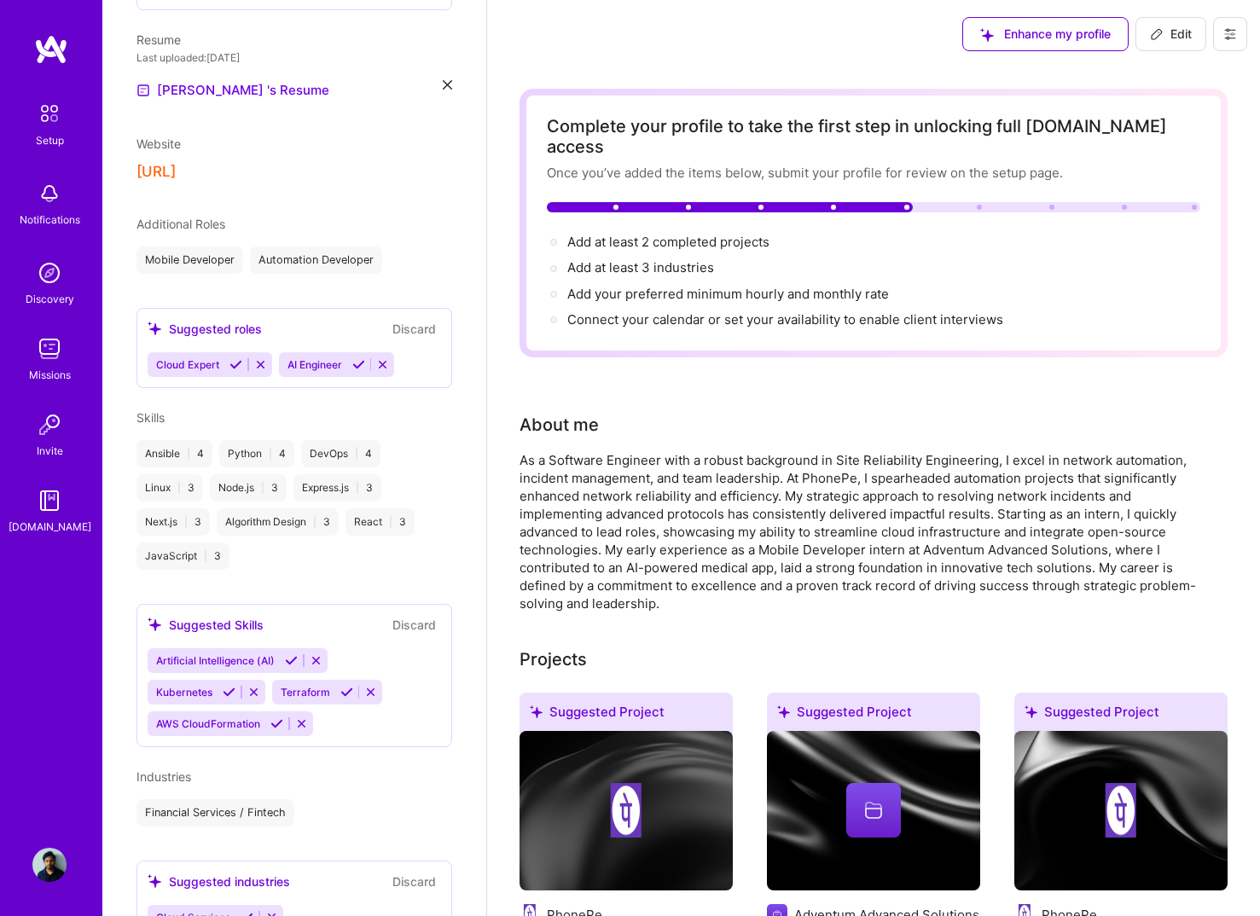
scroll to position [0, 0]
click at [673, 259] on span "Add at least 3 industries →" at bounding box center [648, 267] width 162 height 16
select select "US"
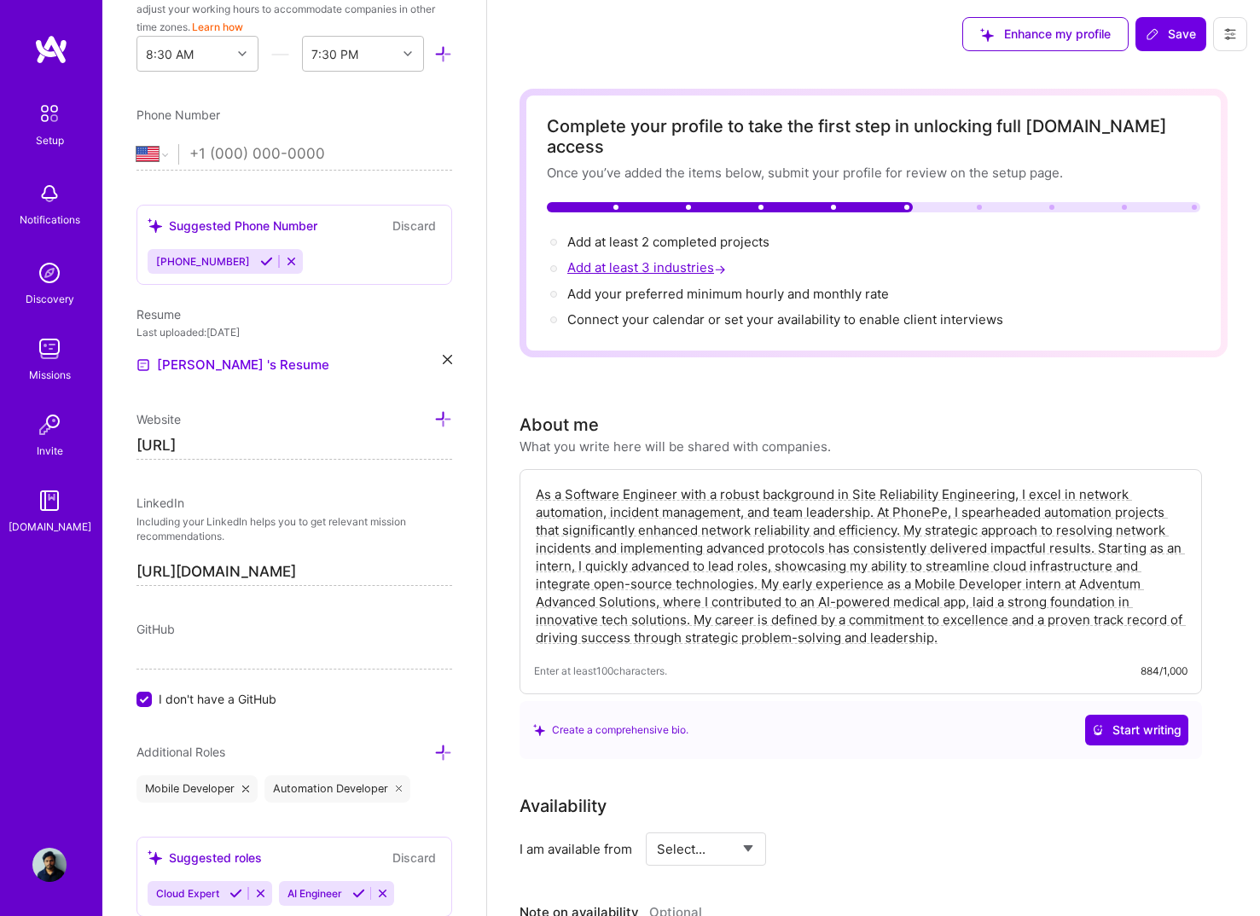
scroll to position [1178, 0]
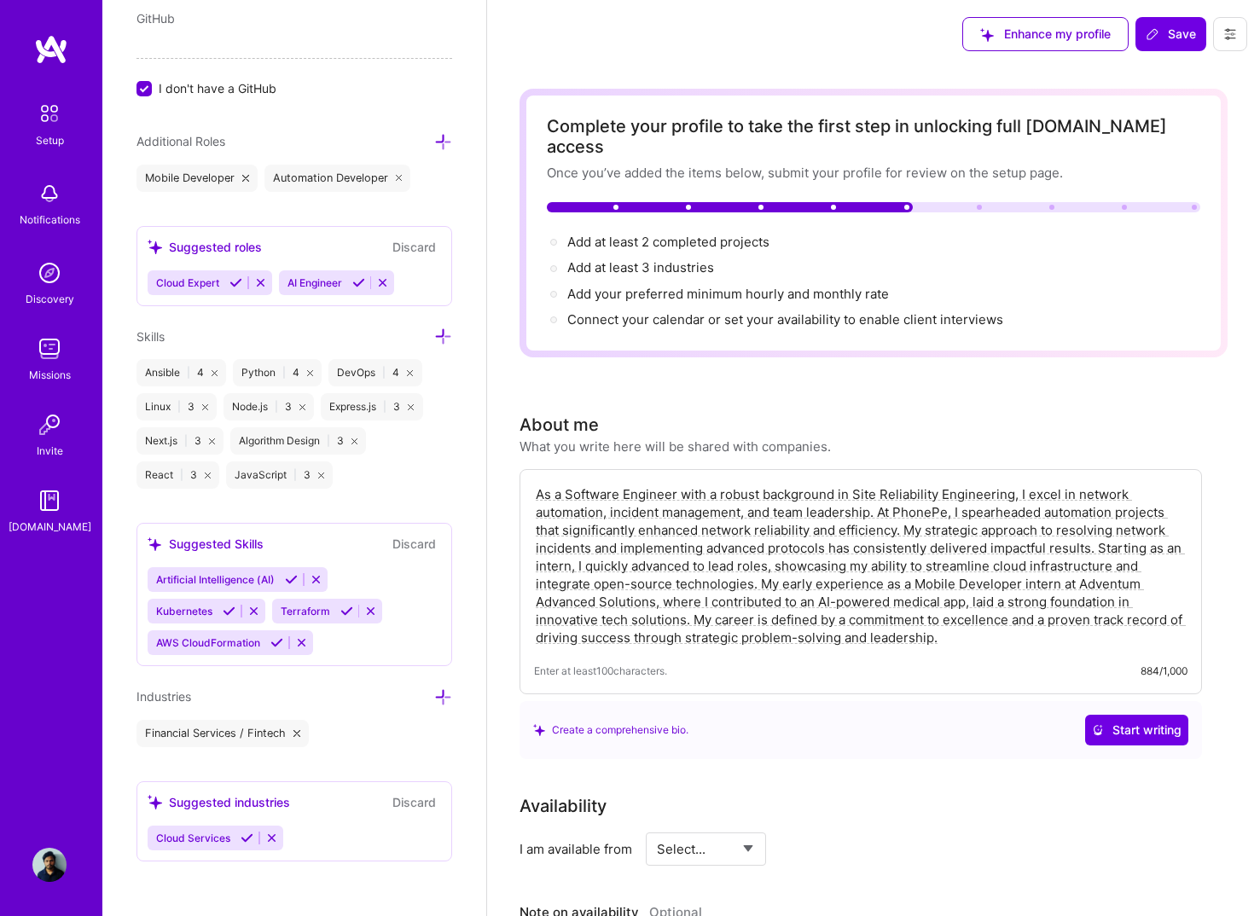
click at [448, 697] on icon at bounding box center [443, 697] width 18 height 18
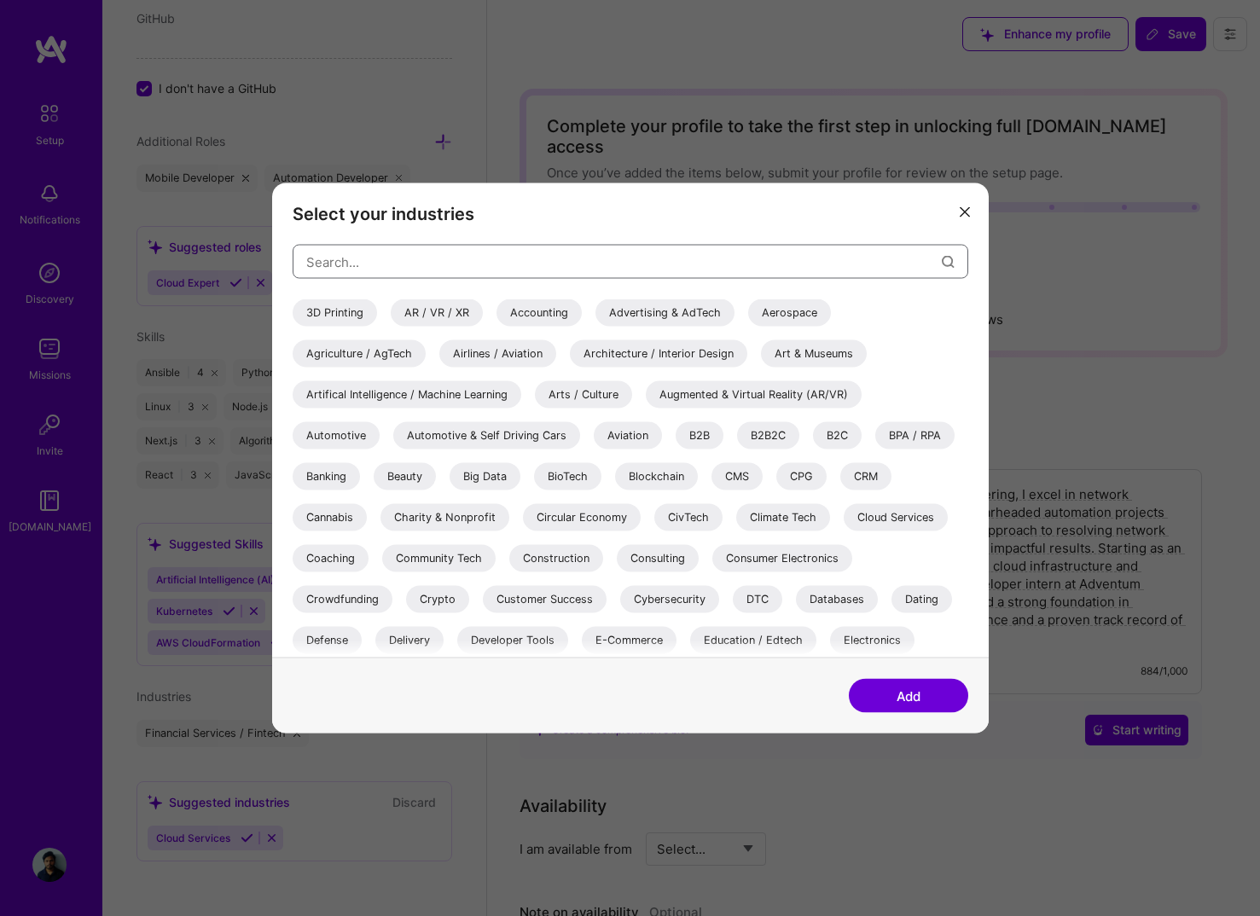
click at [496, 271] on input "modal" at bounding box center [623, 261] width 635 height 43
type input "m"
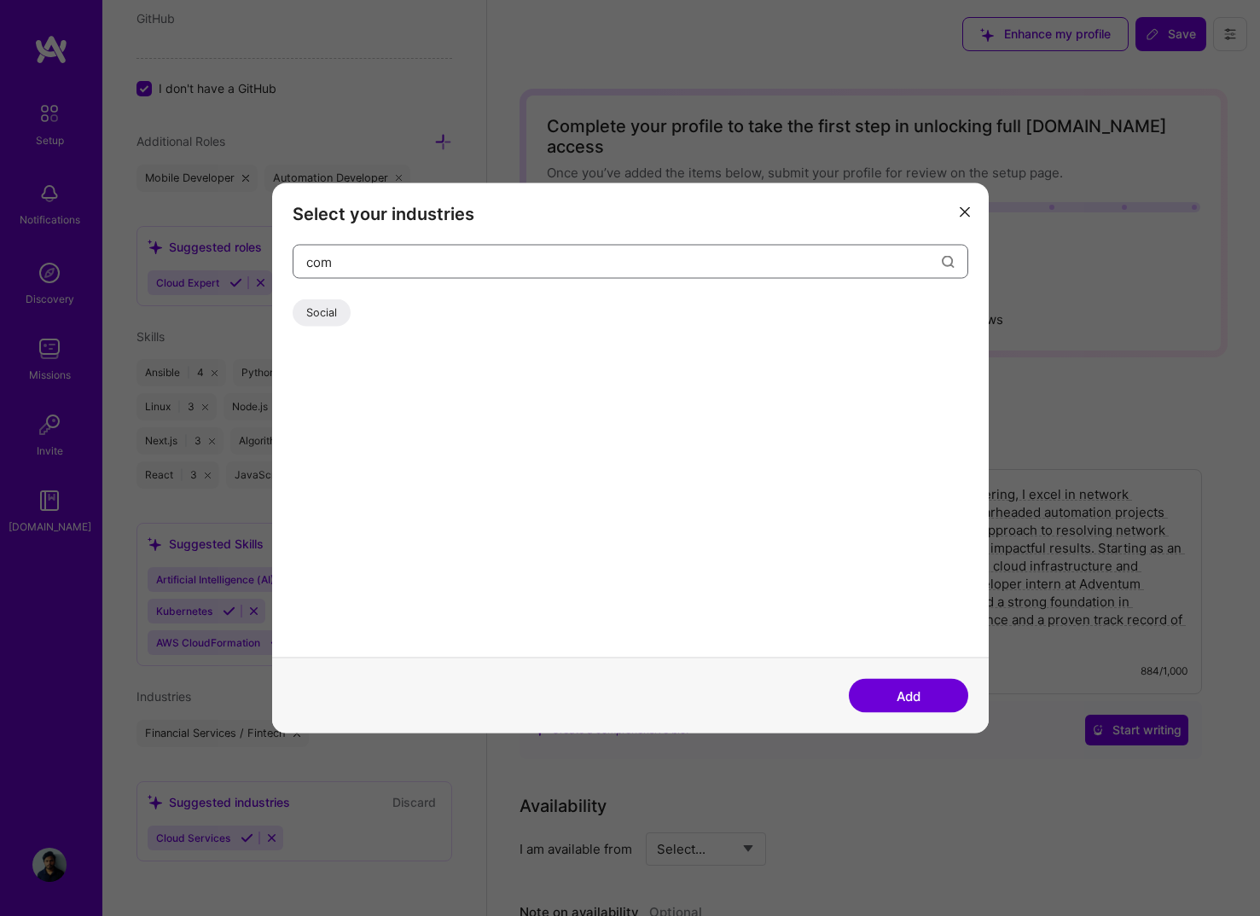
type input "comp"
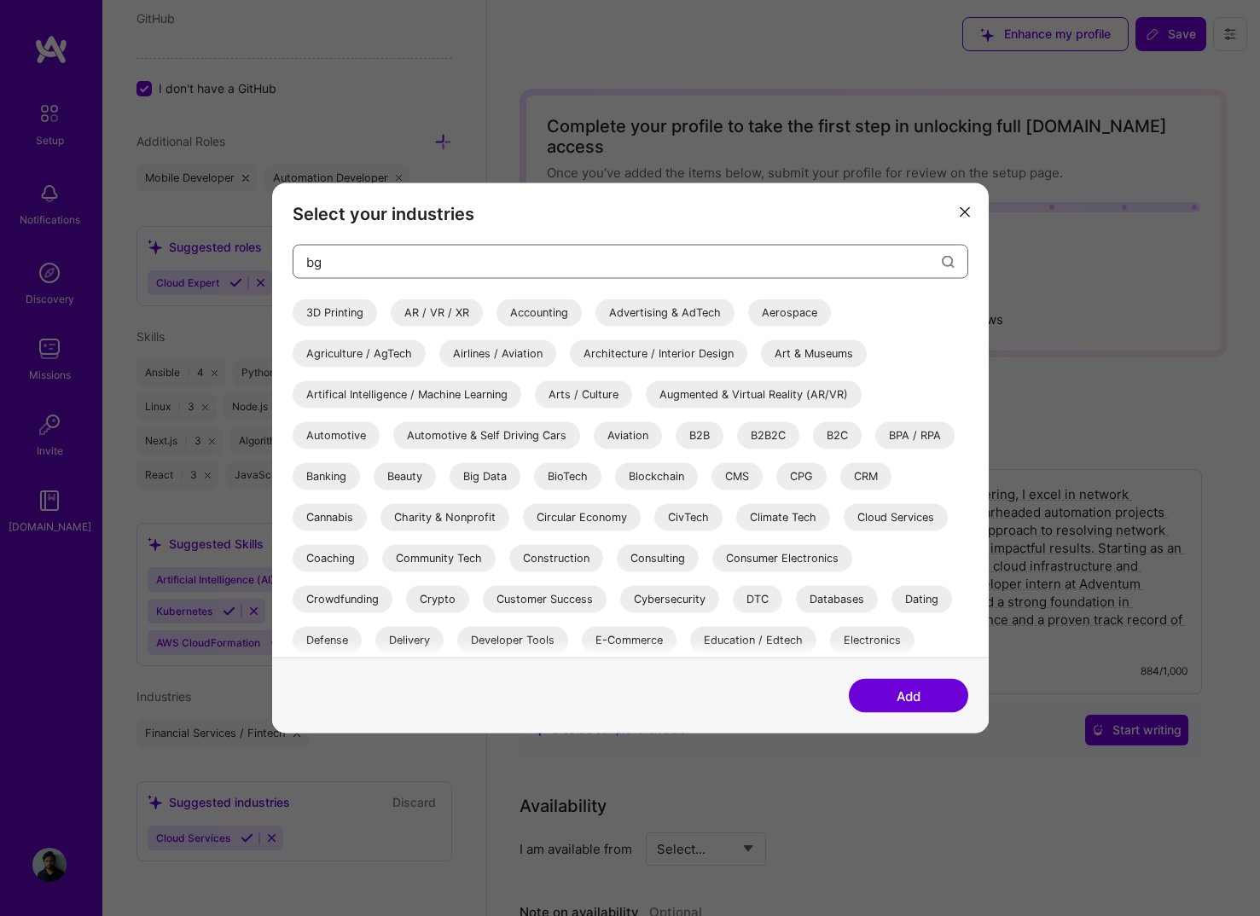
type input "bgp"
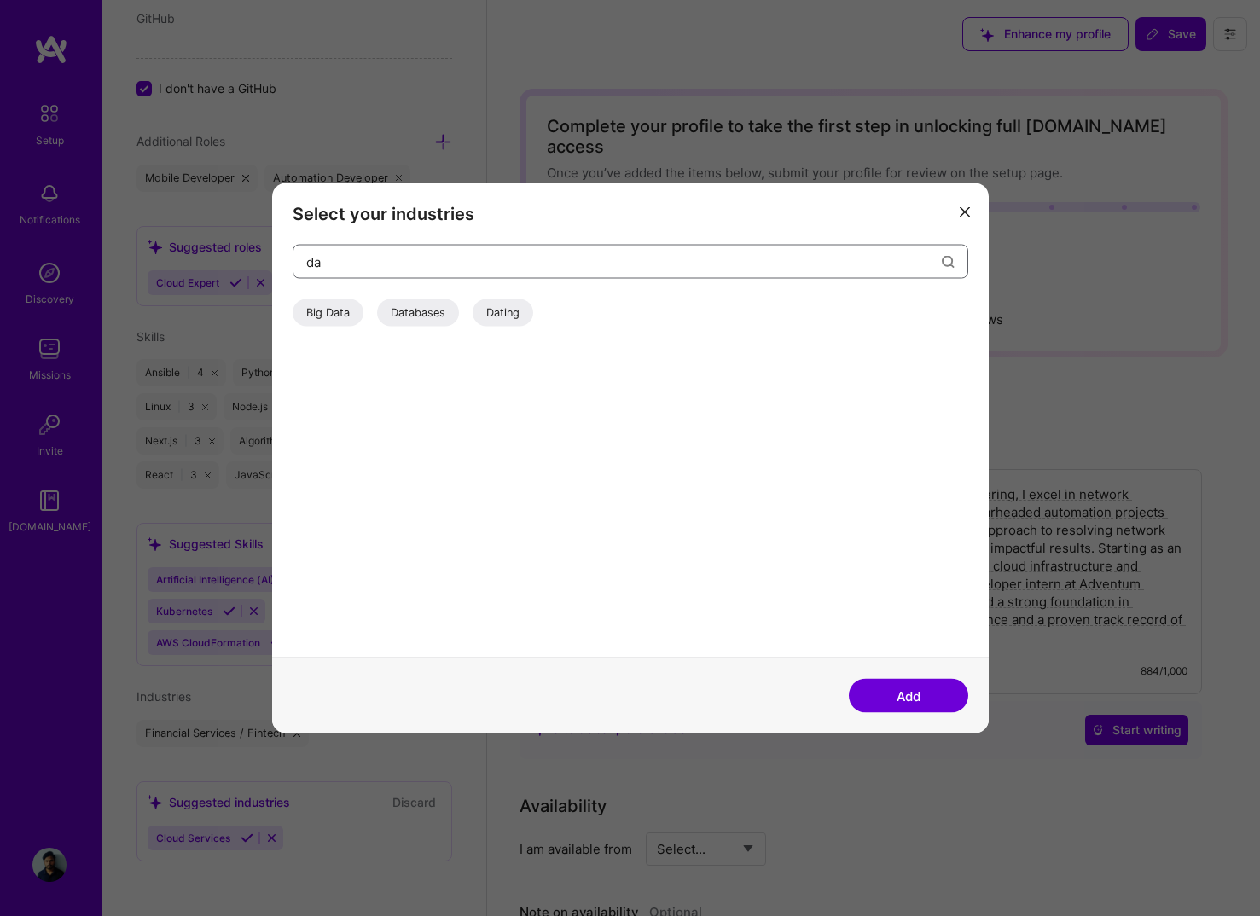
type input "da"
click at [437, 320] on div "Databases" at bounding box center [418, 312] width 82 height 27
click at [505, 265] on input "da" at bounding box center [623, 261] width 635 height 43
click at [326, 313] on div "Mobility" at bounding box center [326, 312] width 68 height 27
click at [347, 320] on div "Mobility" at bounding box center [326, 312] width 68 height 27
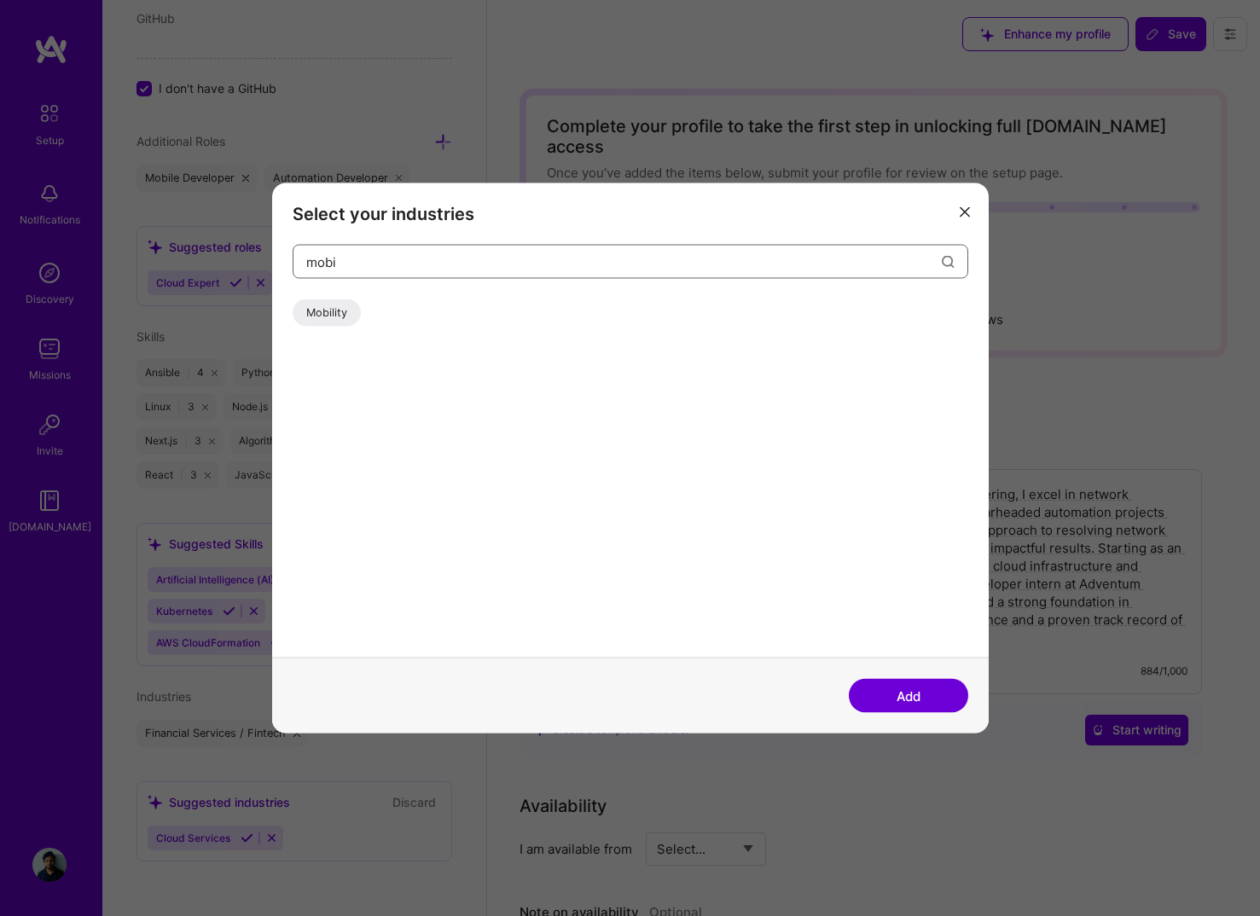
click at [390, 263] on input "mobi" at bounding box center [623, 261] width 635 height 43
type input "app"
type input "pay"
click at [321, 316] on div "Payments" at bounding box center [331, 312] width 78 height 27
click at [883, 704] on button "Add" at bounding box center [907, 696] width 119 height 34
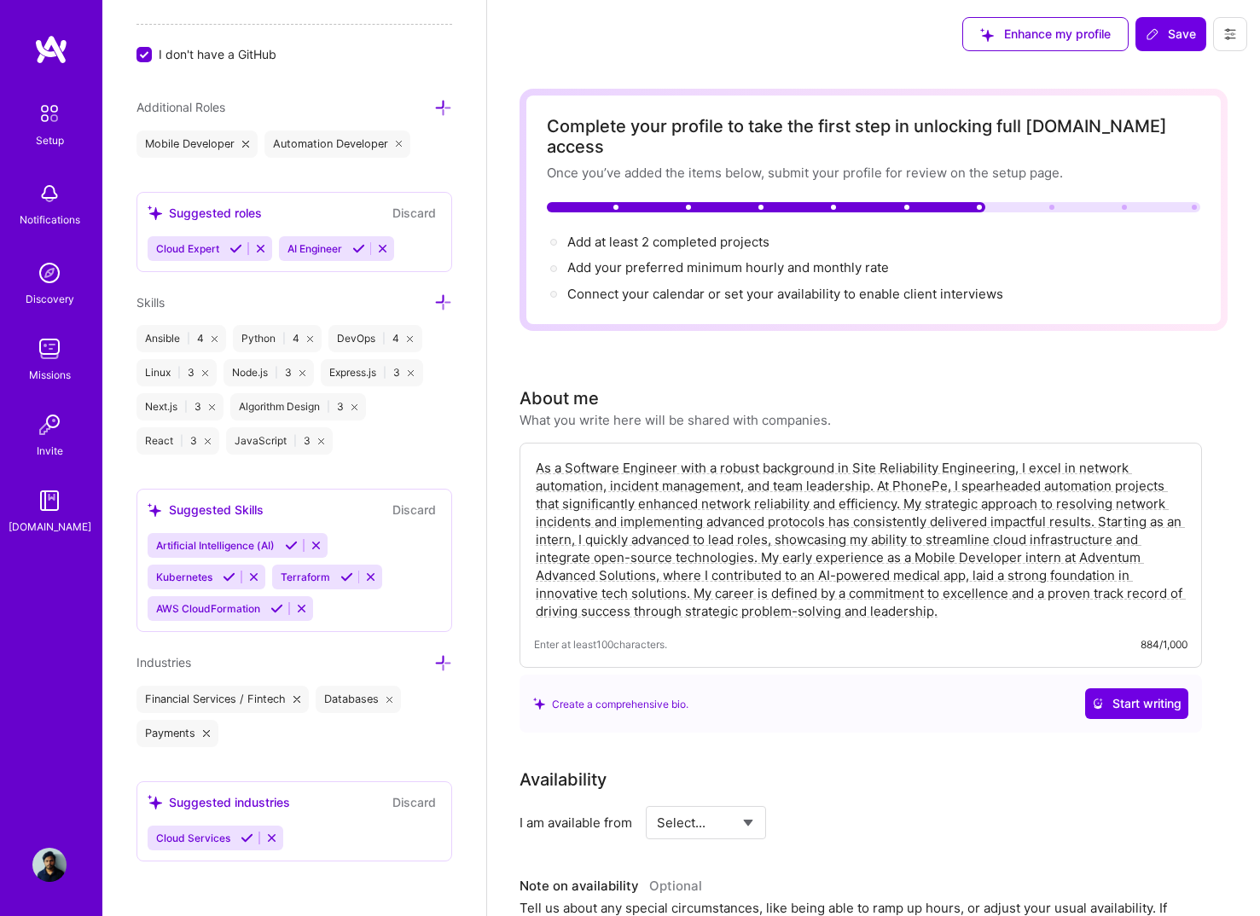
scroll to position [1213, 0]
click at [709, 259] on span "Add your preferred minimum hourly and monthly rate →" at bounding box center [735, 267] width 337 height 16
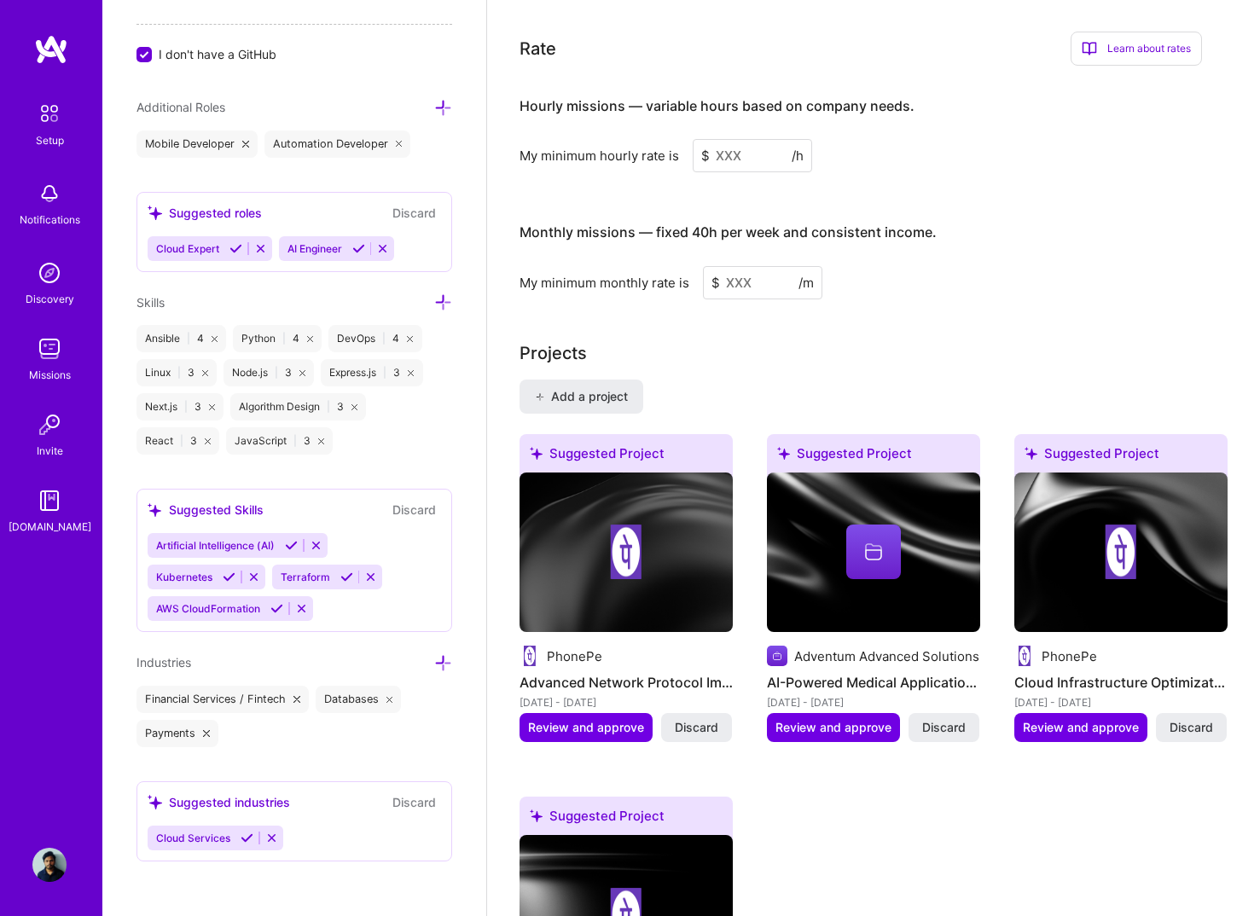
scroll to position [1066, 0]
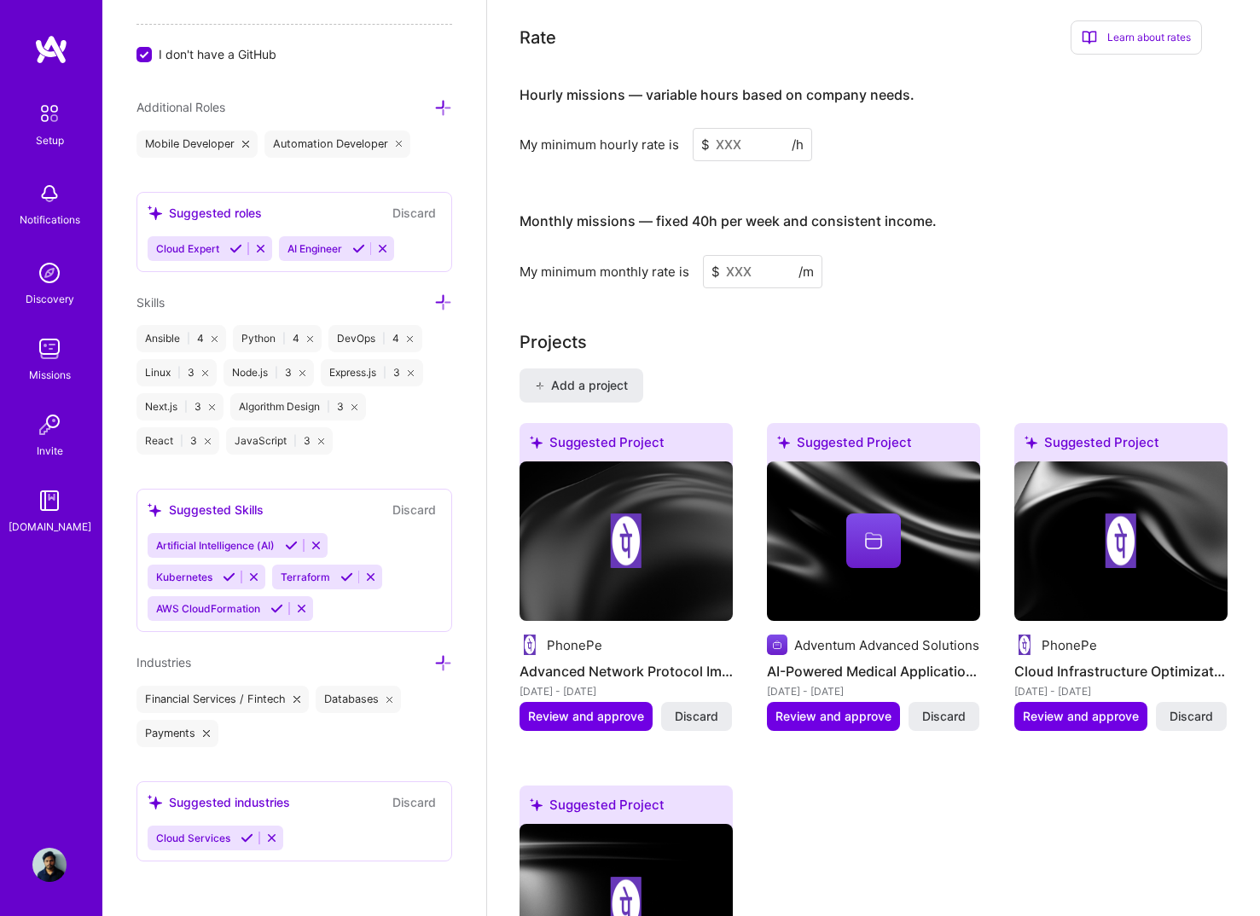
click at [739, 128] on input at bounding box center [751, 144] width 119 height 33
click at [739, 129] on input at bounding box center [751, 144] width 119 height 33
type input "70"
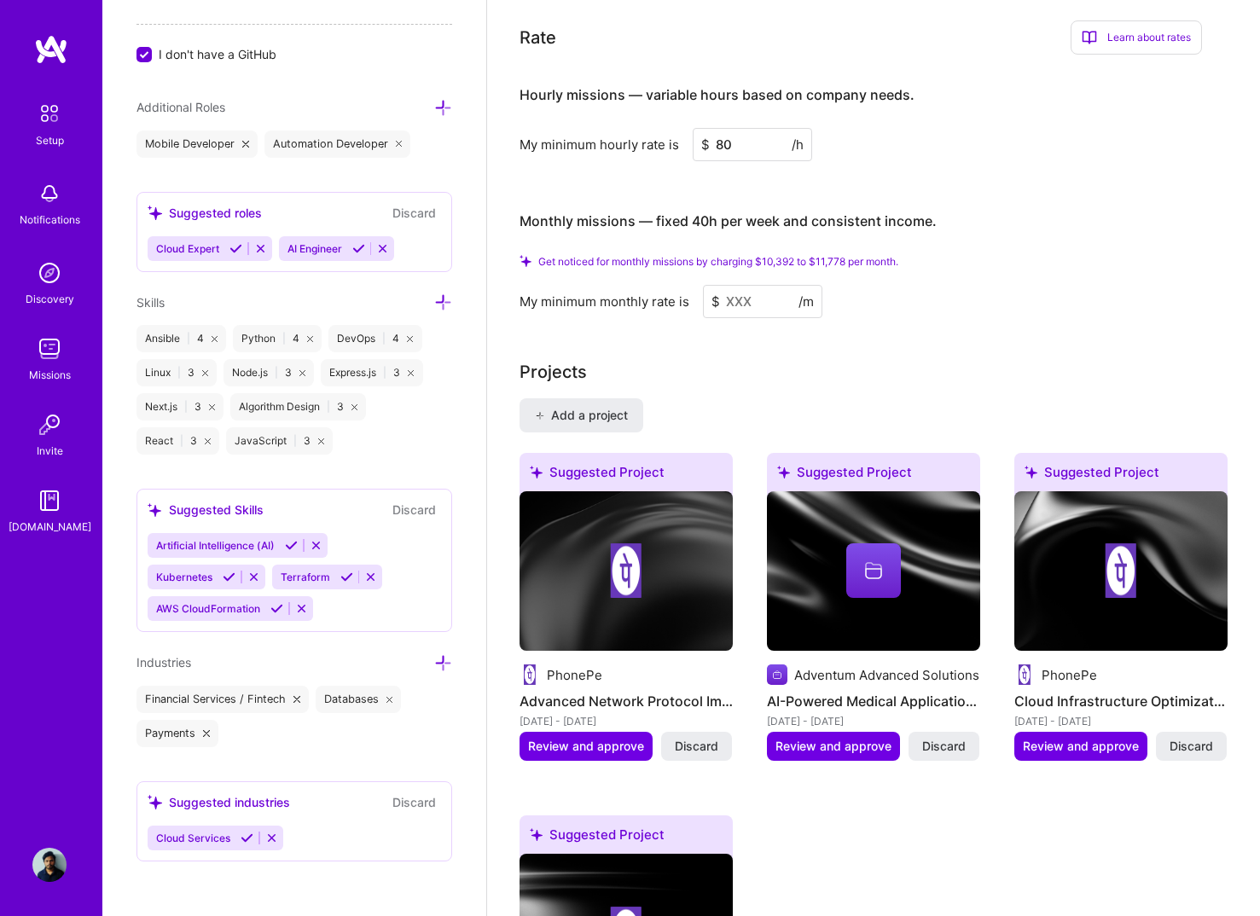
click at [747, 285] on input at bounding box center [762, 301] width 119 height 33
click at [737, 128] on input "80" at bounding box center [751, 144] width 119 height 33
type input "9"
type input "1"
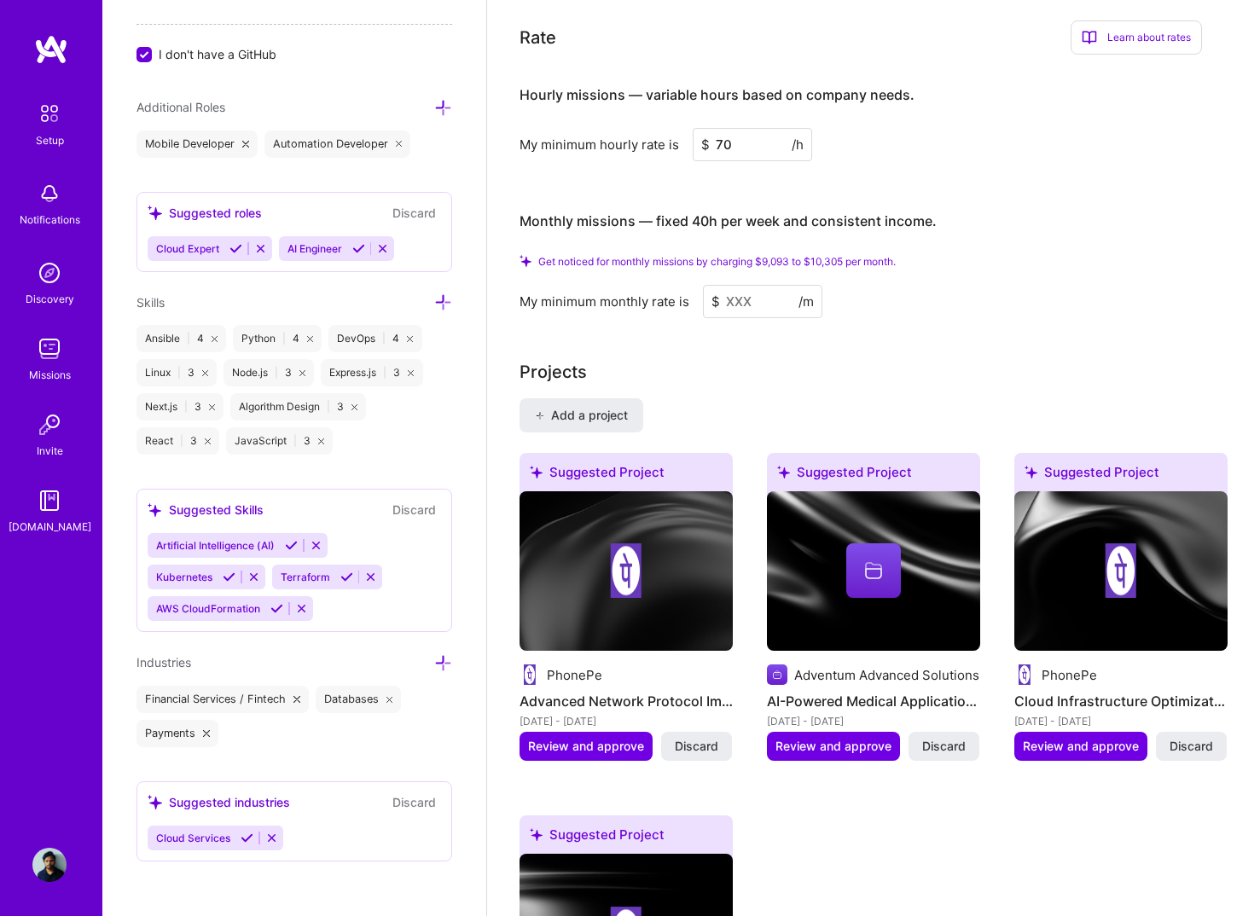
click at [732, 285] on input at bounding box center [762, 301] width 119 height 33
click at [739, 128] on input "70" at bounding box center [751, 144] width 119 height 33
type input "7"
type input "60"
click at [761, 287] on input at bounding box center [762, 301] width 119 height 33
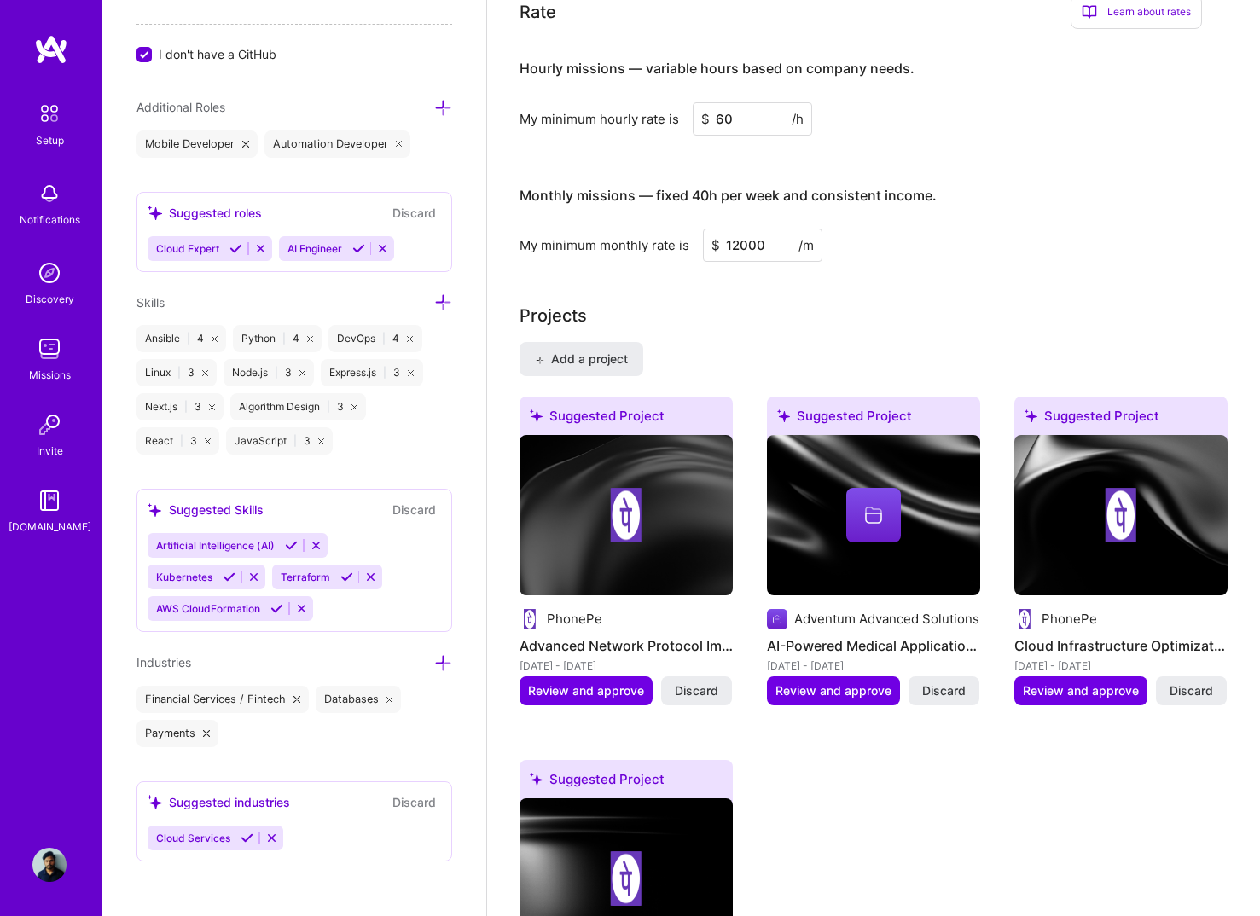
type input "12000"
click at [775, 303] on div "Projects" at bounding box center [873, 316] width 708 height 26
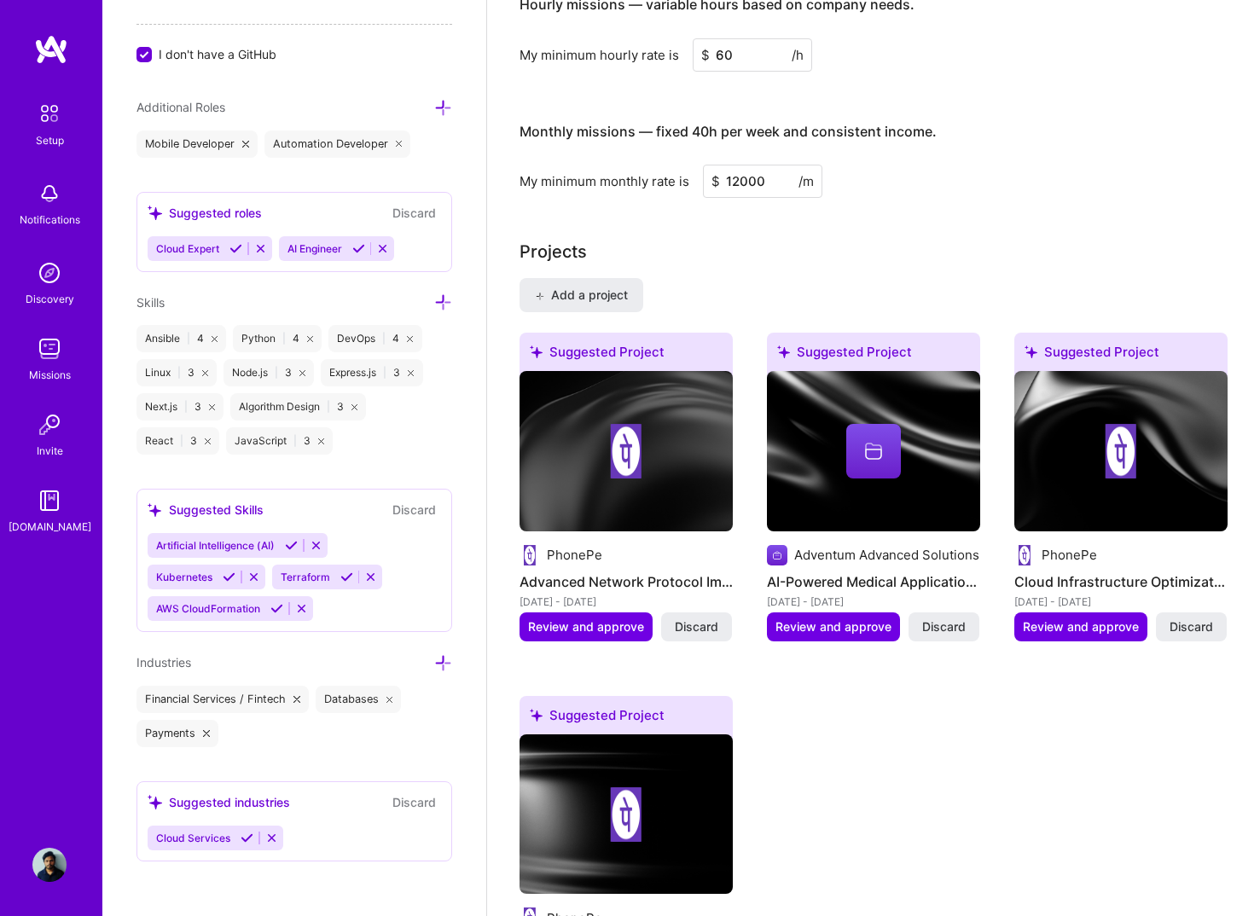
scroll to position [1132, 0]
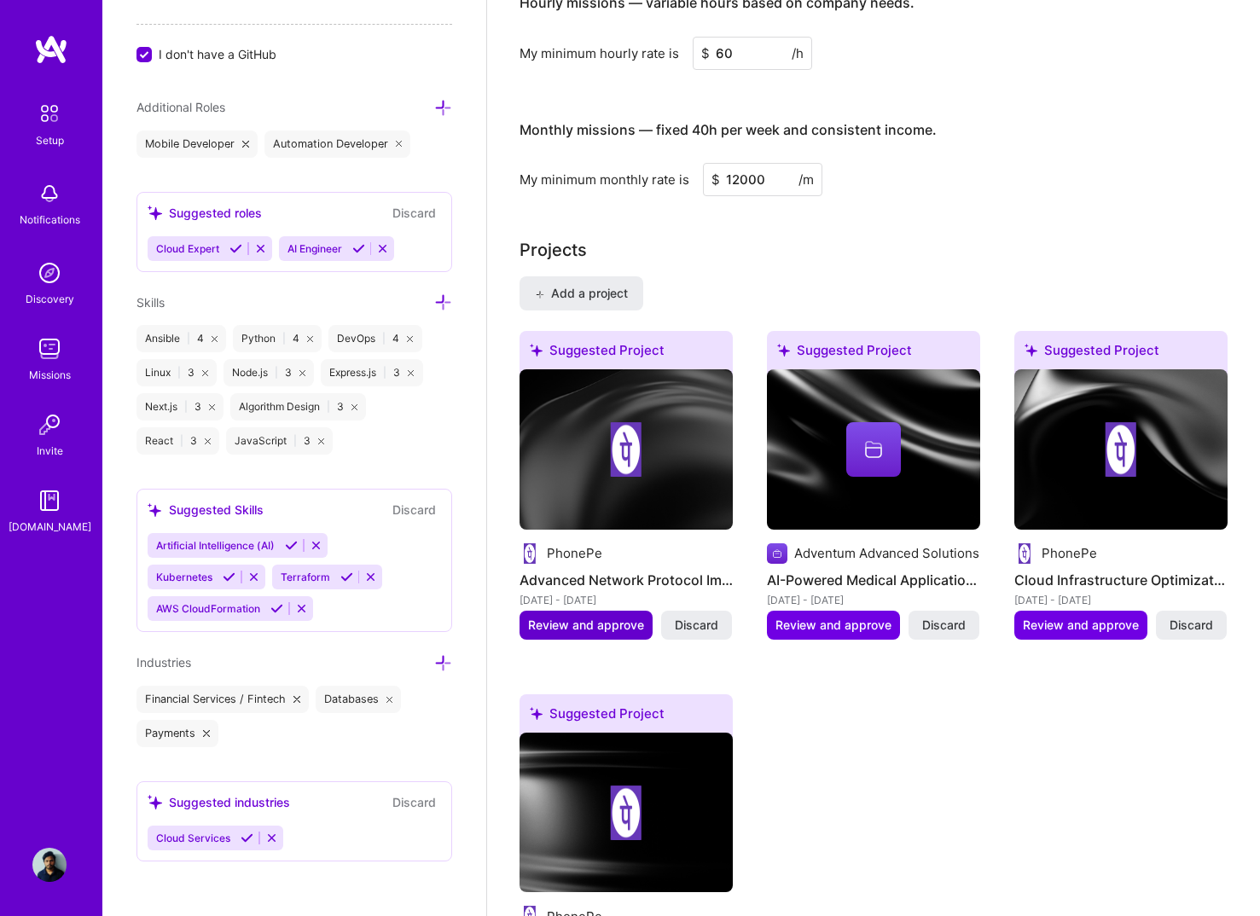
click at [622, 617] on span "Review and approve" at bounding box center [586, 625] width 116 height 17
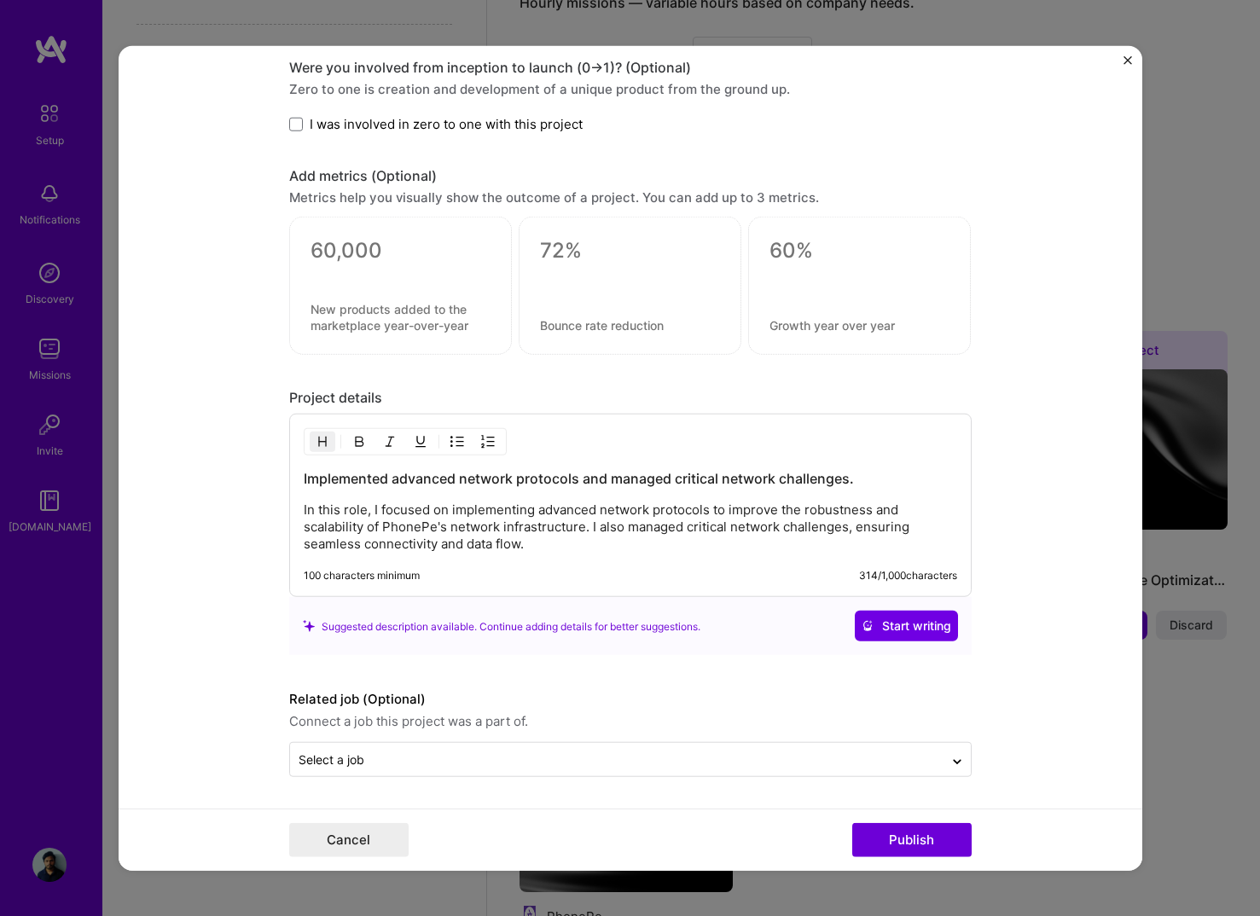
scroll to position [1089, 0]
click at [352, 848] on button "Cancel" at bounding box center [348, 839] width 119 height 34
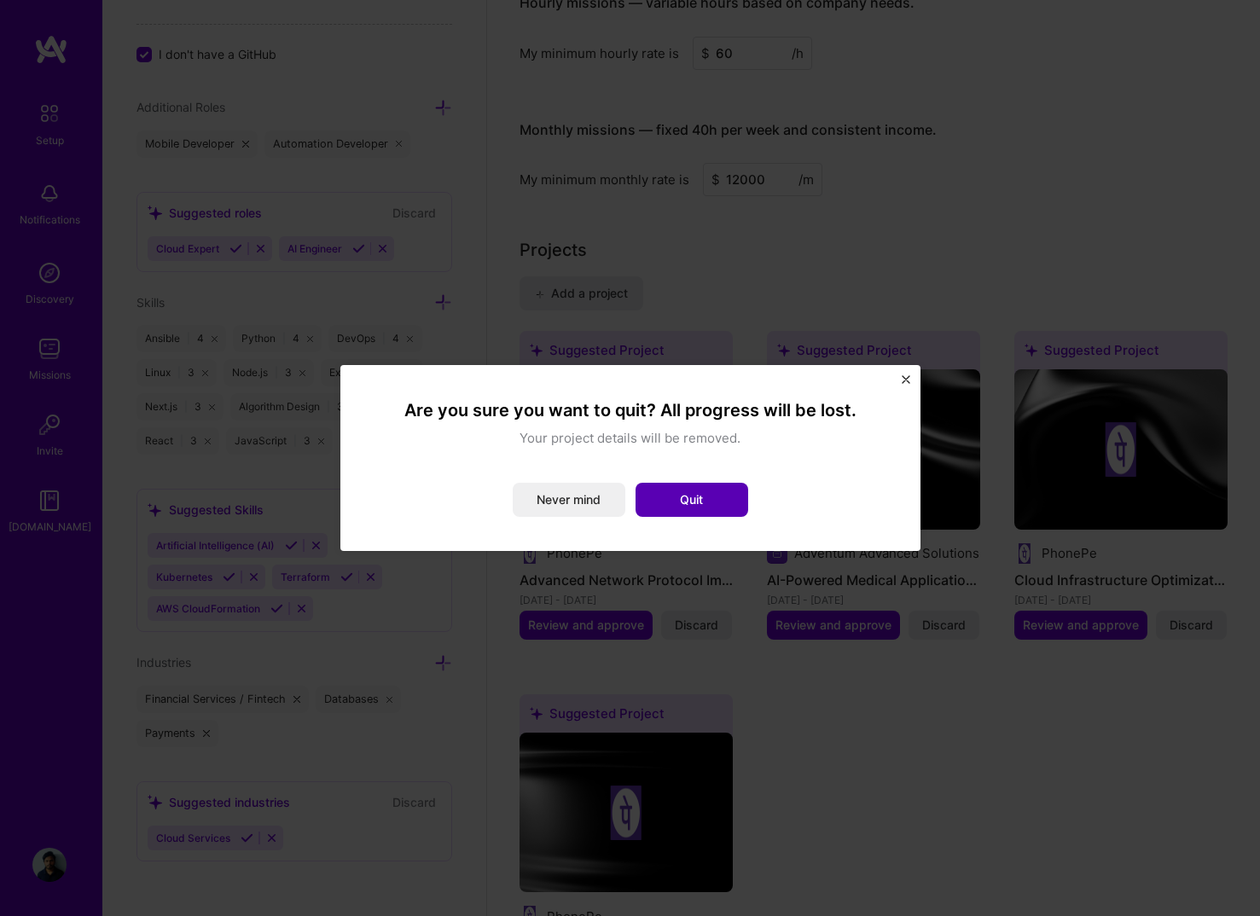
click at [684, 502] on button "Quit" at bounding box center [691, 500] width 113 height 34
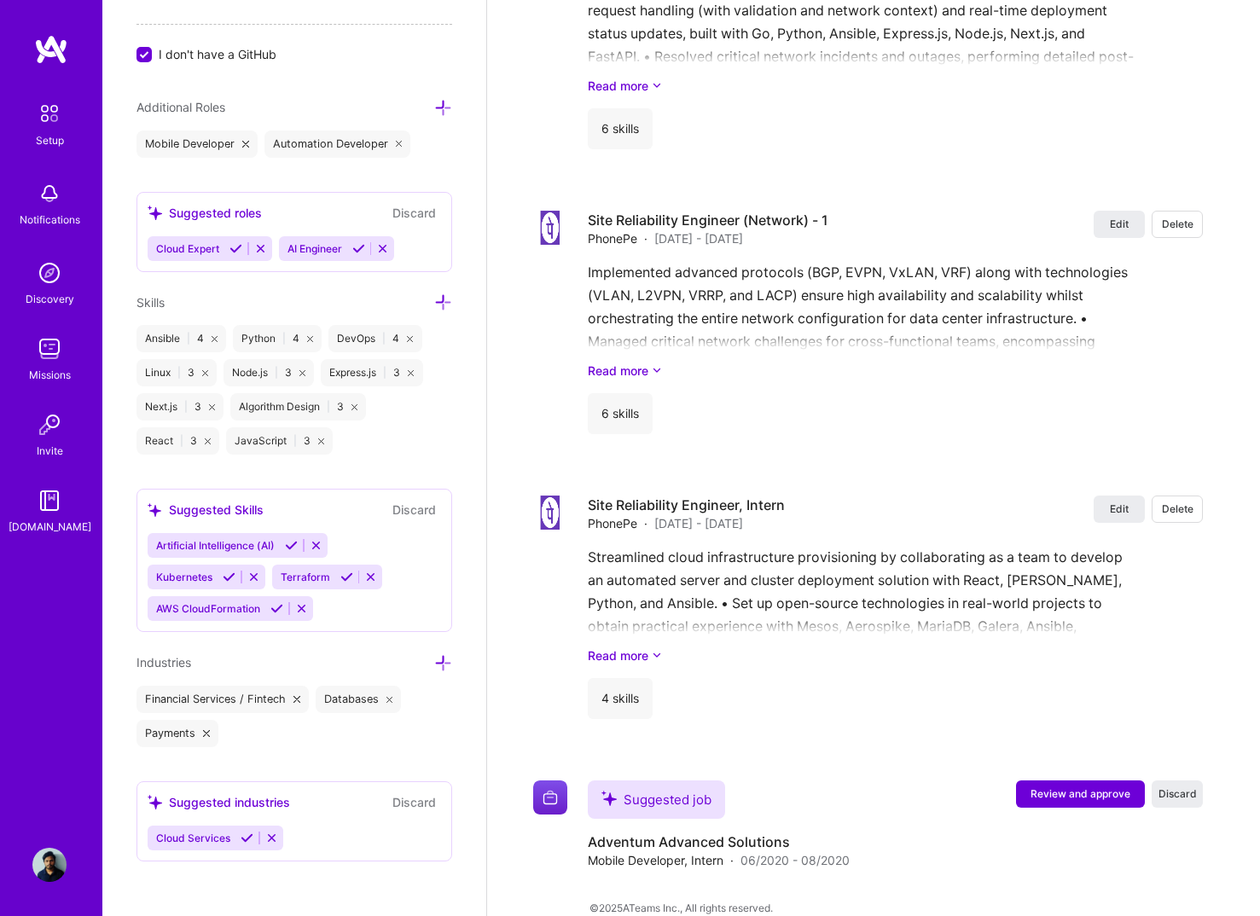
click at [850, 153] on div "Edit Delete Site Reliability Engineer (Network) - 2 PhonePe · Jul 2024 - Presen…" at bounding box center [867, 404] width 697 height 984
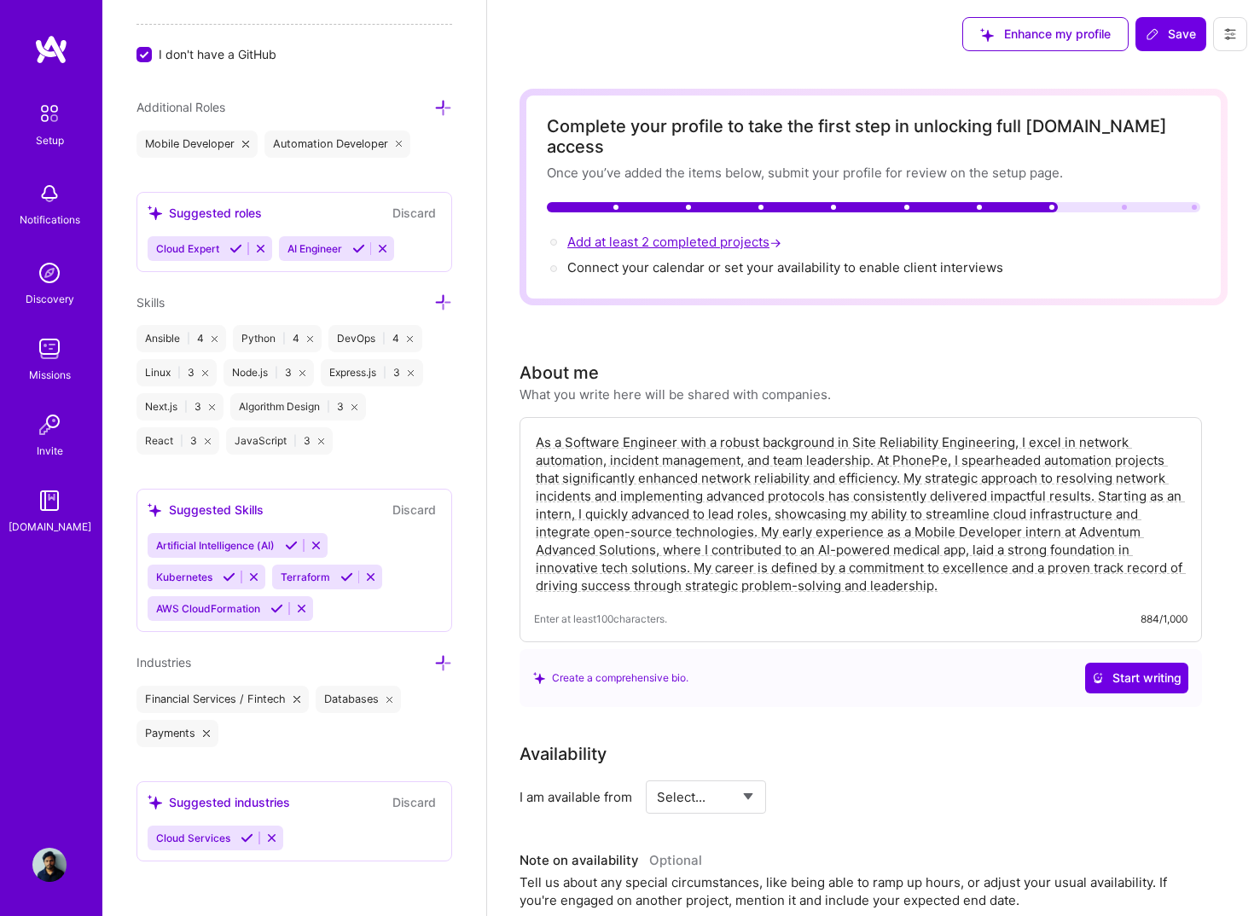
scroll to position [0, 0]
click at [661, 259] on span "Connect your calendar or set your availability to enable client interviews →" at bounding box center [792, 267] width 451 height 16
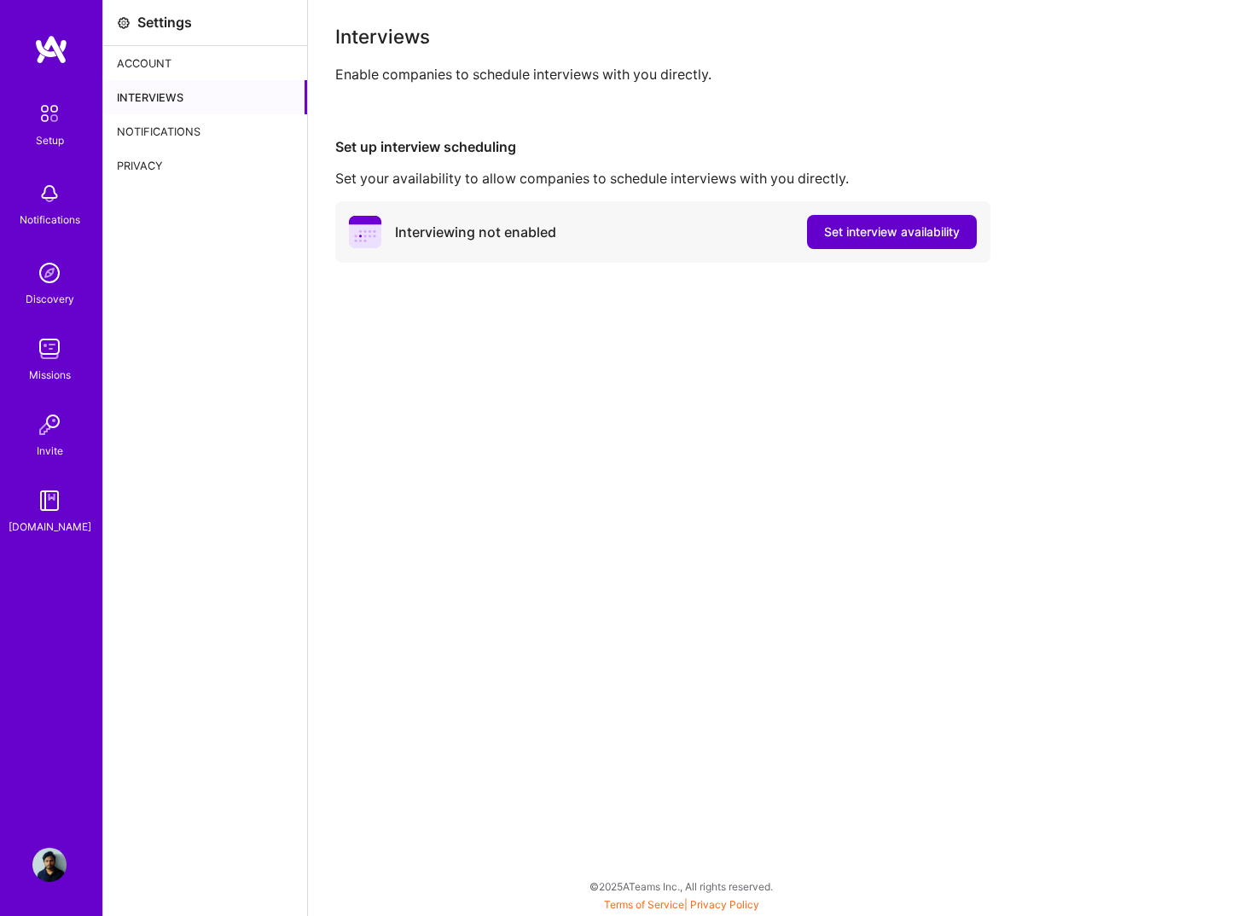
click at [834, 233] on span "Set interview availability" at bounding box center [892, 231] width 136 height 17
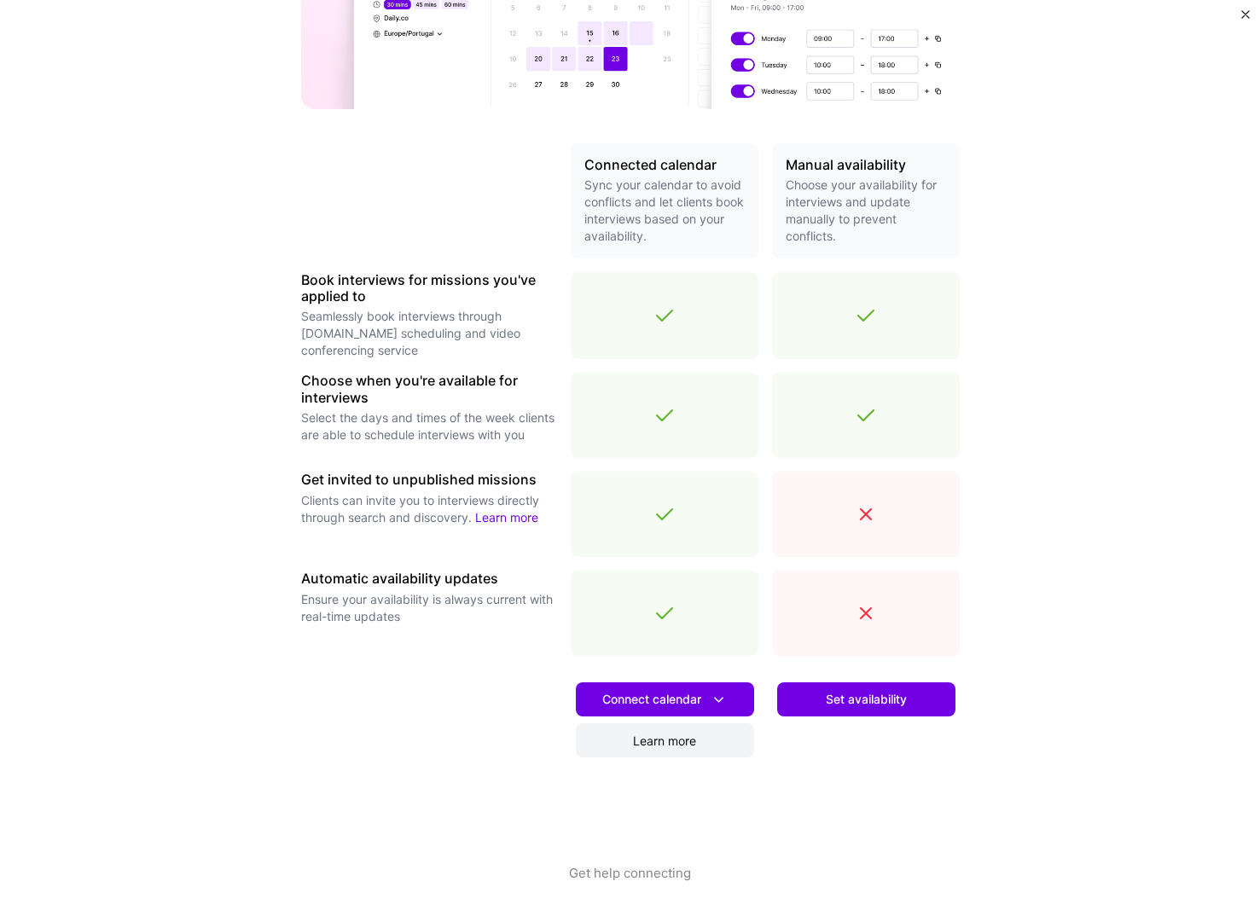
scroll to position [279, 0]
click at [675, 697] on span "Connect calendar" at bounding box center [664, 700] width 125 height 18
click at [641, 744] on button "Google calendar" at bounding box center [643, 747] width 222 height 45
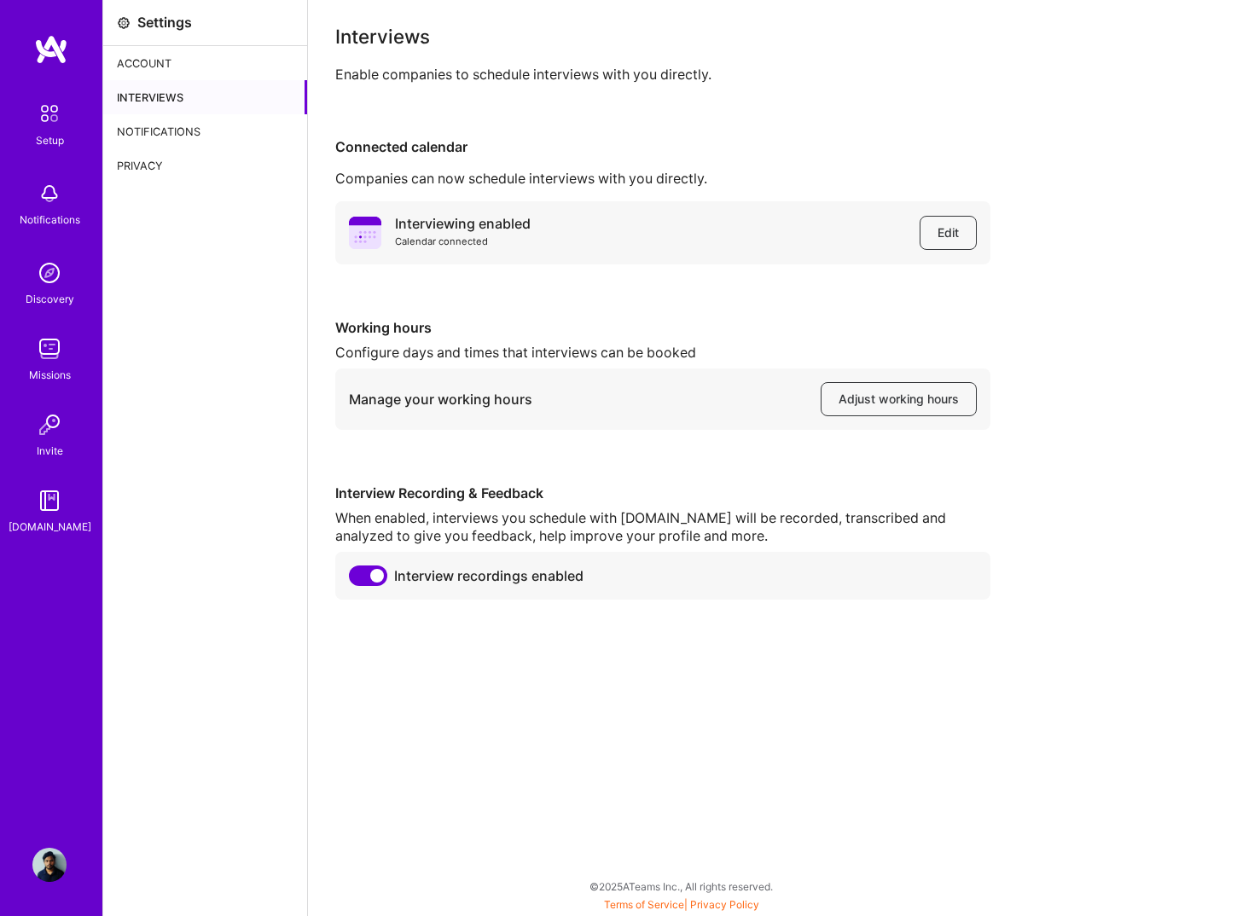
click at [26, 106] on link "Setup" at bounding box center [50, 123] width 106 height 54
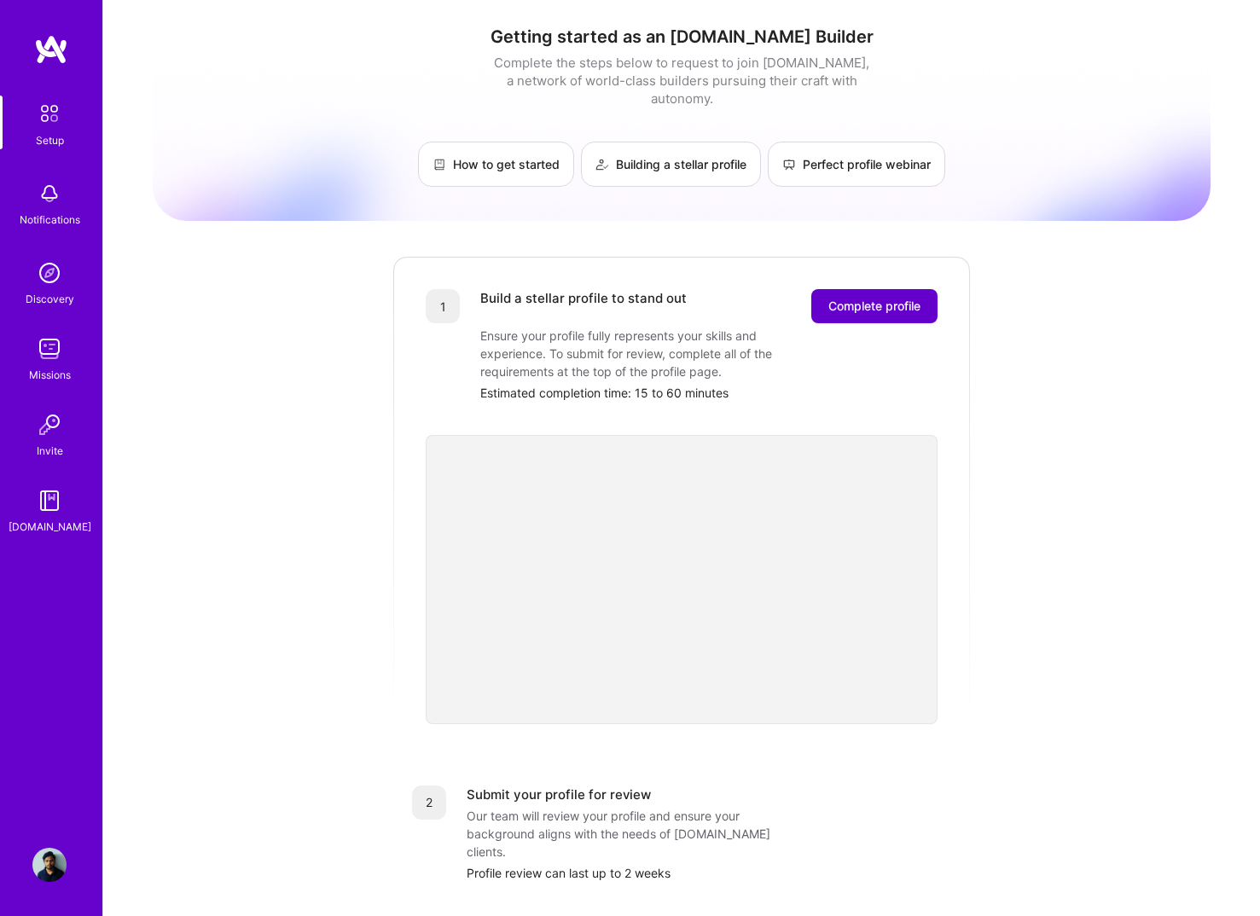
click at [898, 298] on span "Complete profile" at bounding box center [874, 306] width 92 height 17
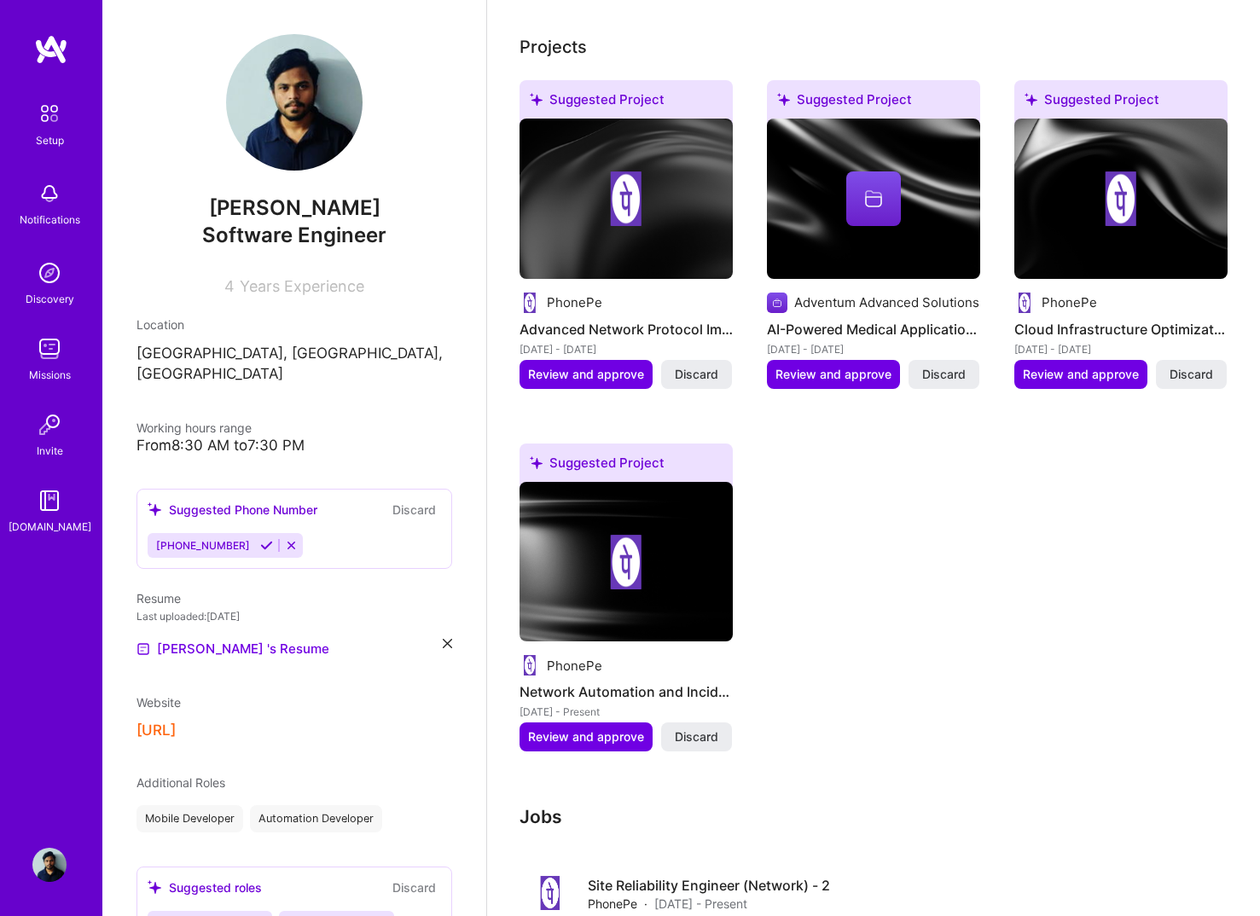
scroll to position [541, 0]
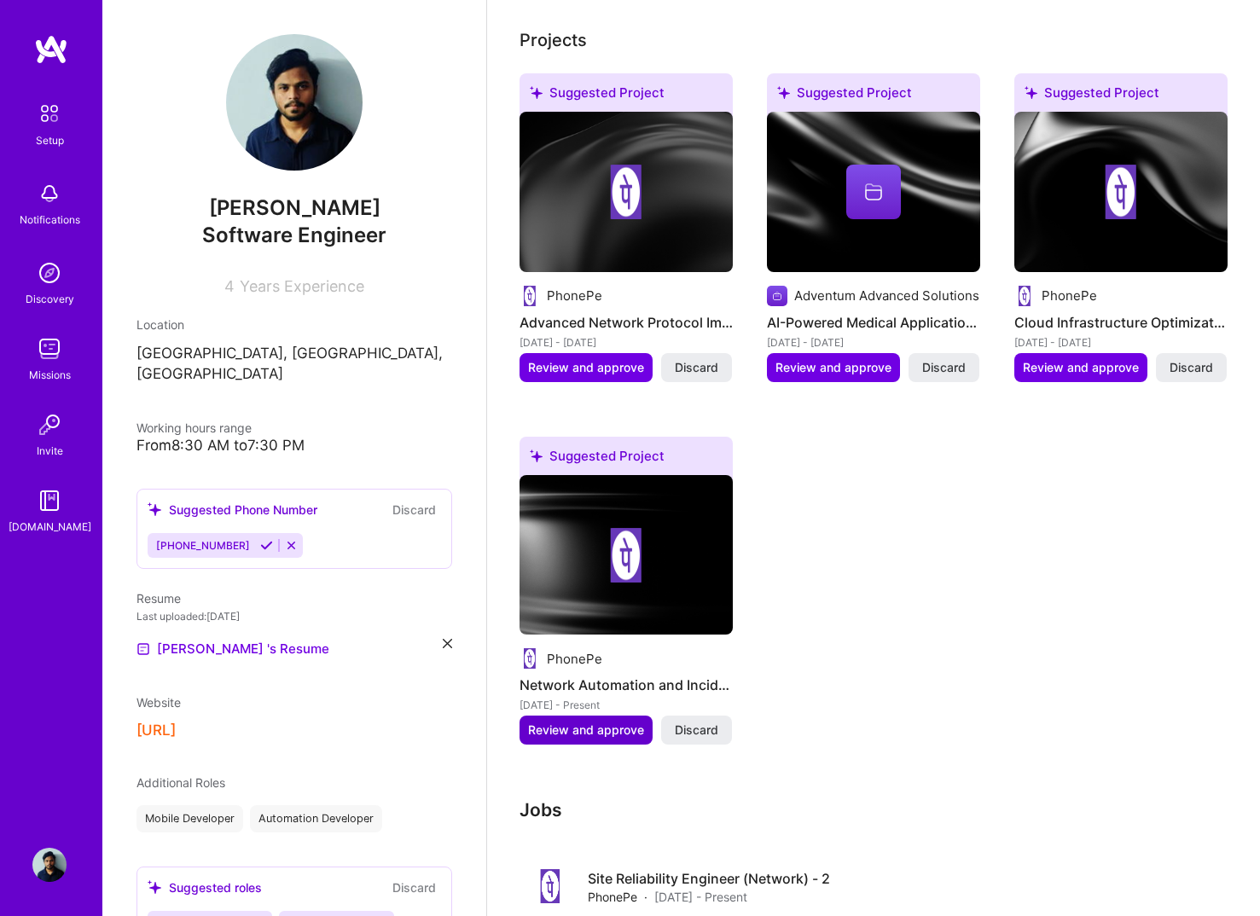
click at [608, 721] on span "Review and approve" at bounding box center [586, 729] width 116 height 17
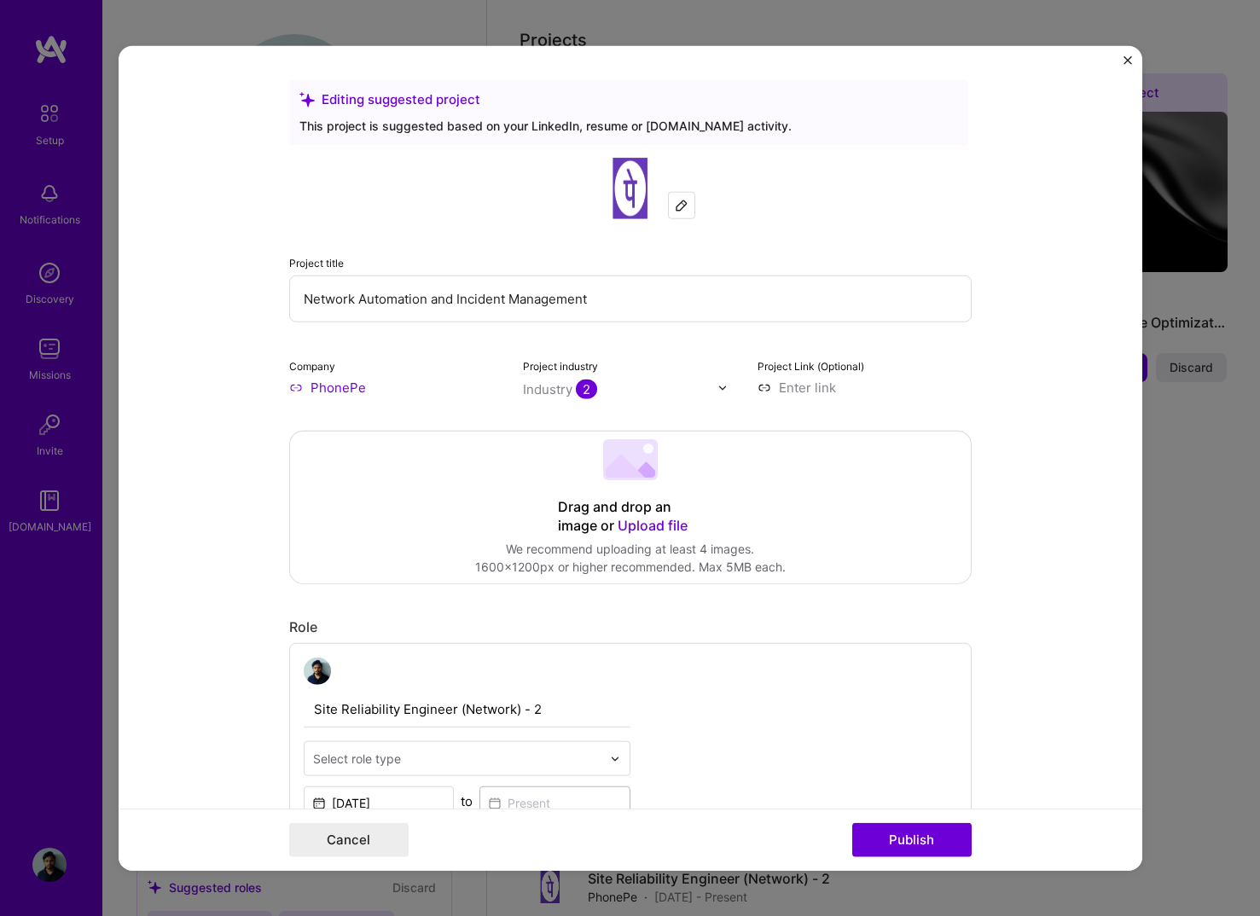
scroll to position [43, 0]
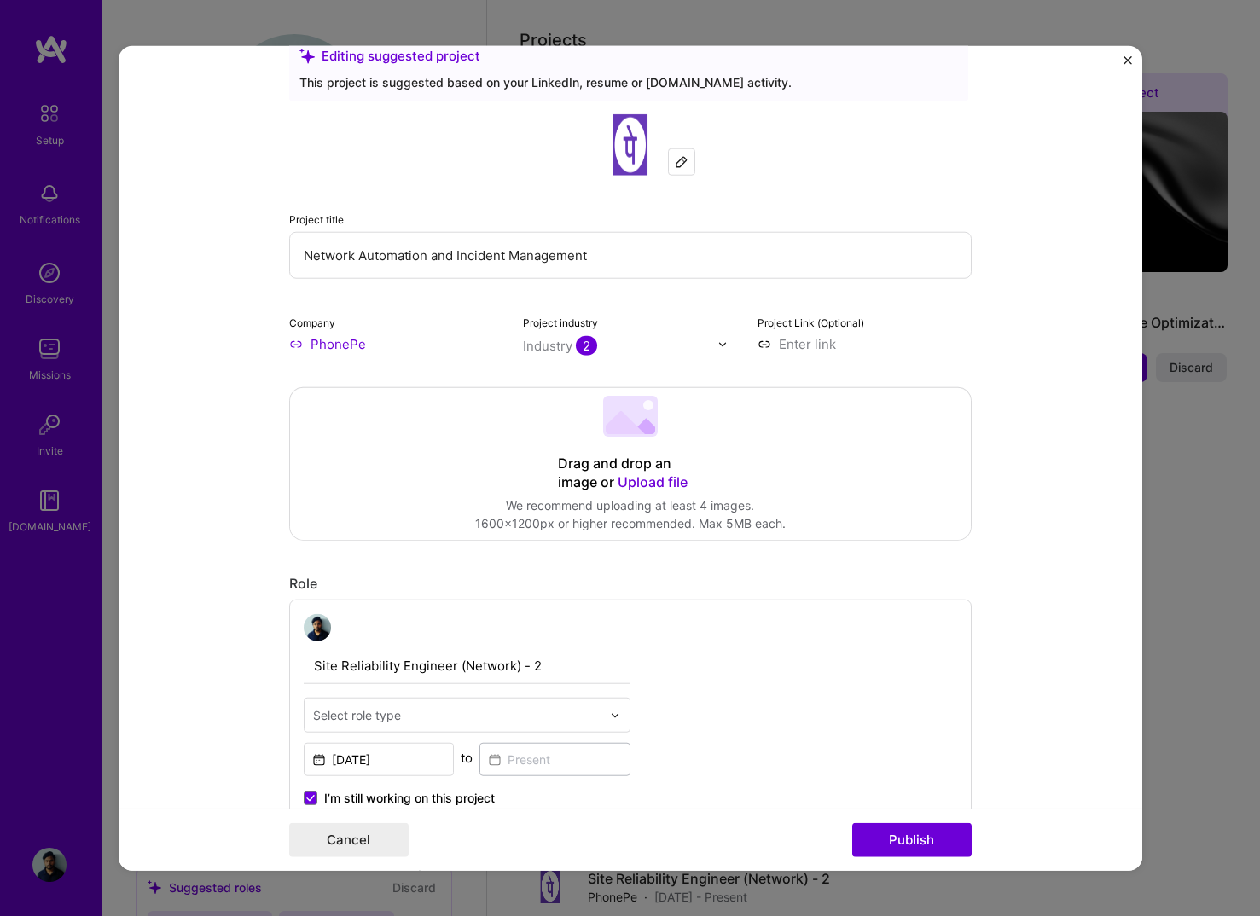
click at [484, 260] on input "Network Automation and Incident Management" at bounding box center [630, 255] width 682 height 47
type input "Network Automations"
click at [199, 416] on form "Editing suggested project This project is suggested based on your LinkedIn, res…" at bounding box center [630, 458] width 1023 height 825
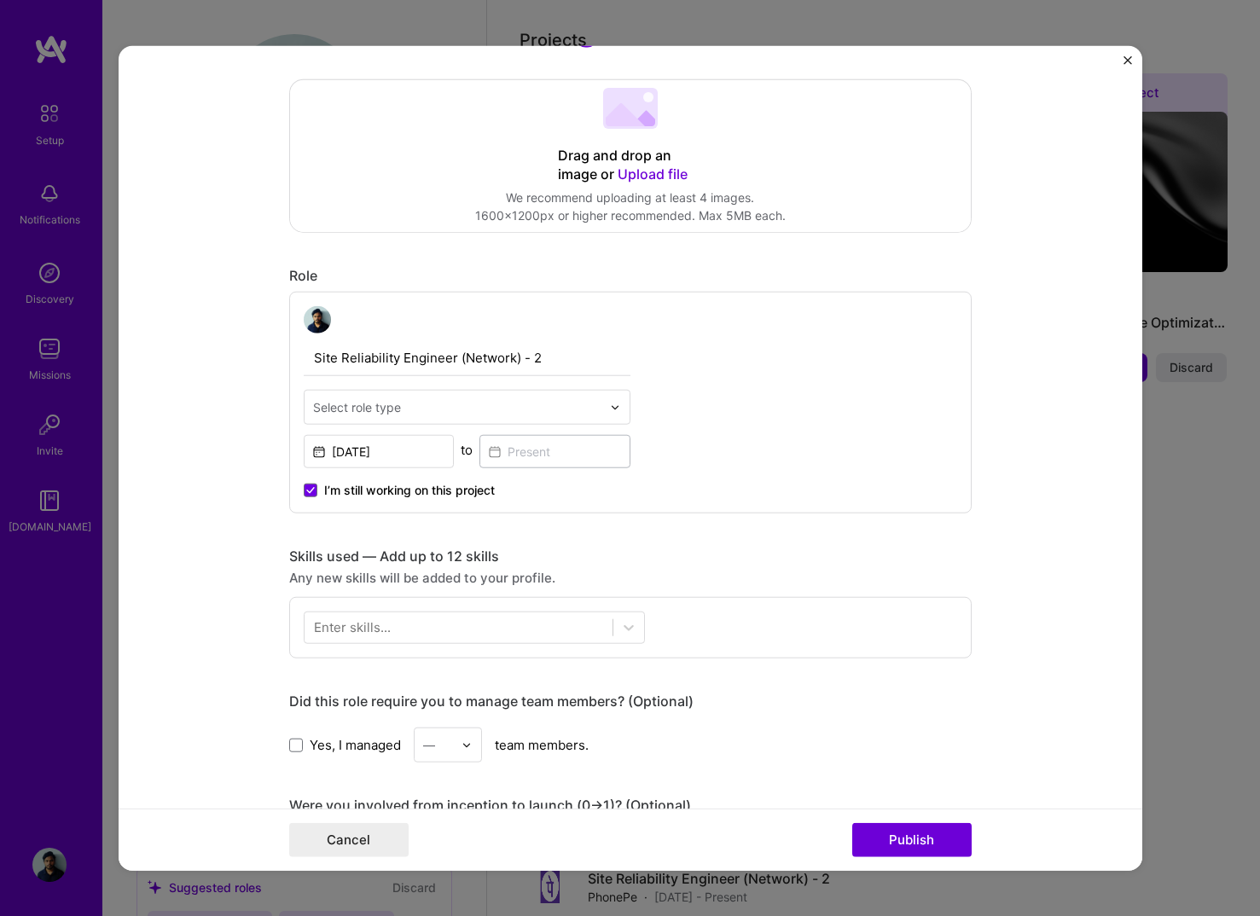
scroll to position [353, 0]
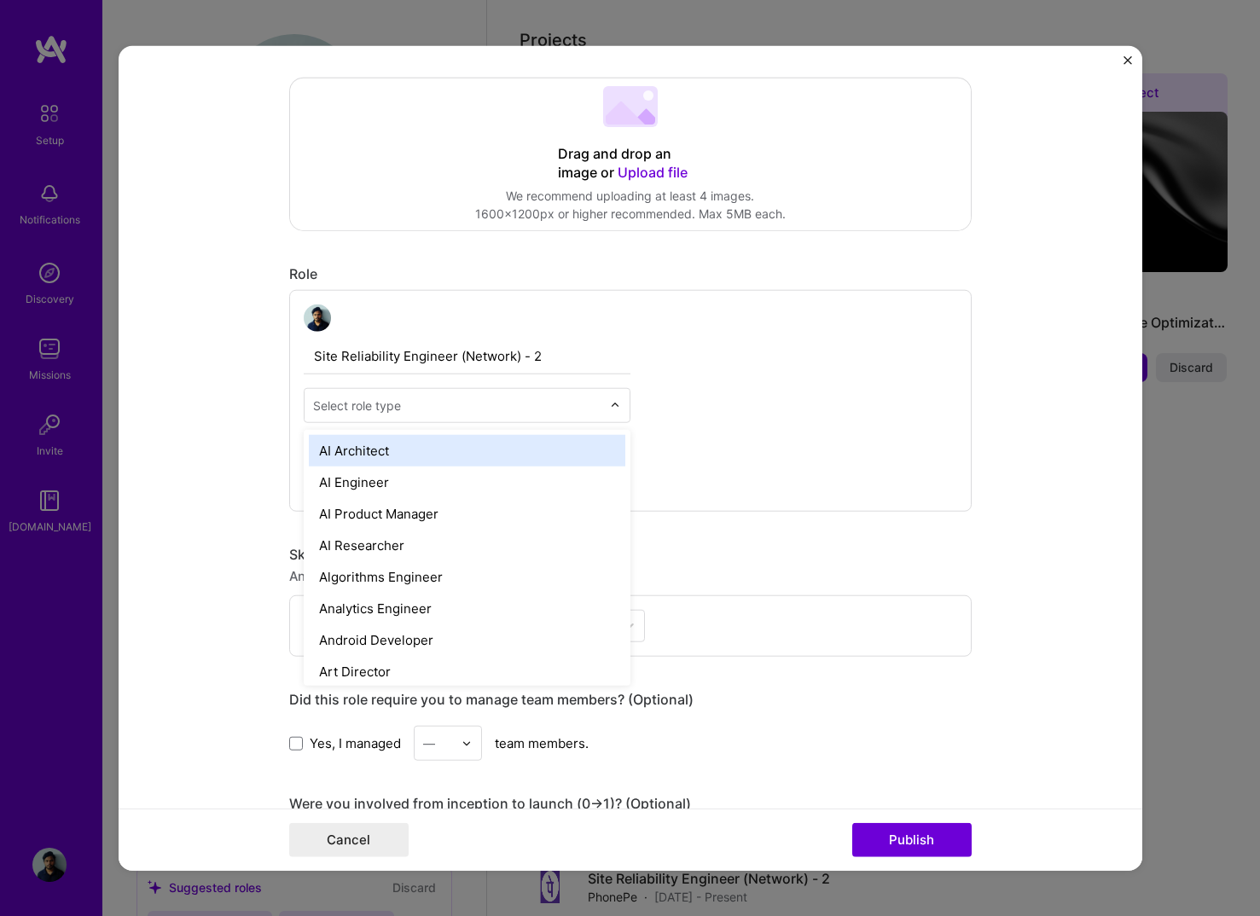
click at [376, 404] on div "Select role type" at bounding box center [357, 406] width 88 height 18
type input "devops"
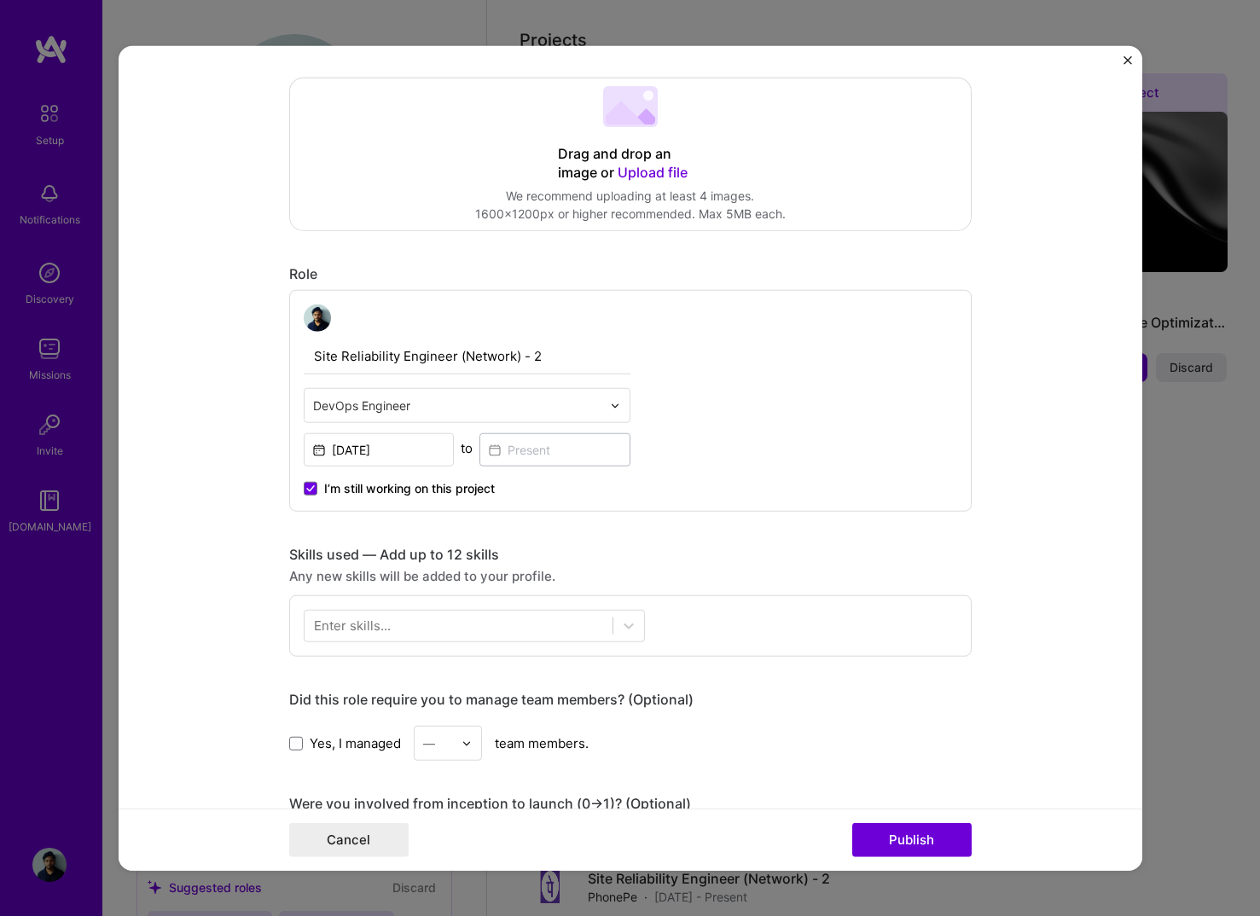
click at [248, 555] on form "Editing suggested project This project is suggested based on your LinkedIn, res…" at bounding box center [630, 458] width 1023 height 825
click at [365, 487] on span "I’m still working on this project" at bounding box center [409, 488] width 171 height 17
click at [0, 0] on input "I’m still working on this project" at bounding box center [0, 0] width 0 height 0
click at [248, 560] on form "Editing suggested project This project is suggested based on your LinkedIn, res…" at bounding box center [630, 458] width 1023 height 825
click at [525, 457] on input at bounding box center [554, 449] width 151 height 33
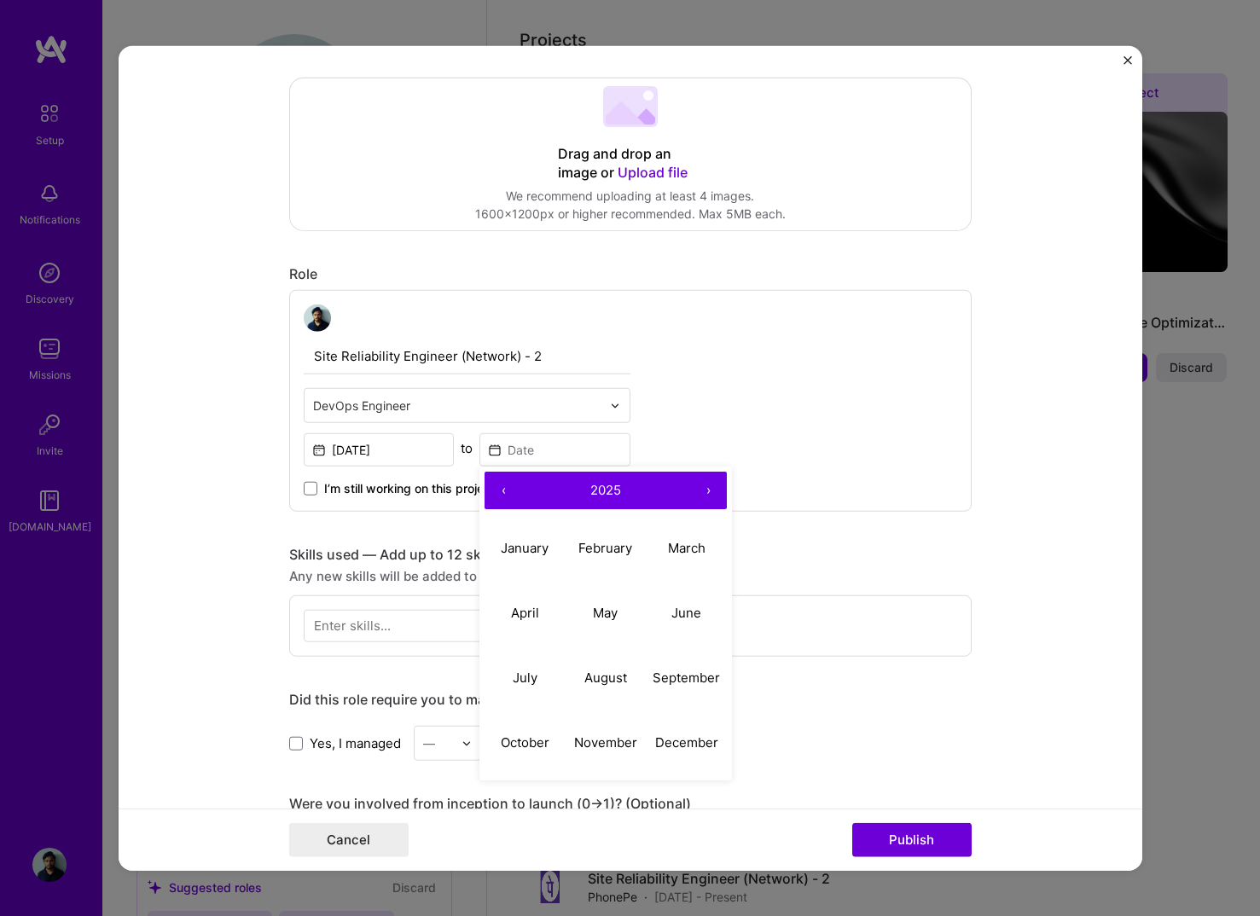
click at [508, 495] on button "‹" at bounding box center [503, 491] width 38 height 38
click at [603, 677] on abbr "August" at bounding box center [605, 677] width 43 height 16
type input "[DATE]"
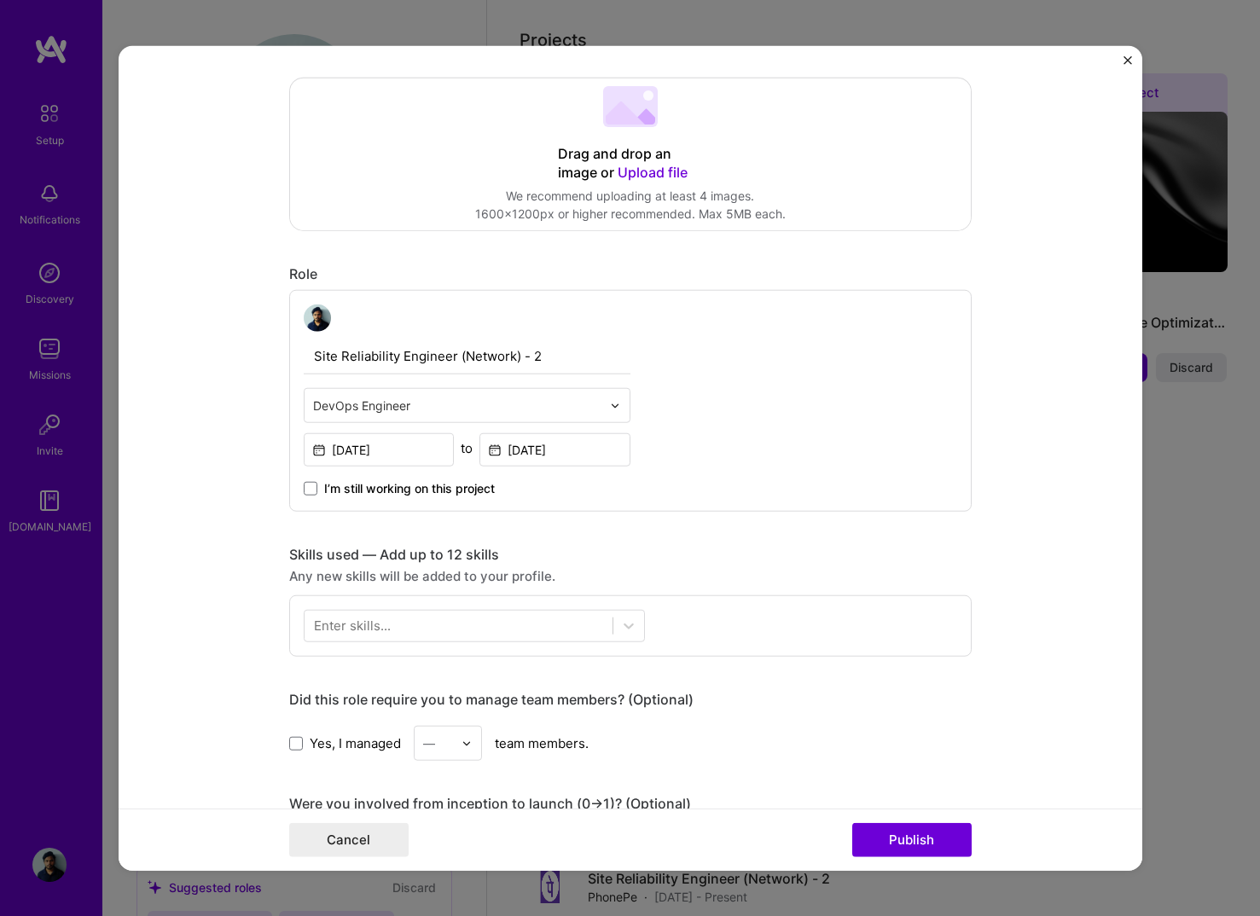
click at [206, 543] on form "Editing suggested project This project is suggested based on your LinkedIn, res…" at bounding box center [630, 458] width 1023 height 825
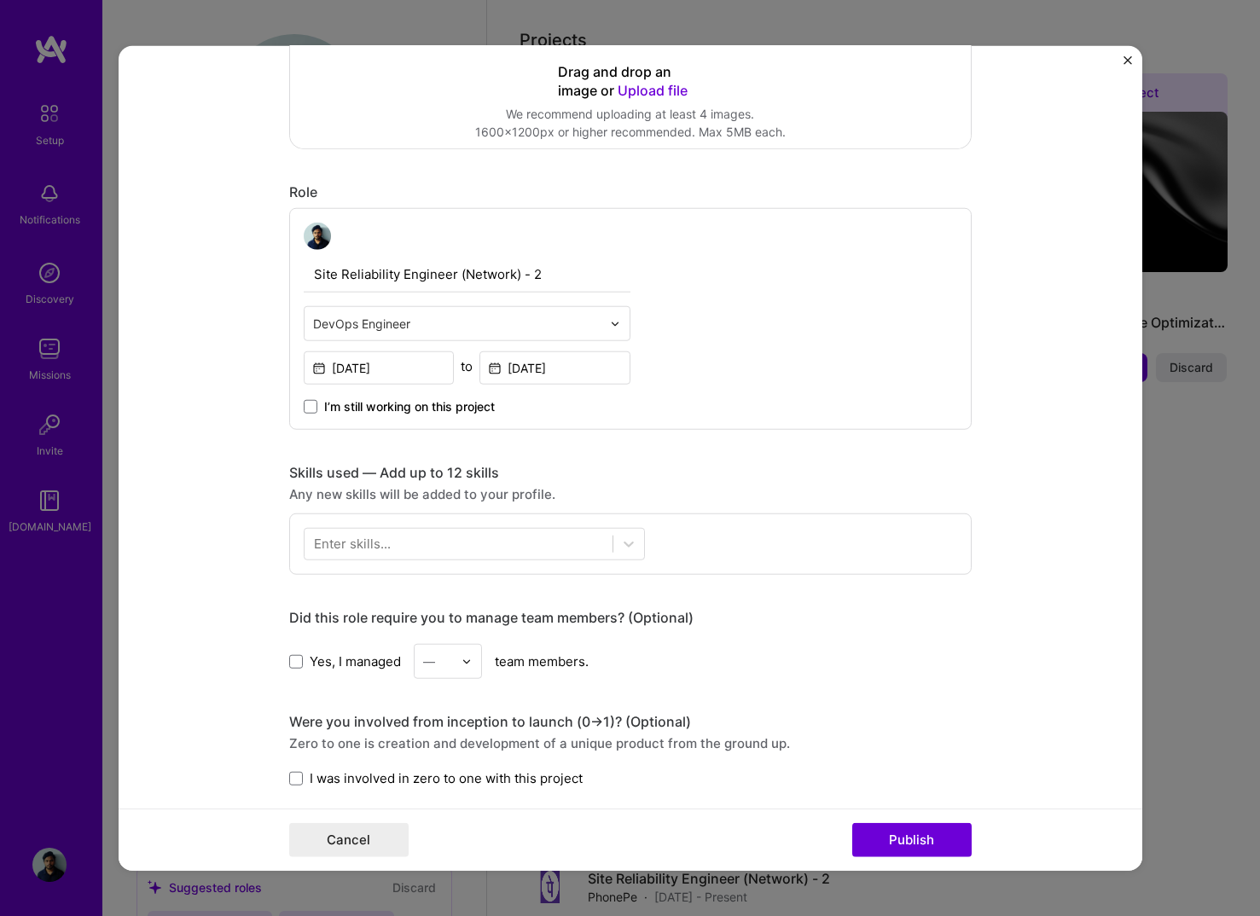
scroll to position [594, 0]
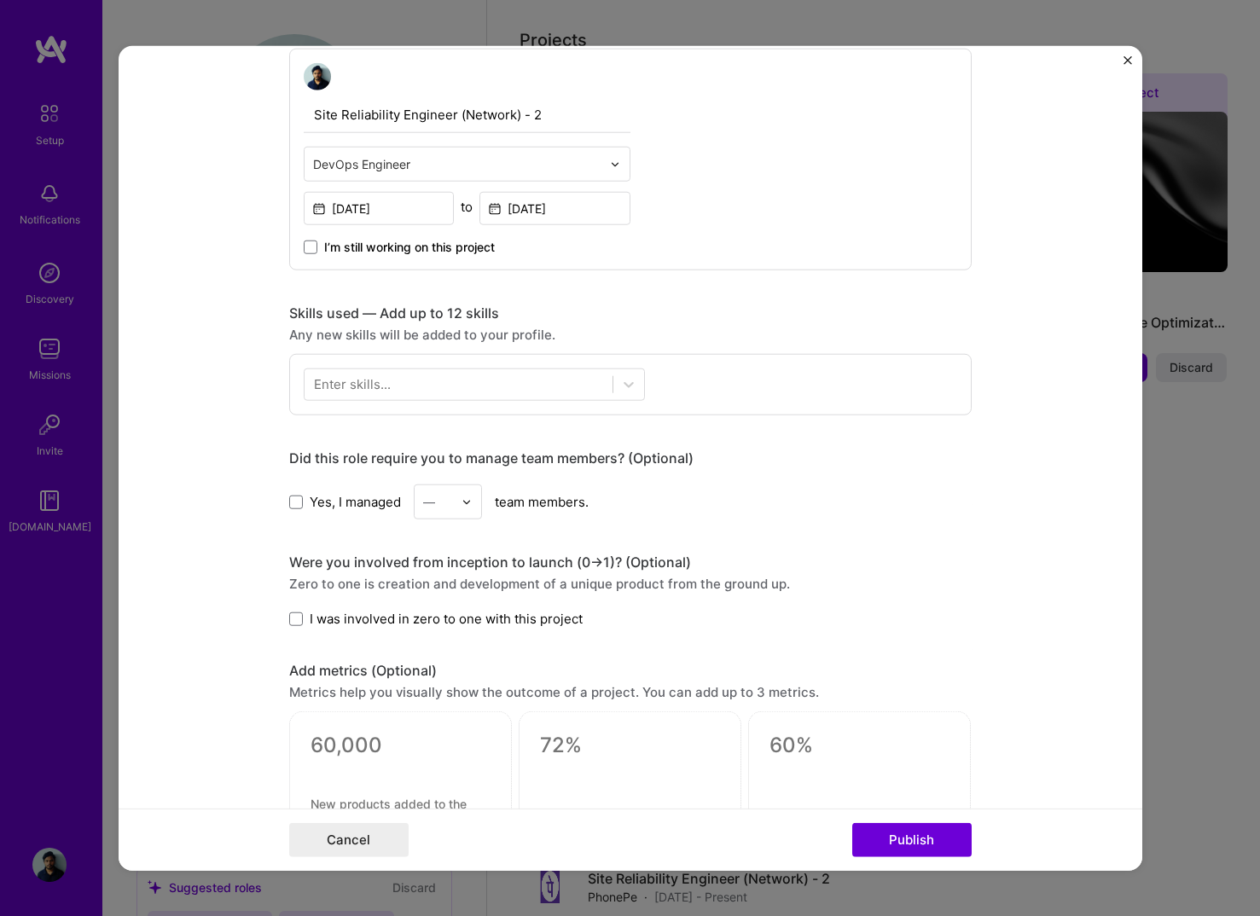
click at [370, 388] on div "Enter skills..." at bounding box center [352, 384] width 77 height 18
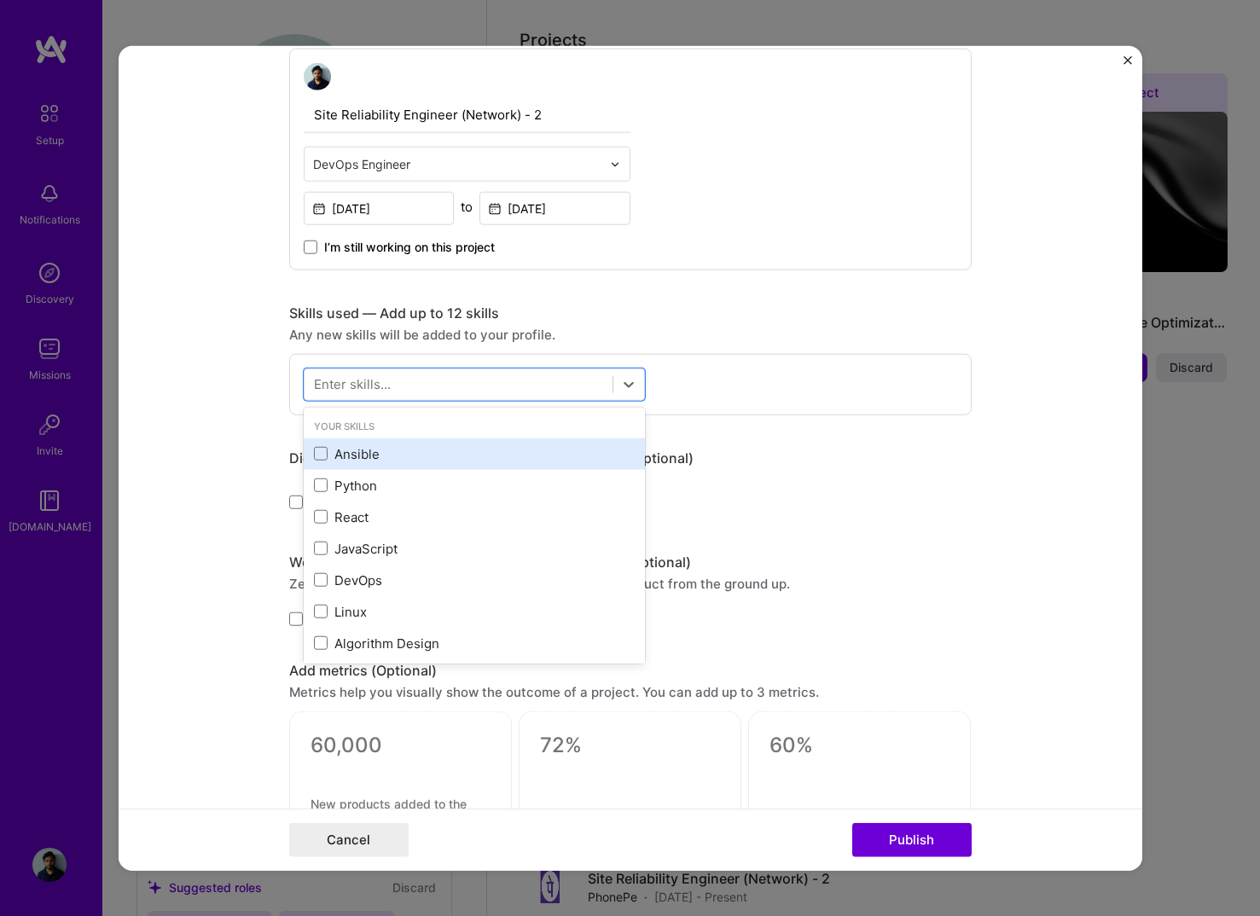
click at [347, 450] on div "Ansible" at bounding box center [474, 454] width 321 height 18
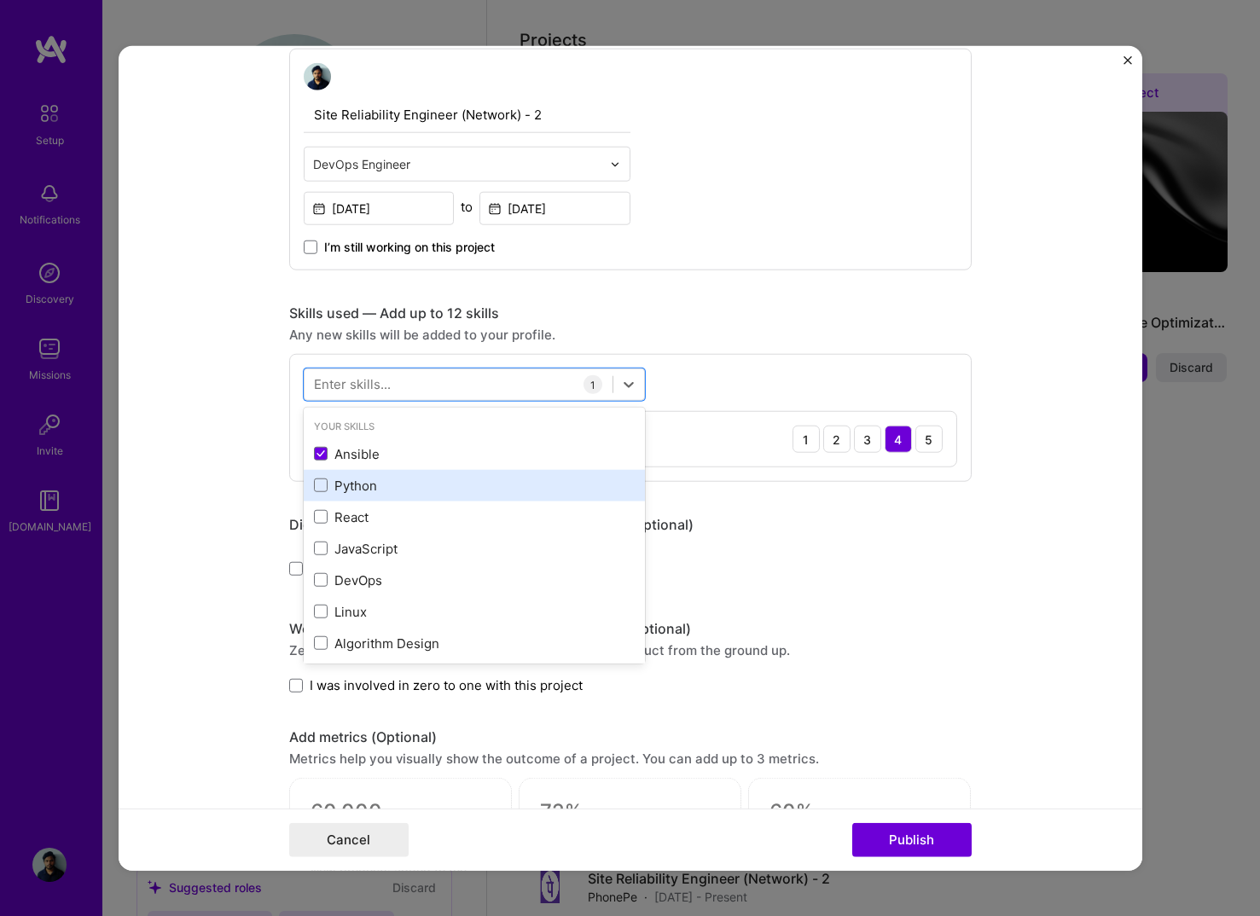
click at [350, 489] on div "Python" at bounding box center [474, 486] width 321 height 18
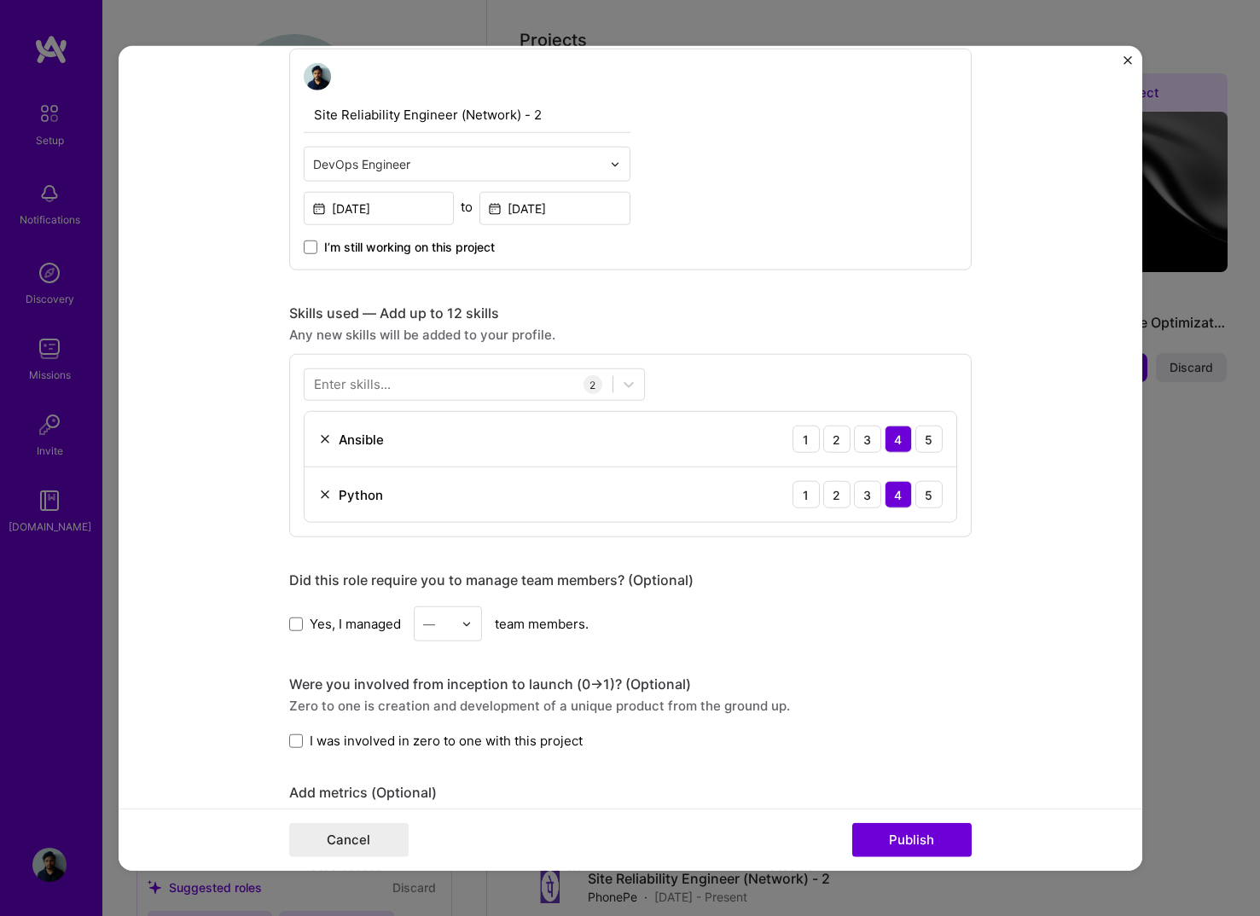
click at [227, 481] on form "Editing suggested project This project is suggested based on your LinkedIn, res…" at bounding box center [630, 458] width 1023 height 825
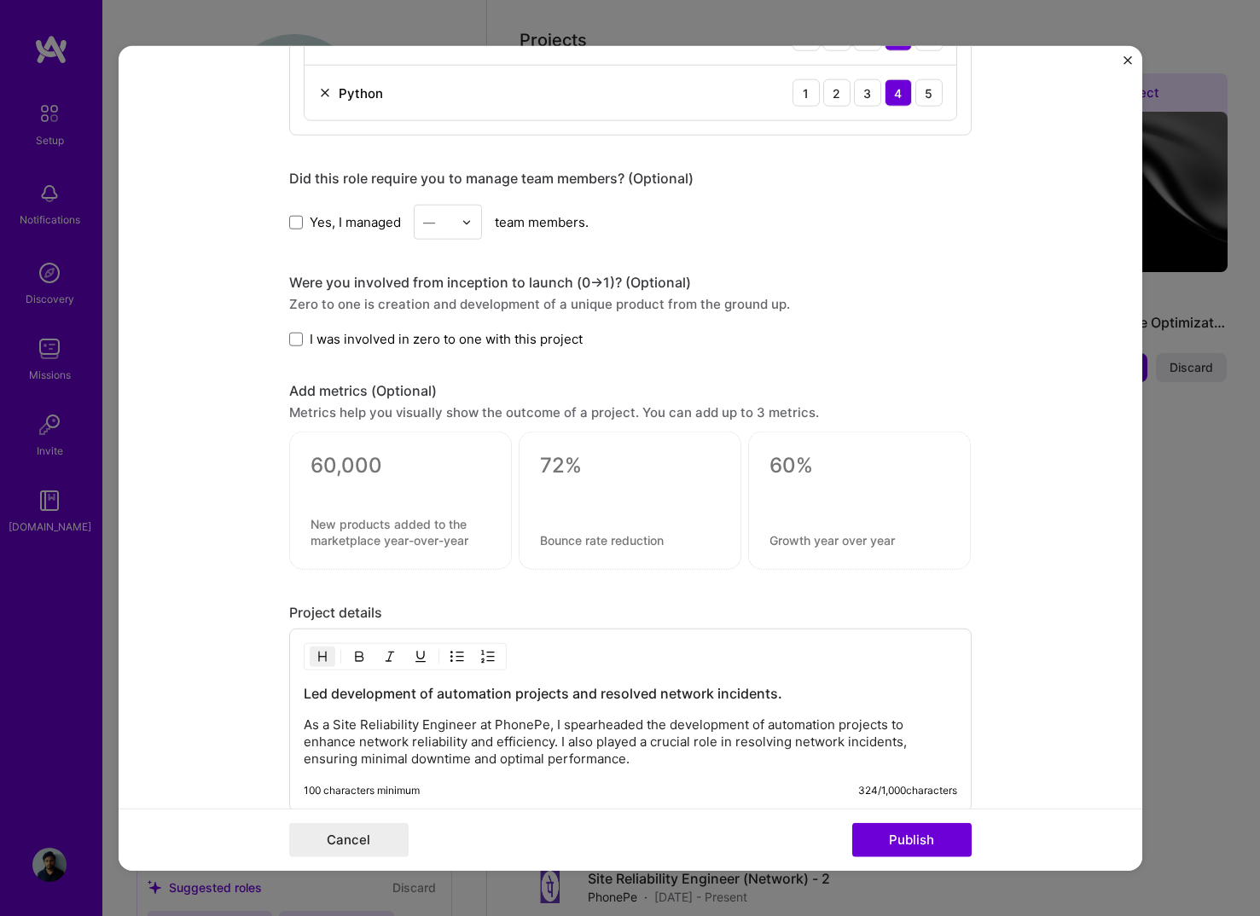
scroll to position [1035, 0]
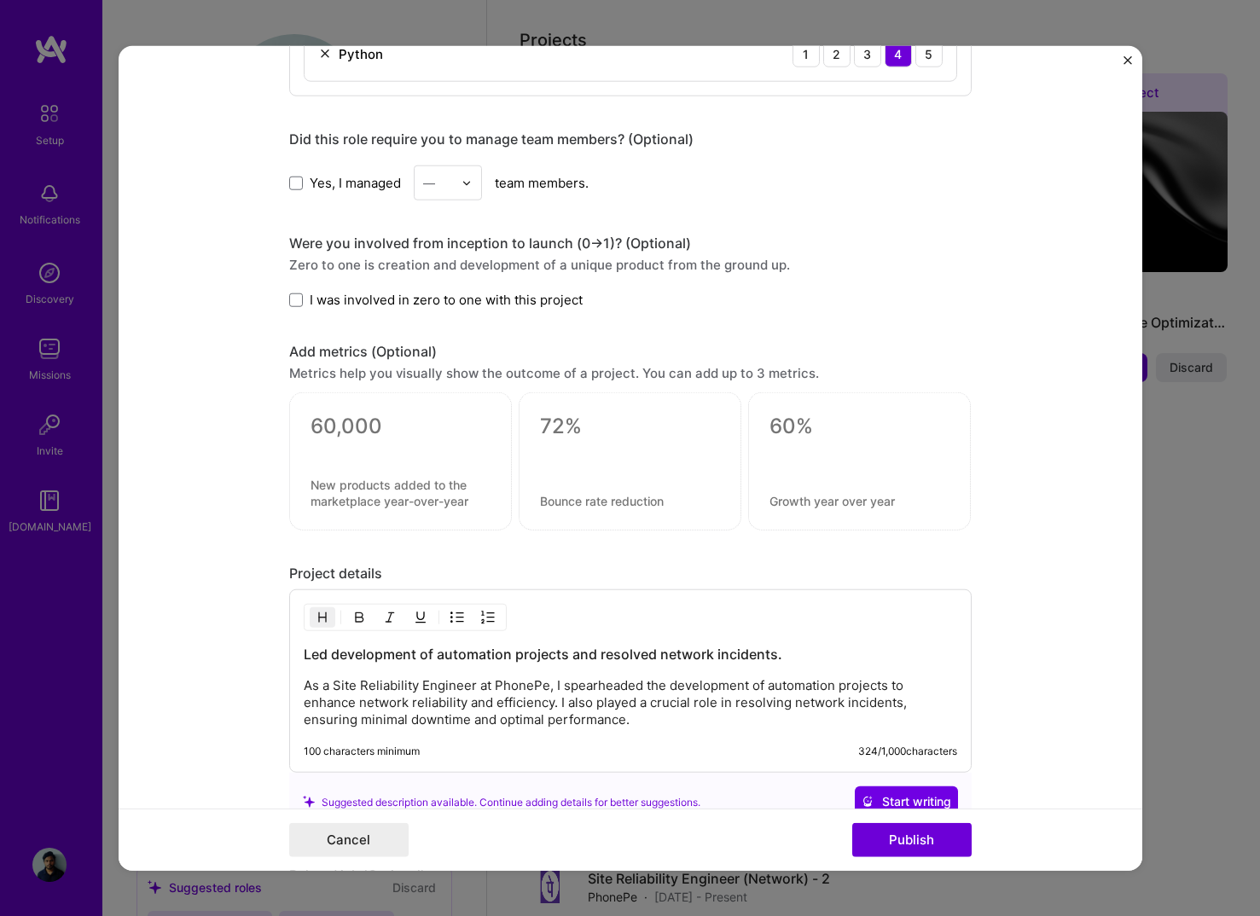
click at [398, 433] on textarea at bounding box center [400, 427] width 180 height 26
click at [175, 484] on form "Editing suggested project This project is suggested based on your LinkedIn, res…" at bounding box center [630, 458] width 1023 height 825
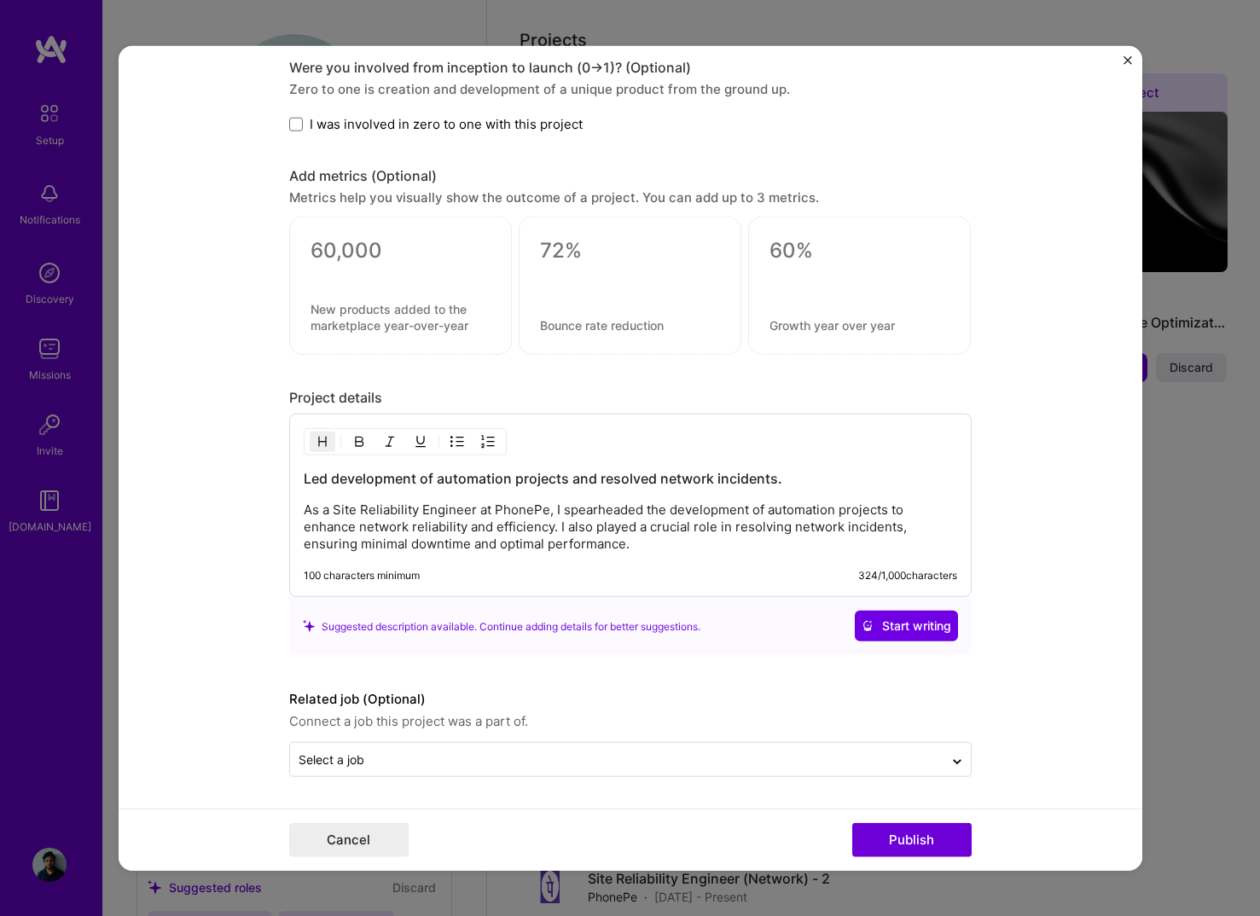
click at [580, 544] on p "As a Site Reliability Engineer at PhonePe, I spearheaded the development of aut…" at bounding box center [630, 526] width 653 height 51
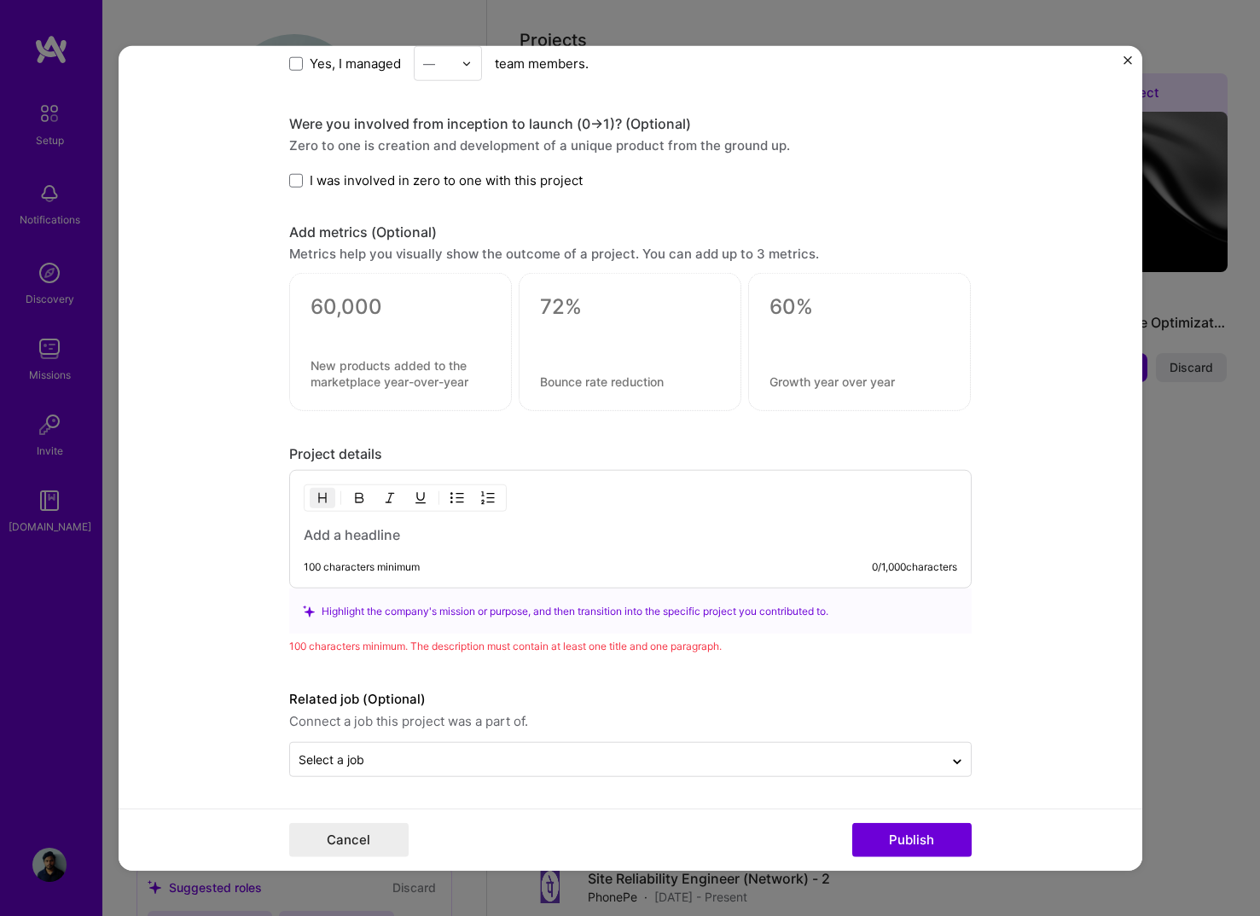
scroll to position [1133, 0]
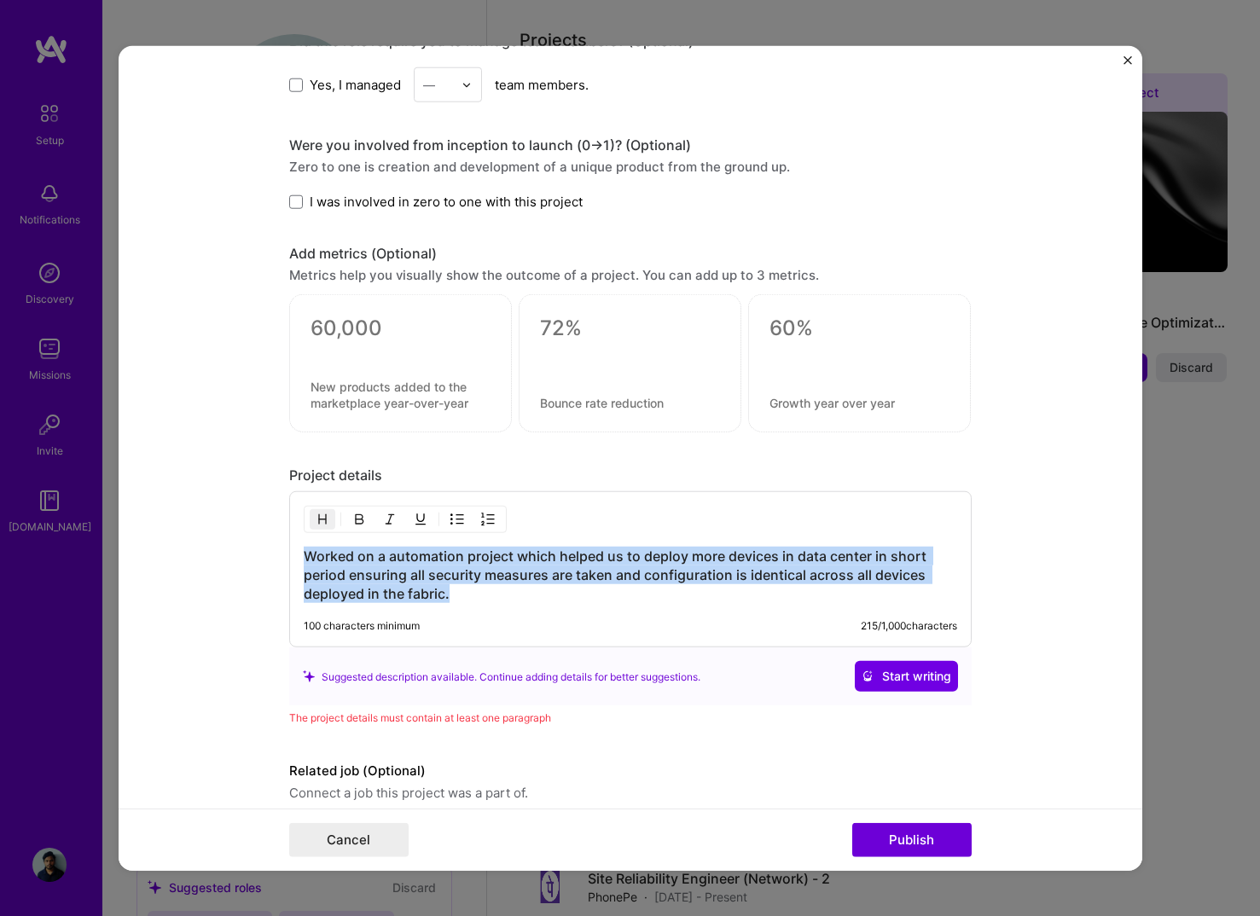
copy h3 "Worked on a automation project which helped us to deploy more devices in data c…"
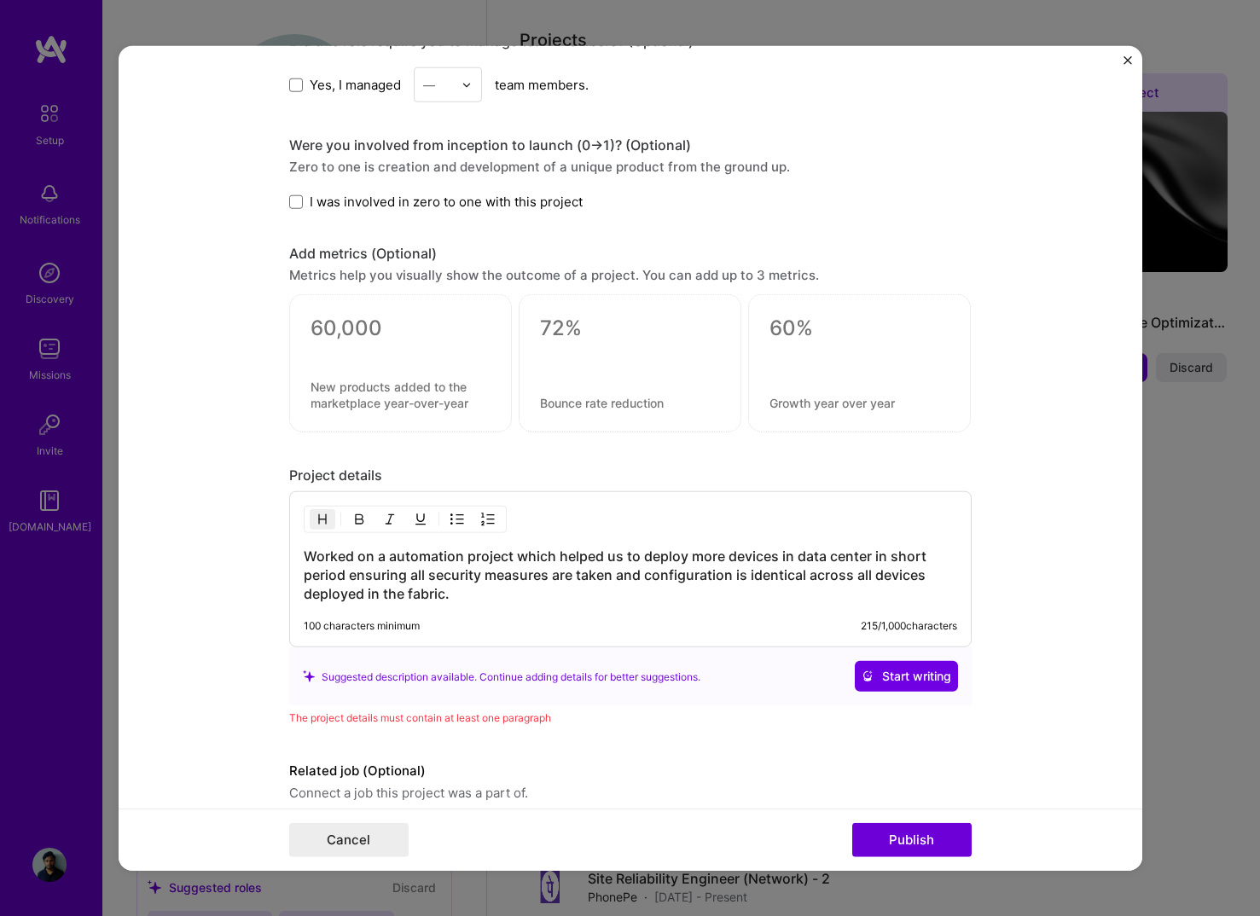
click at [516, 658] on div "Suggested description available. Continue adding details for better suggestions…" at bounding box center [630, 676] width 682 height 58
click at [137, 594] on form "Editing suggested project This project is suggested based on your LinkedIn, res…" at bounding box center [630, 458] width 1023 height 825
click at [493, 607] on div "Worked on a automation project which helped us to deploy more devices in data c…" at bounding box center [630, 569] width 682 height 156
click at [482, 594] on h3 "Worked on a automation project which helped us to deploy more devices in data c…" at bounding box center [630, 575] width 653 height 56
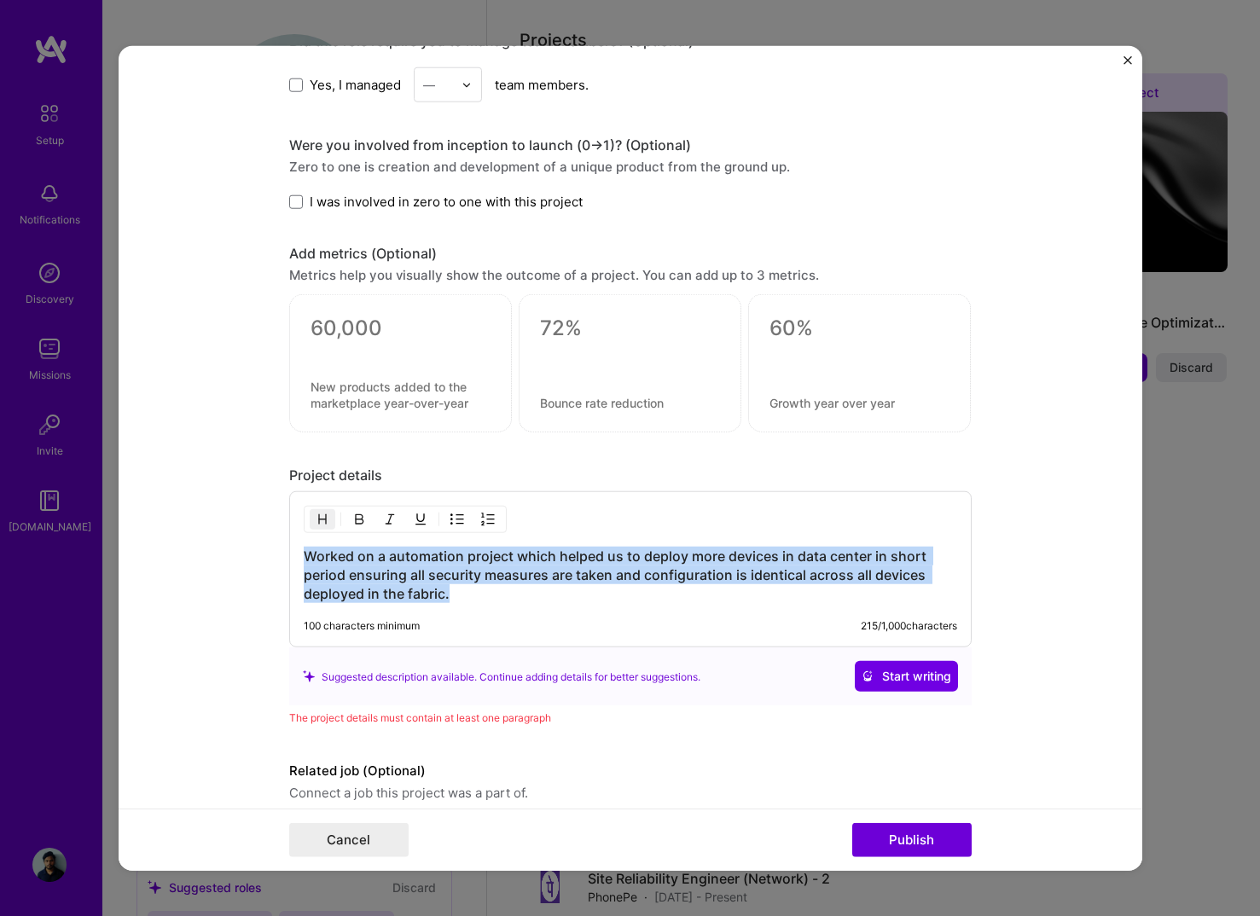
copy h3 "Worked on a automation project which helped us to deploy more devices in data c…"
click at [888, 676] on span "Start writing" at bounding box center [906, 676] width 90 height 17
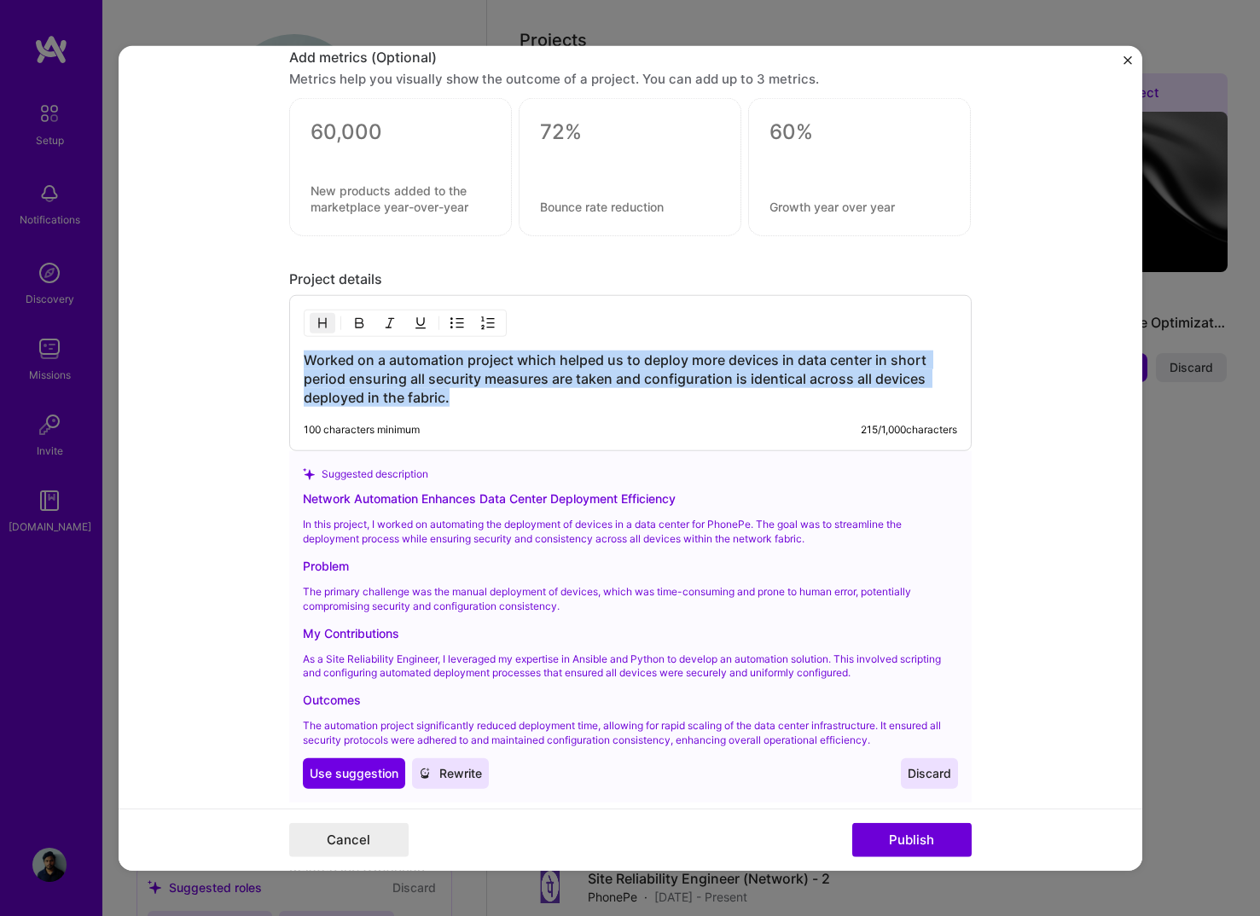
scroll to position [1332, 0]
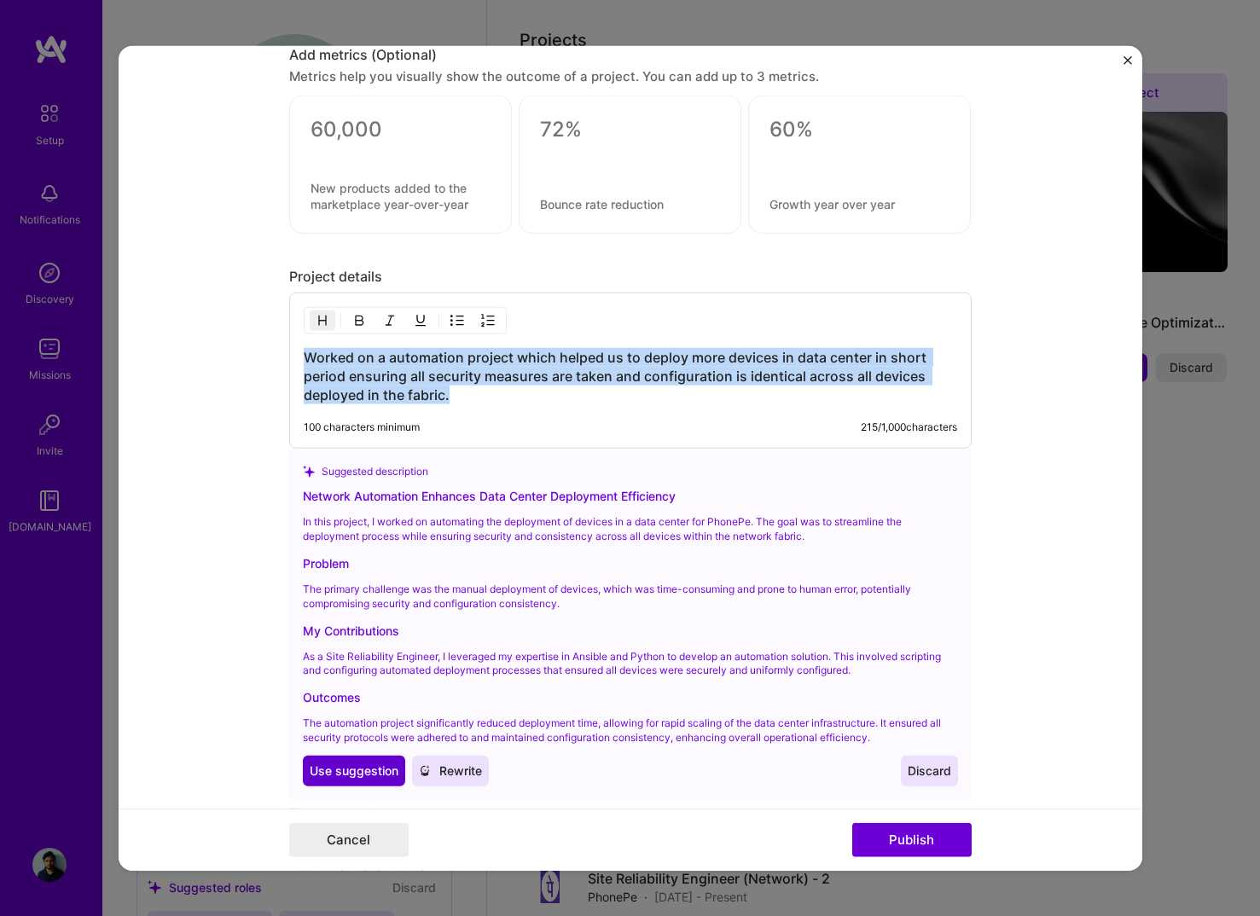
click at [346, 765] on span "Use suggestion" at bounding box center [354, 770] width 89 height 17
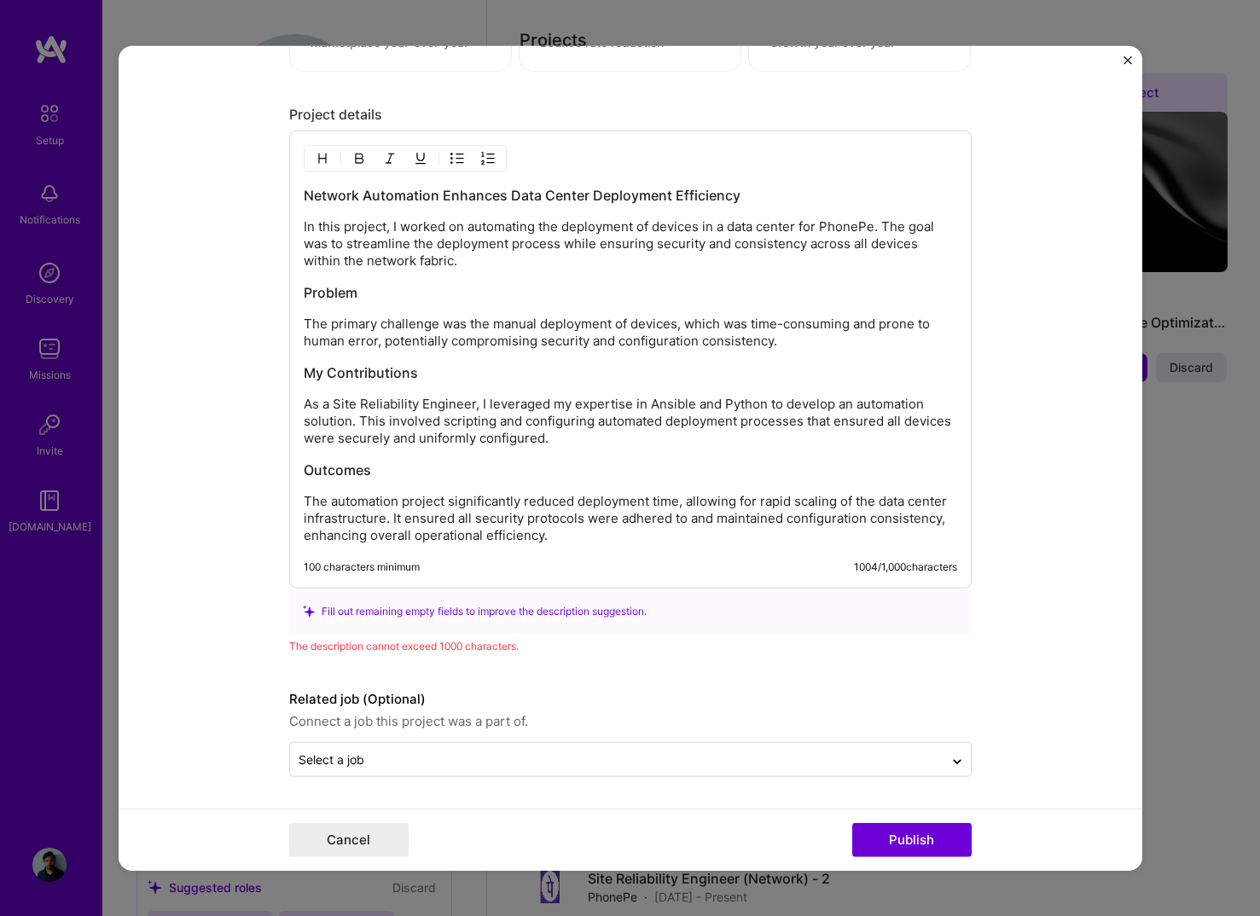
scroll to position [1494, 0]
click at [226, 660] on form "Editing suggested project This project is suggested based on your LinkedIn, res…" at bounding box center [630, 458] width 1023 height 825
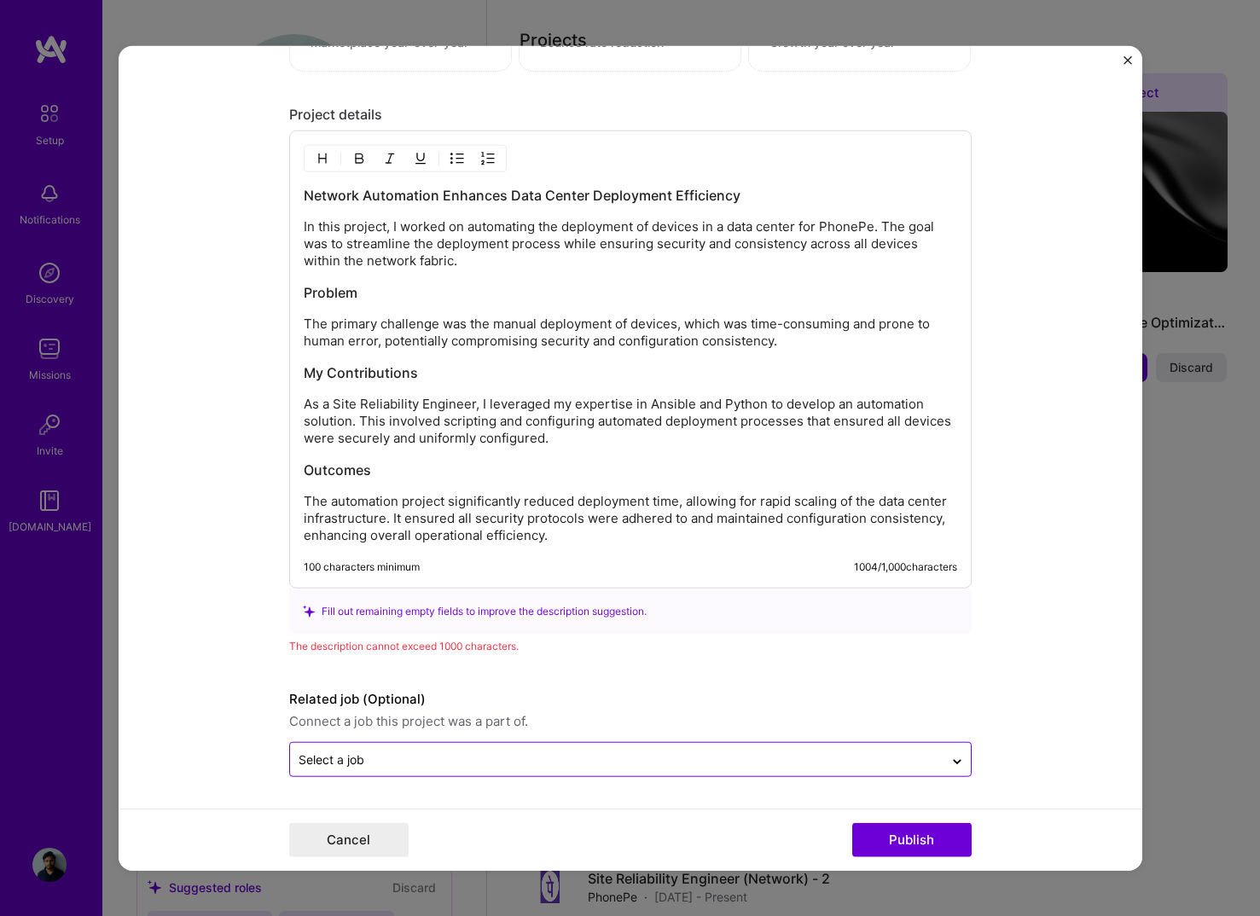
click at [439, 767] on input "text" at bounding box center [616, 759] width 636 height 18
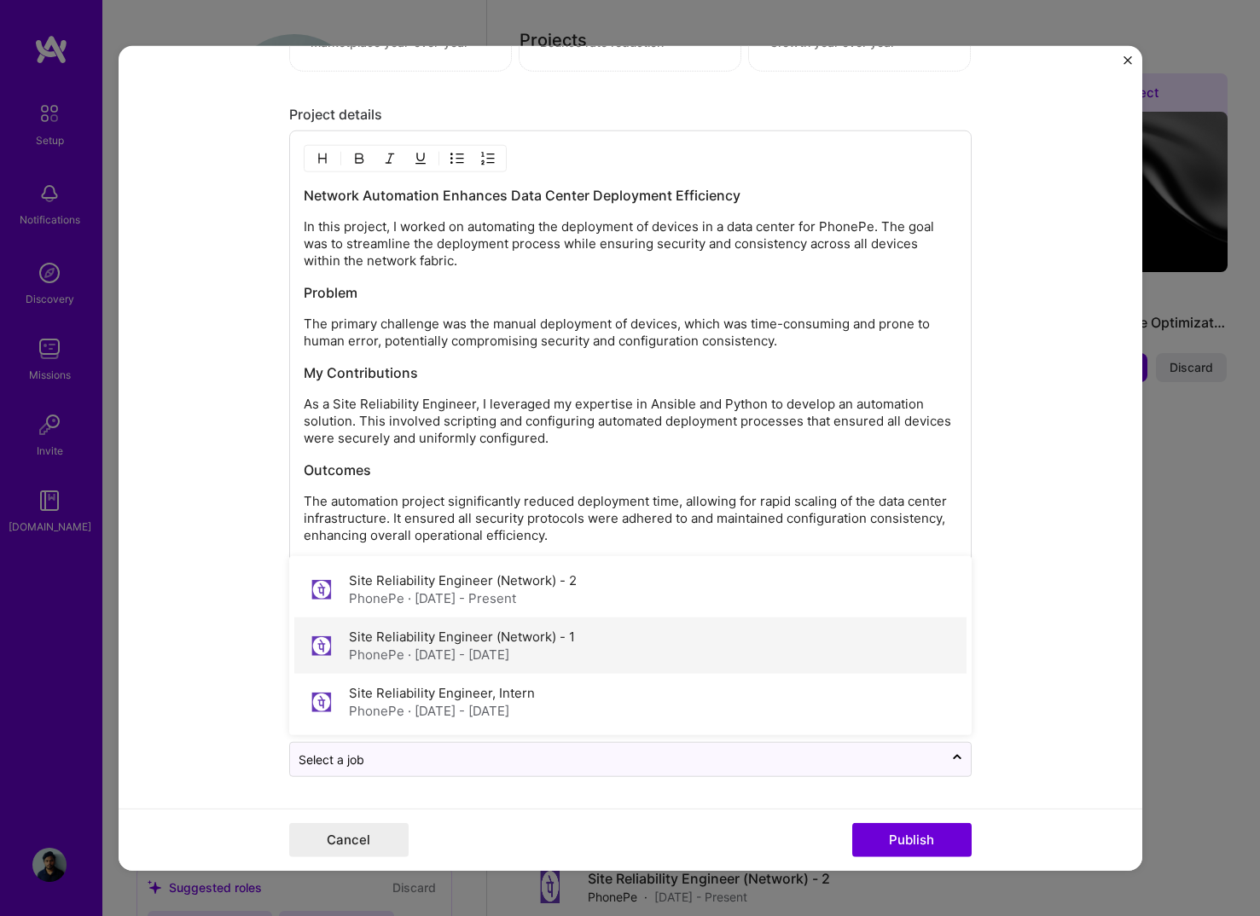
click at [528, 630] on label "Site Reliability Engineer (Network) - 1" at bounding box center [462, 636] width 226 height 16
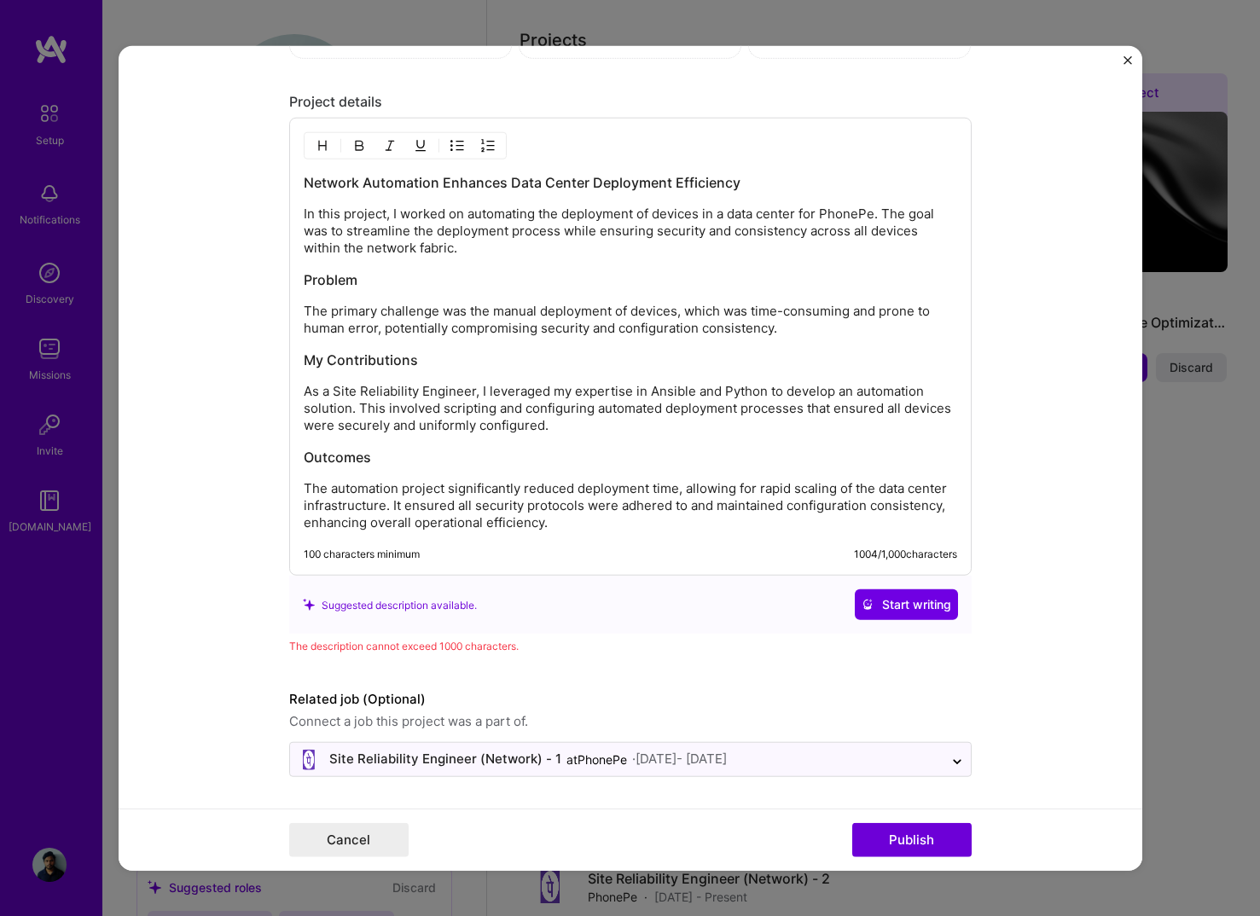
scroll to position [1507, 0]
click at [885, 837] on button "Publish" at bounding box center [911, 839] width 119 height 34
click at [559, 522] on p "The automation project significantly reduced deployment time, allowing for rapi…" at bounding box center [630, 505] width 653 height 51
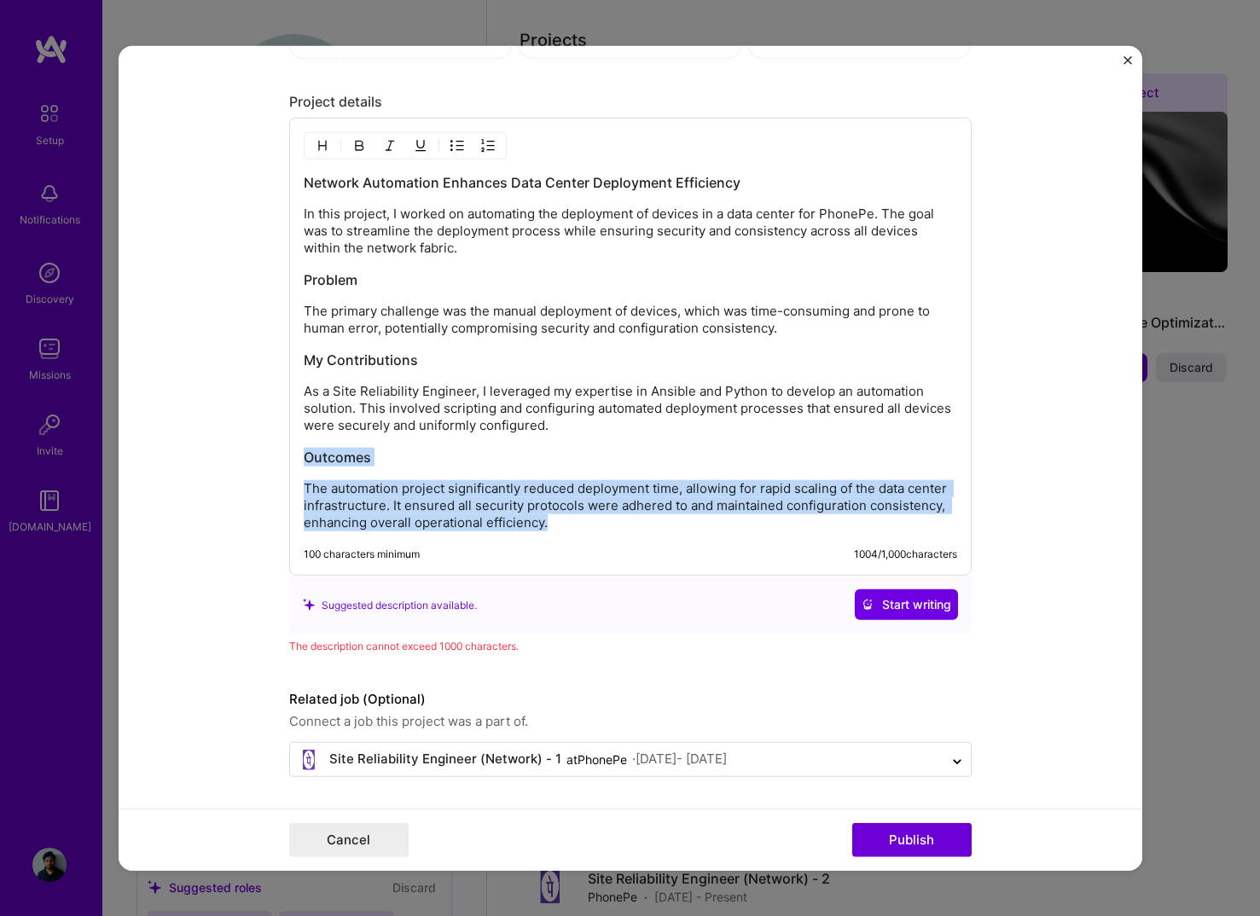
drag, startPoint x: 576, startPoint y: 520, endPoint x: 304, endPoint y: 443, distance: 282.9
click at [304, 443] on div "Network Automation Enhances Data Center Deployment Efficiency In this project, …" at bounding box center [630, 352] width 653 height 358
click at [594, 409] on p "As a Site Reliability Engineer, I leveraged my expertise in Ansible and Python …" at bounding box center [630, 408] width 653 height 51
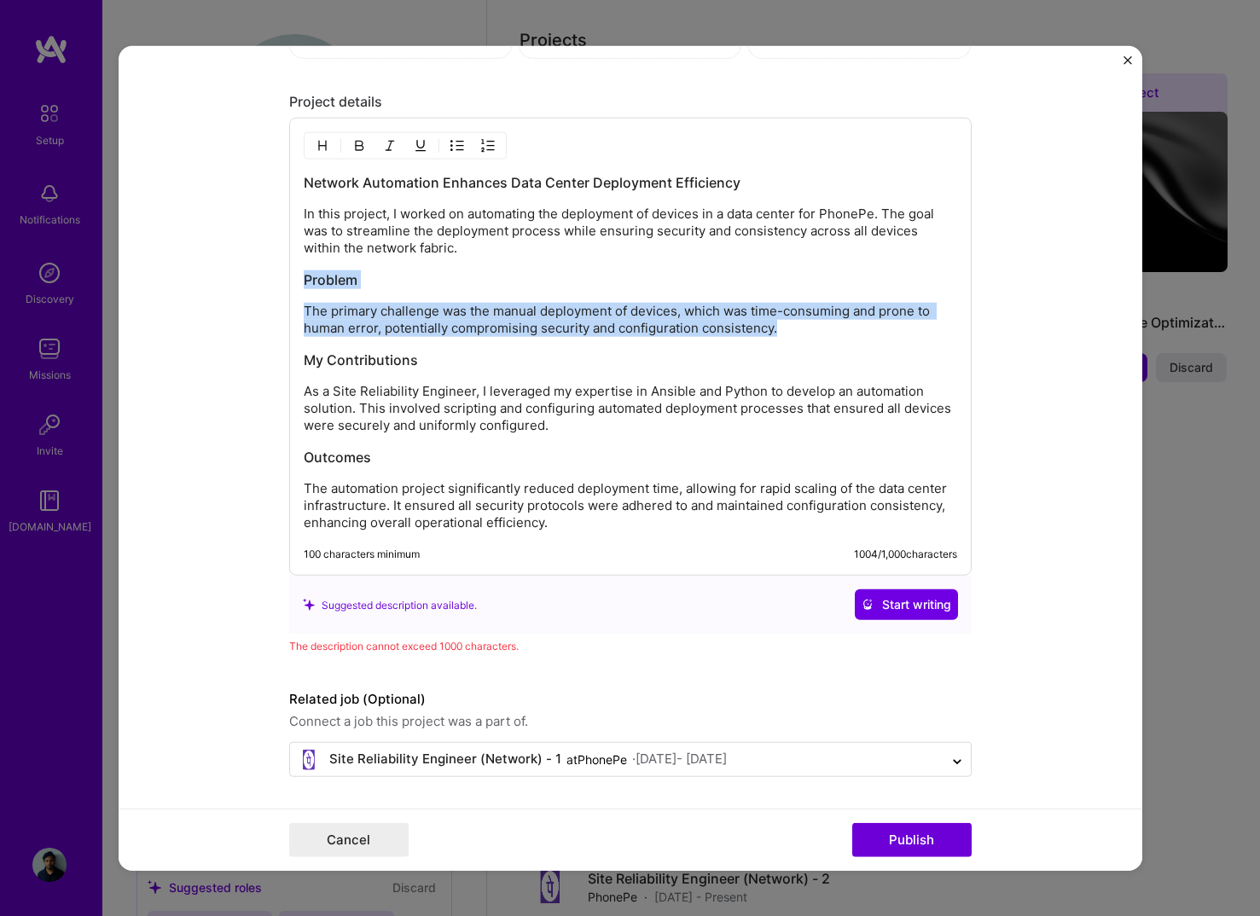
drag, startPoint x: 801, startPoint y: 327, endPoint x: 187, endPoint y: 261, distance: 617.5
click at [187, 261] on form "Editing suggested project This project is suggested based on your LinkedIn, res…" at bounding box center [630, 458] width 1023 height 825
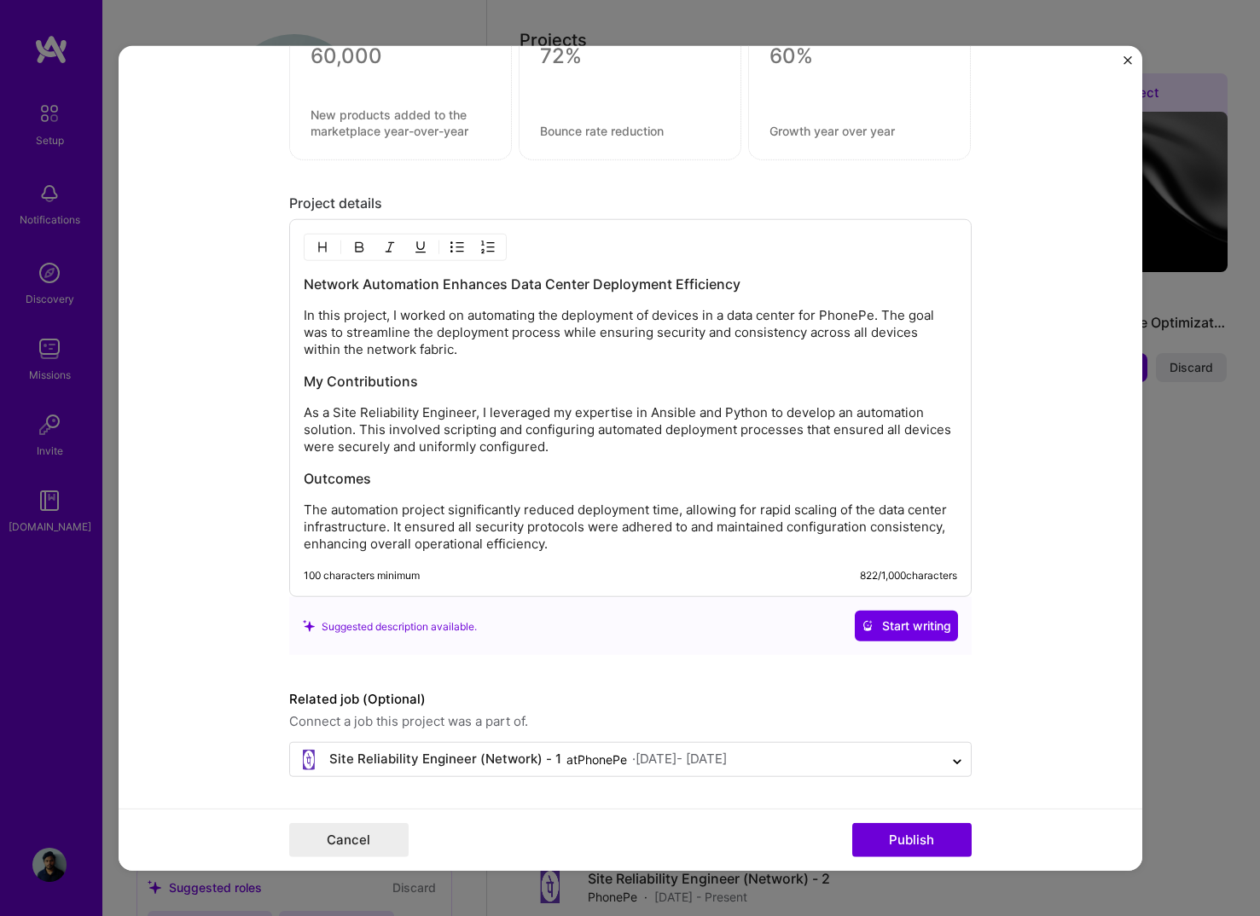
scroll to position [1405, 0]
click at [906, 831] on button "Publish" at bounding box center [911, 839] width 119 height 34
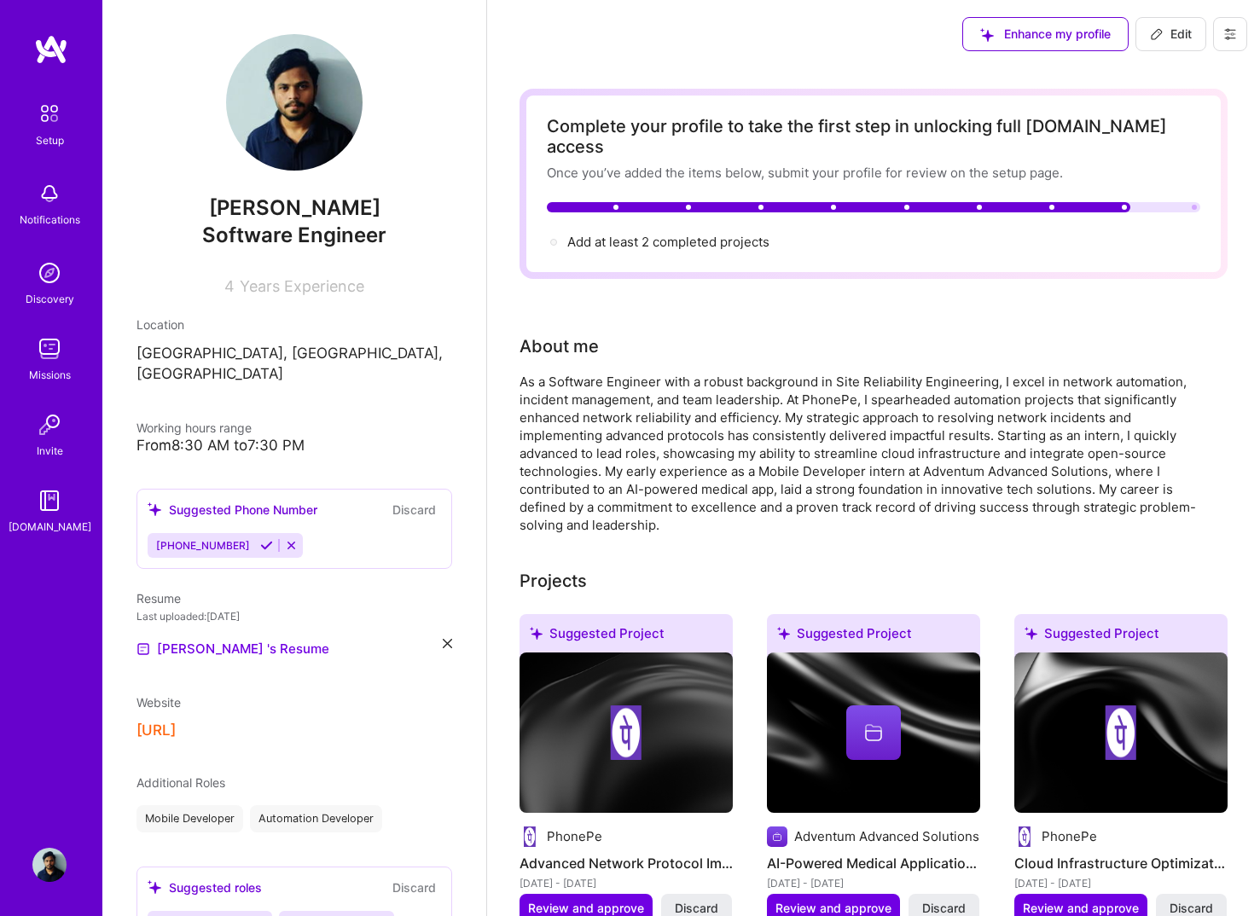
scroll to position [0, 0]
click at [728, 211] on div "Complete your profile to take the first step in unlocking full [DOMAIN_NAME] ac…" at bounding box center [873, 184] width 653 height 136
click at [728, 234] on span "Add at least 2 completed projects →" at bounding box center [675, 242] width 217 height 16
select select "US"
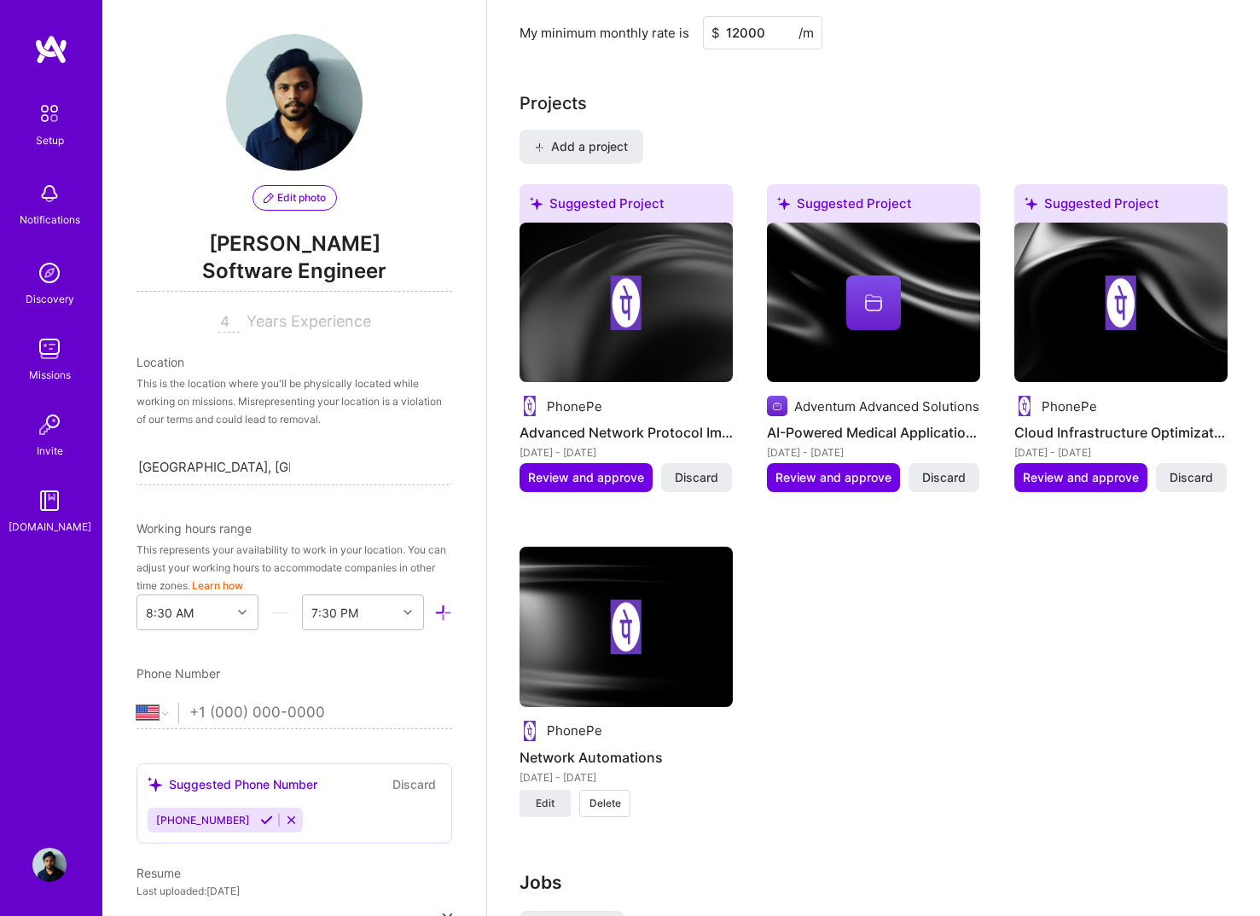
scroll to position [1322, 0]
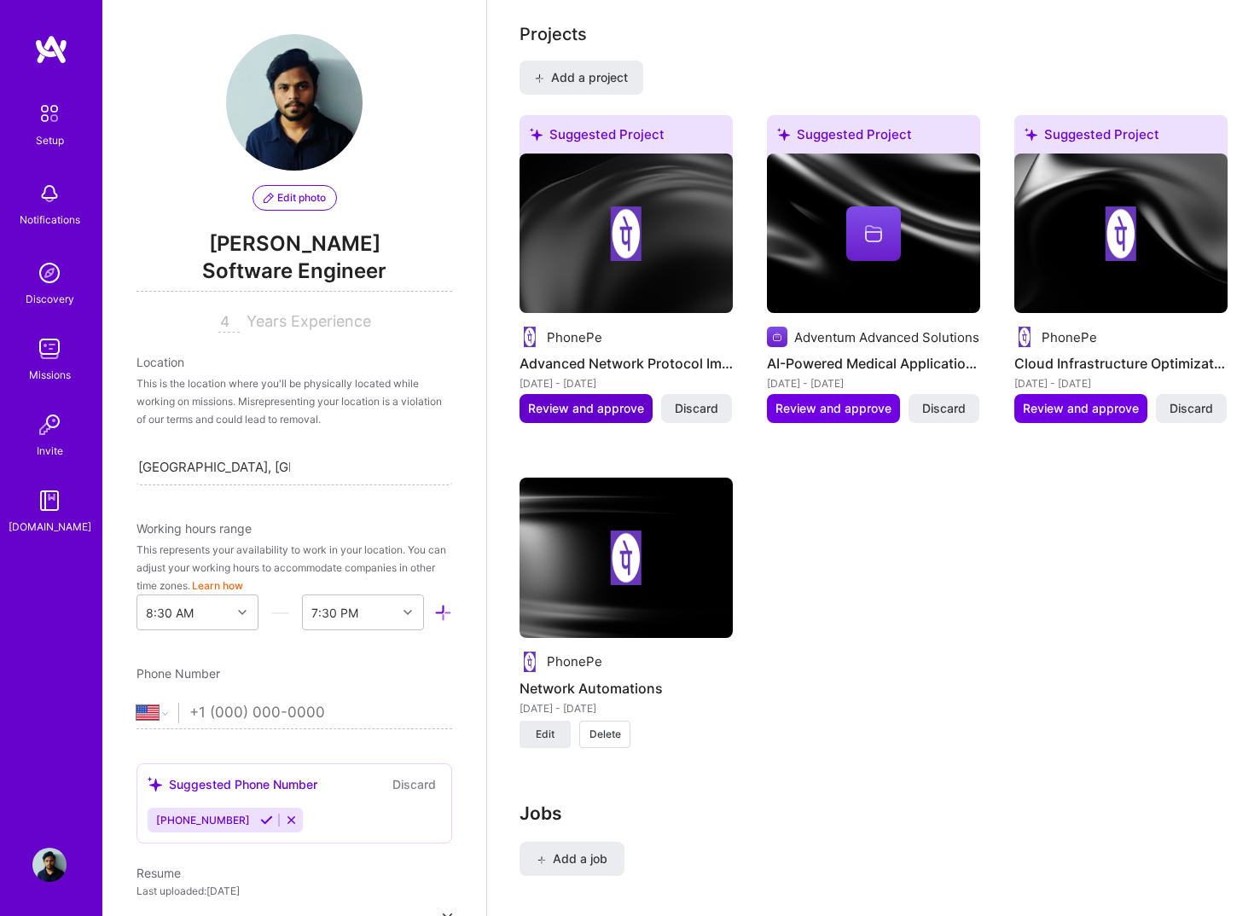
click at [605, 400] on span "Review and approve" at bounding box center [586, 408] width 116 height 17
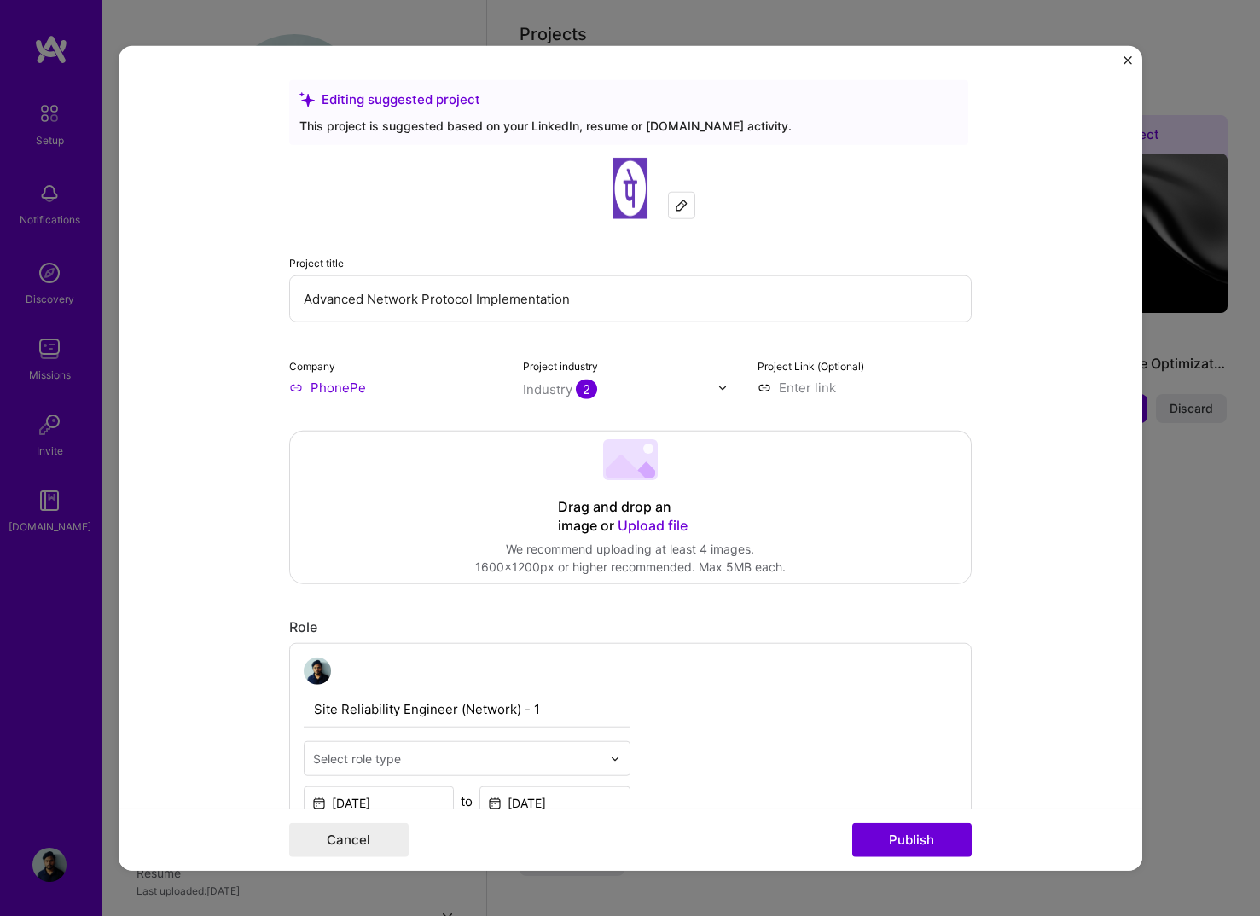
click at [604, 299] on input "Advanced Network Protocol Implementation" at bounding box center [630, 298] width 682 height 47
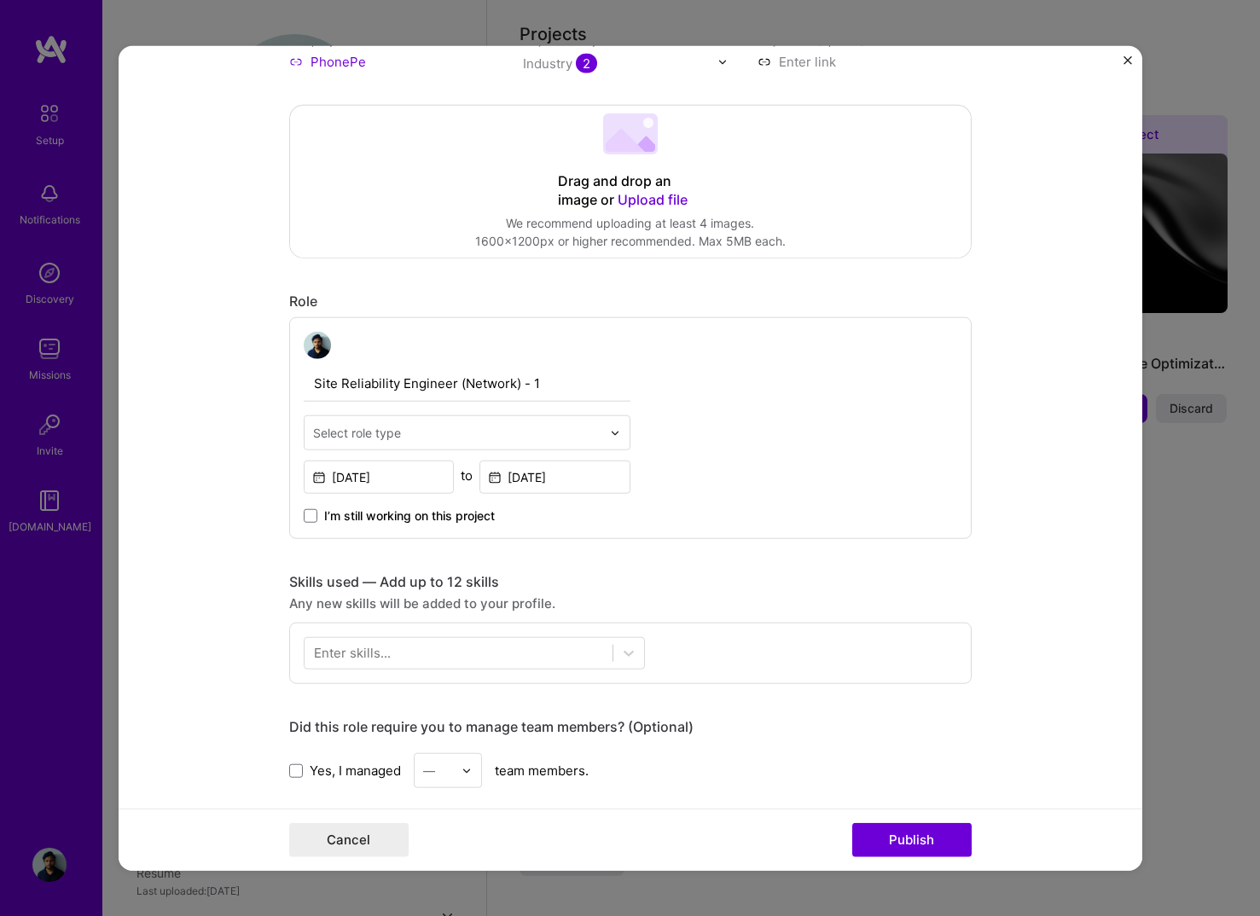
scroll to position [332, 0]
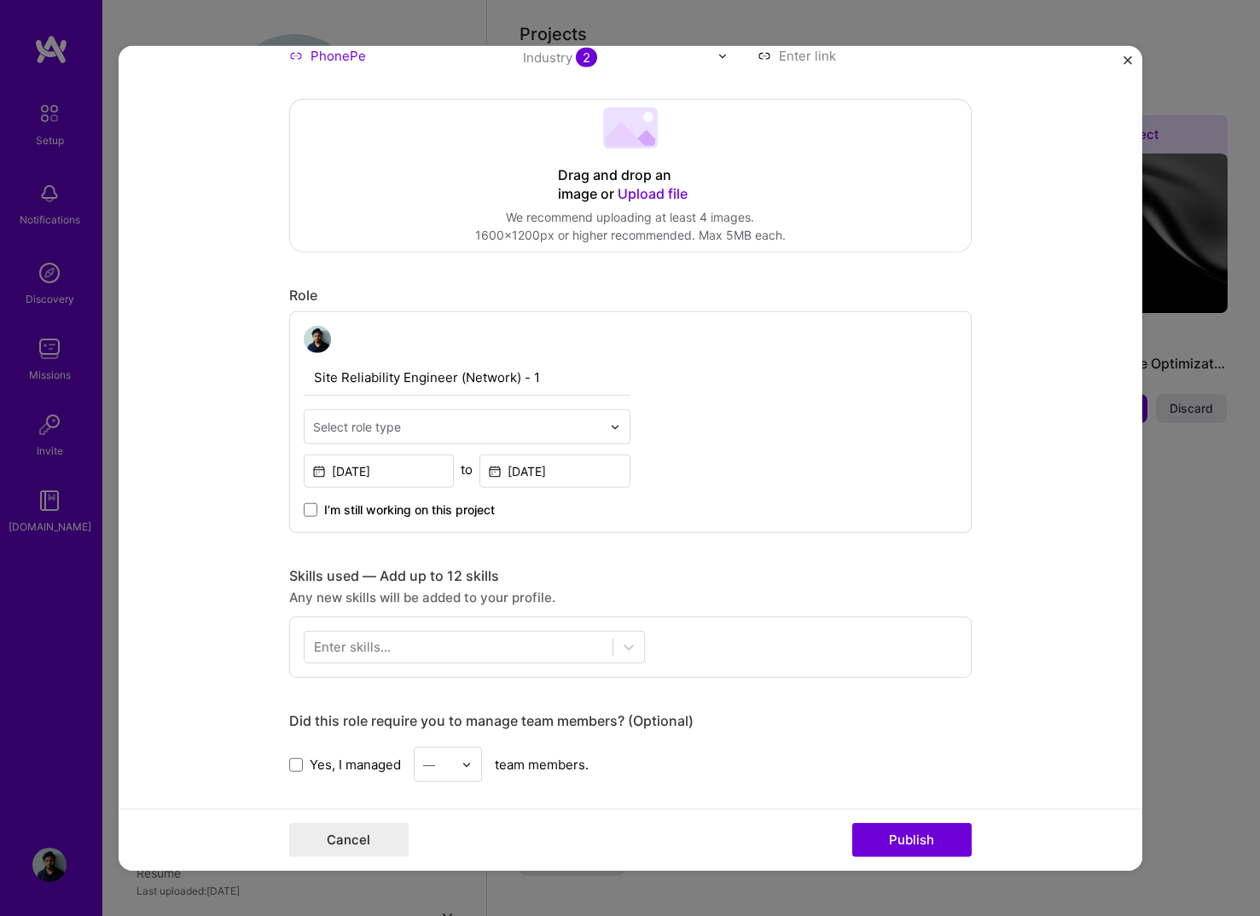
type input "Project to reduce manual day to day operations"
click at [561, 418] on input "text" at bounding box center [457, 427] width 288 height 18
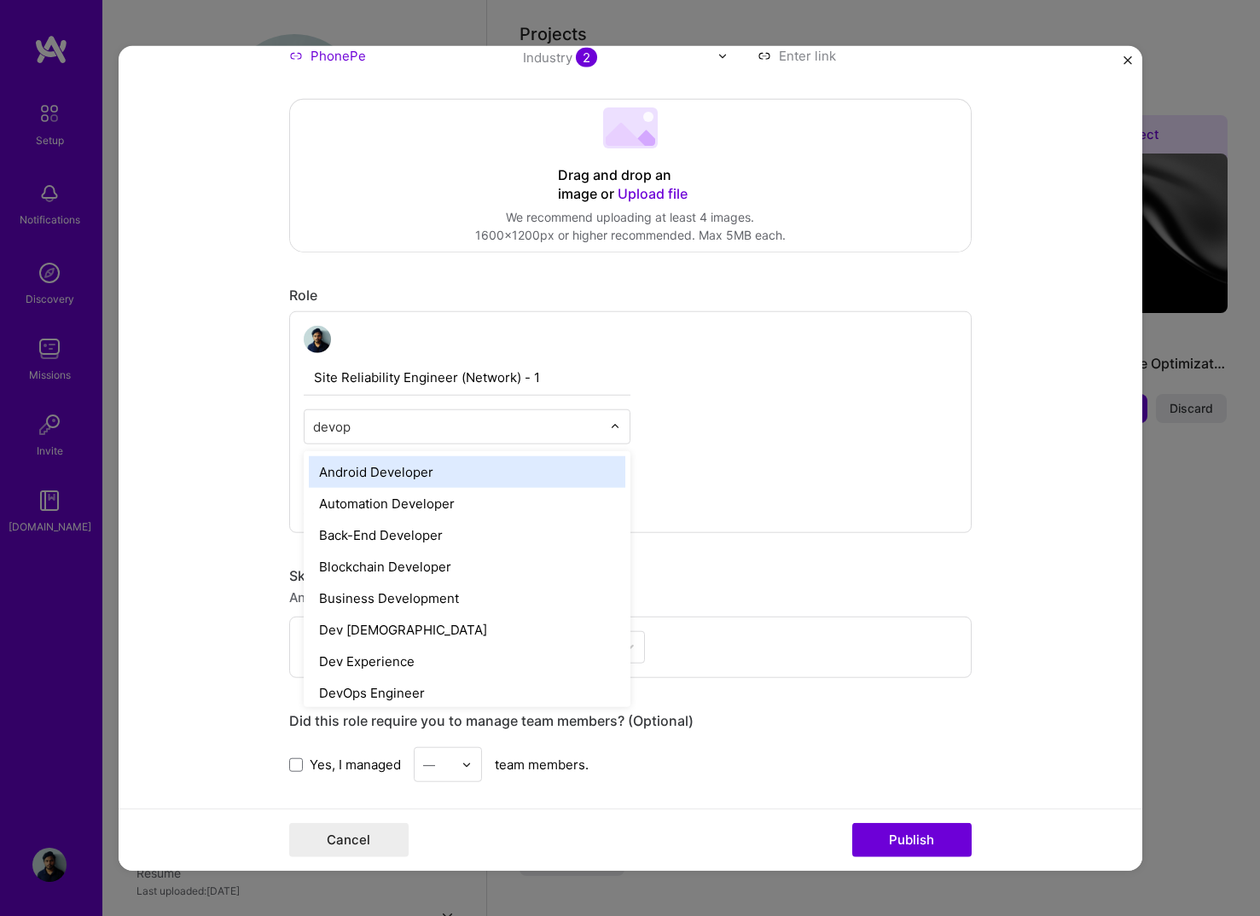
type input "devops"
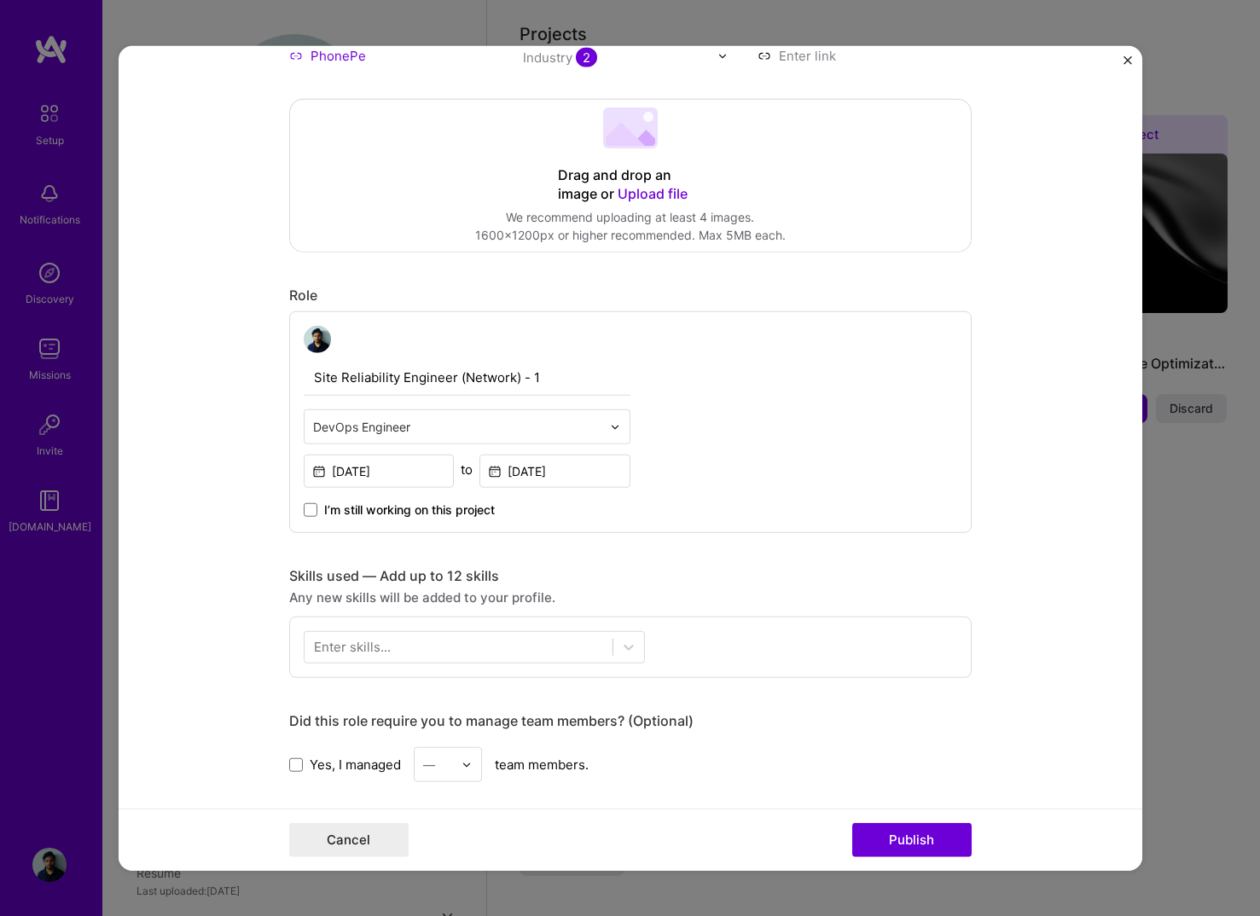
click at [415, 507] on span "I’m still working on this project" at bounding box center [409, 509] width 171 height 17
click at [0, 0] on input "I’m still working on this project" at bounding box center [0, 0] width 0 height 0
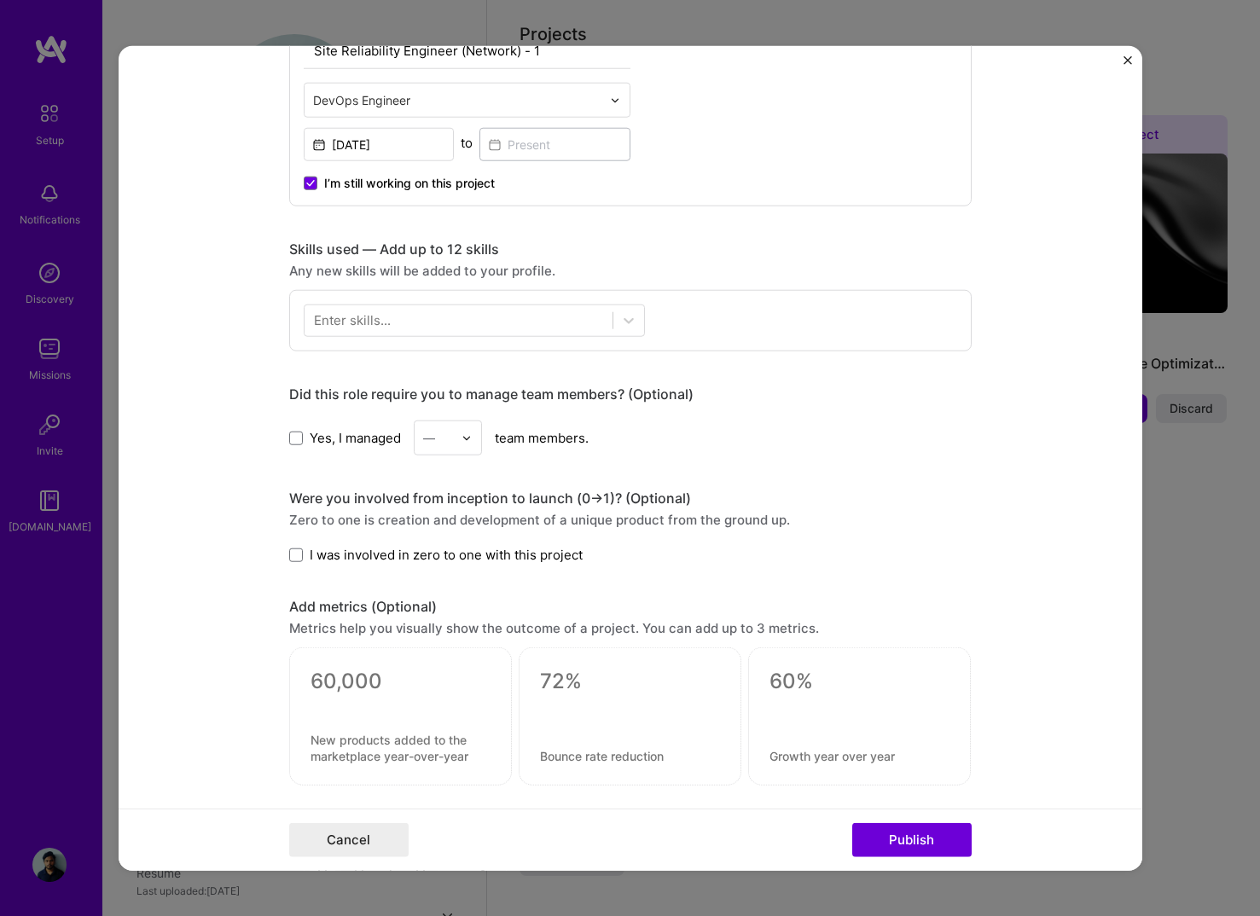
scroll to position [633, 0]
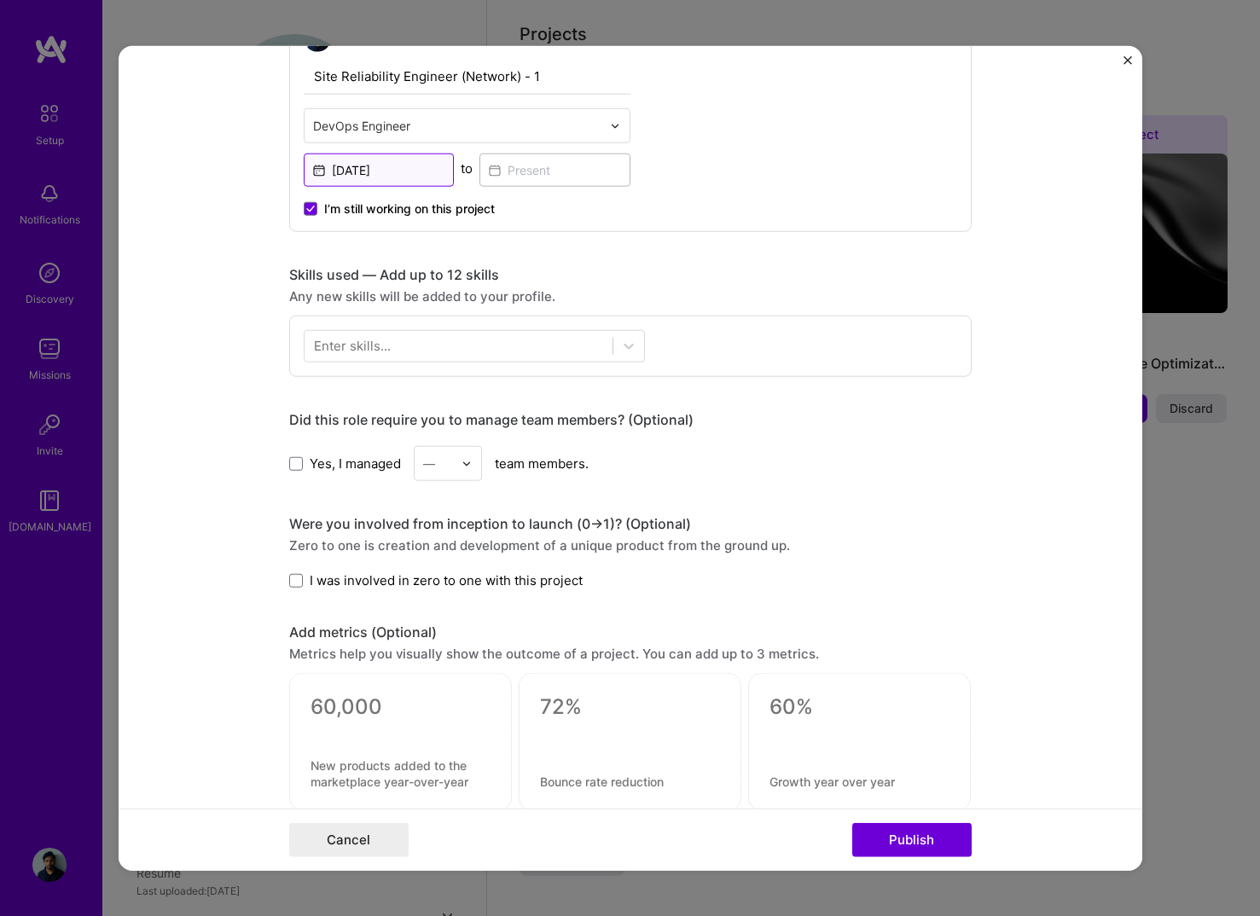
click at [415, 171] on input "[DATE]" at bounding box center [379, 169] width 151 height 33
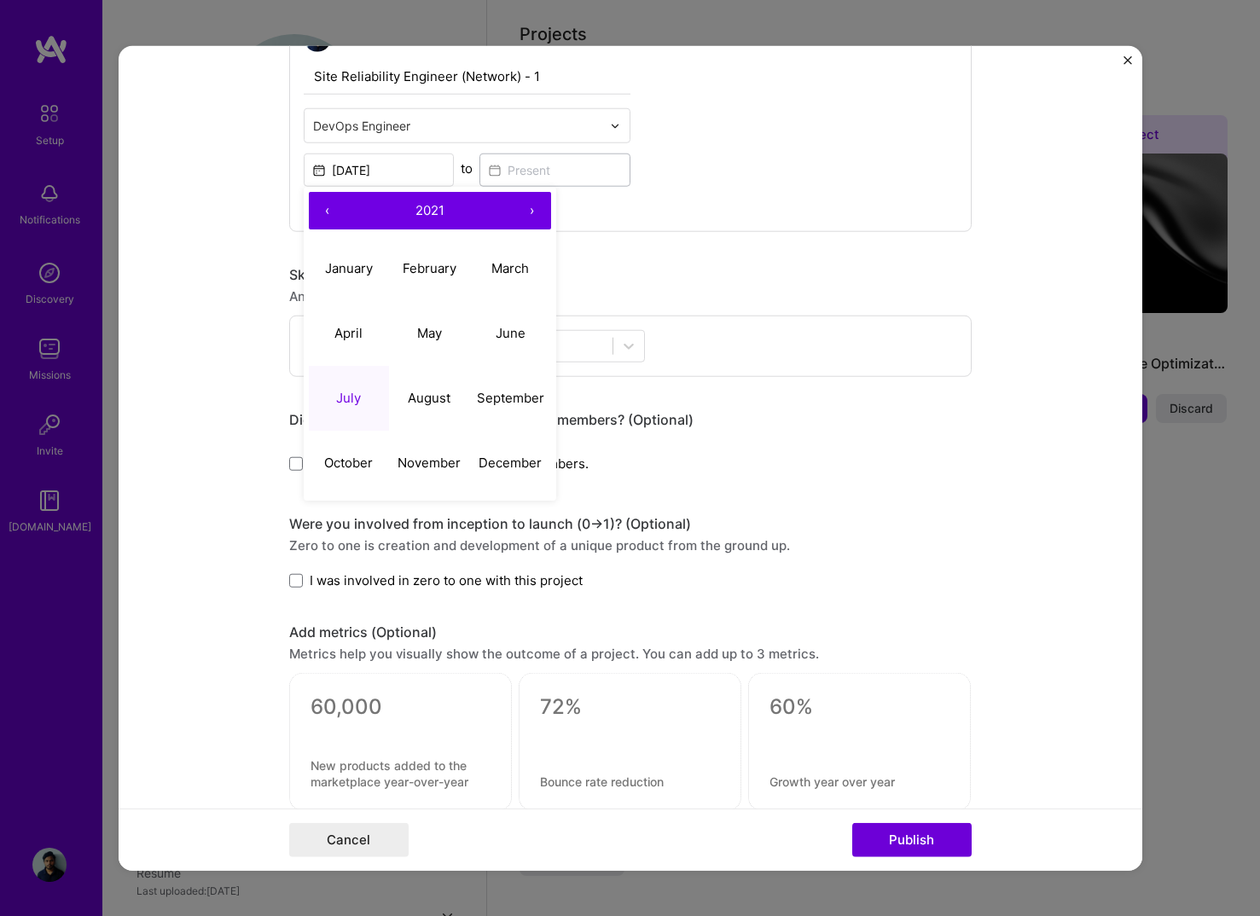
click at [536, 196] on button "›" at bounding box center [532, 211] width 38 height 38
click at [505, 417] on button "September" at bounding box center [510, 397] width 81 height 65
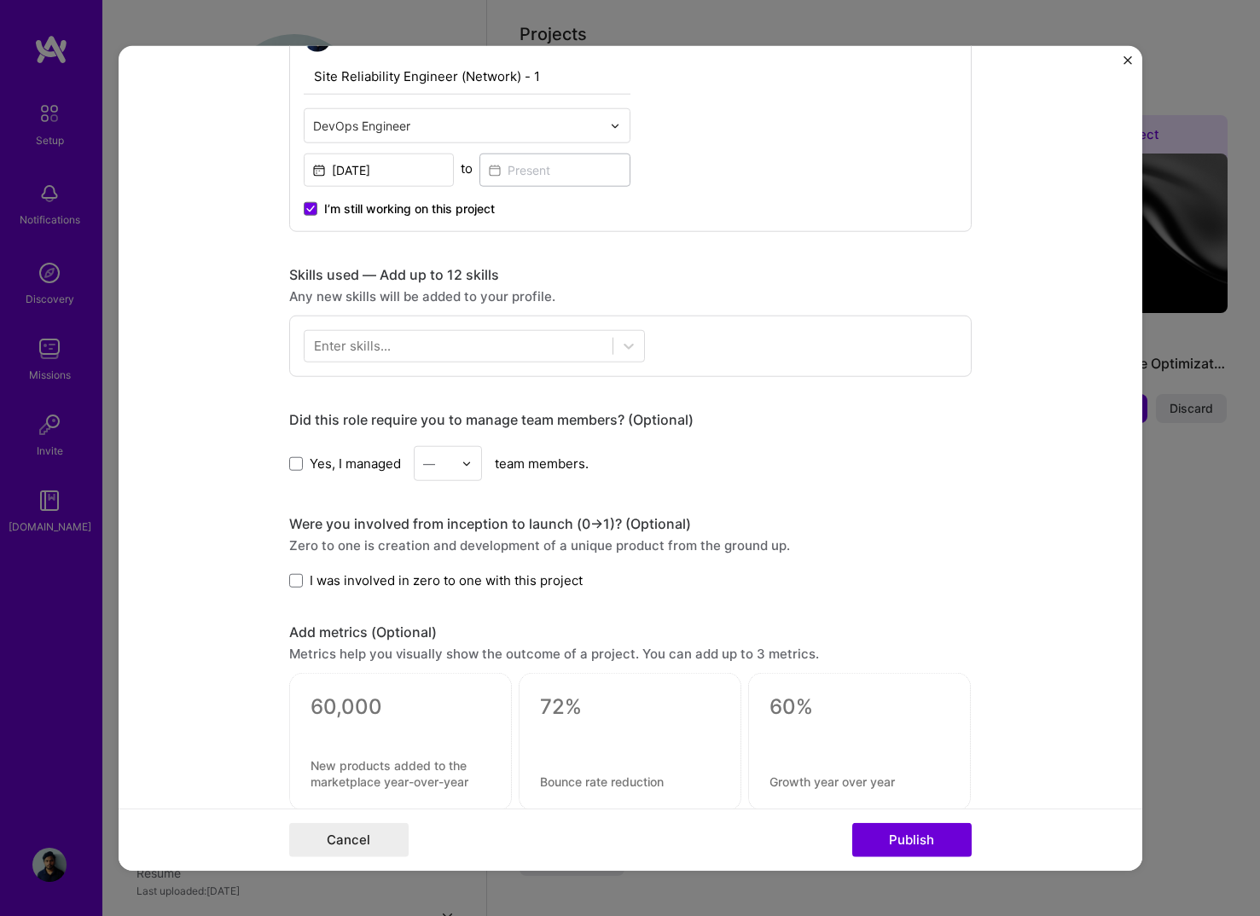
type input "[DATE]"
click at [773, 200] on div "Site Reliability Engineer (Network) - 1 DevOps Engineer [DATE] to I’m still wor…" at bounding box center [630, 121] width 682 height 222
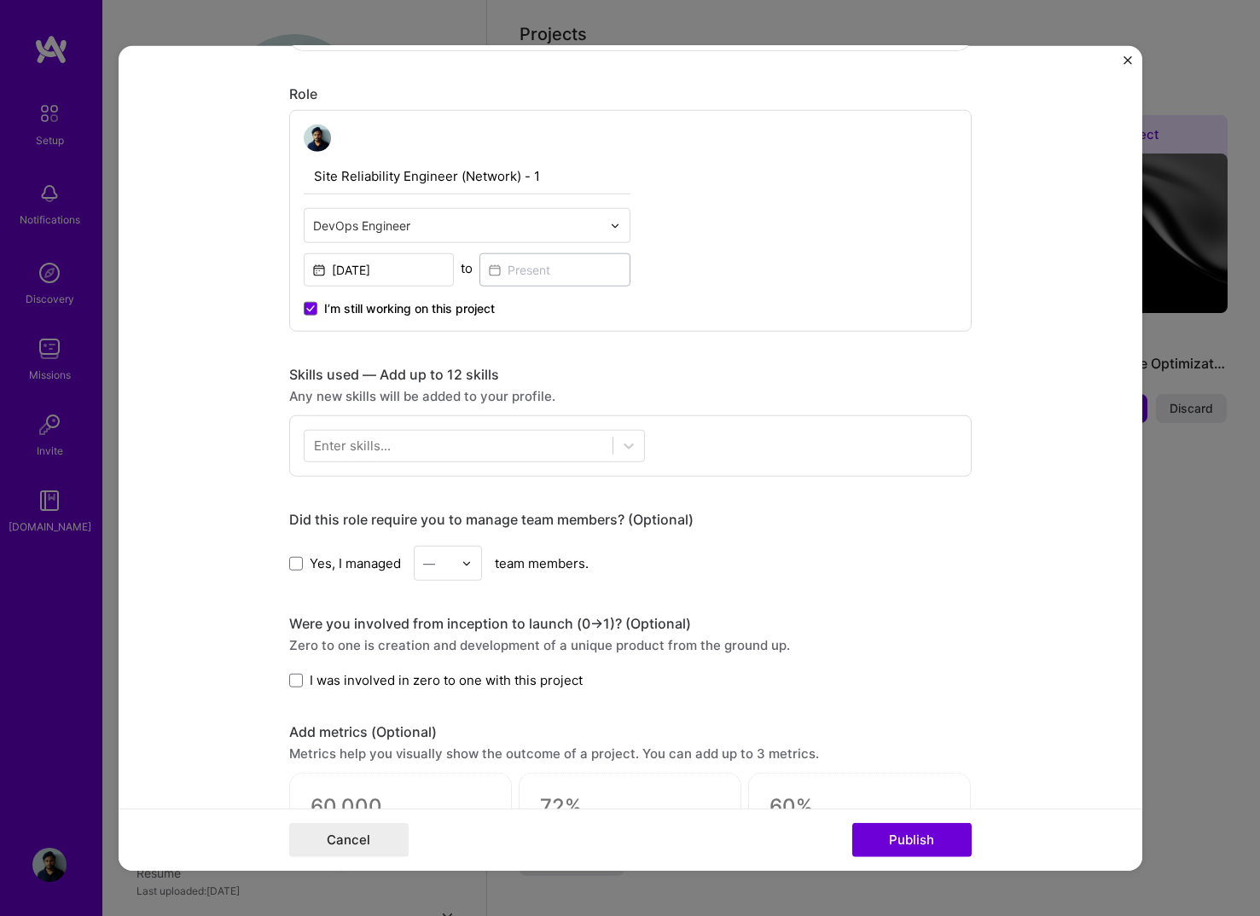
scroll to position [535, 0]
click at [493, 174] on input "Site Reliability Engineer (Network) - 1" at bounding box center [467, 175] width 327 height 36
click at [553, 174] on input "Site Reliability Engineer (Network) - 1" at bounding box center [467, 175] width 327 height 36
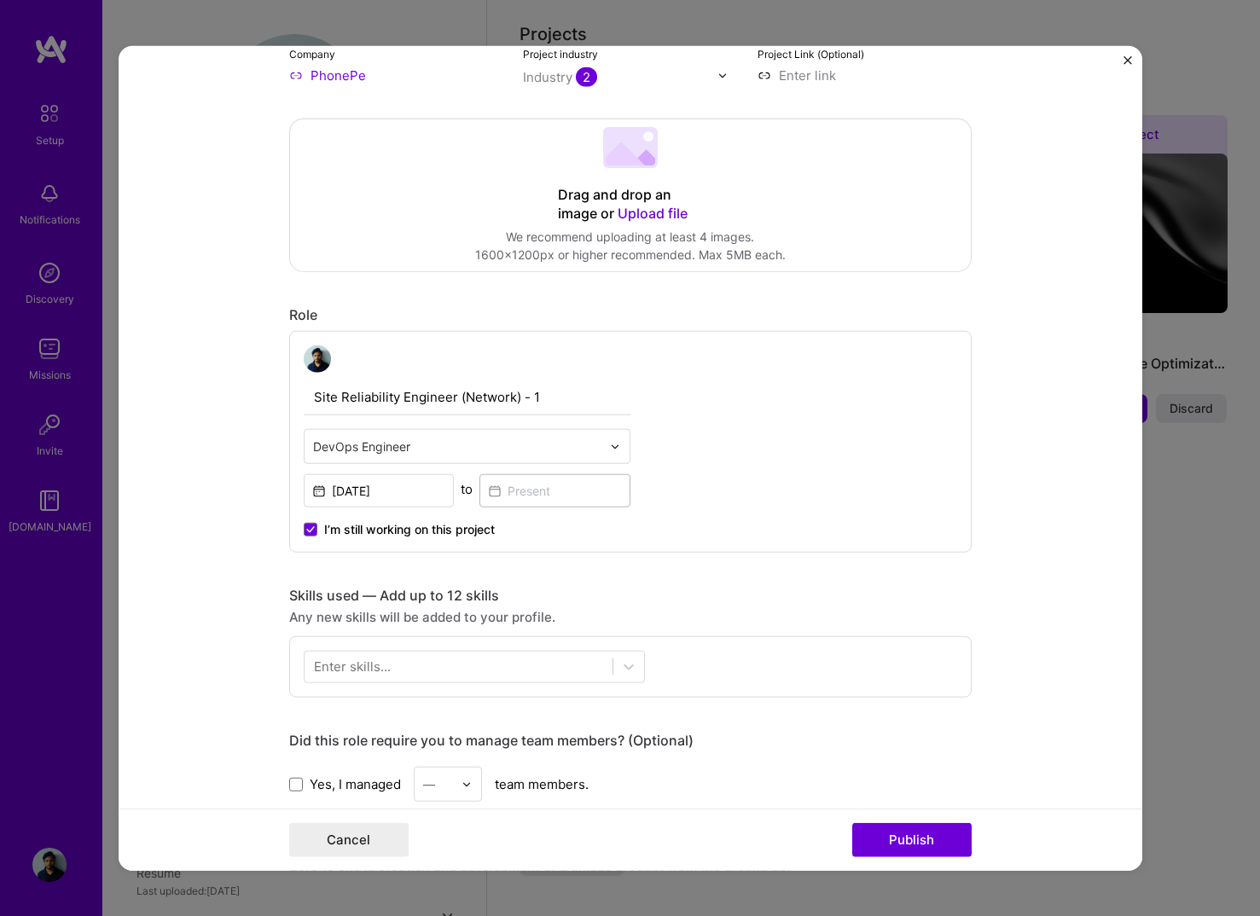
scroll to position [417, 0]
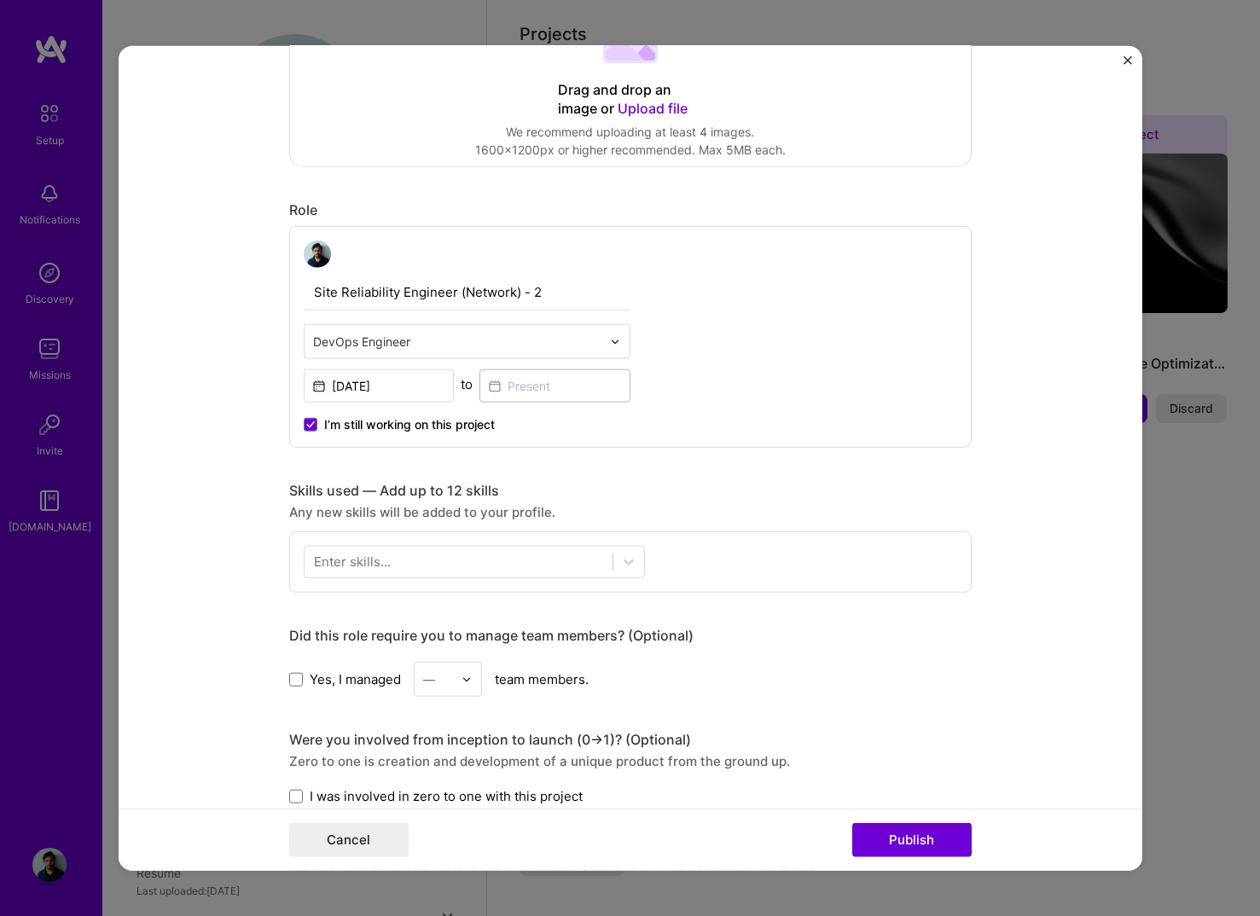
type input "Site Reliability Engineer (Network) - 2"
click at [781, 438] on div "Site Reliability Engineer (Network) - 2 DevOps Engineer [DATE] to I’m still wor…" at bounding box center [630, 337] width 682 height 222
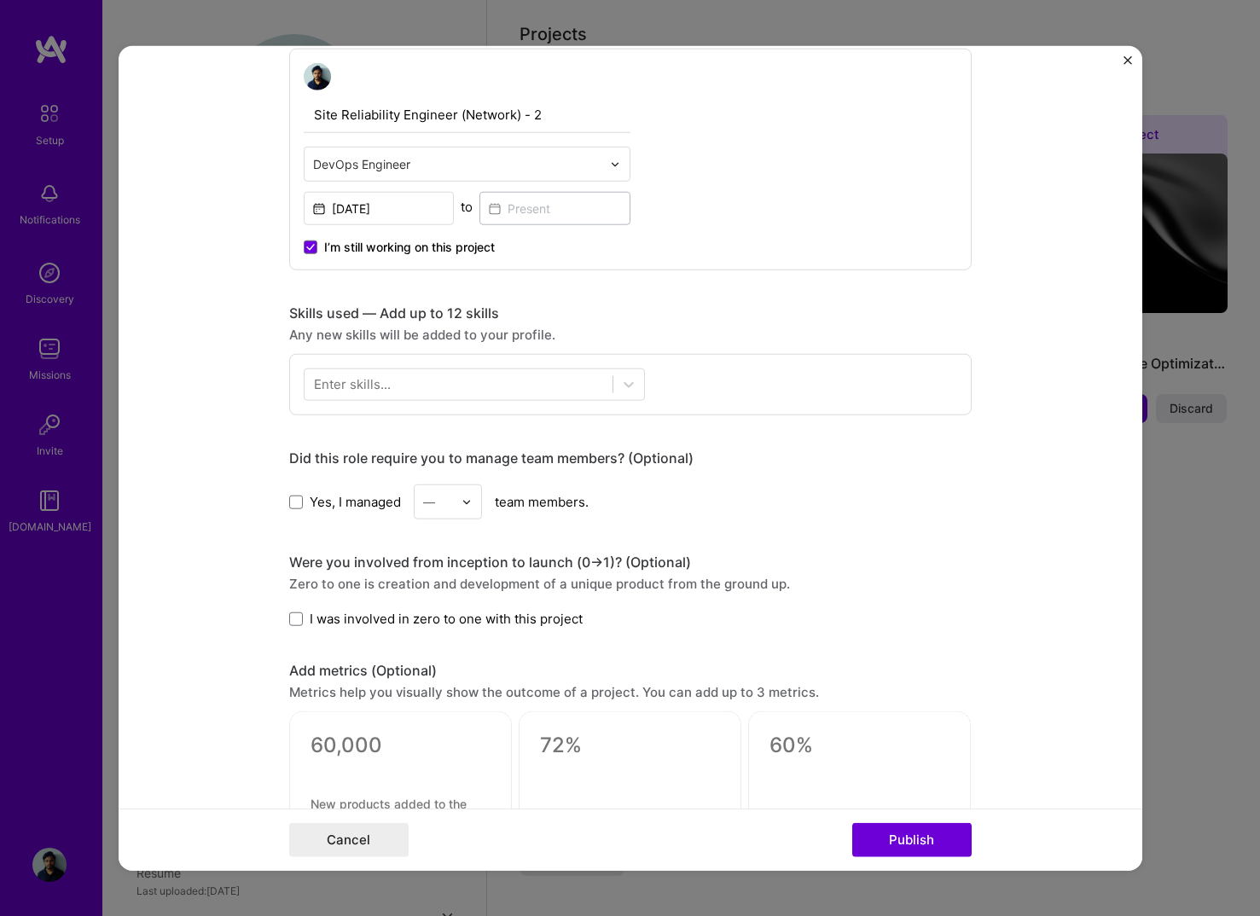
scroll to position [605, 0]
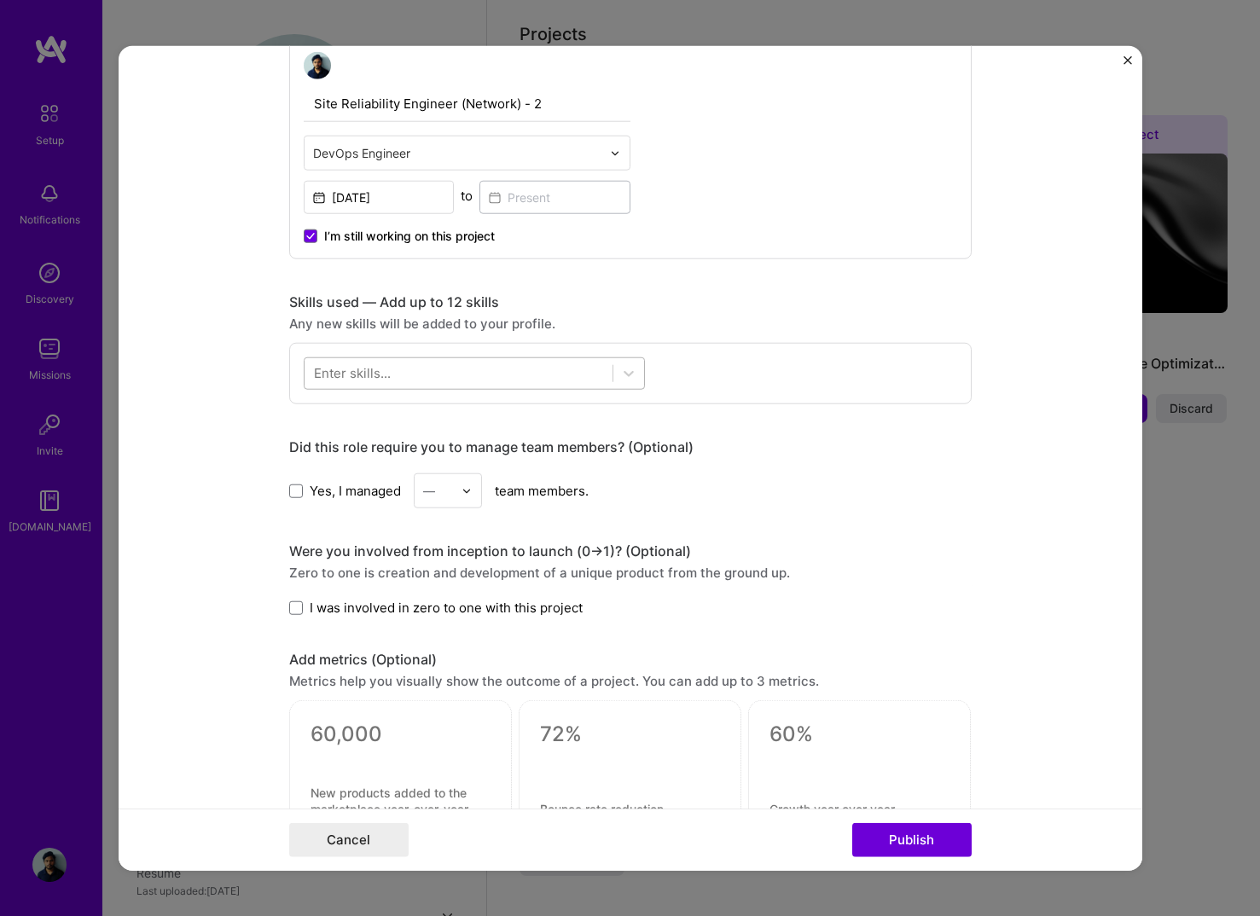
click at [504, 374] on div at bounding box center [458, 373] width 308 height 28
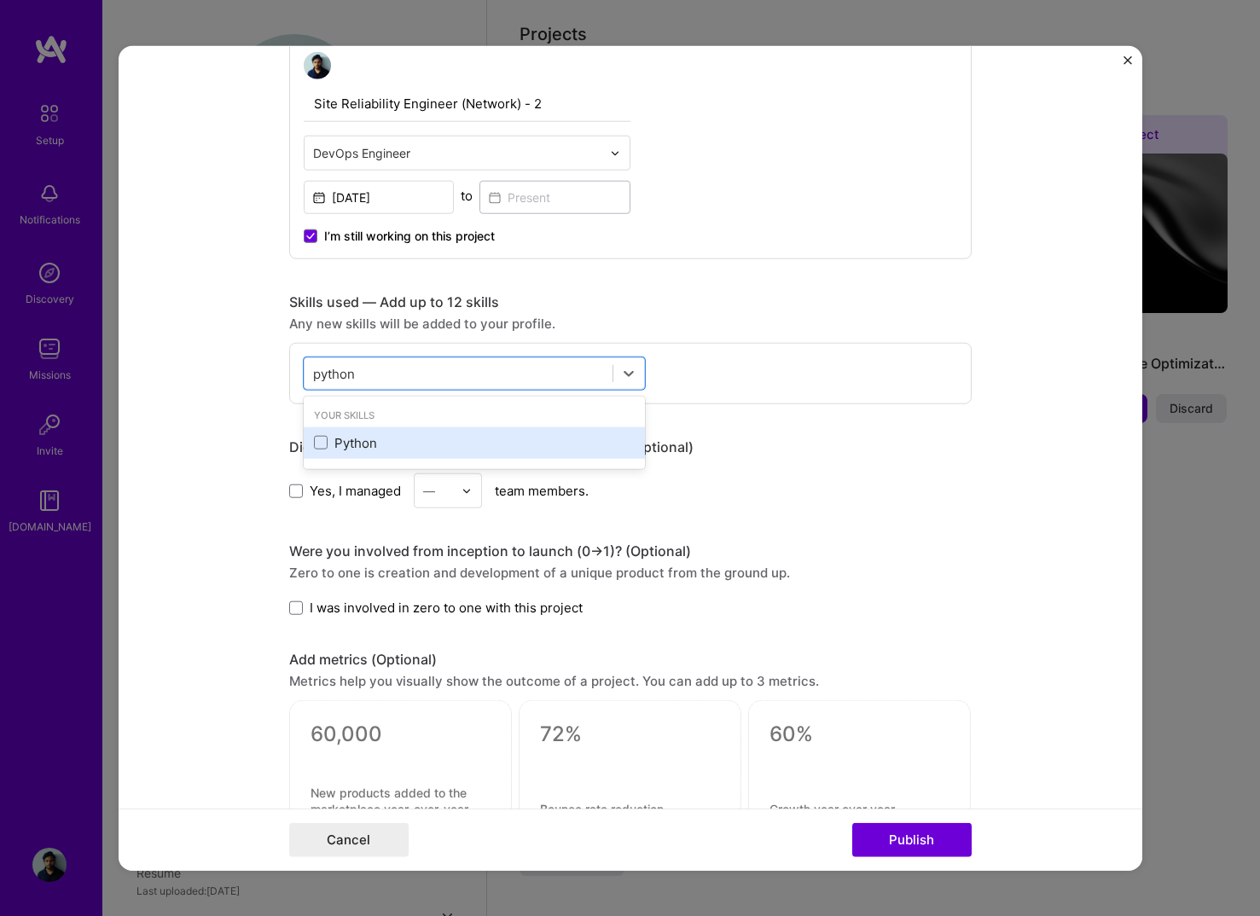
click at [446, 455] on div "Python" at bounding box center [474, 443] width 341 height 32
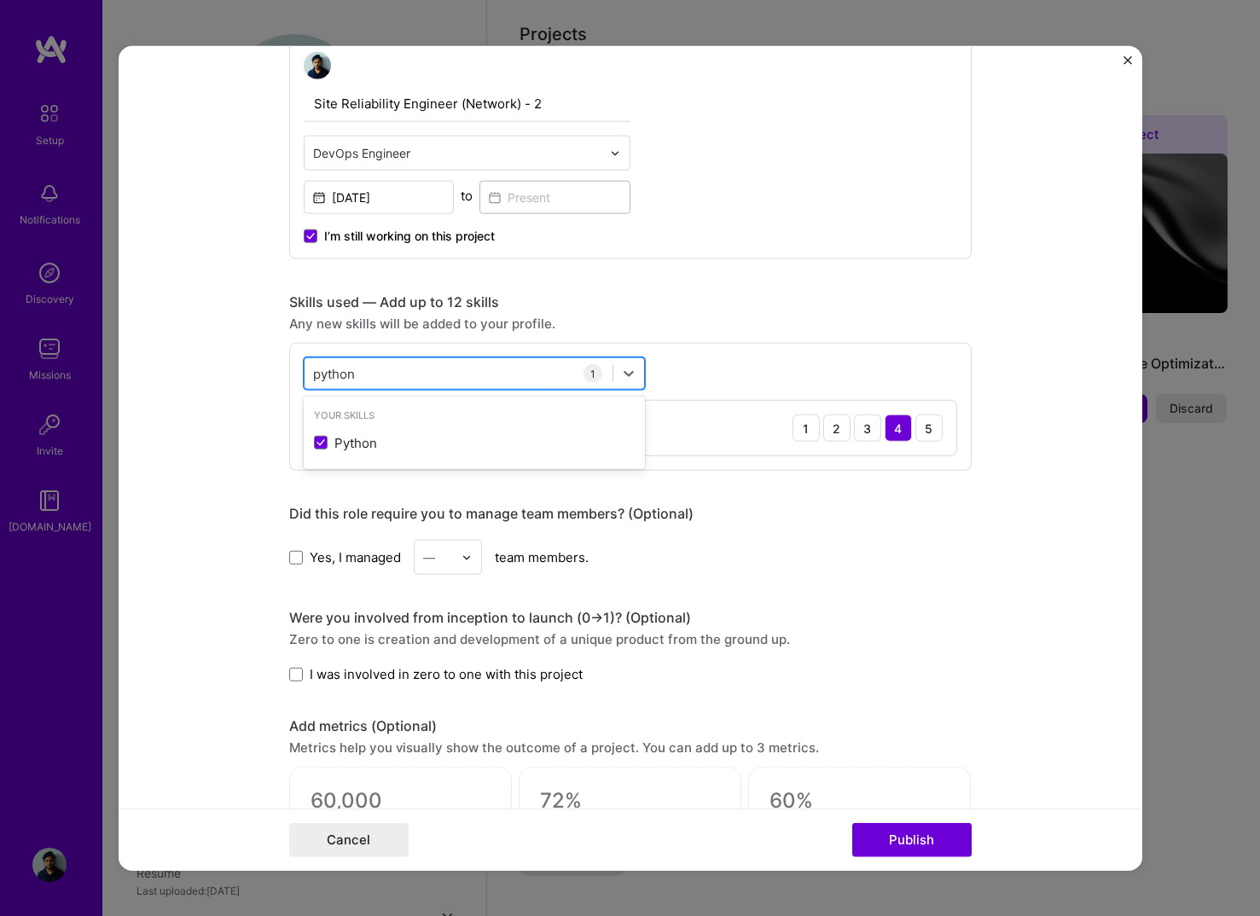
click at [410, 373] on div "python python" at bounding box center [458, 373] width 308 height 28
type input "proto"
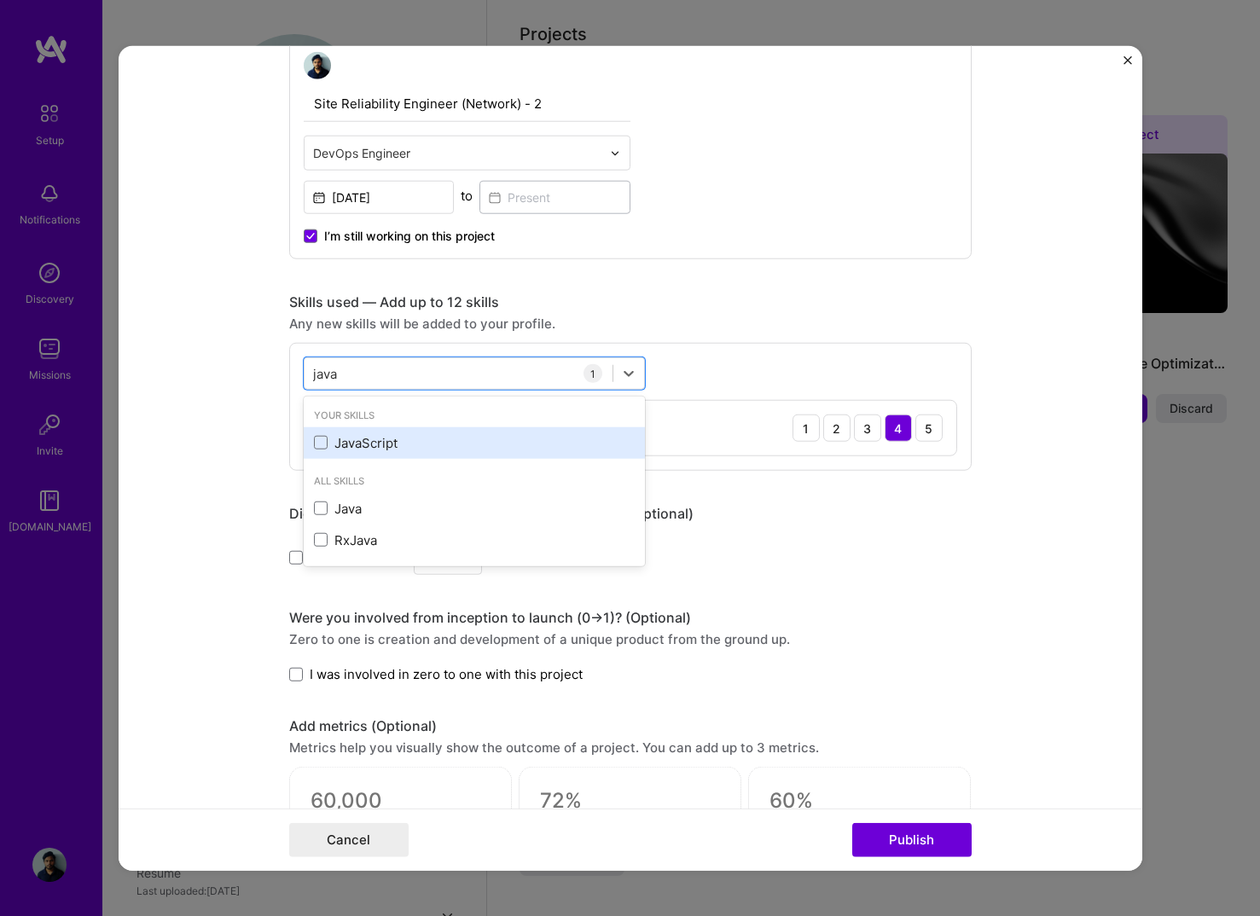
click at [376, 443] on div "JavaScript" at bounding box center [474, 443] width 321 height 18
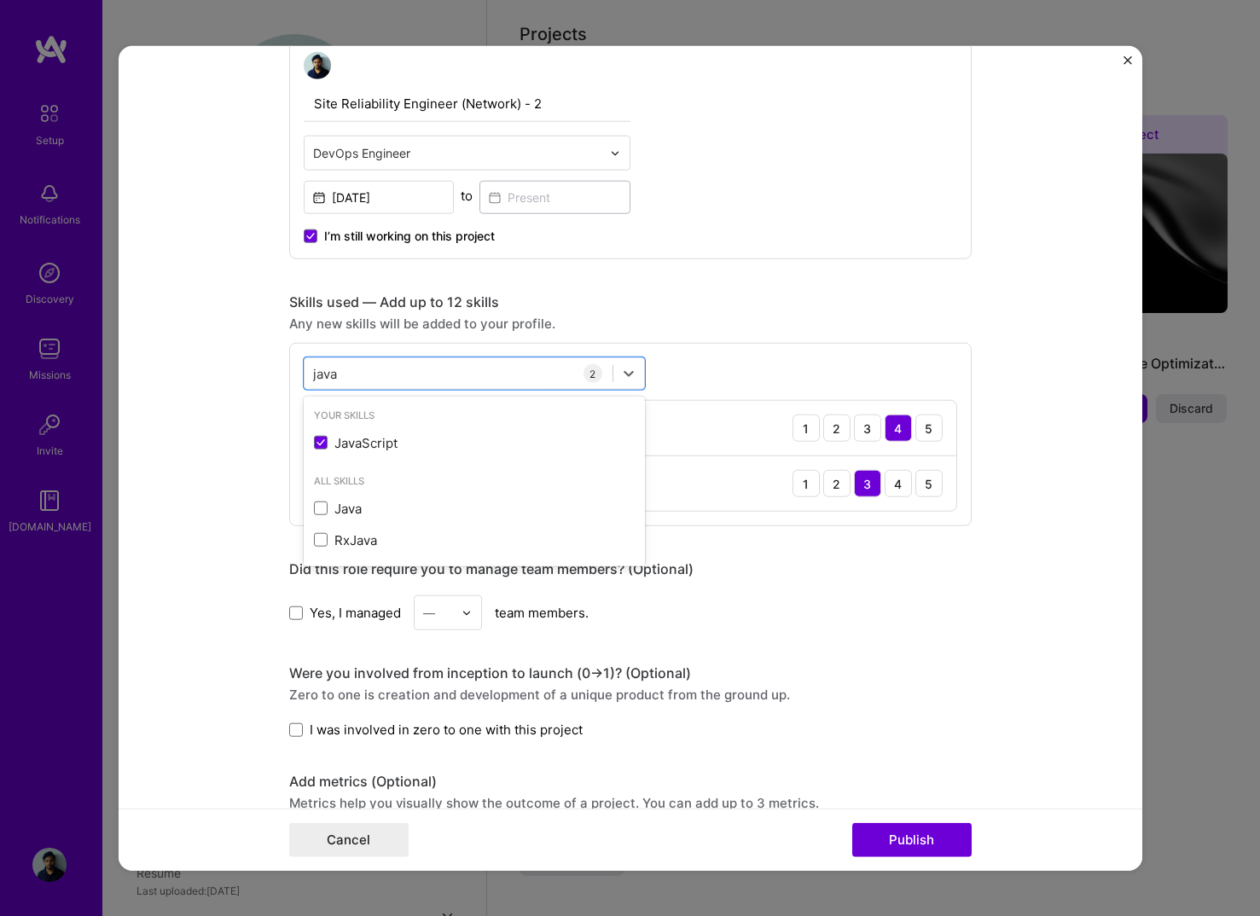
type input "java"
click at [224, 417] on form "Editing suggested project This project is suggested based on your LinkedIn, res…" at bounding box center [630, 458] width 1023 height 825
click at [357, 375] on div "java java" at bounding box center [458, 373] width 308 height 28
click at [216, 395] on form "Editing suggested project This project is suggested based on your LinkedIn, res…" at bounding box center [630, 458] width 1023 height 825
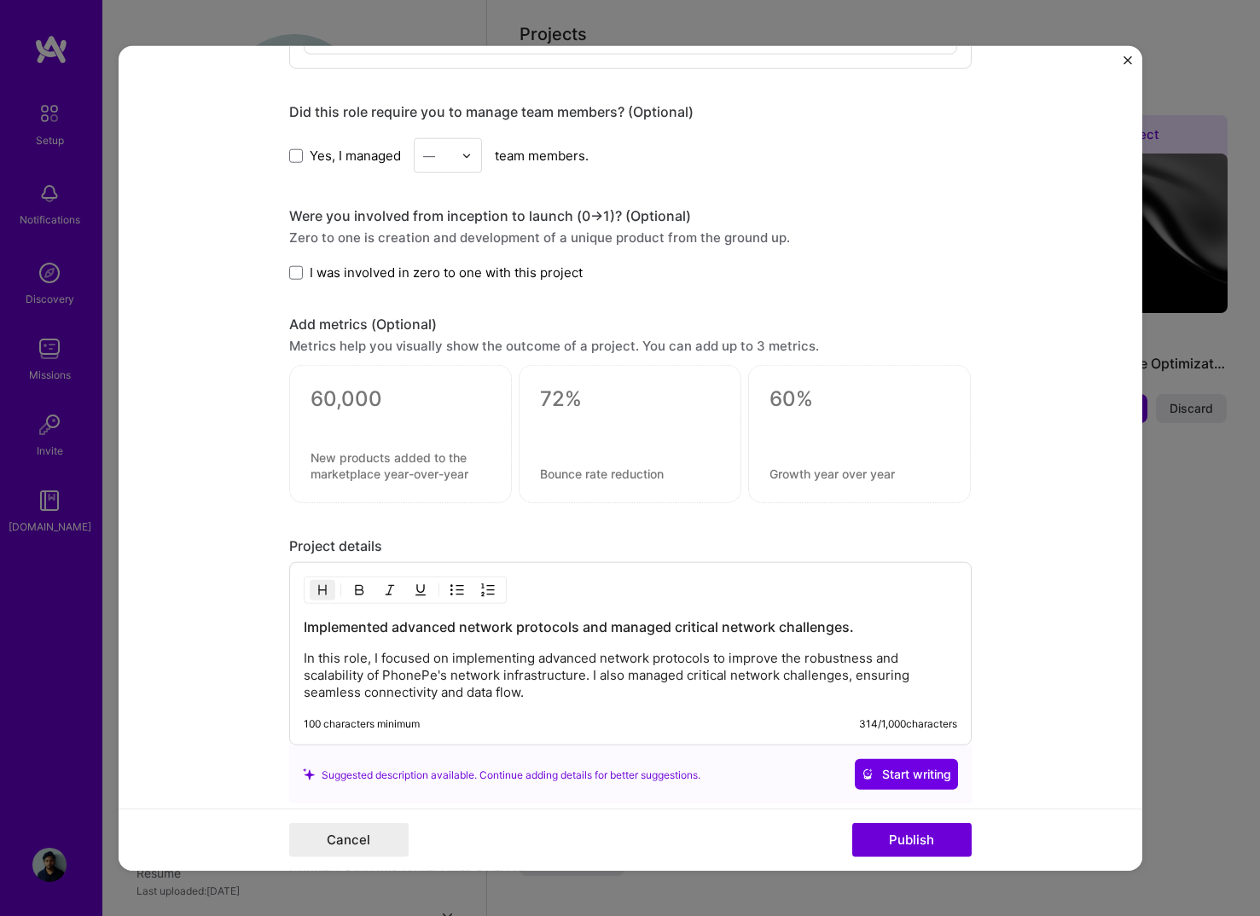
scroll to position [1177, 0]
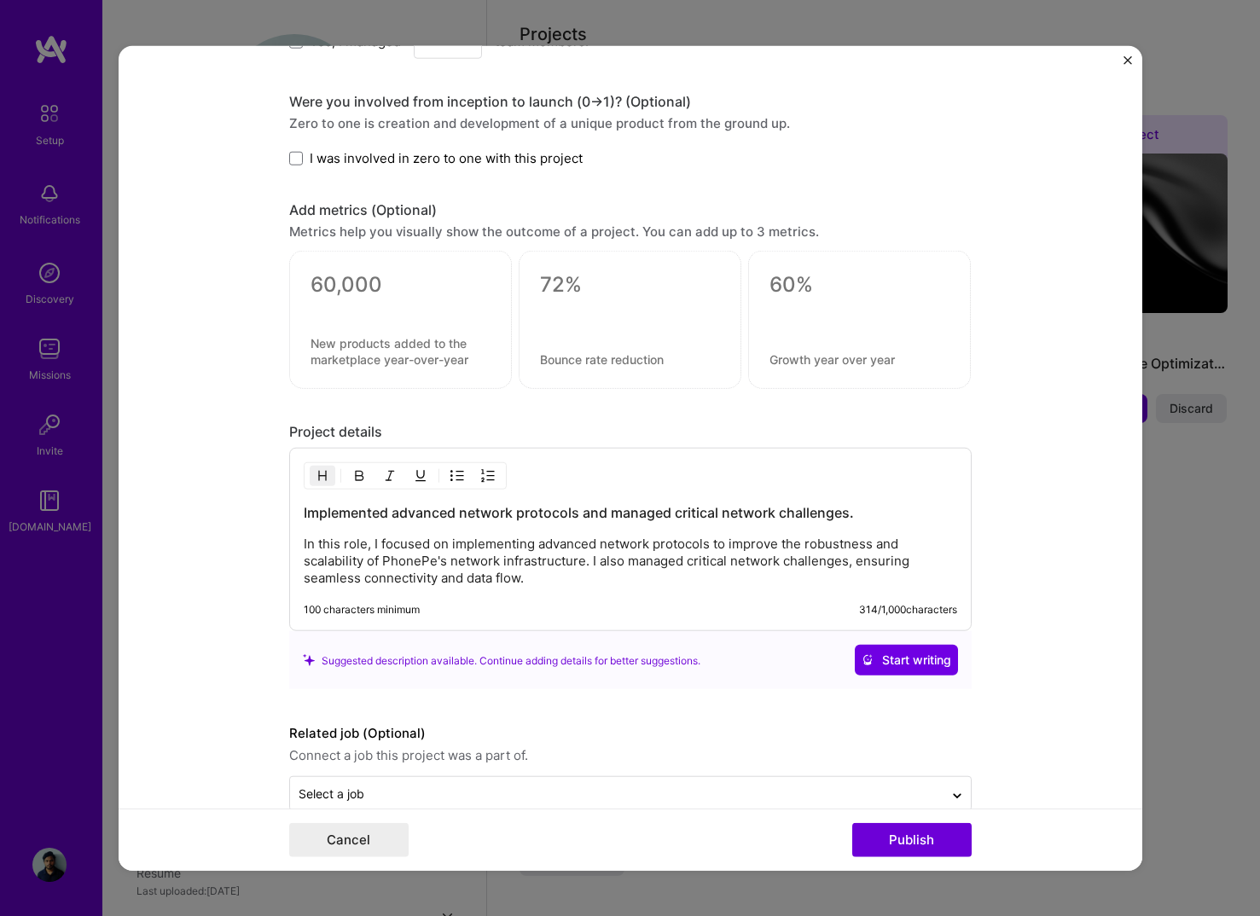
click at [591, 586] on p "In this role, I focused on implementing advanced network protocols to improve t…" at bounding box center [630, 561] width 653 height 51
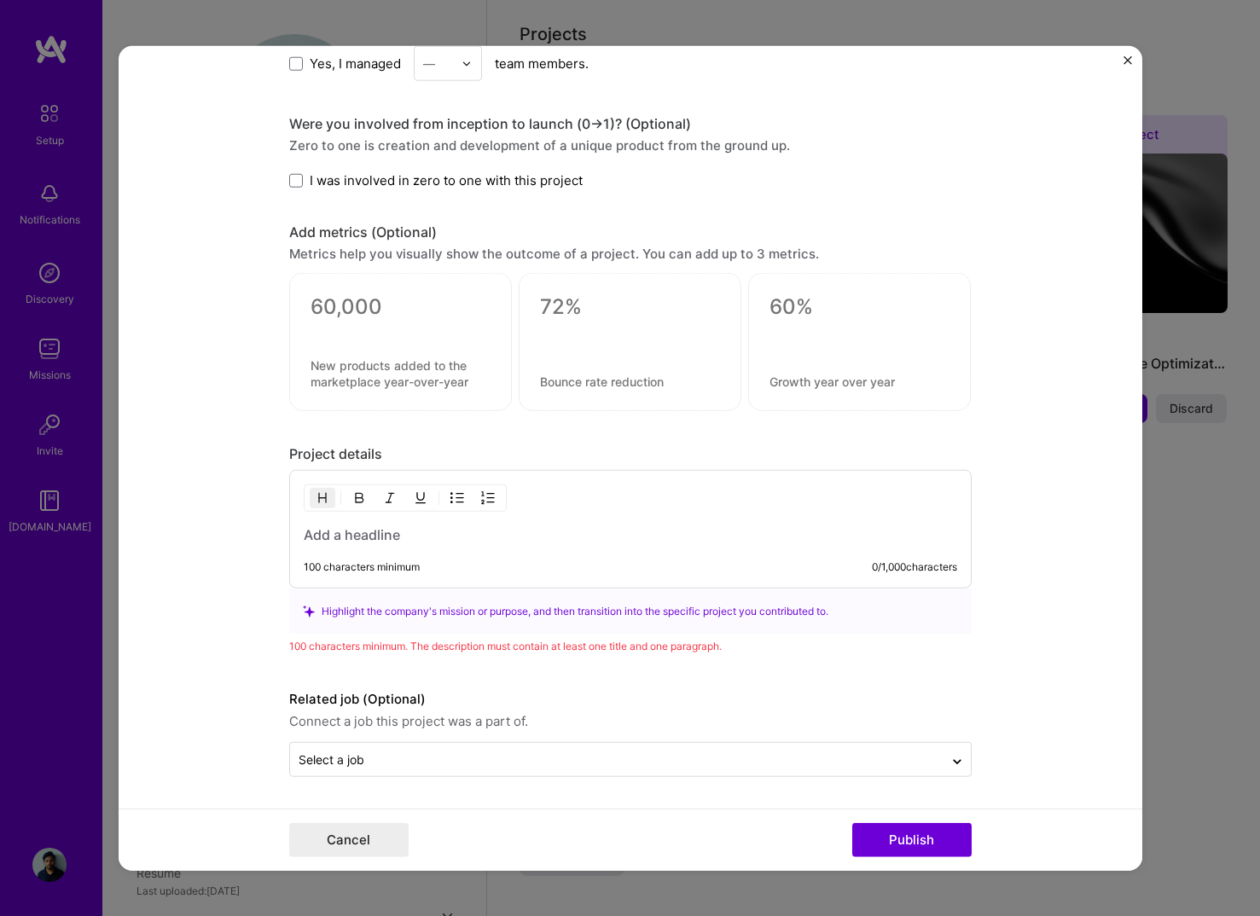
scroll to position [1133, 0]
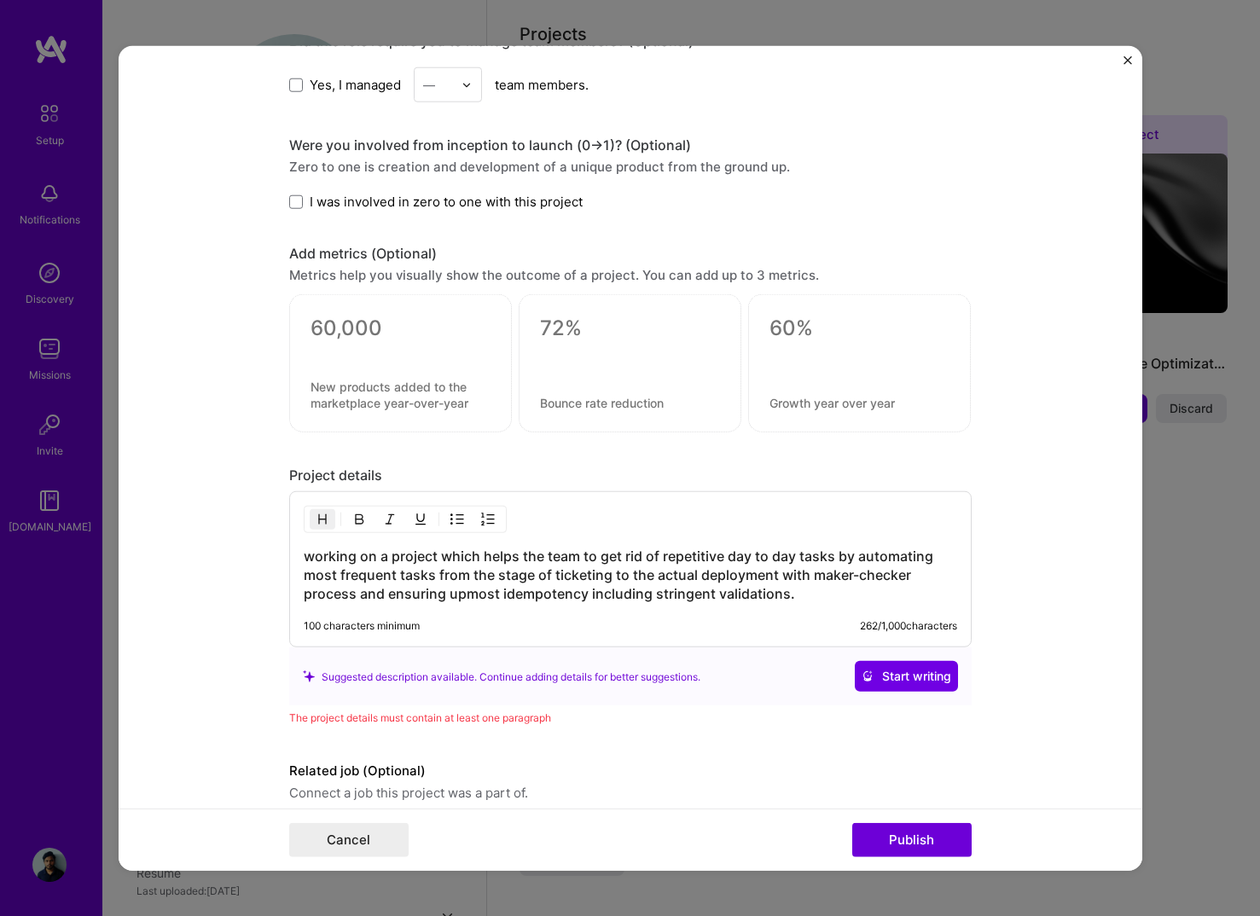
click at [215, 610] on form "Editing suggested project This project is suggested based on your LinkedIn, res…" at bounding box center [630, 458] width 1023 height 825
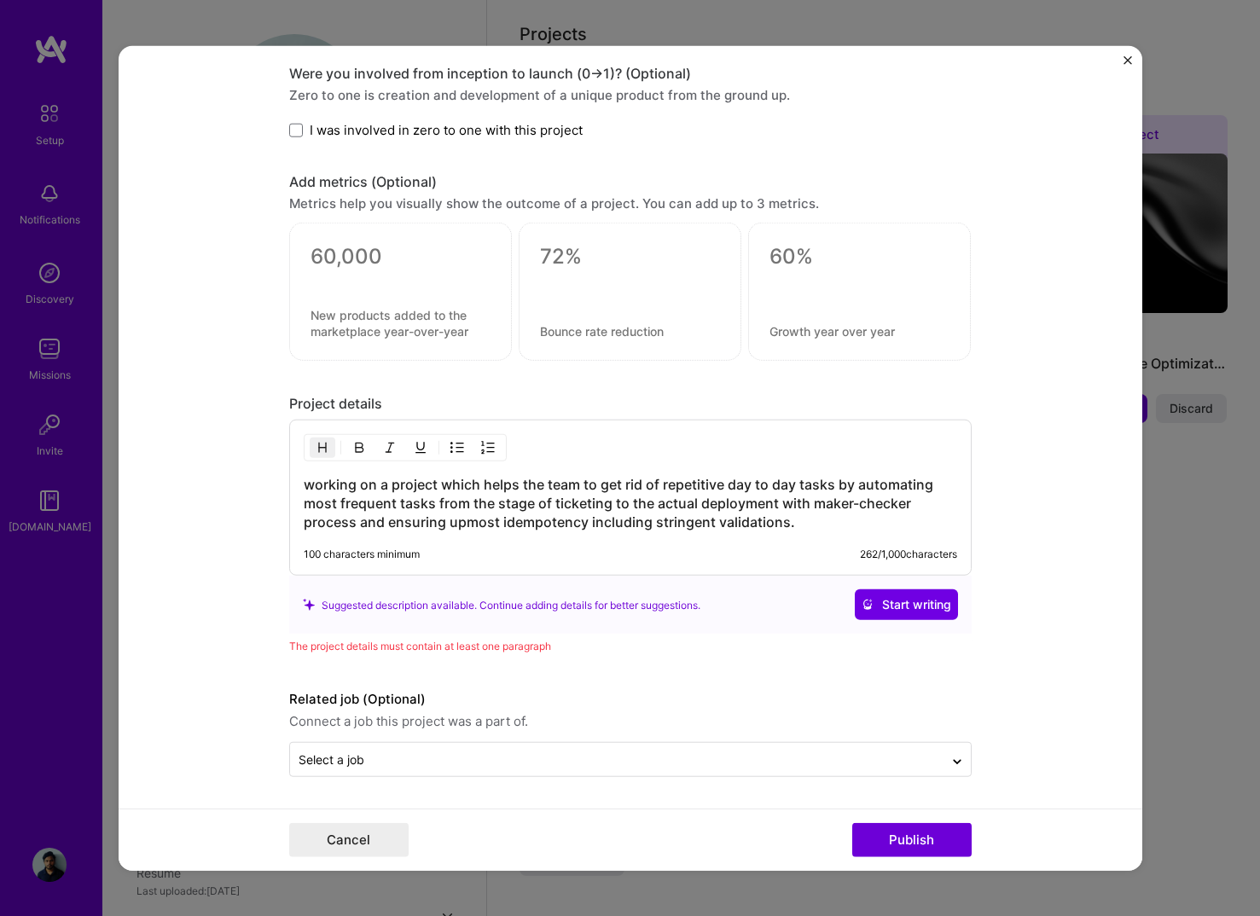
scroll to position [1205, 0]
click at [921, 604] on span "Start writing" at bounding box center [906, 604] width 90 height 17
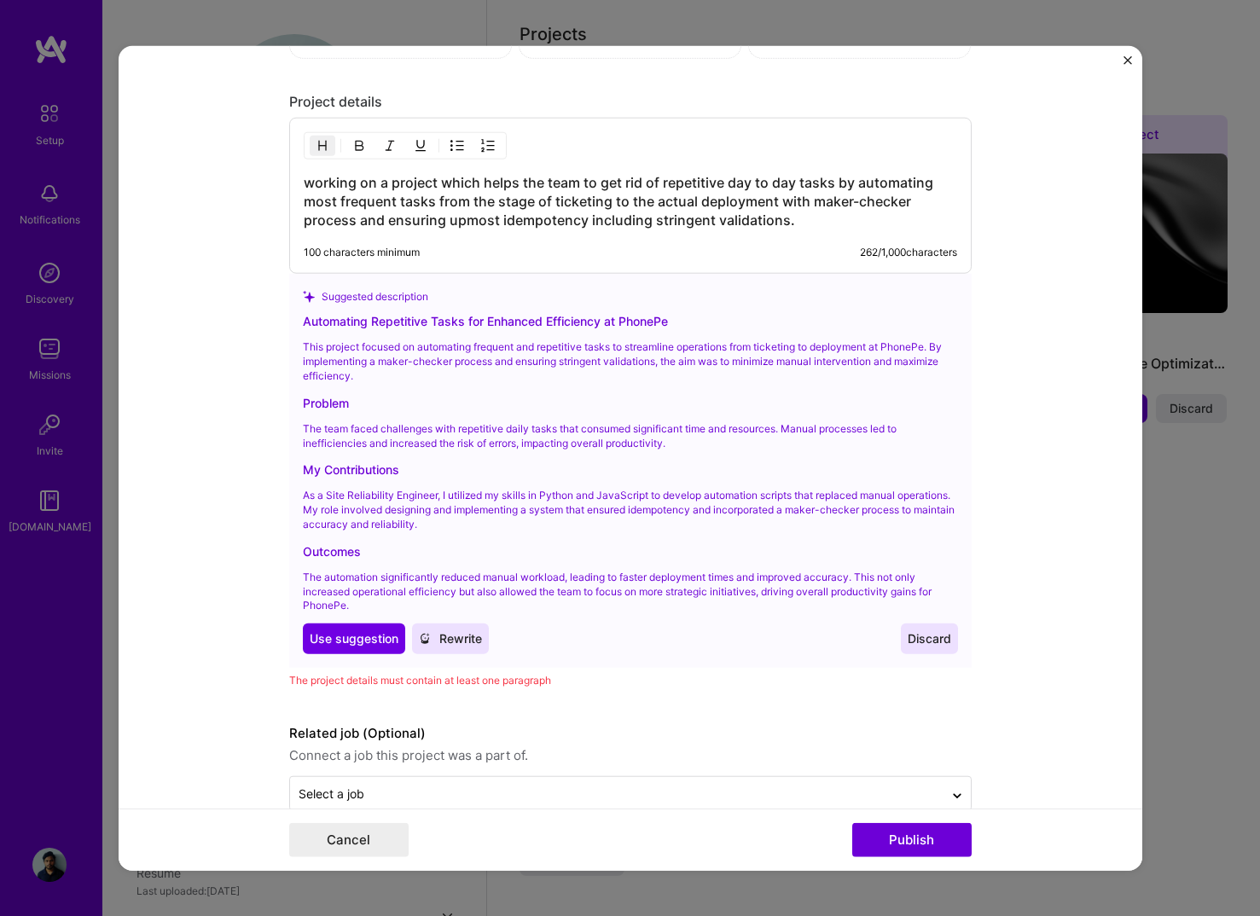
scroll to position [1533, 0]
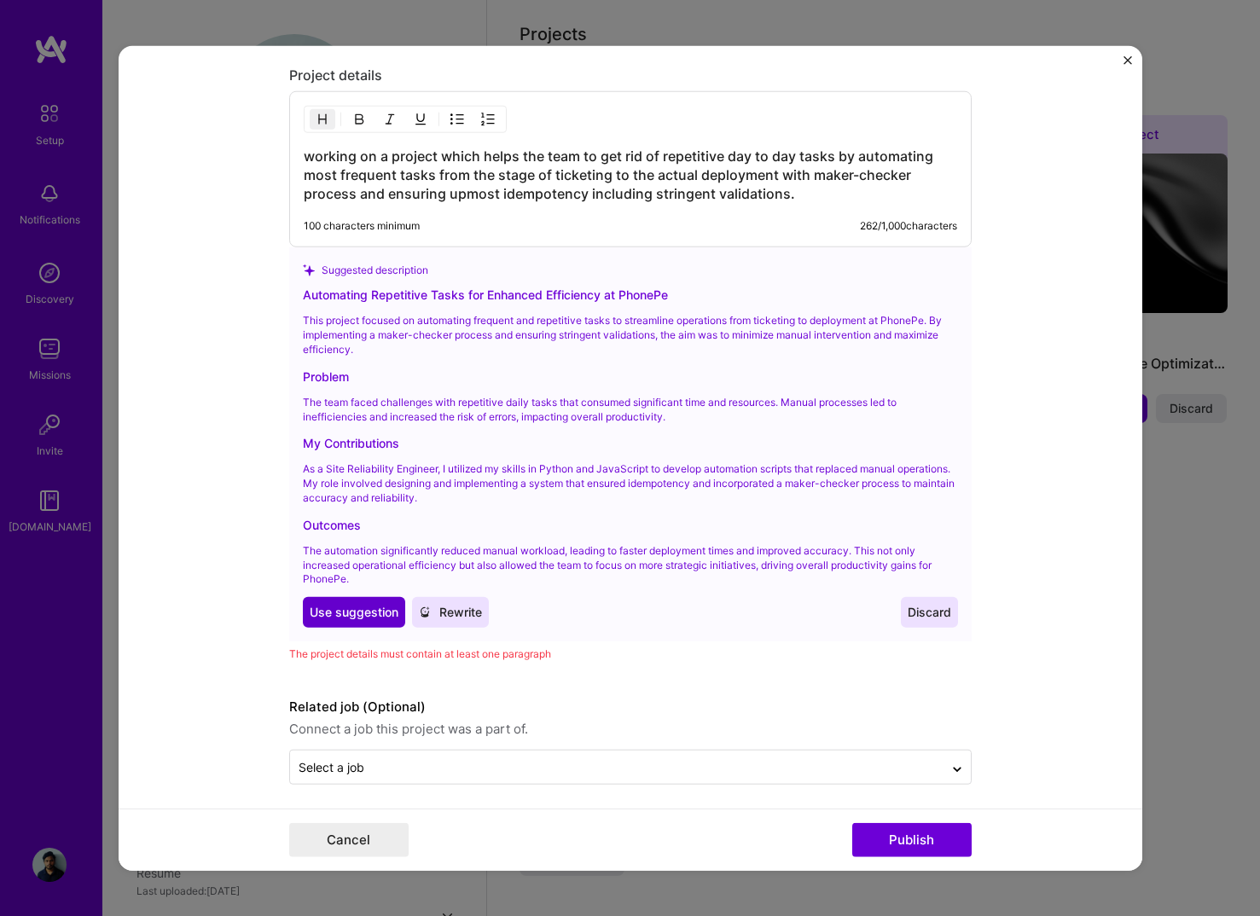
click at [373, 604] on span "Use suggestion" at bounding box center [354, 612] width 89 height 17
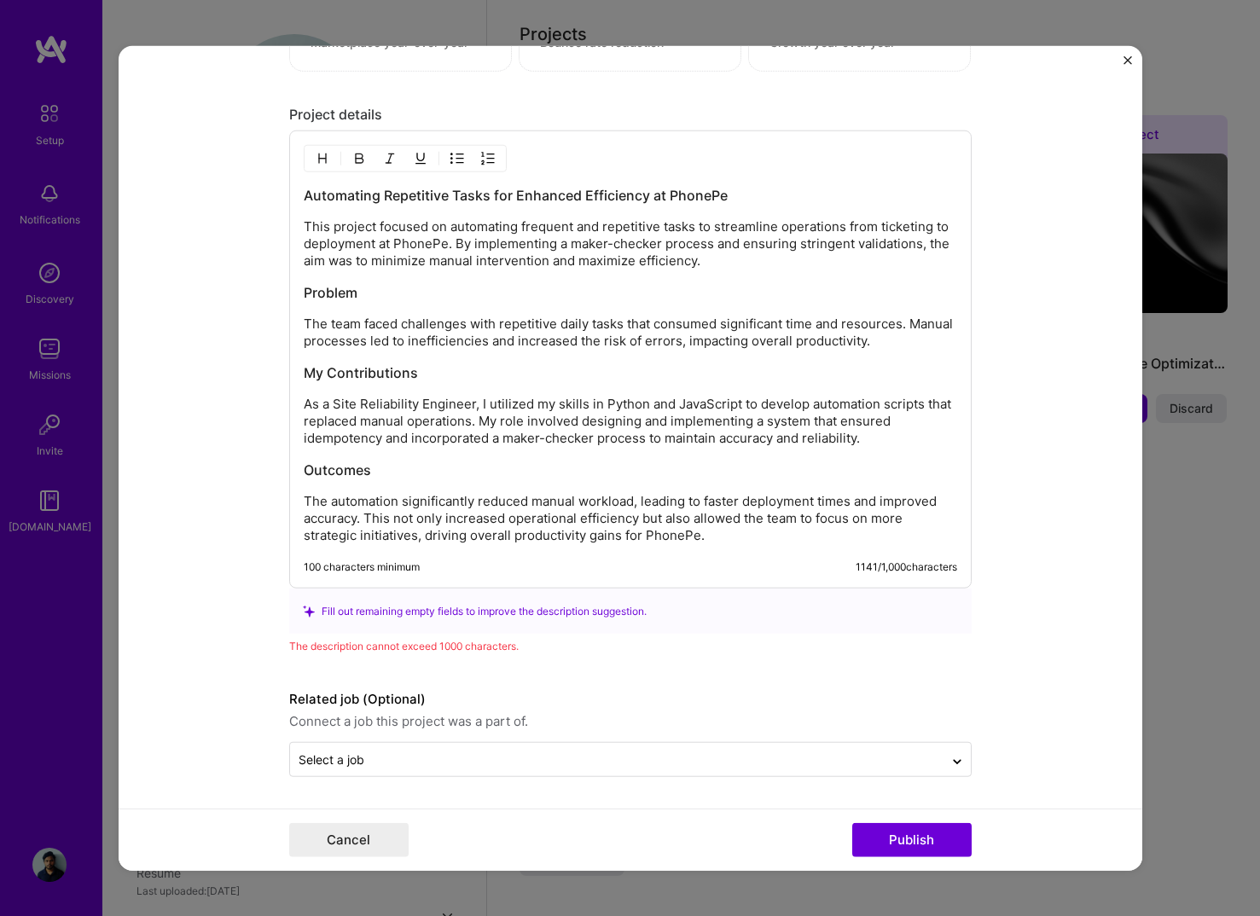
scroll to position [1494, 0]
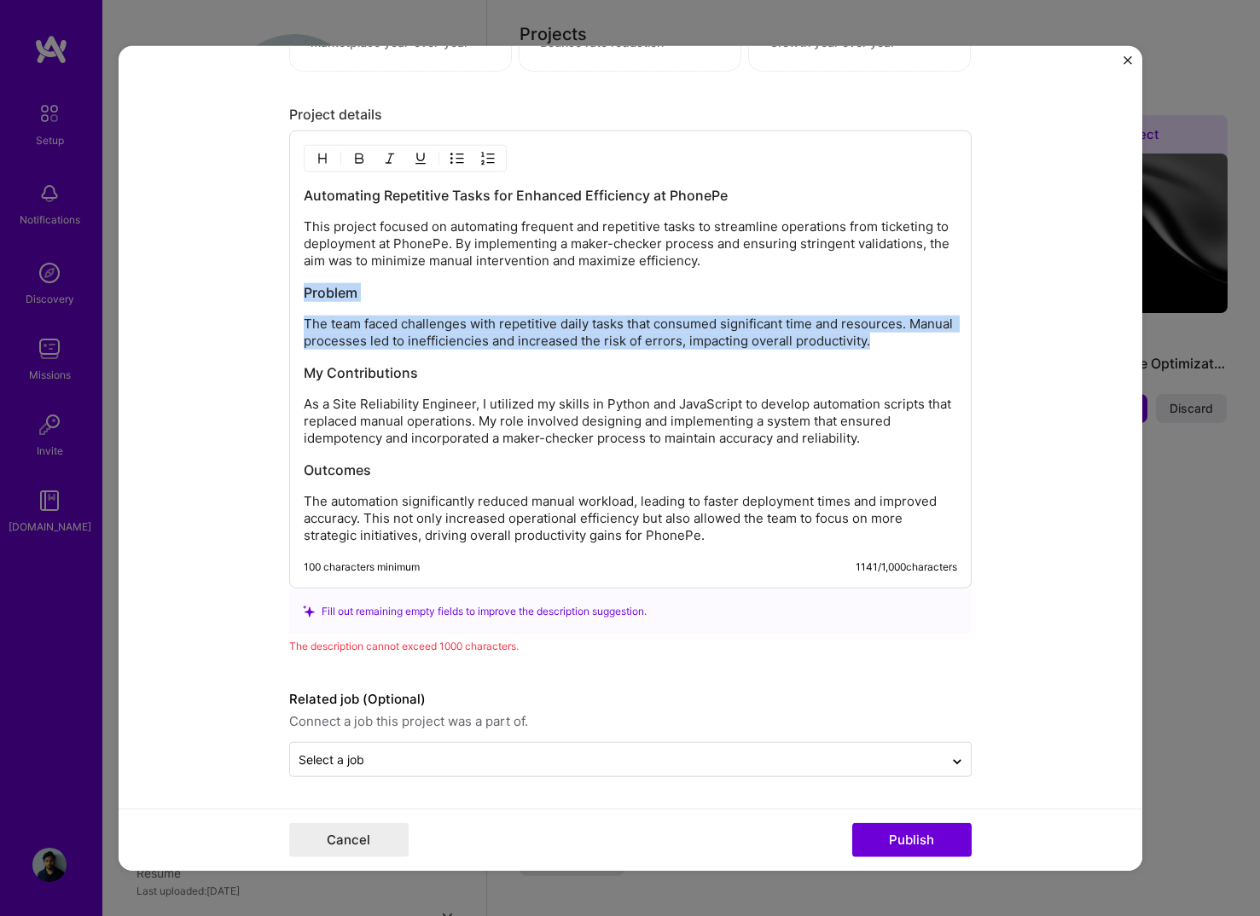
drag, startPoint x: 945, startPoint y: 333, endPoint x: 539, endPoint y: 277, distance: 409.8
click at [539, 277] on div "Automating Repetitive Tasks for Enhanced Efficiency at PhonePe This project foc…" at bounding box center [630, 365] width 653 height 358
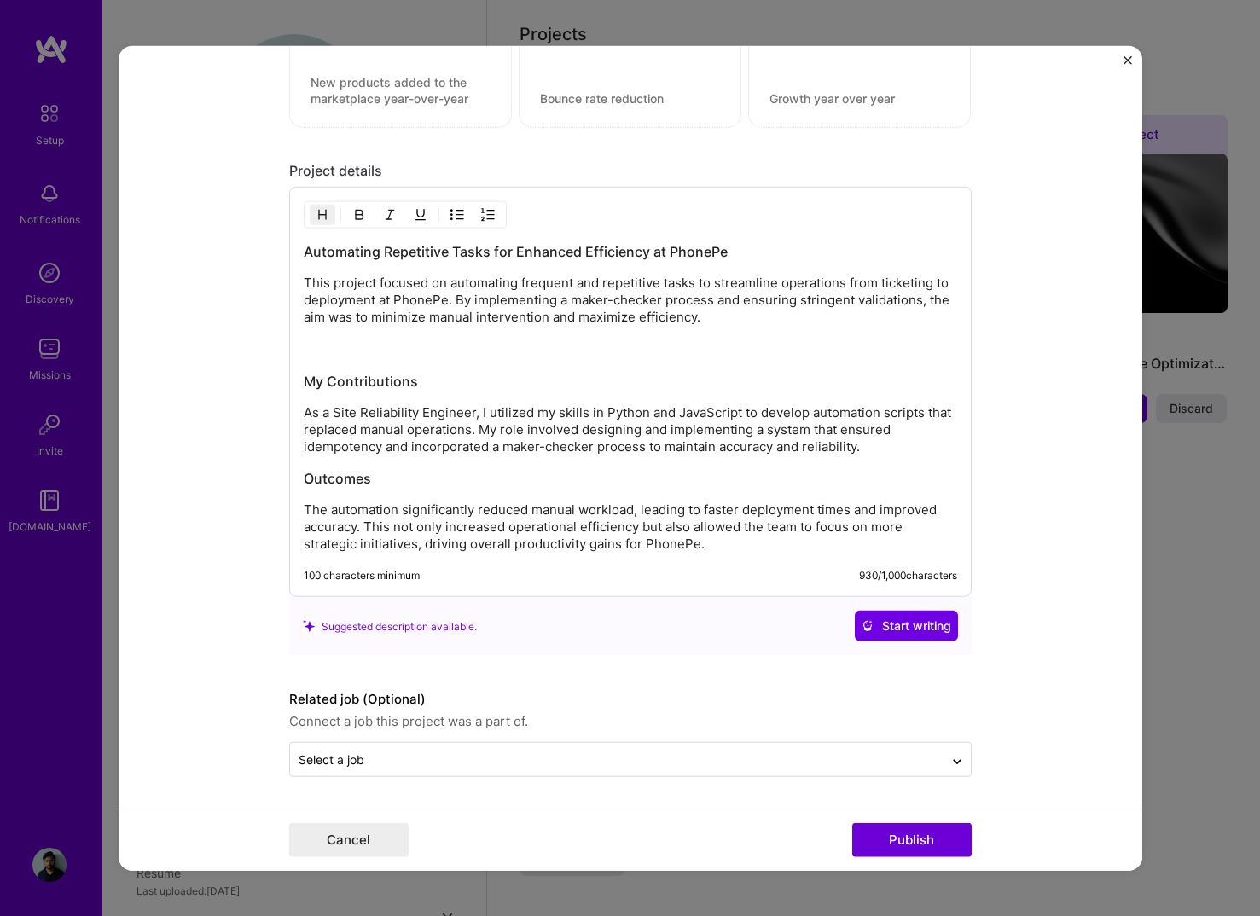
scroll to position [1405, 0]
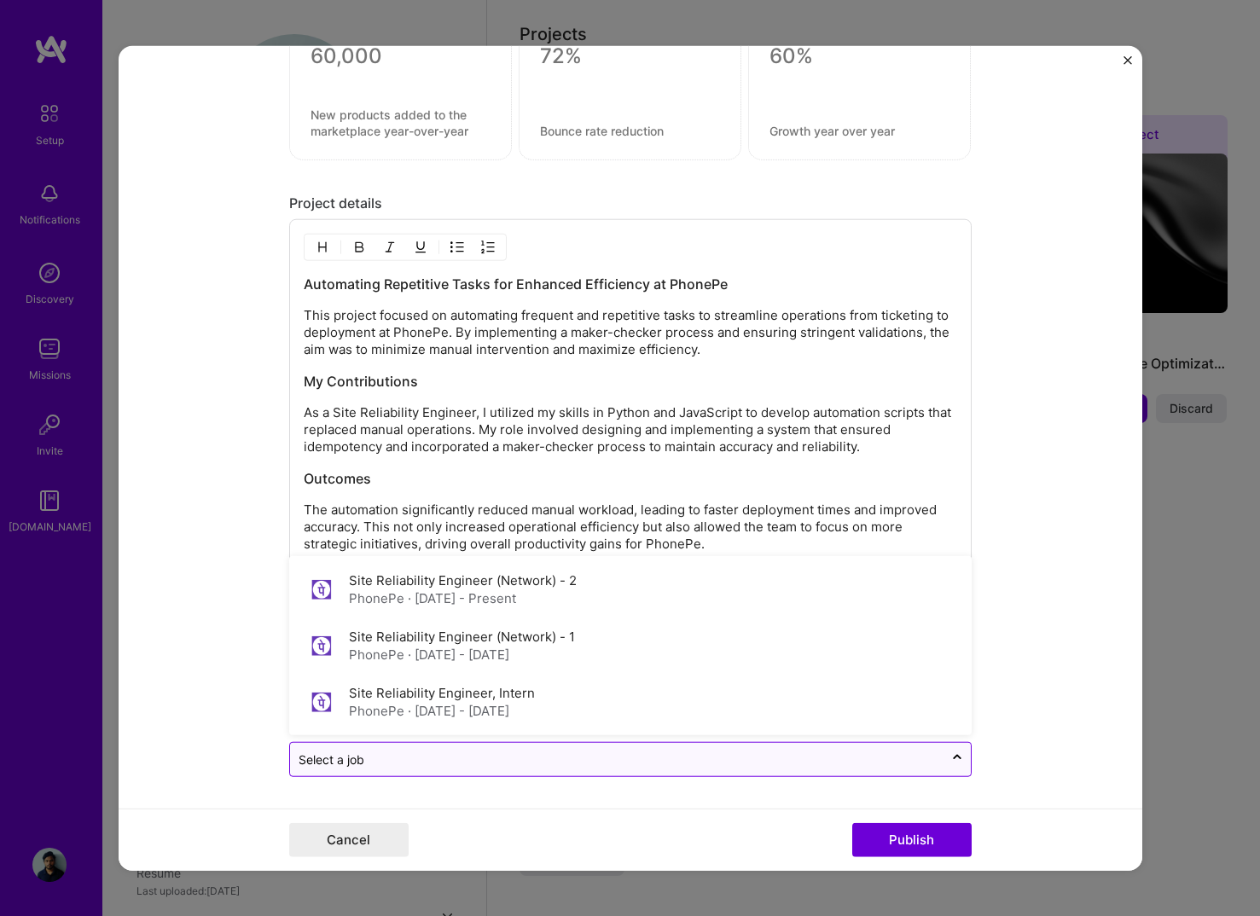
click at [674, 762] on input "text" at bounding box center [616, 759] width 636 height 18
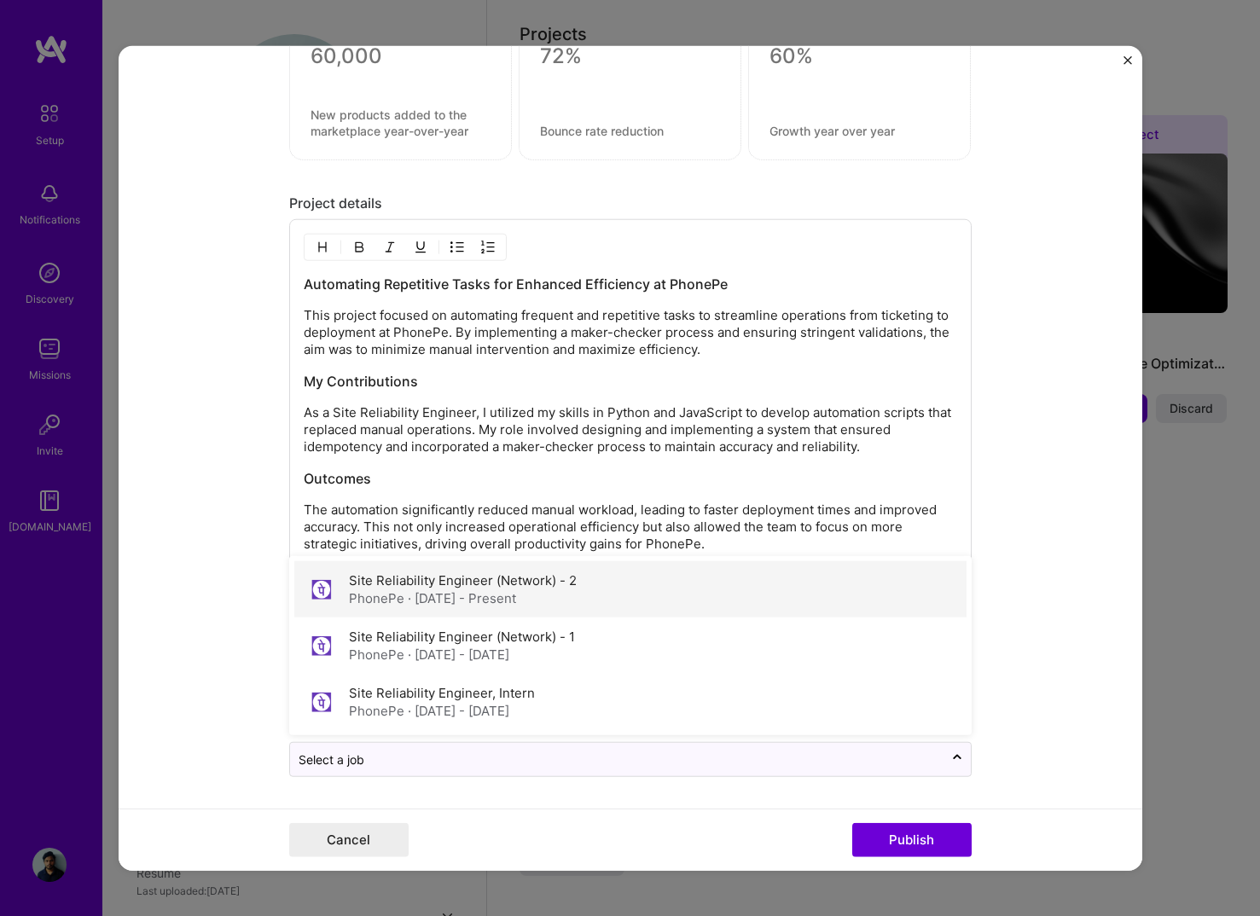
click at [597, 596] on div "Site Reliability Engineer (Network) - 2 PhonePe · [DATE] - Present" at bounding box center [630, 589] width 672 height 56
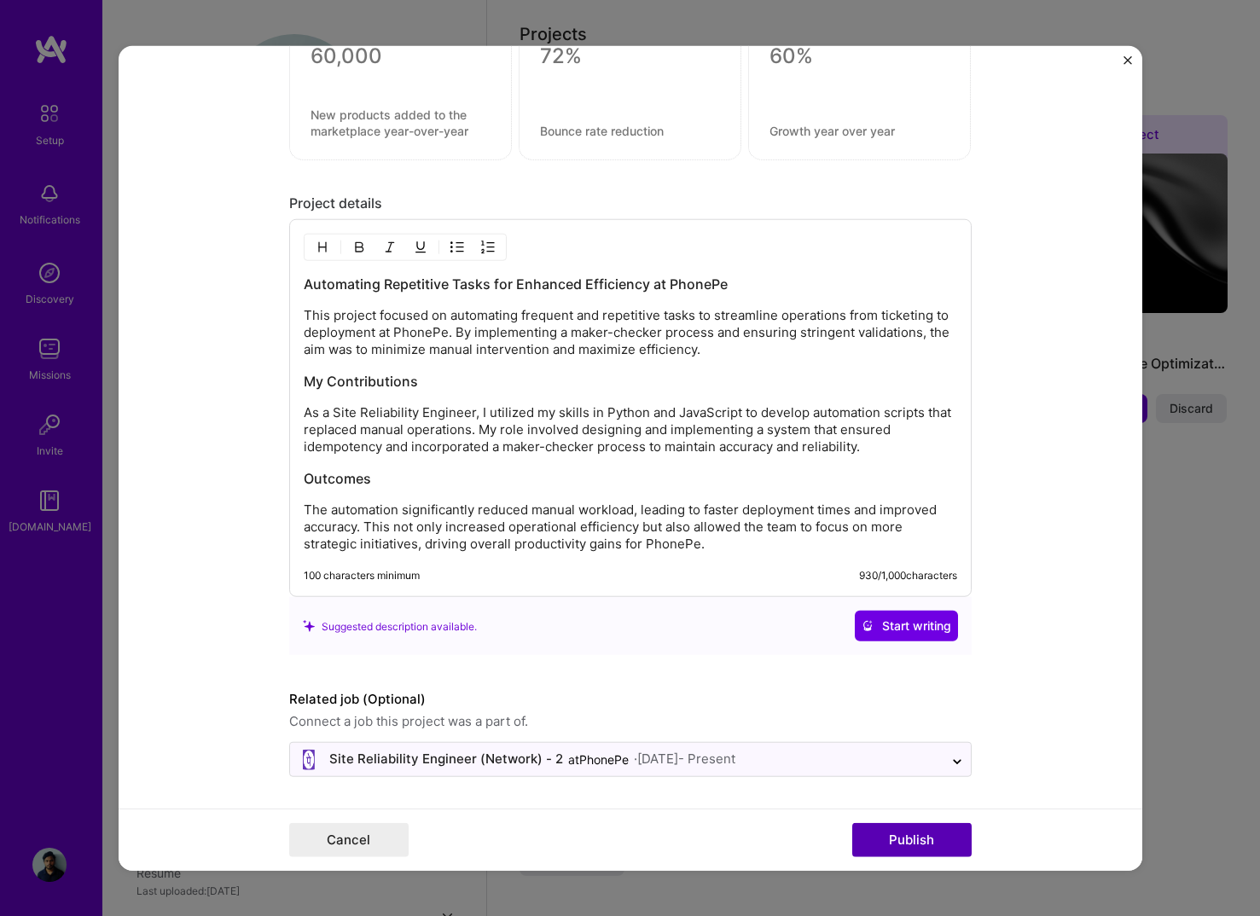
click at [890, 838] on button "Publish" at bounding box center [911, 839] width 119 height 34
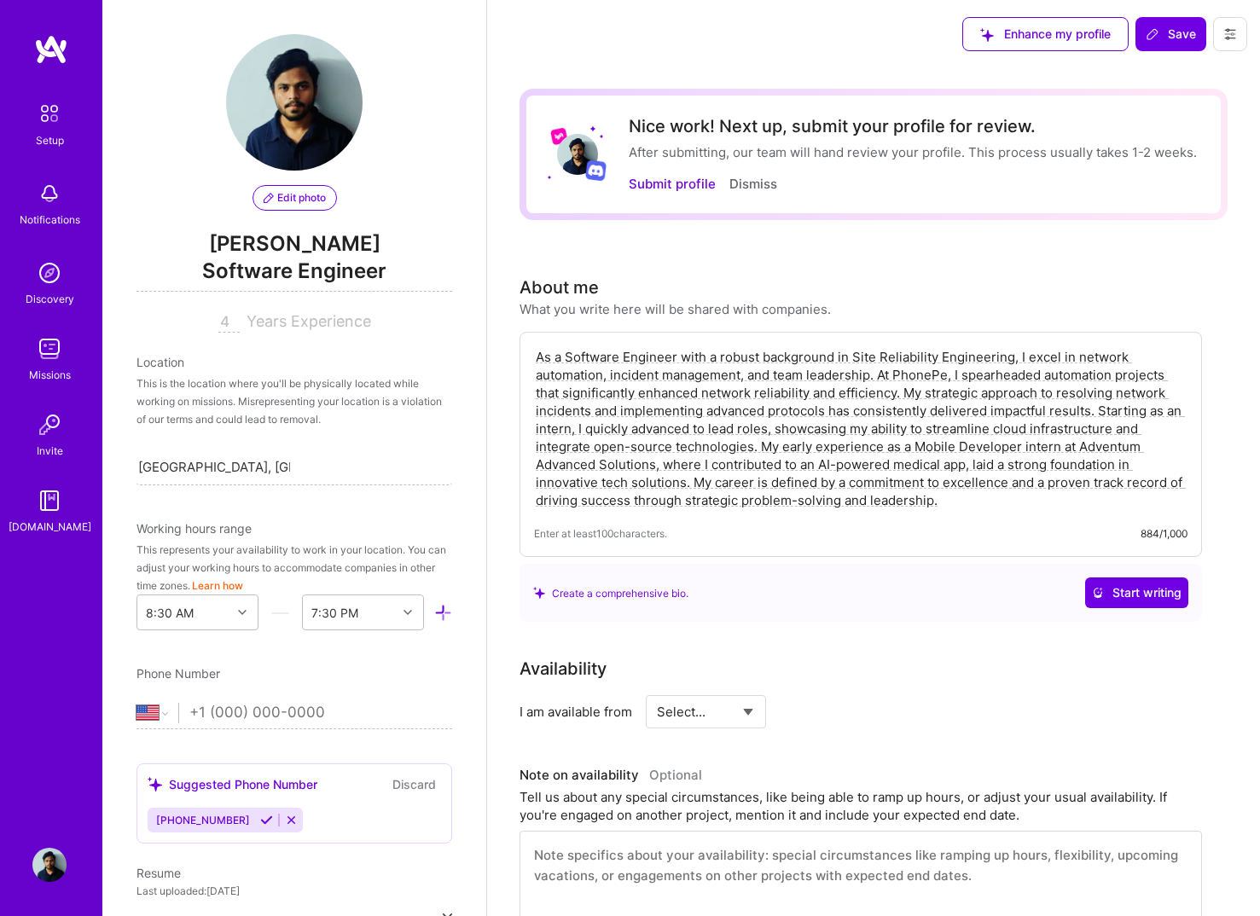
scroll to position [0, 0]
click at [692, 184] on button "Submit profile" at bounding box center [671, 184] width 87 height 18
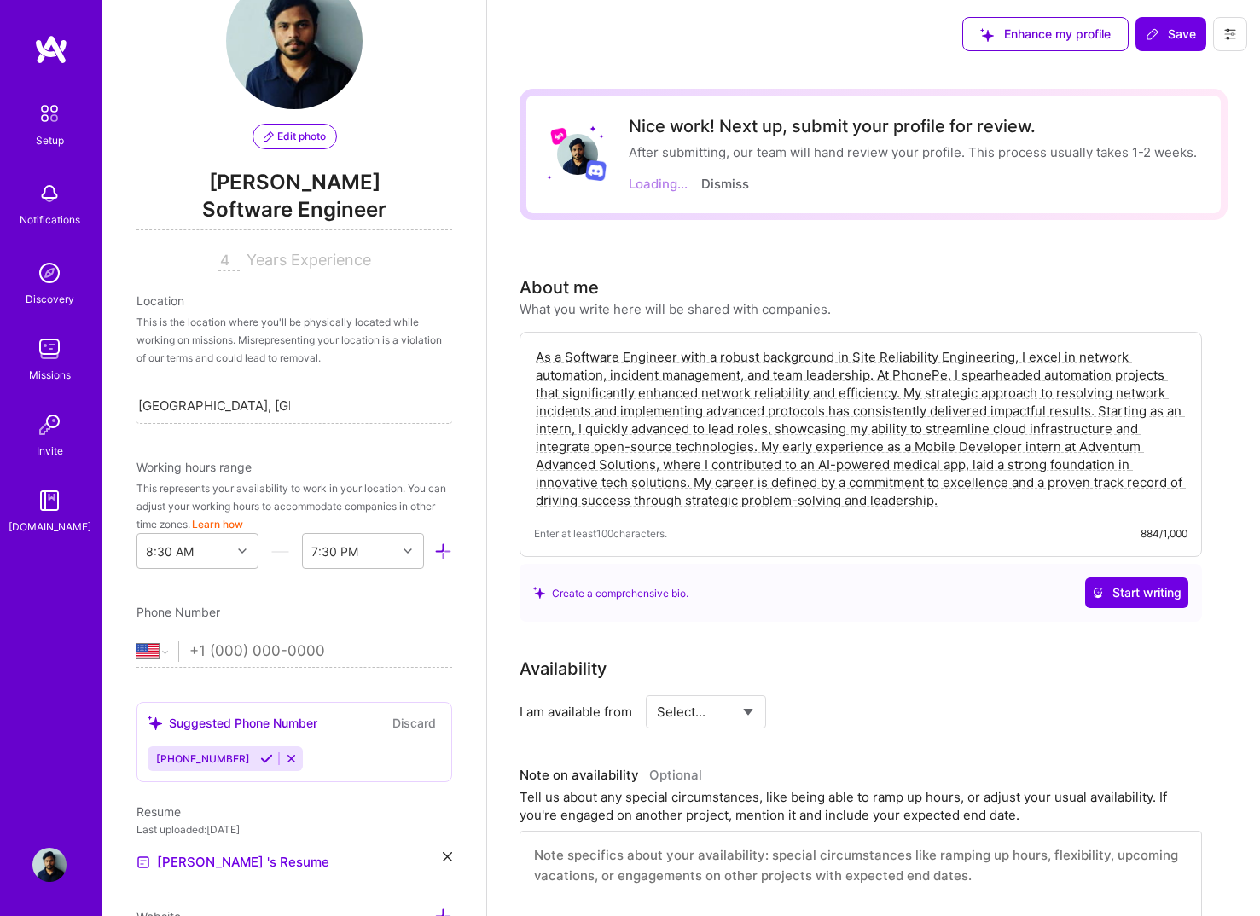
scroll to position [62, 0]
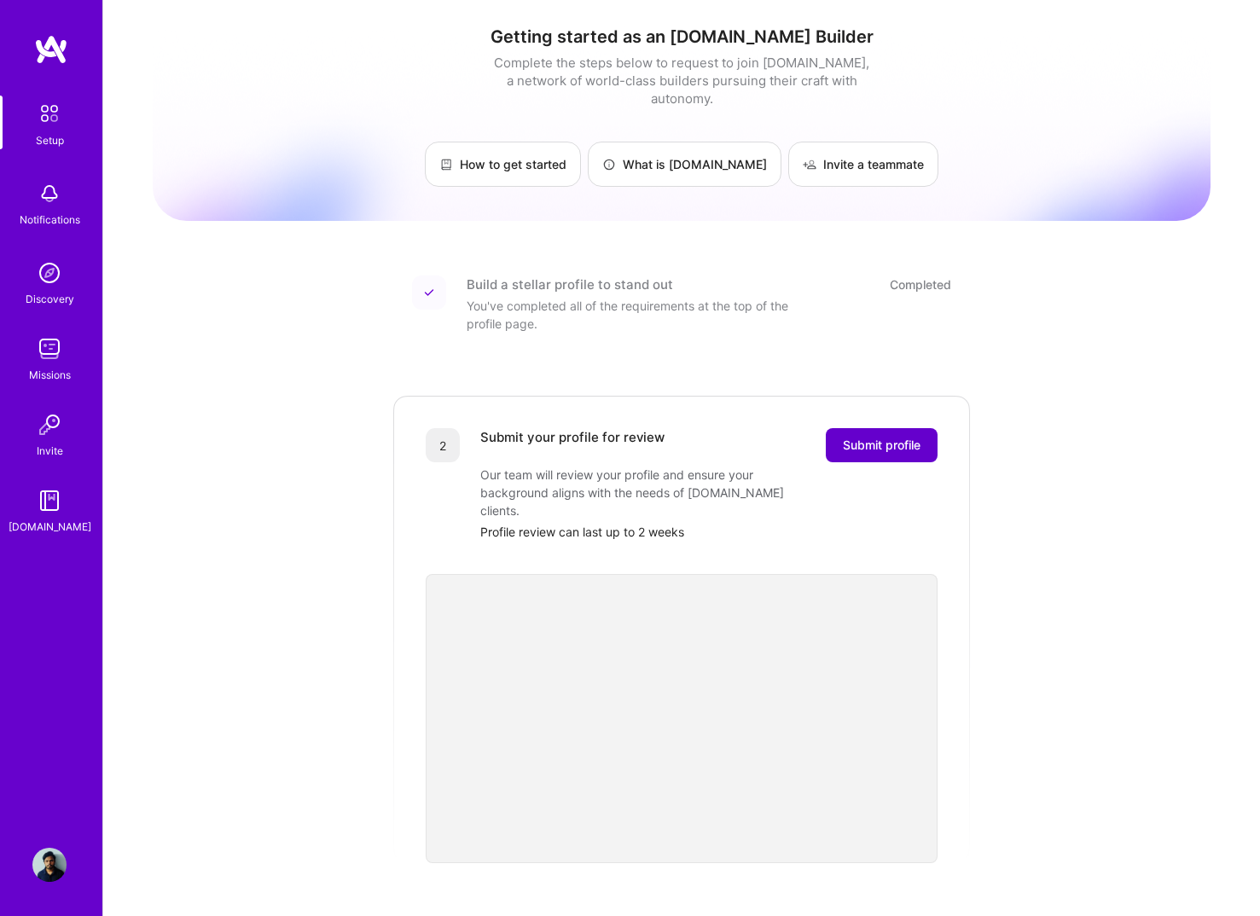
click at [838, 428] on button "Submit profile" at bounding box center [881, 445] width 112 height 34
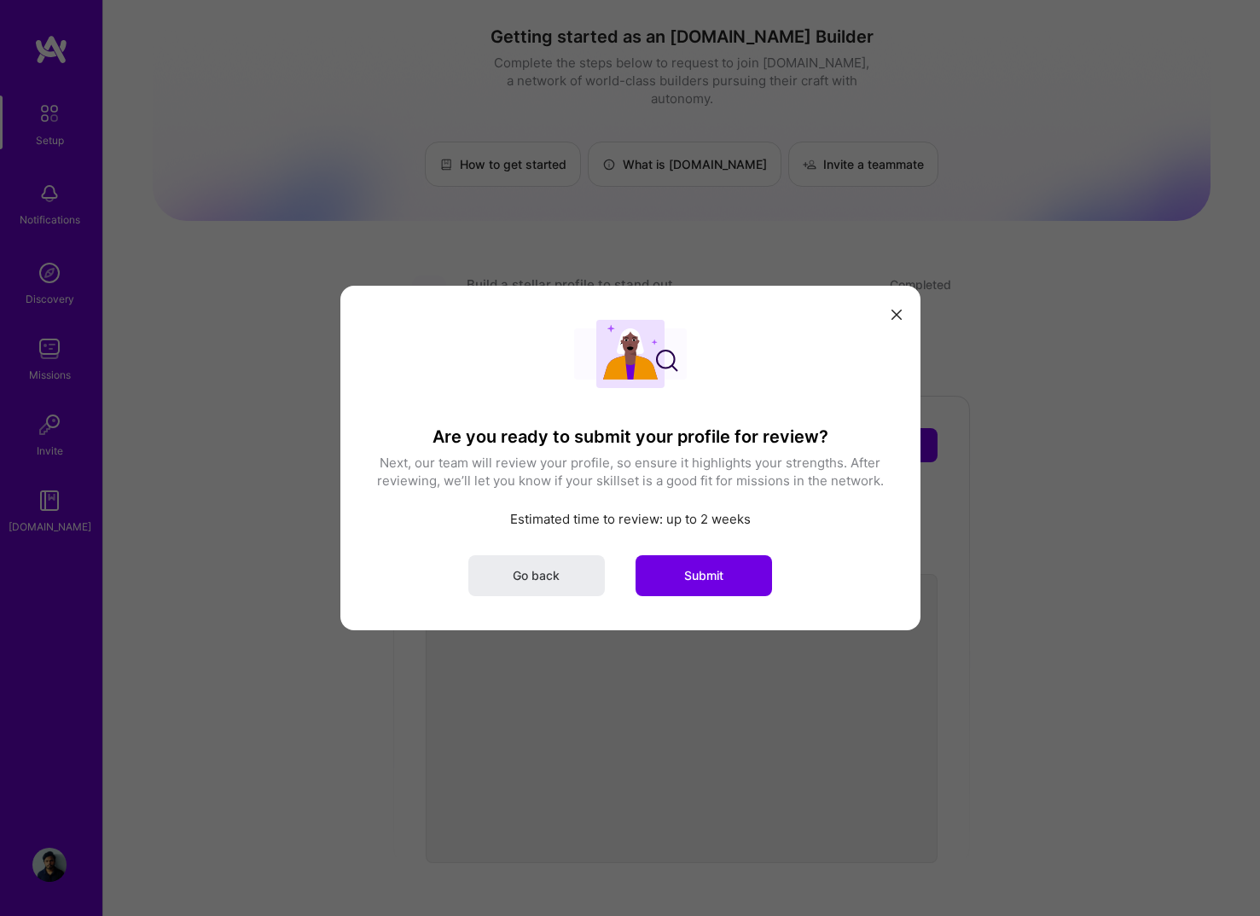
click at [891, 316] on icon "modal" at bounding box center [896, 315] width 10 height 10
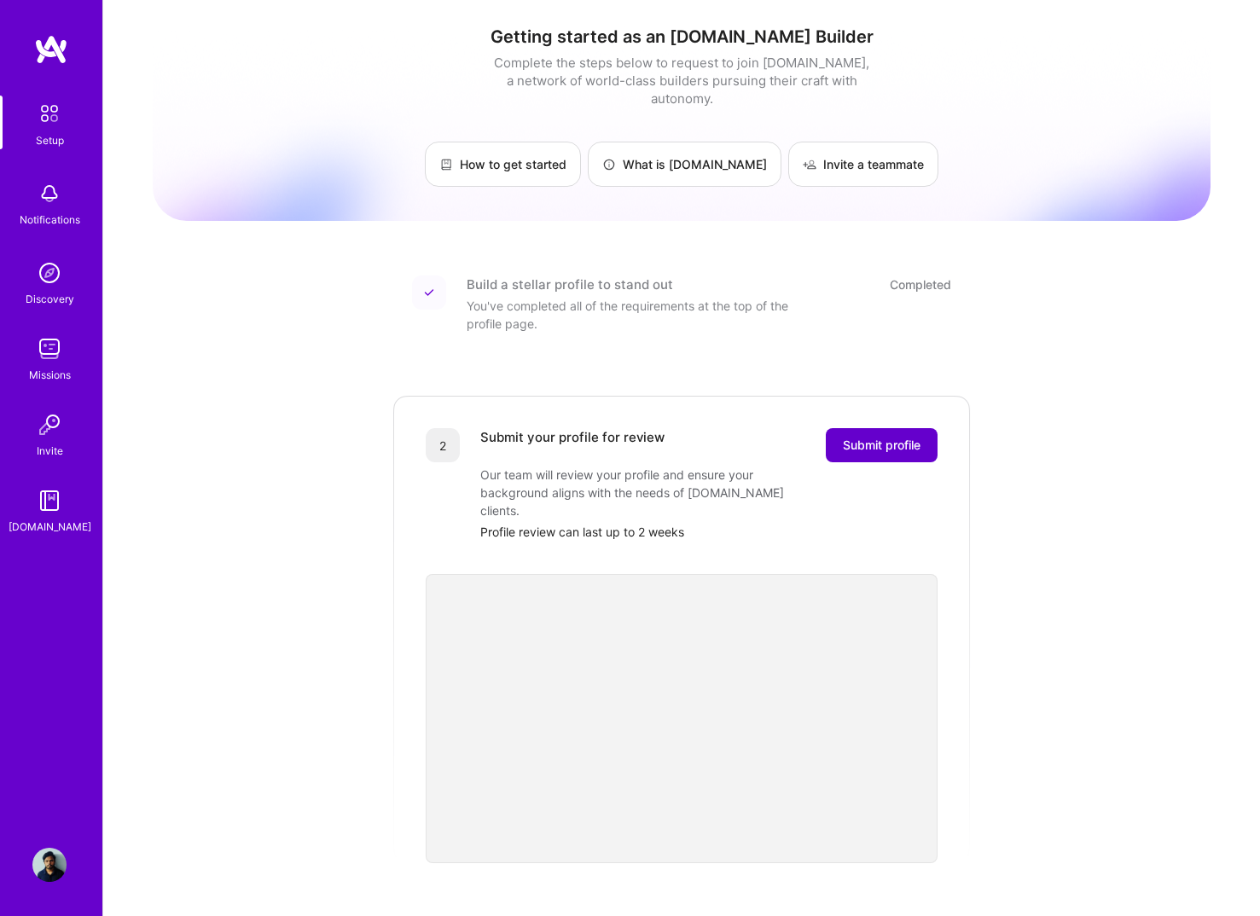
click at [876, 437] on span "Submit profile" at bounding box center [882, 445] width 78 height 17
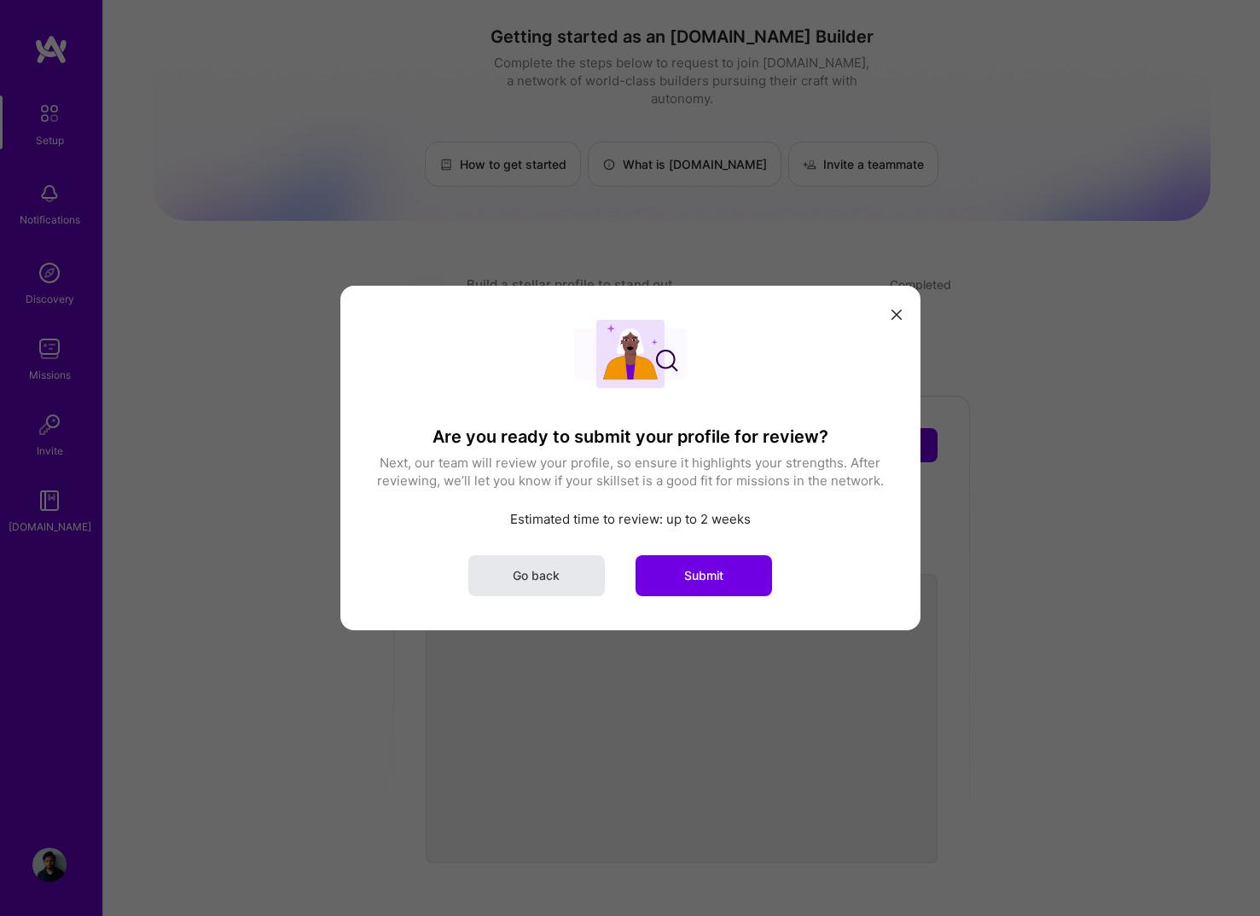
click at [541, 582] on span "Go back" at bounding box center [536, 575] width 47 height 17
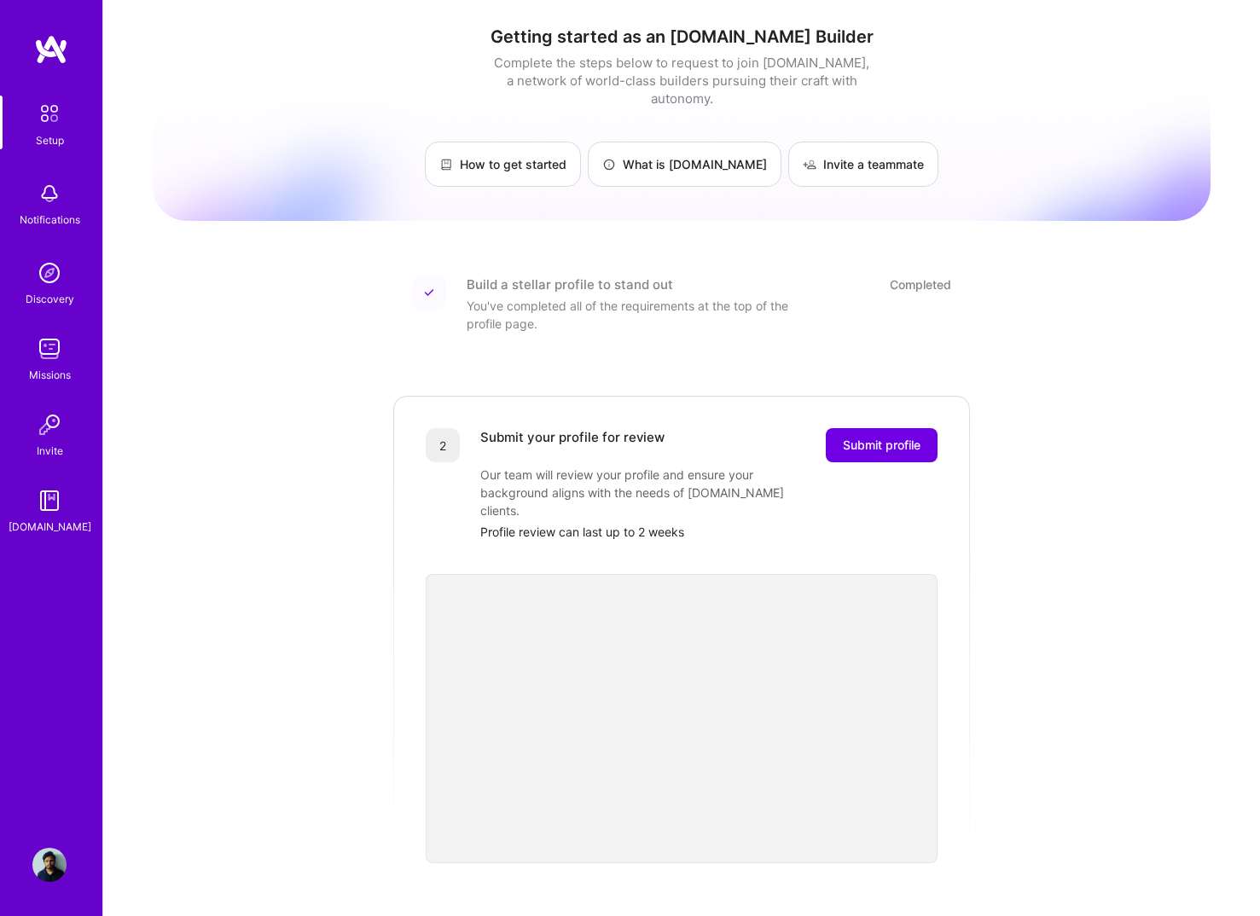
scroll to position [43, 0]
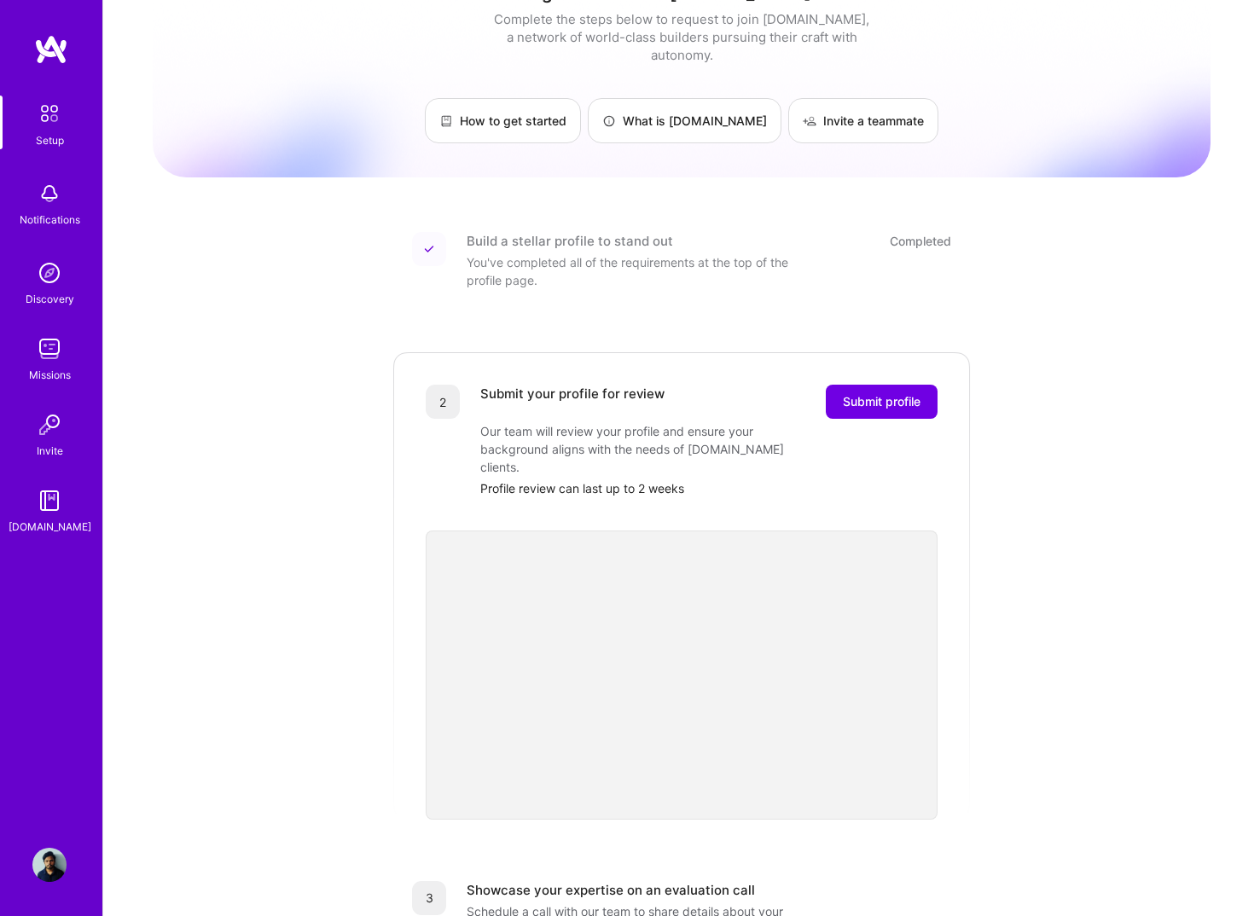
click at [1086, 646] on div "Getting started as an [DOMAIN_NAME] Builder Complete the steps below to request…" at bounding box center [681, 602] width 1057 height 1267
click at [914, 392] on button "Submit profile" at bounding box center [881, 402] width 112 height 34
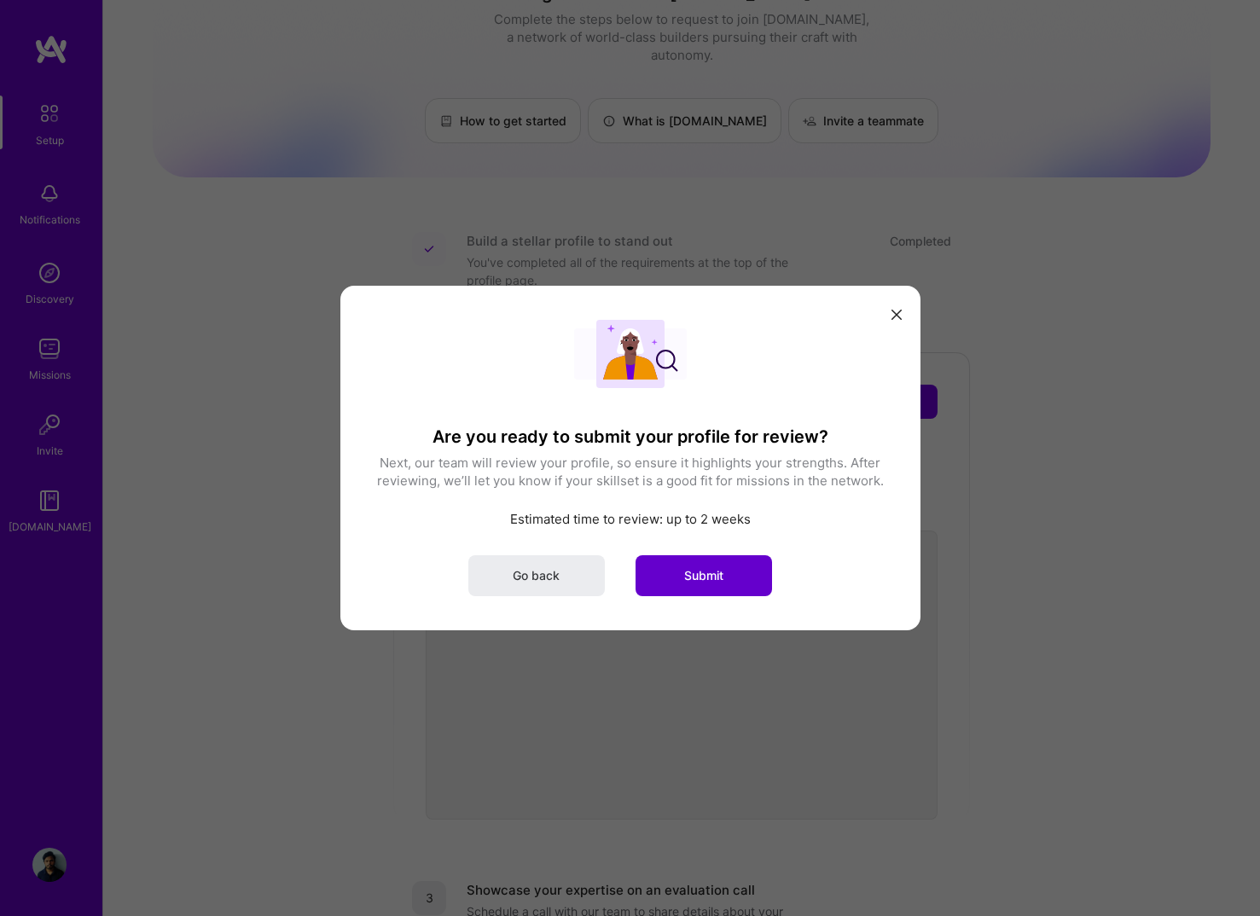
click at [672, 561] on button "Submit" at bounding box center [703, 575] width 136 height 41
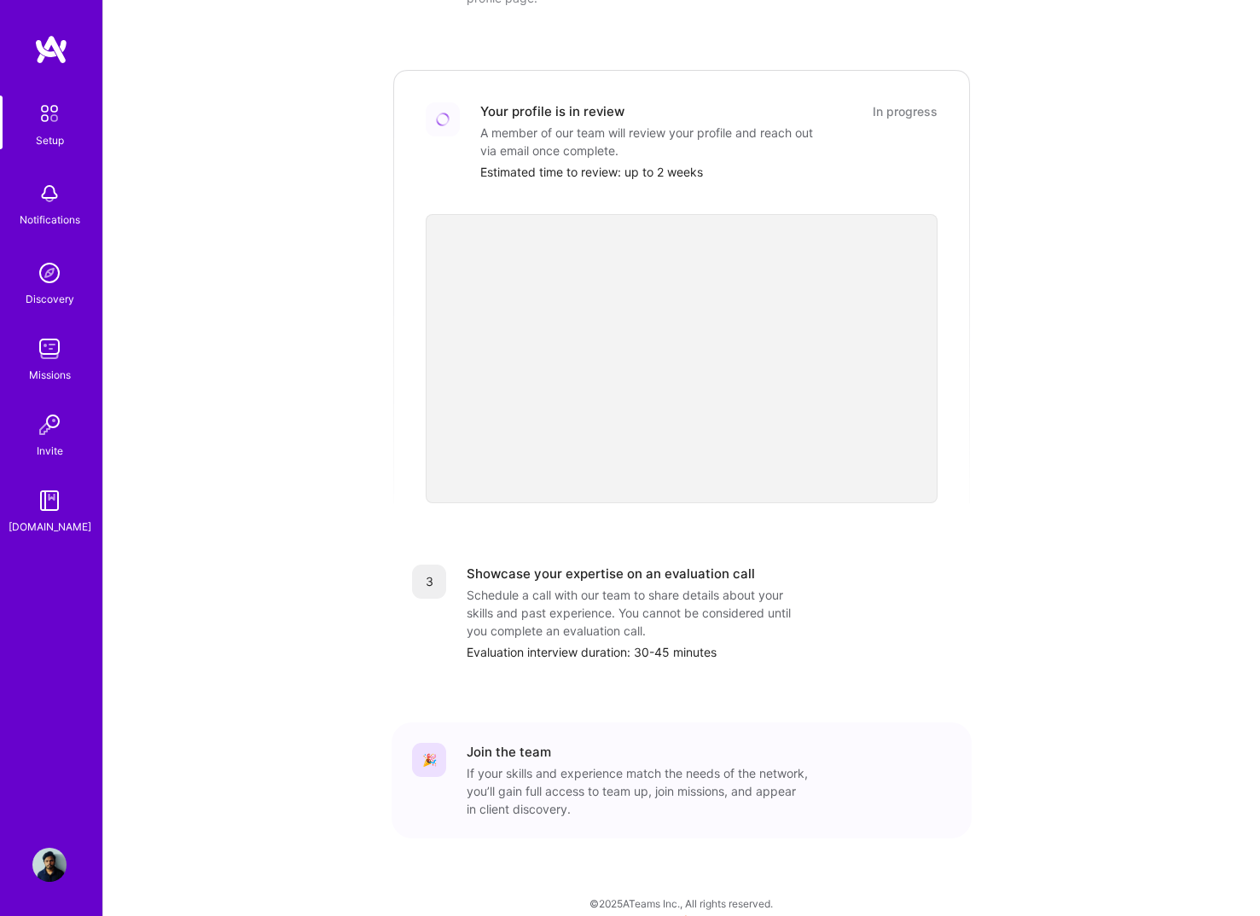
scroll to position [325, 0]
click at [43, 177] on img at bounding box center [49, 194] width 34 height 34
click at [49, 28] on div "Setup Notifications Discovery Missions Invite [DOMAIN_NAME] Profile" at bounding box center [51, 458] width 102 height 916
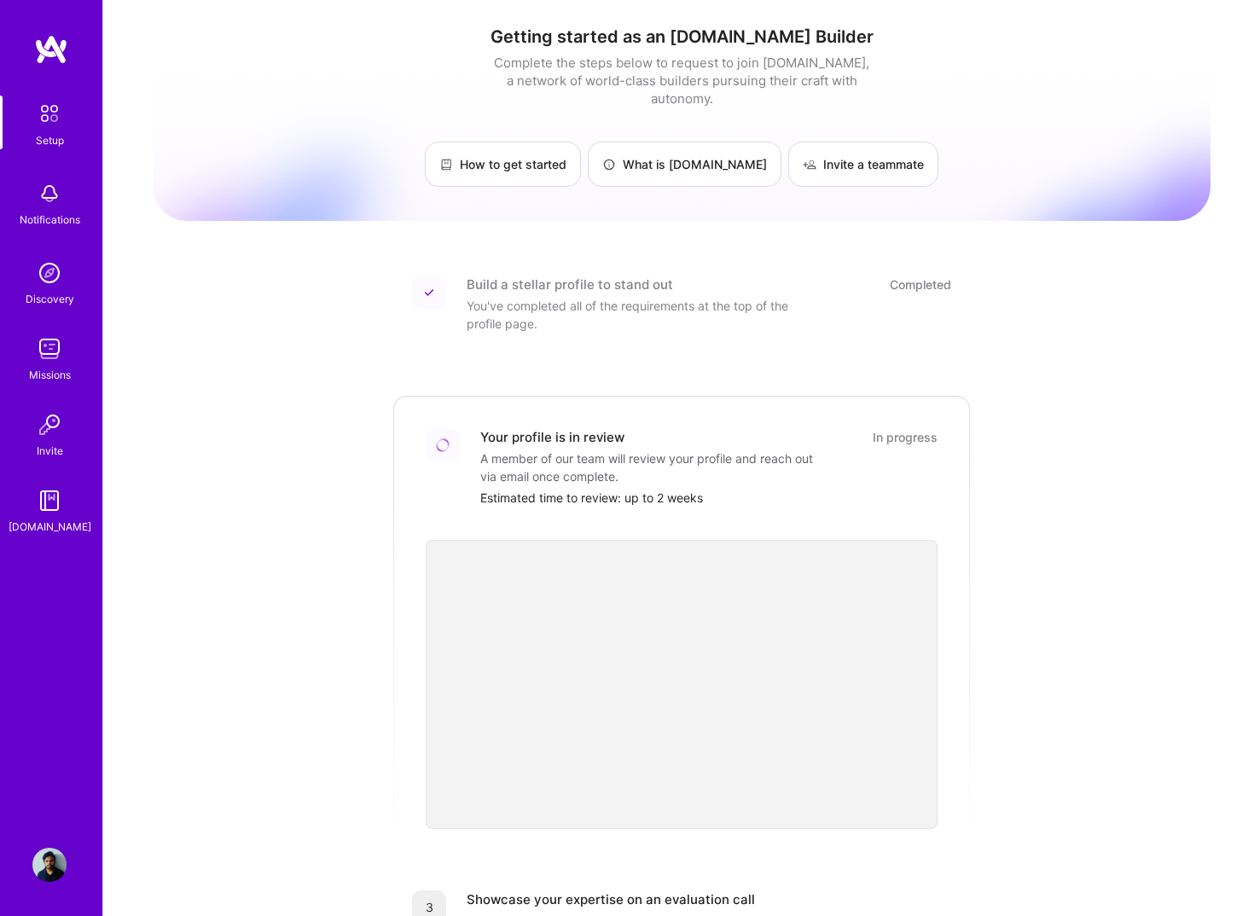
scroll to position [0, 0]
click at [47, 209] on img at bounding box center [49, 194] width 34 height 34
click at [56, 118] on img at bounding box center [50, 114] width 36 height 36
click at [44, 55] on img at bounding box center [51, 49] width 34 height 31
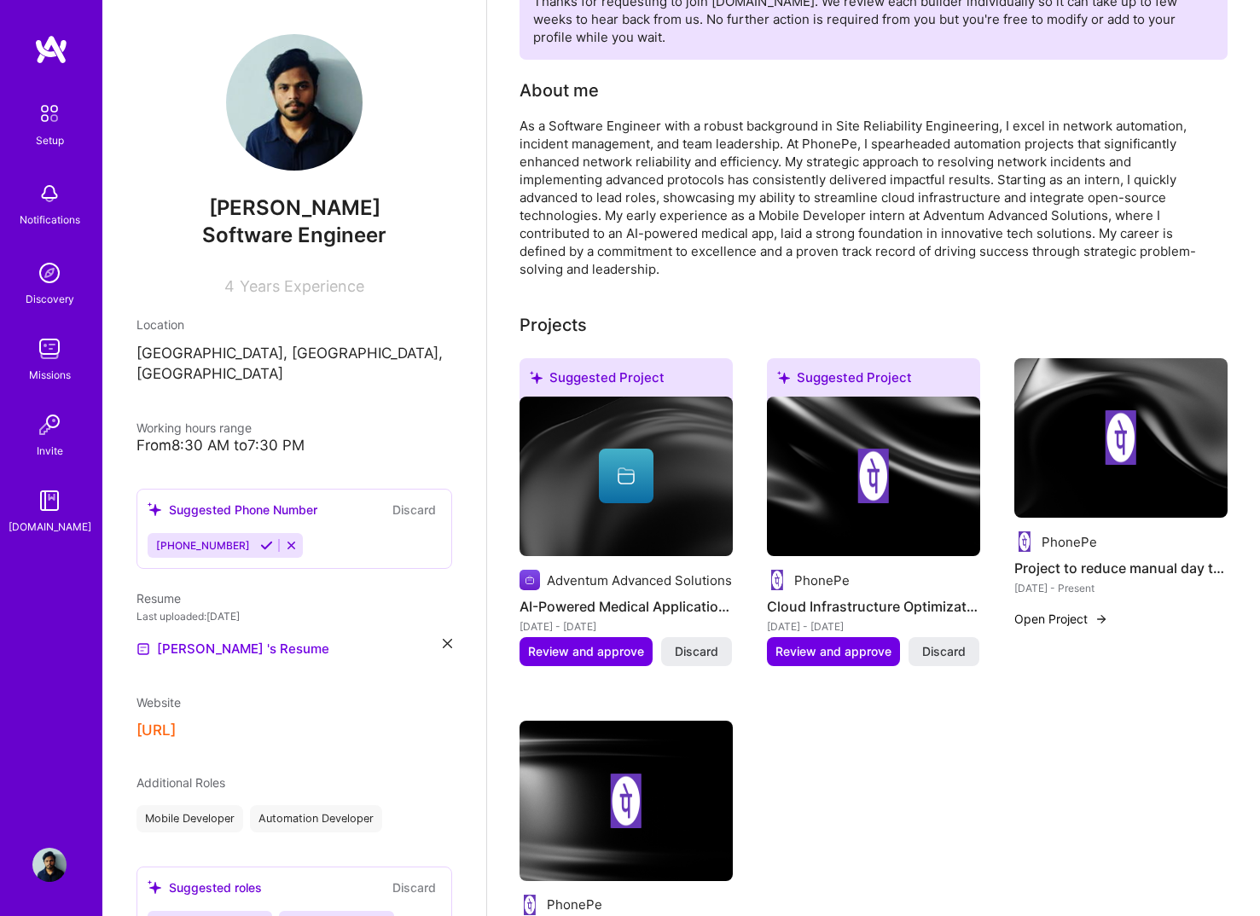
click at [58, 350] on img at bounding box center [49, 349] width 34 height 34
